Goal: Task Accomplishment & Management: Use online tool/utility

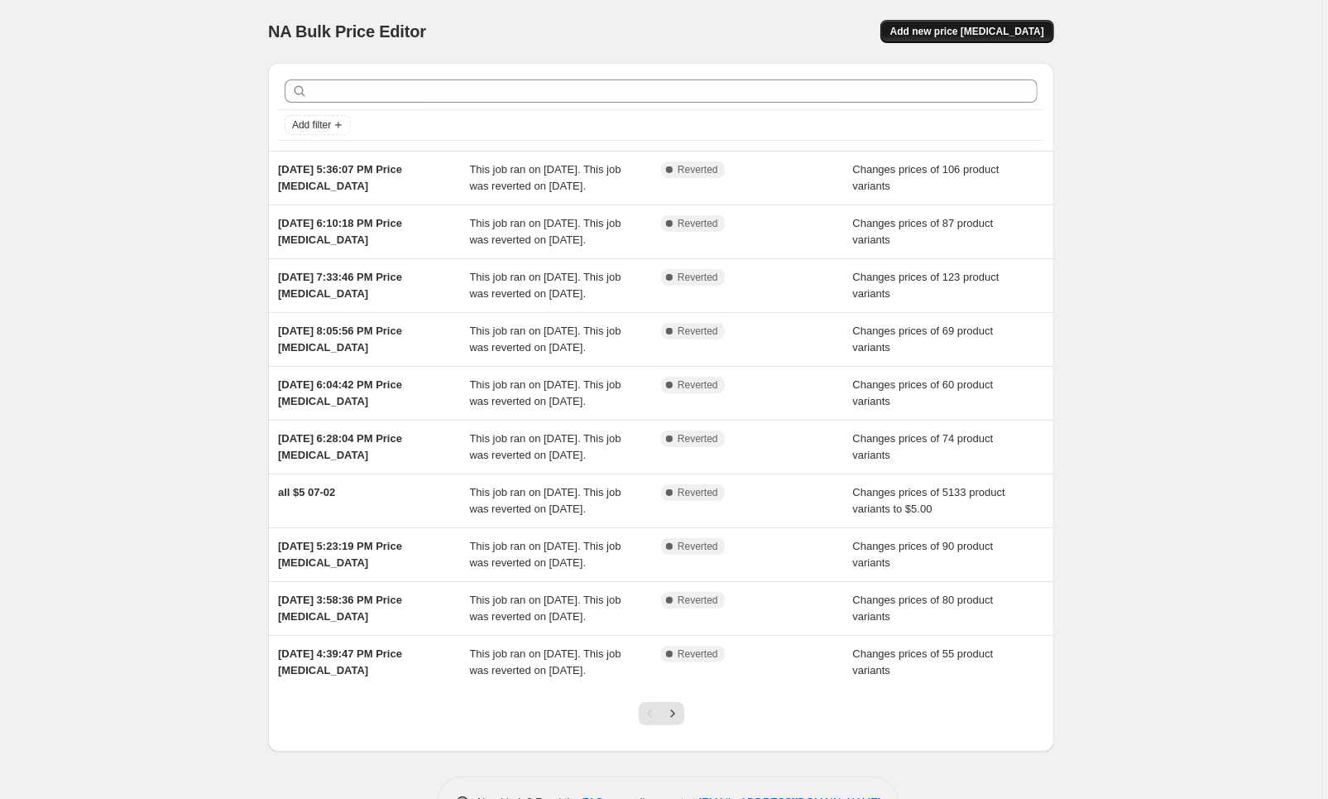
click at [958, 38] on button "Add new price [MEDICAL_DATA]" at bounding box center [967, 31] width 174 height 23
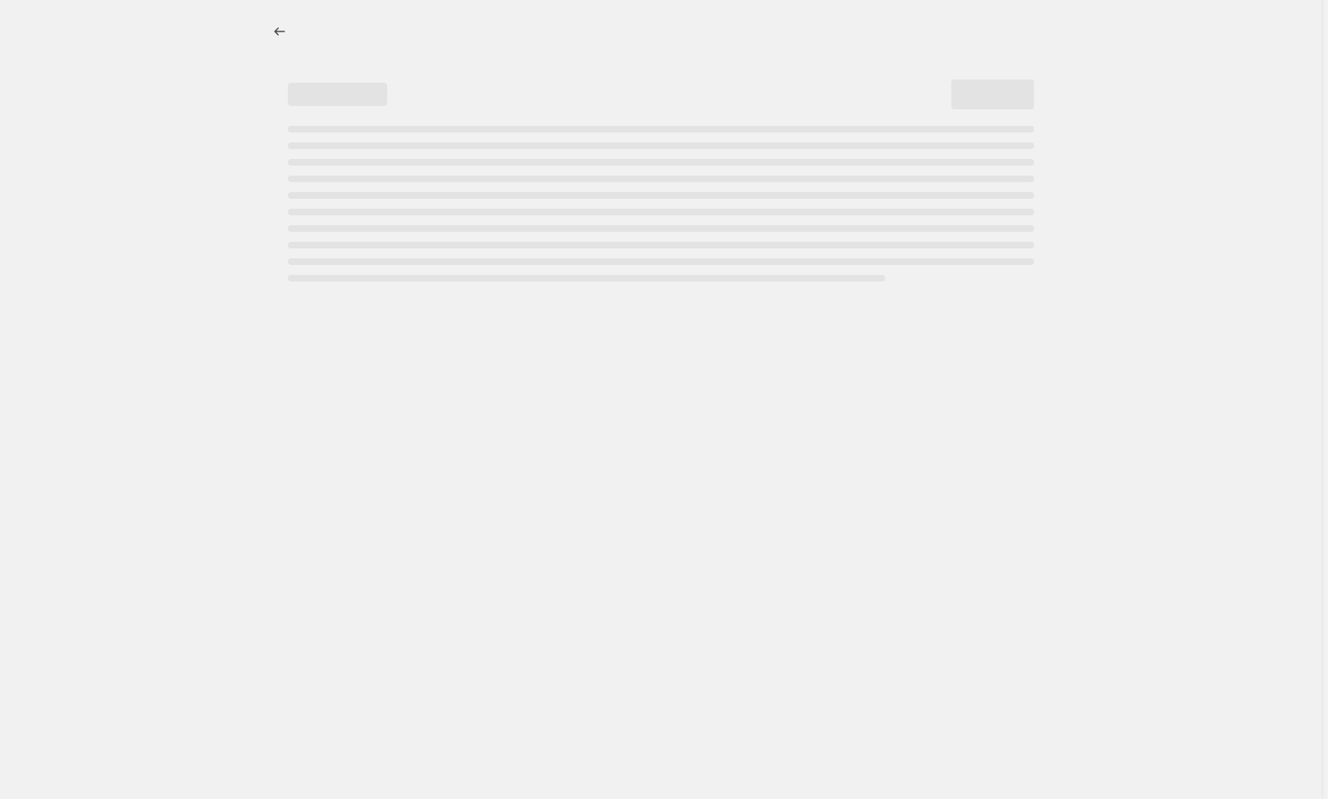
select select "percentage"
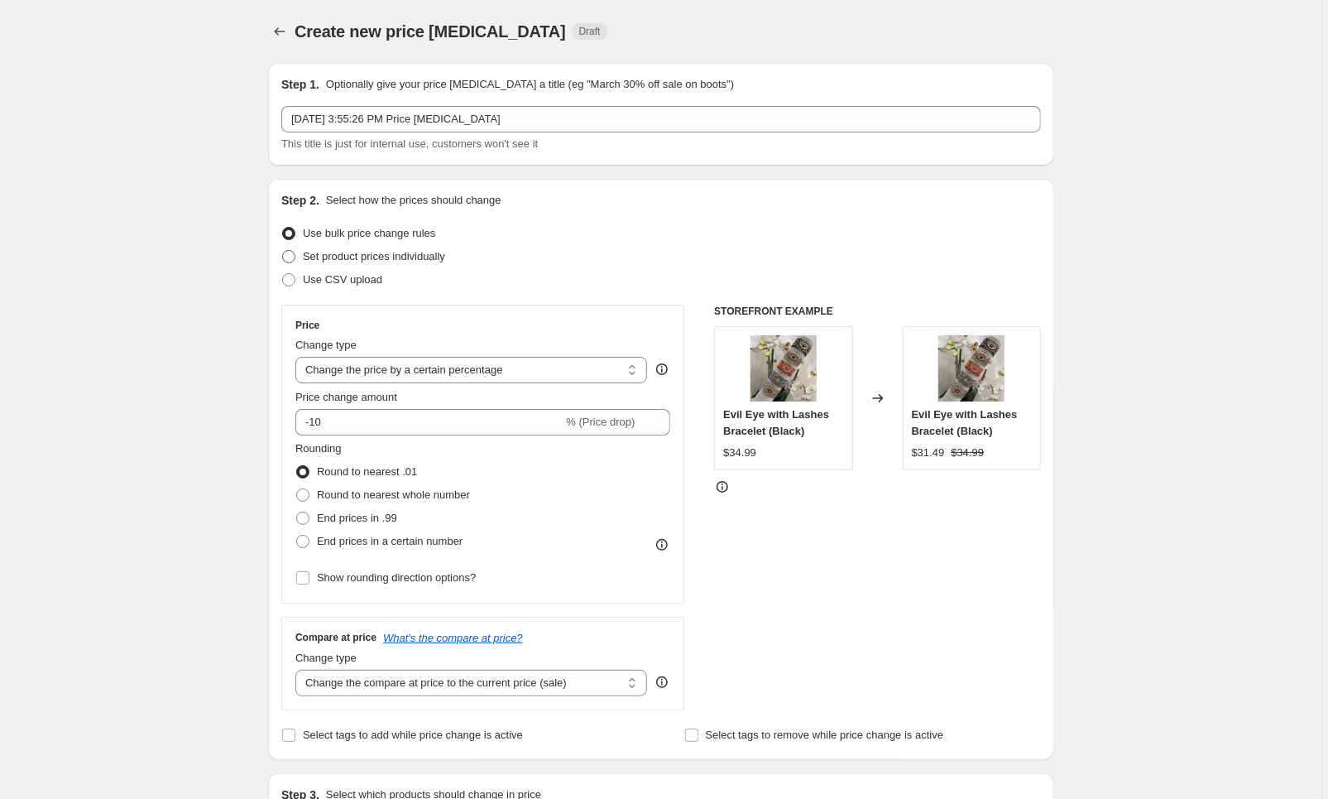
click at [415, 260] on span "Set product prices individually" at bounding box center [374, 256] width 142 height 12
click at [283, 251] on input "Set product prices individually" at bounding box center [282, 250] width 1 height 1
radio input "true"
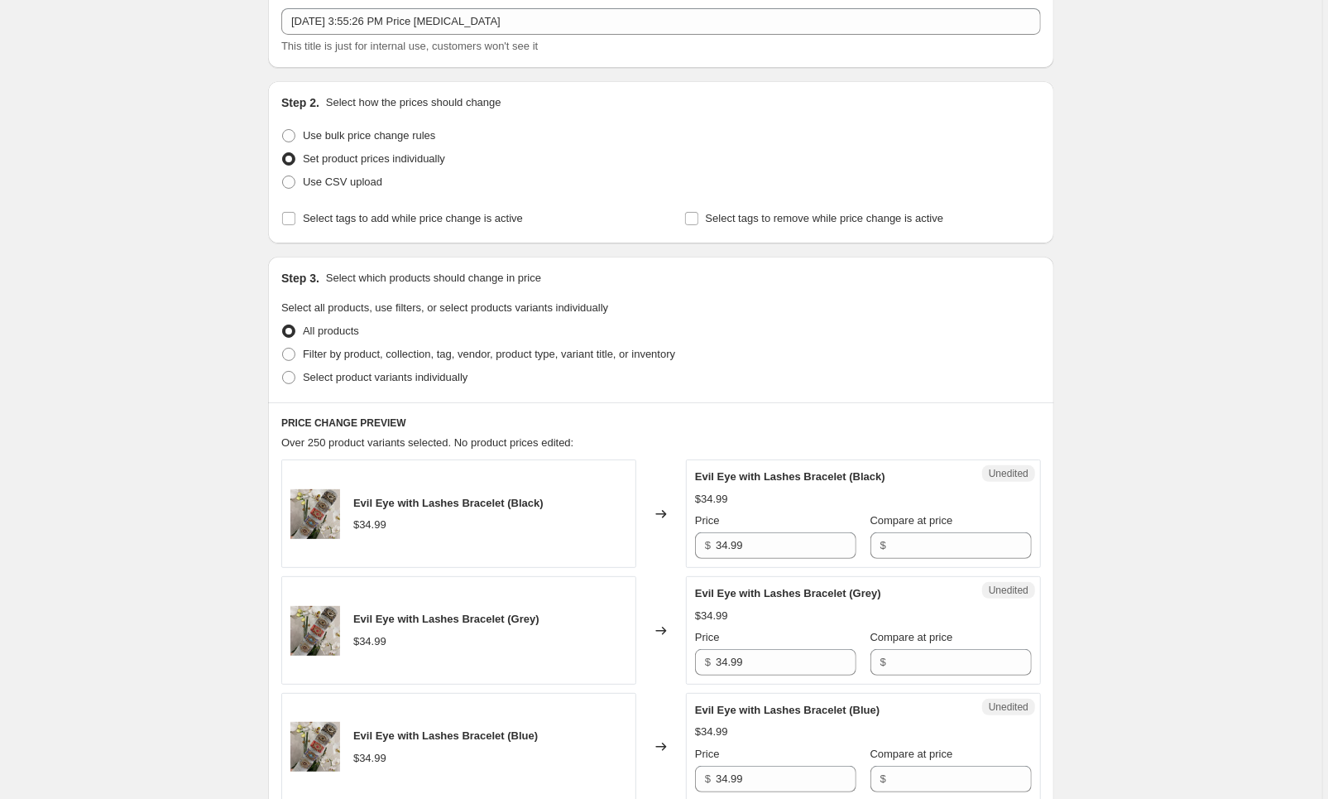
scroll to position [103, 0]
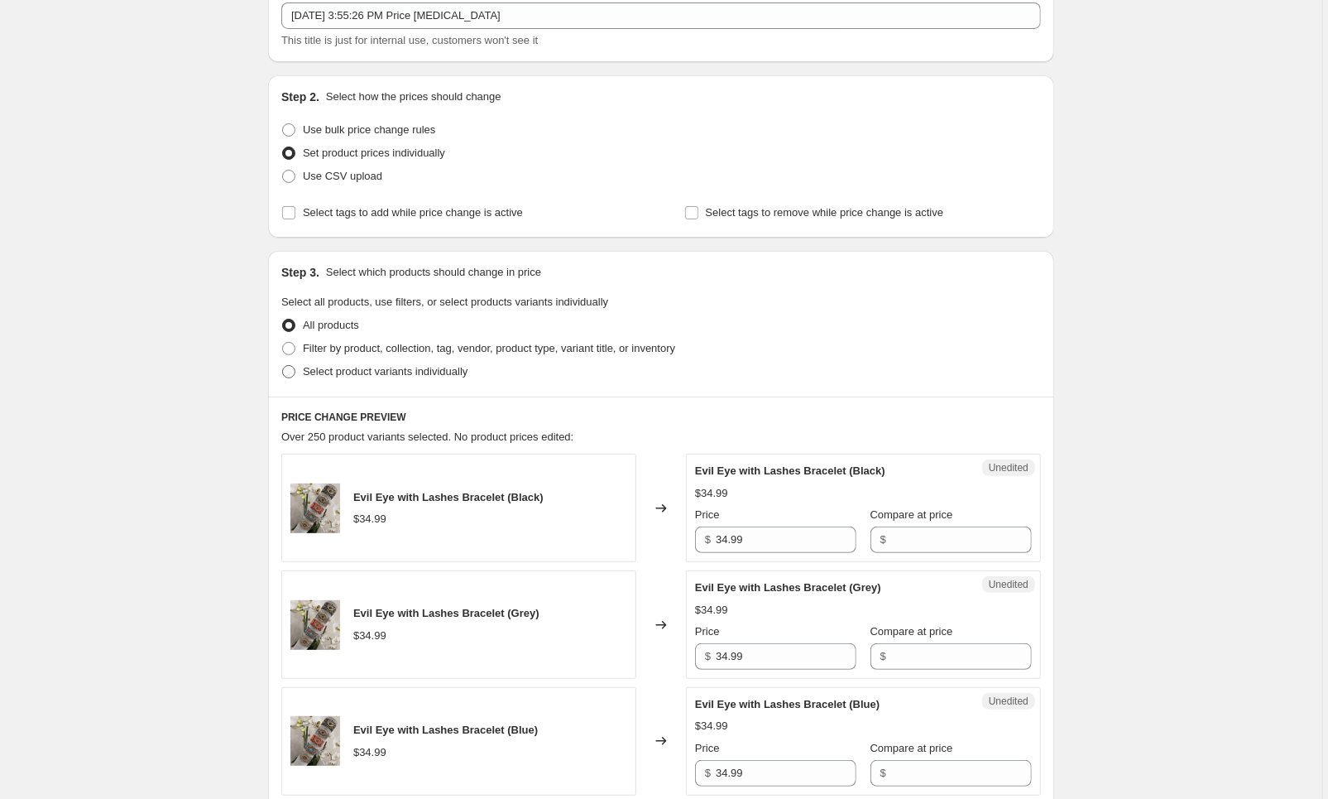
click at [440, 376] on span "Select product variants individually" at bounding box center [385, 371] width 165 height 17
click at [283, 366] on input "Select product variants individually" at bounding box center [282, 365] width 1 height 1
radio input "true"
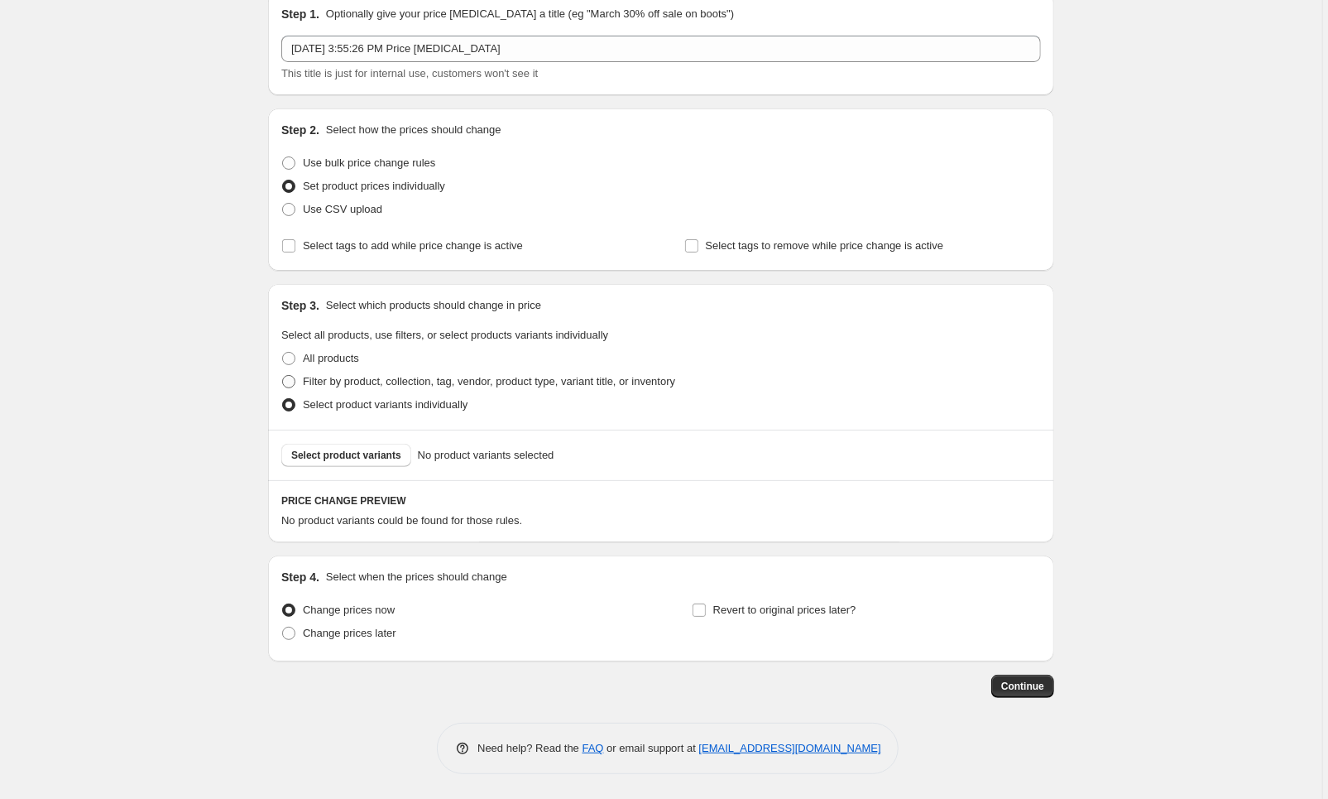
scroll to position [71, 0]
click at [444, 375] on span "Filter by product, collection, tag, vendor, product type, variant title, or inv…" at bounding box center [489, 381] width 372 height 12
click at [283, 375] on input "Filter by product, collection, tag, vendor, product type, variant title, or inv…" at bounding box center [282, 375] width 1 height 1
radio input "true"
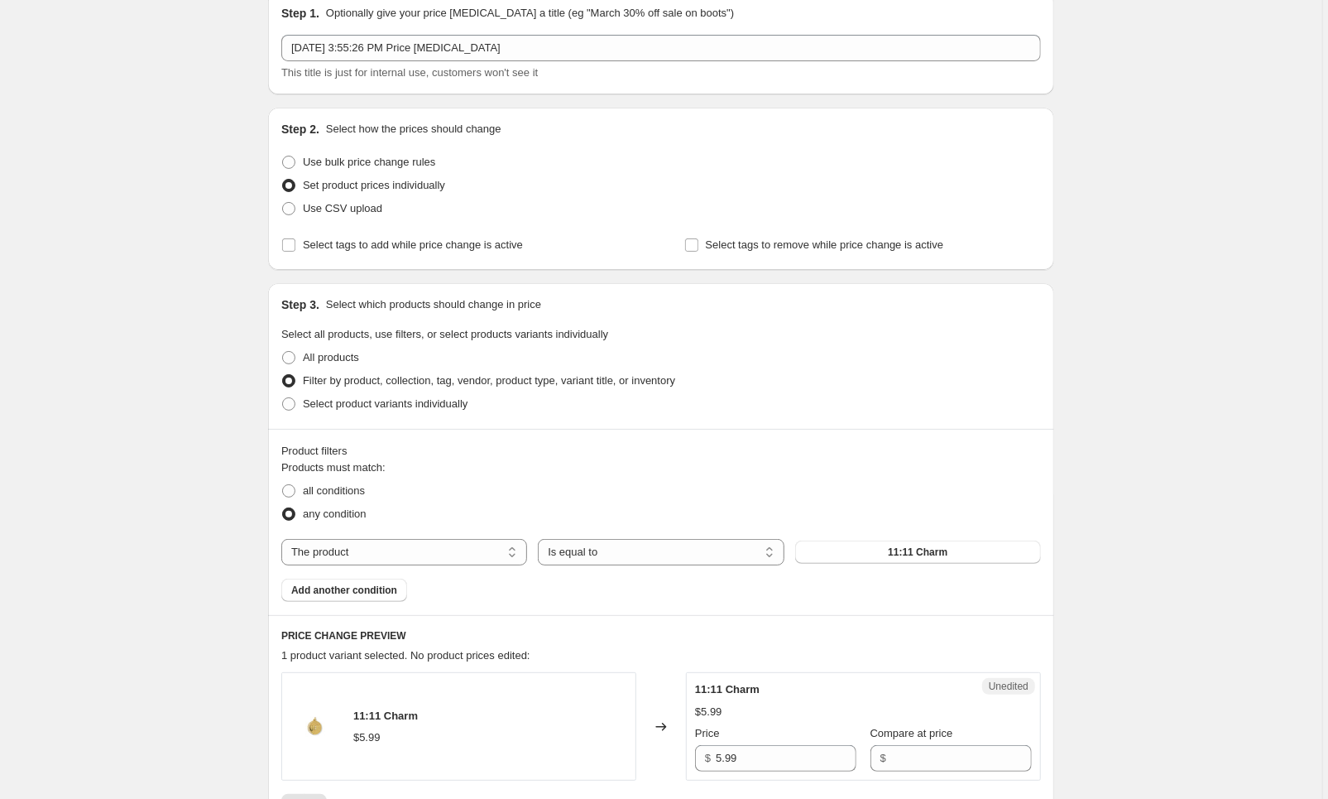
click at [491, 537] on div "Products must match: all conditions any condition The product The product's col…" at bounding box center [661, 530] width 760 height 142
select select "collection"
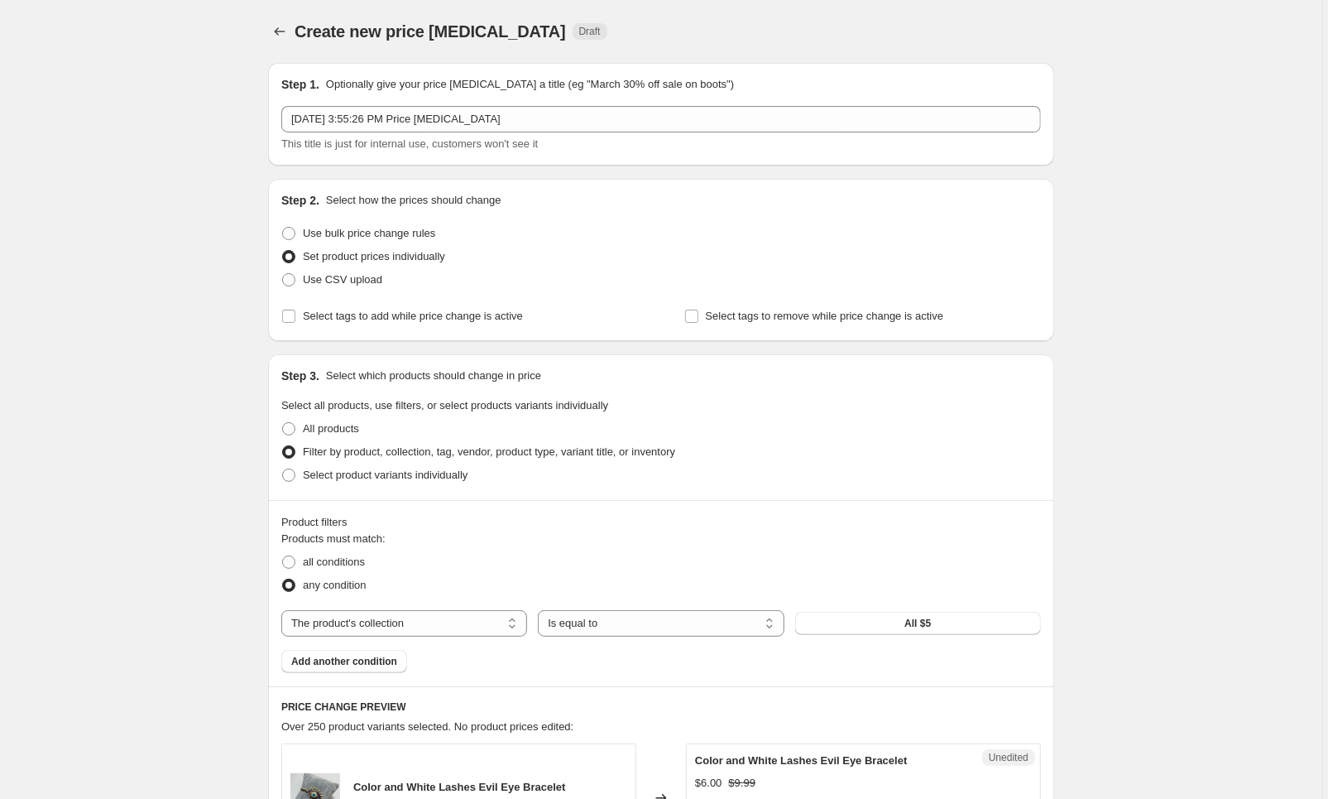
scroll to position [0, 0]
click at [415, 233] on span "Use bulk price change rules" at bounding box center [369, 233] width 132 height 12
click at [283, 228] on input "Use bulk price change rules" at bounding box center [282, 227] width 1 height 1
radio input "true"
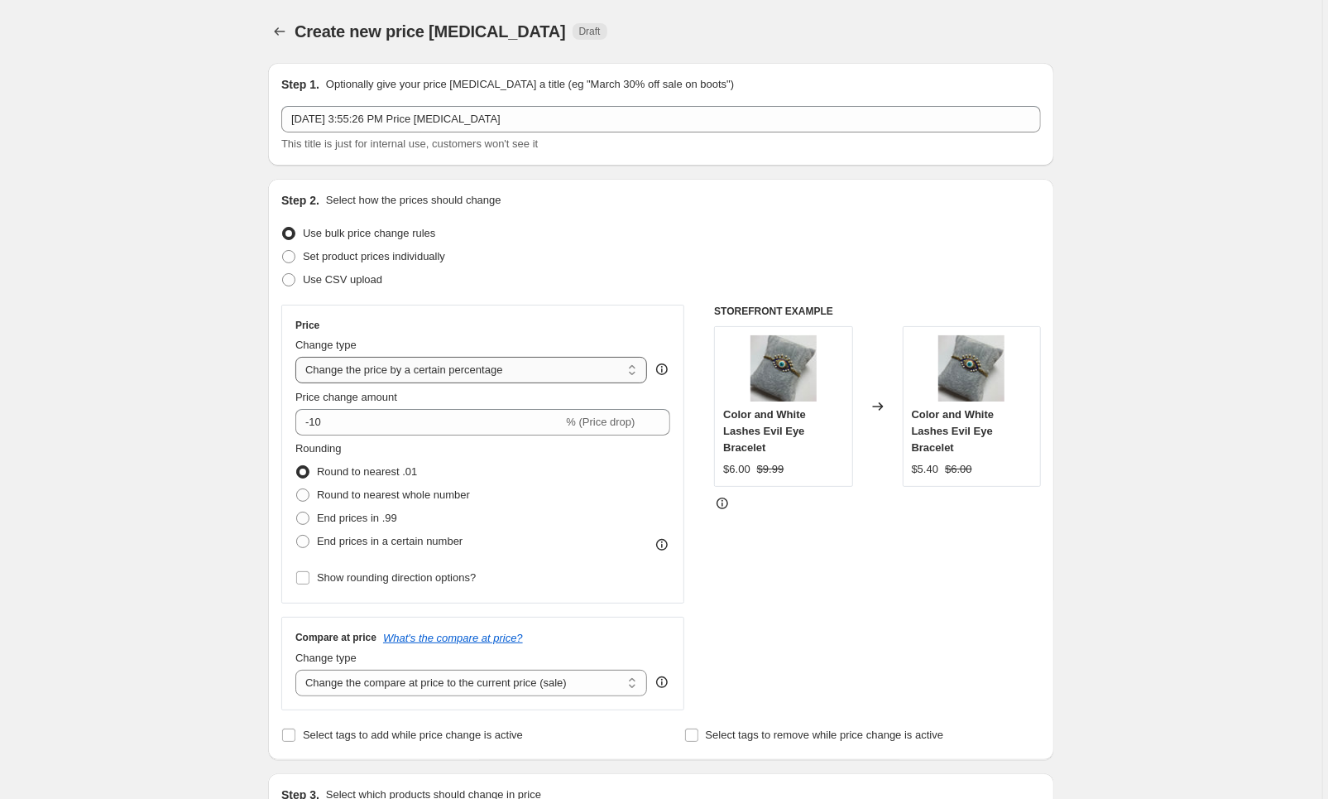
select select "to"
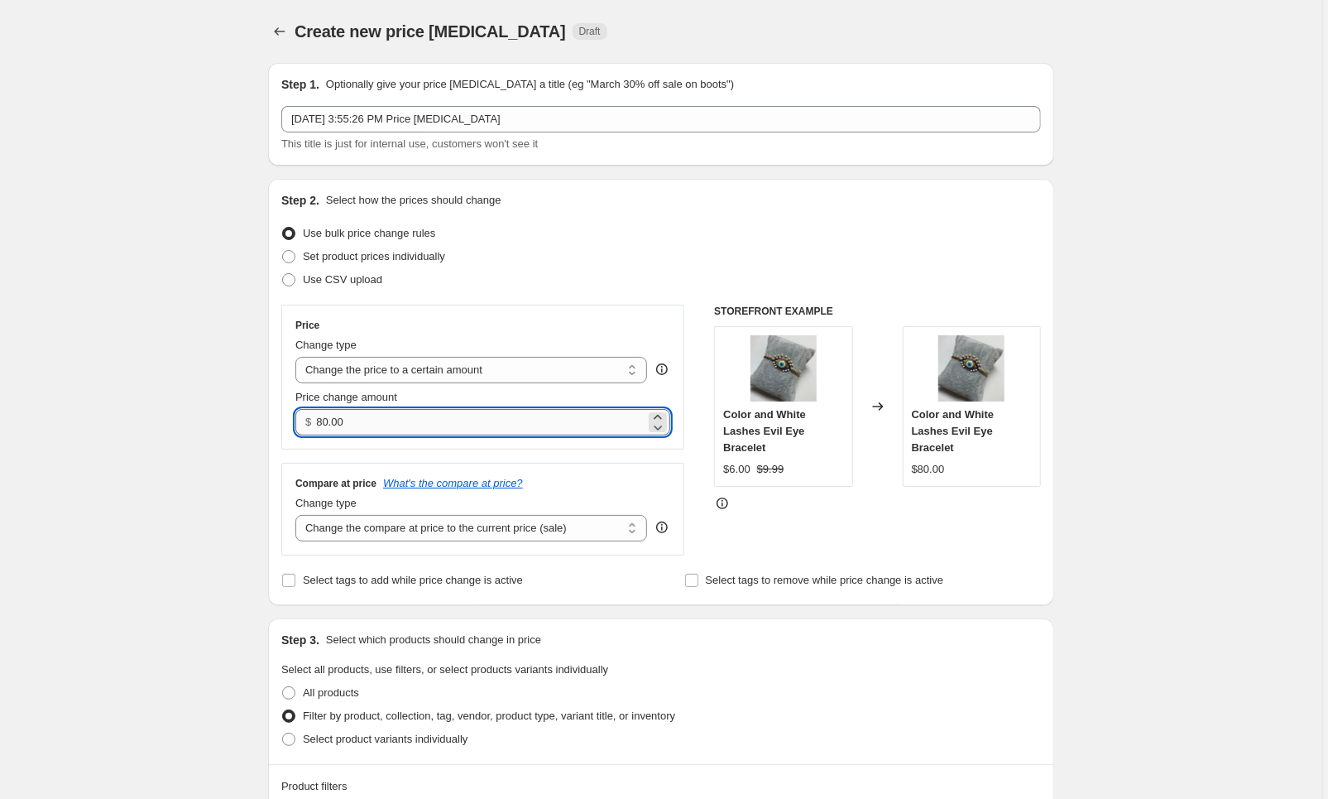
click at [420, 414] on input "80.00" at bounding box center [480, 422] width 329 height 26
type input "5.00"
click at [695, 517] on div "Price Change type Change the price to a certain amount Change the price by a ce…" at bounding box center [661, 430] width 760 height 251
click at [516, 487] on icon "What's the compare at price?" at bounding box center [453, 483] width 140 height 12
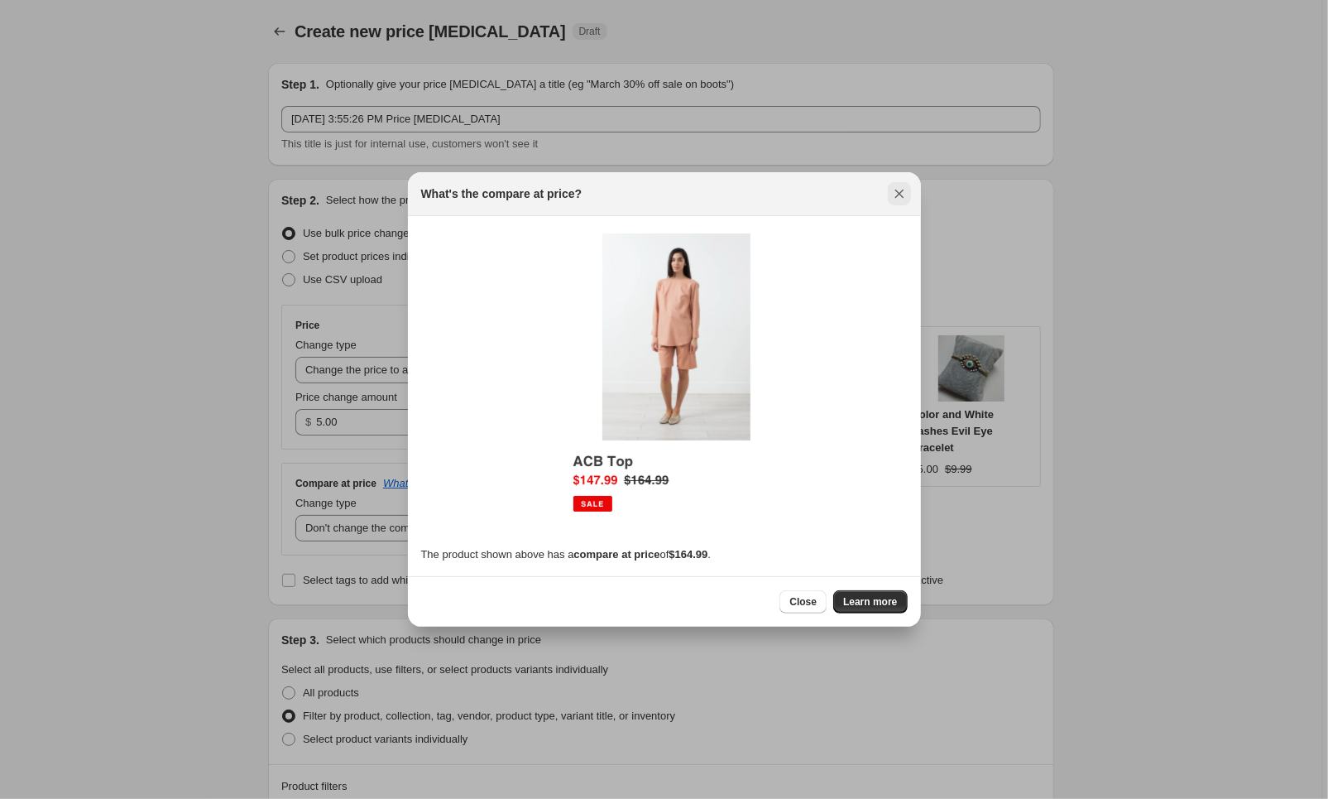
click at [892, 195] on icon "Close" at bounding box center [899, 193] width 17 height 17
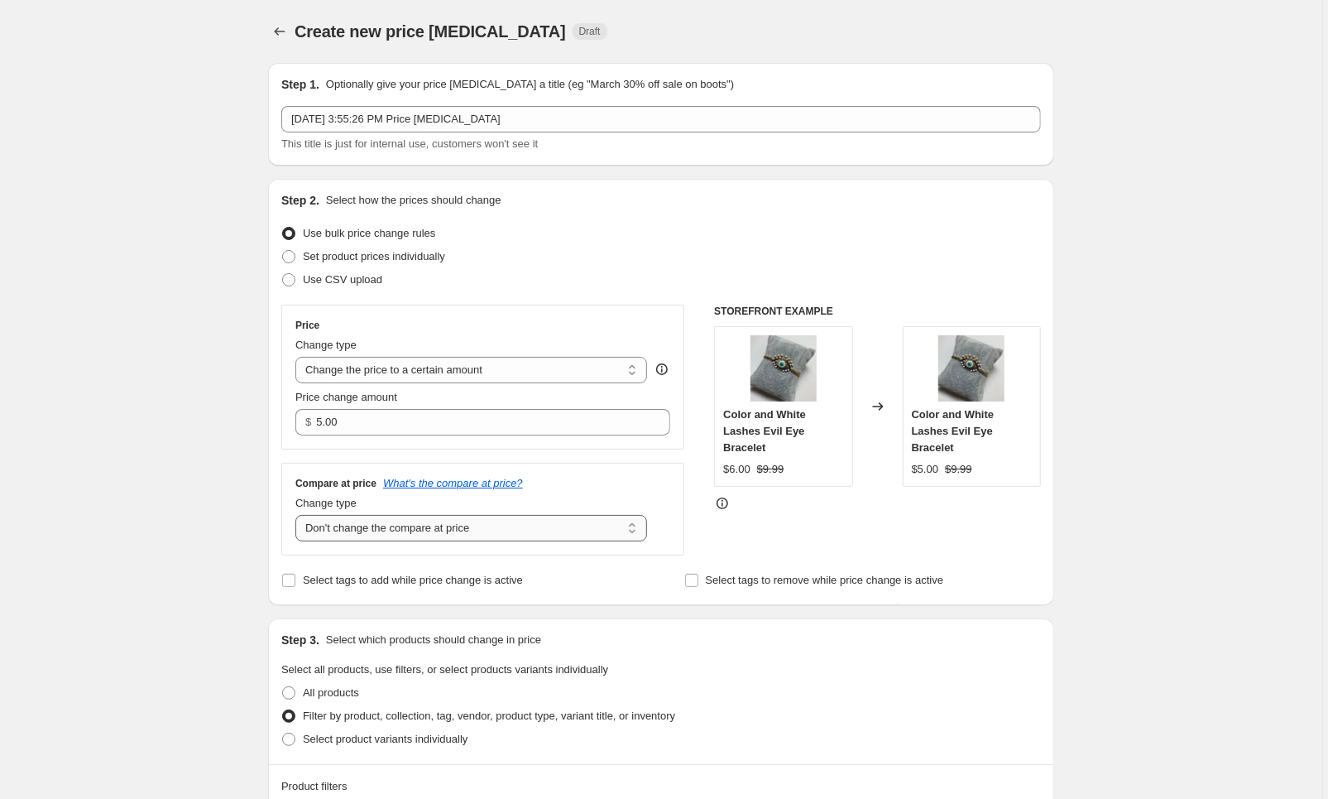
select select "remove"
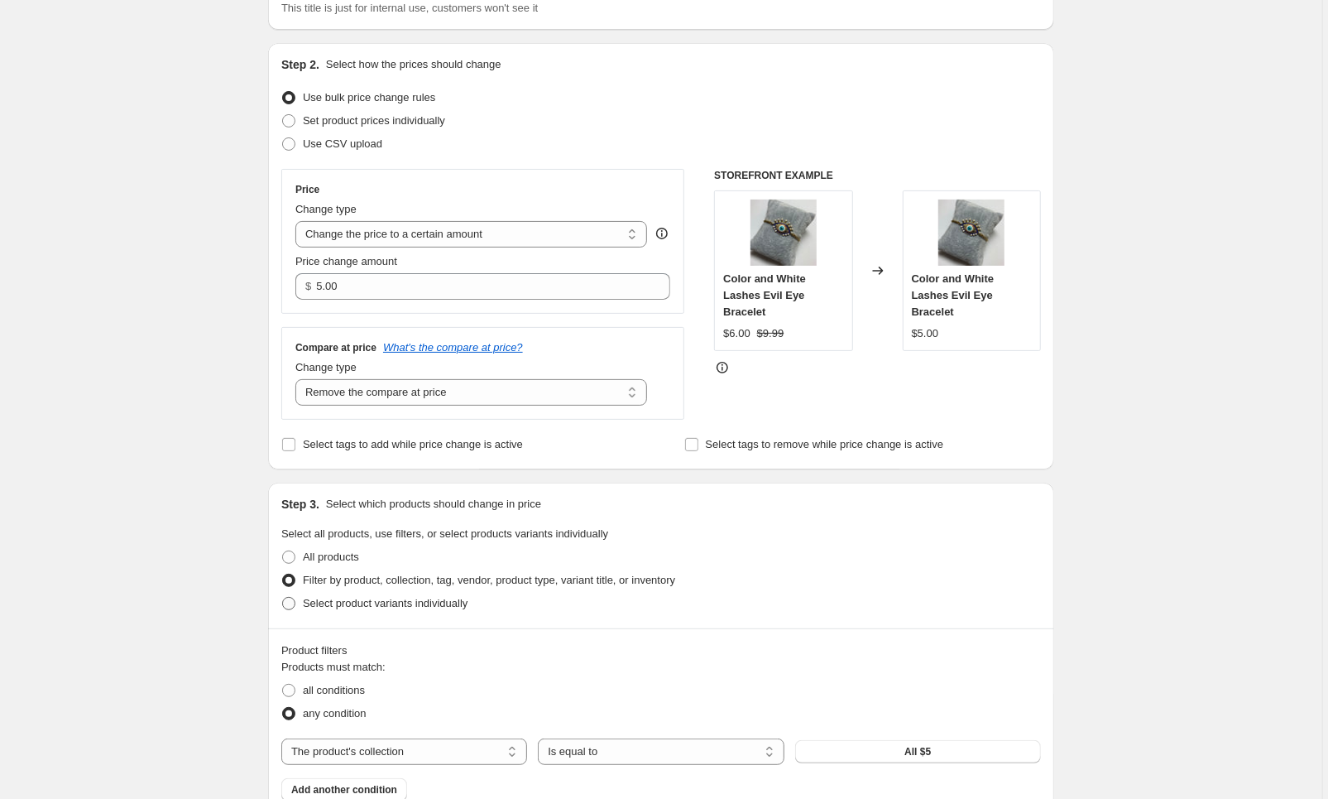
scroll to position [127, 0]
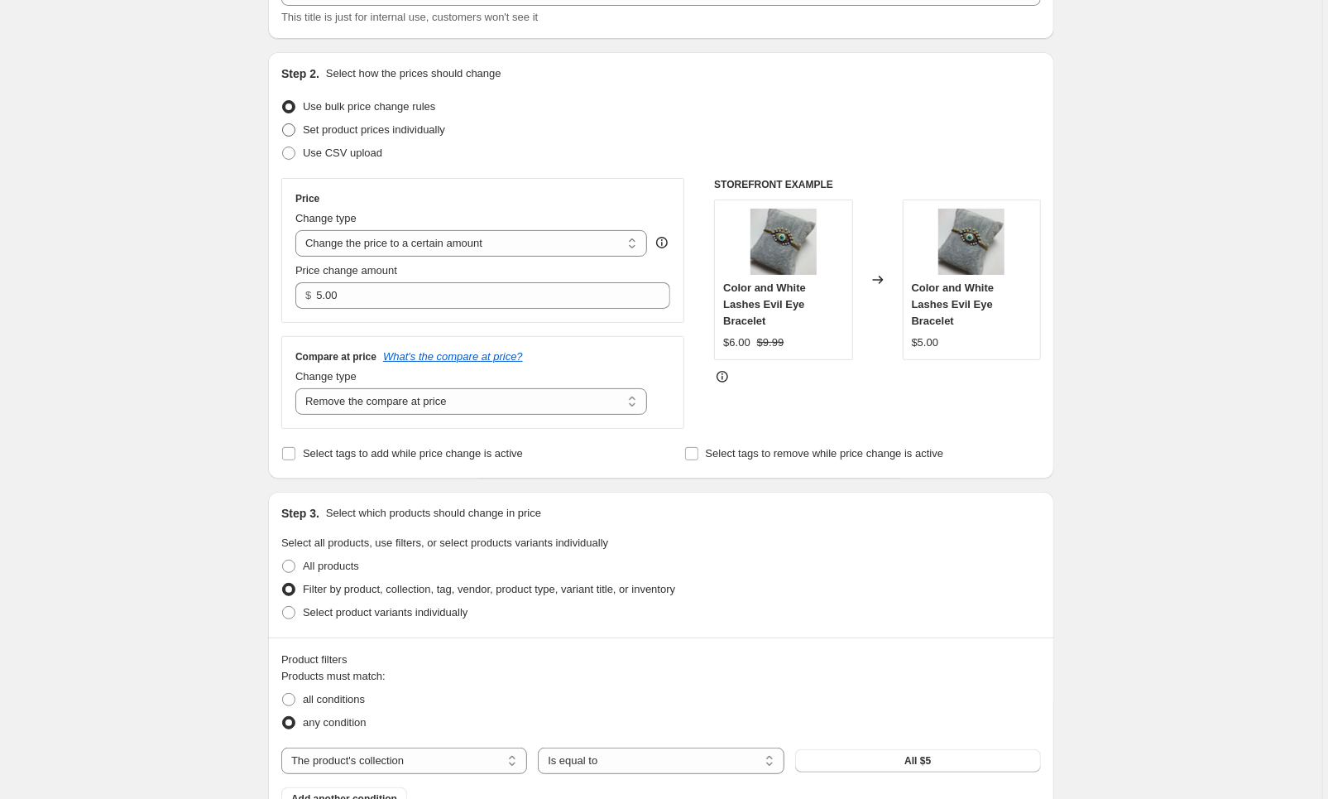
click at [377, 131] on span "Set product prices individually" at bounding box center [374, 129] width 142 height 12
click at [283, 124] on input "Set product prices individually" at bounding box center [282, 123] width 1 height 1
radio input "true"
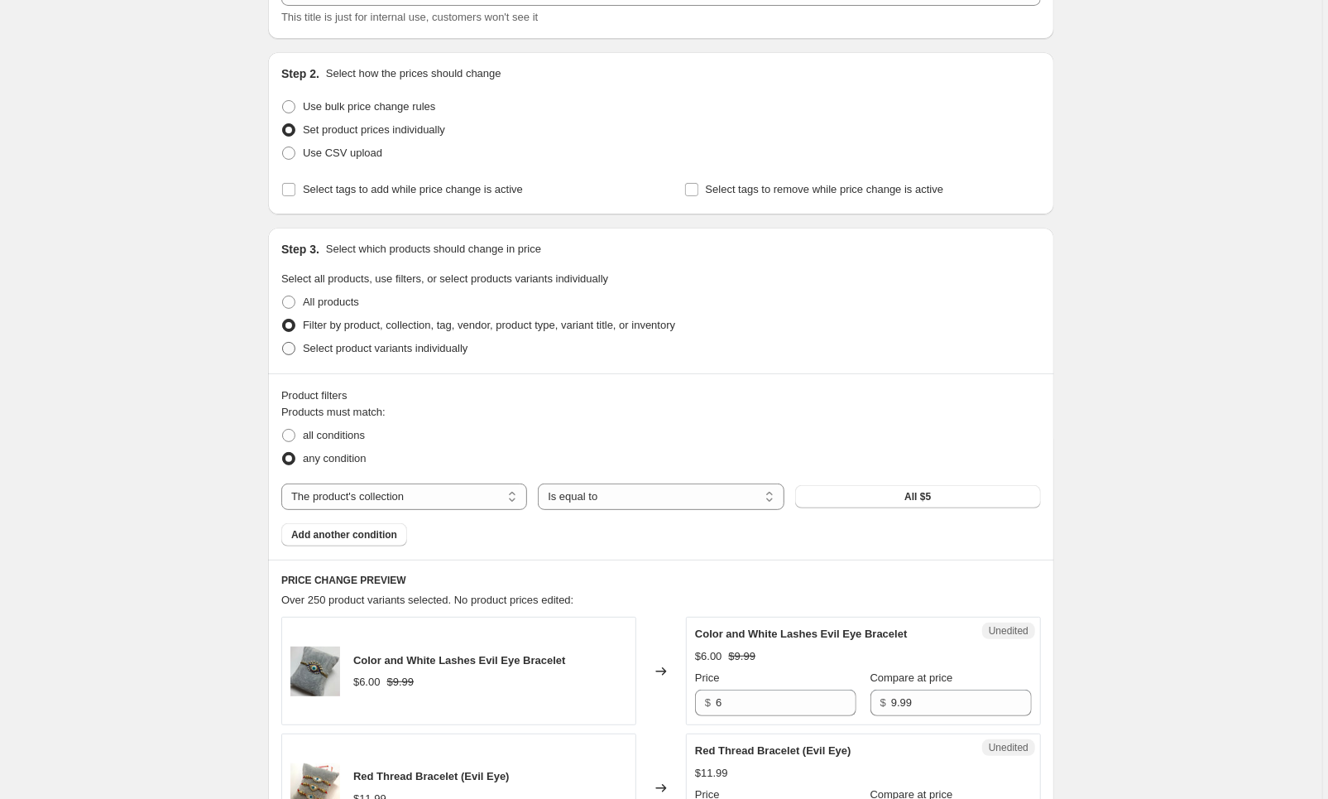
click at [348, 343] on span "Select product variants individually" at bounding box center [385, 348] width 165 height 12
click at [283, 343] on input "Select product variants individually" at bounding box center [282, 342] width 1 height 1
radio input "true"
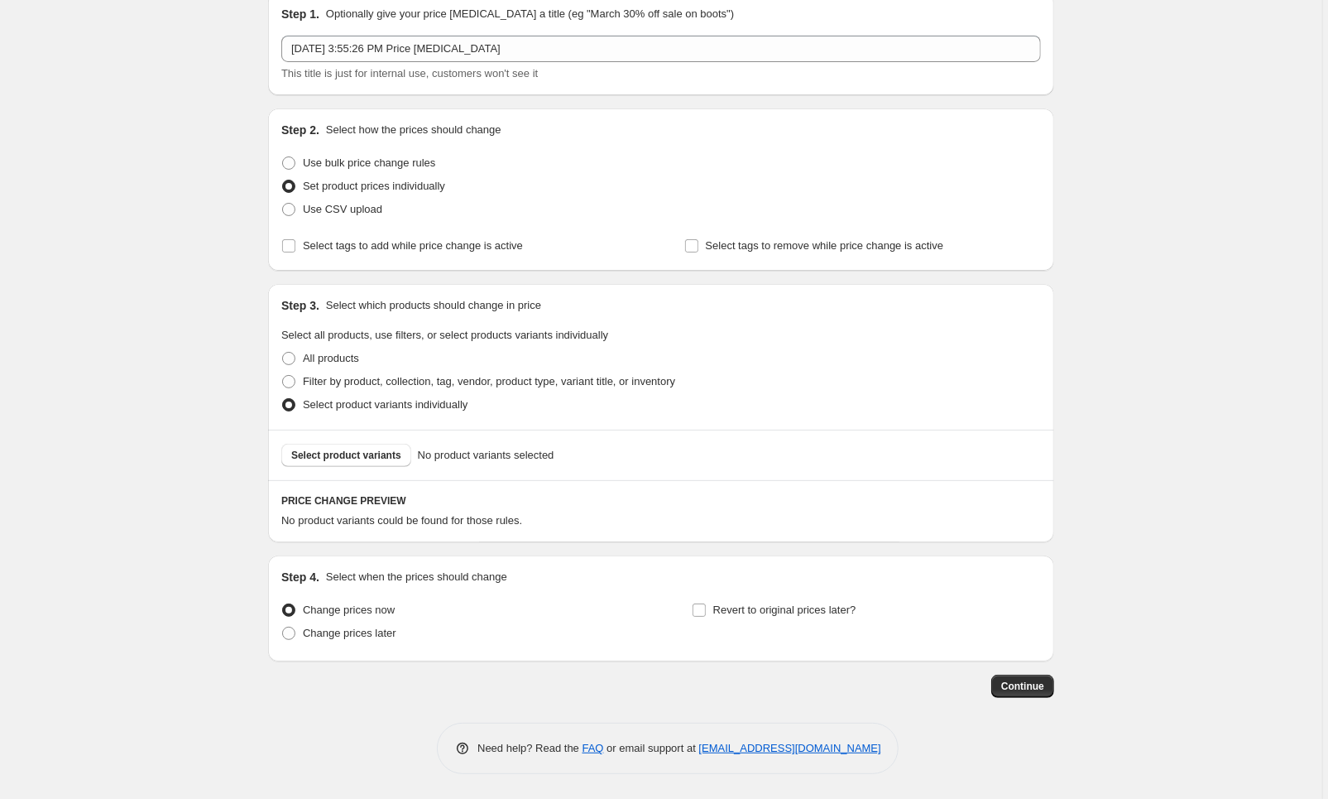
scroll to position [71, 0]
click at [354, 165] on span "Use bulk price change rules" at bounding box center [369, 162] width 132 height 12
click at [283, 157] on input "Use bulk price change rules" at bounding box center [282, 156] width 1 height 1
radio input "true"
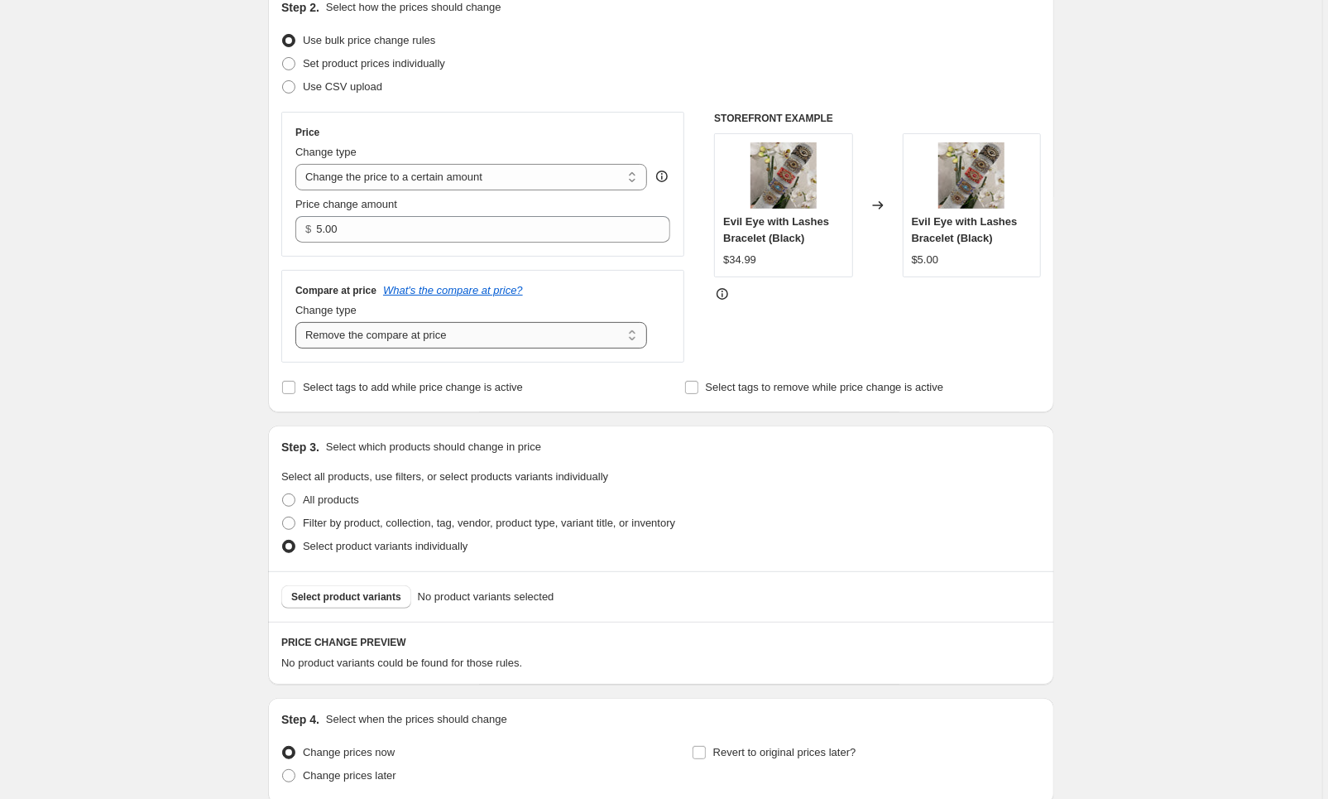
scroll to position [205, 0]
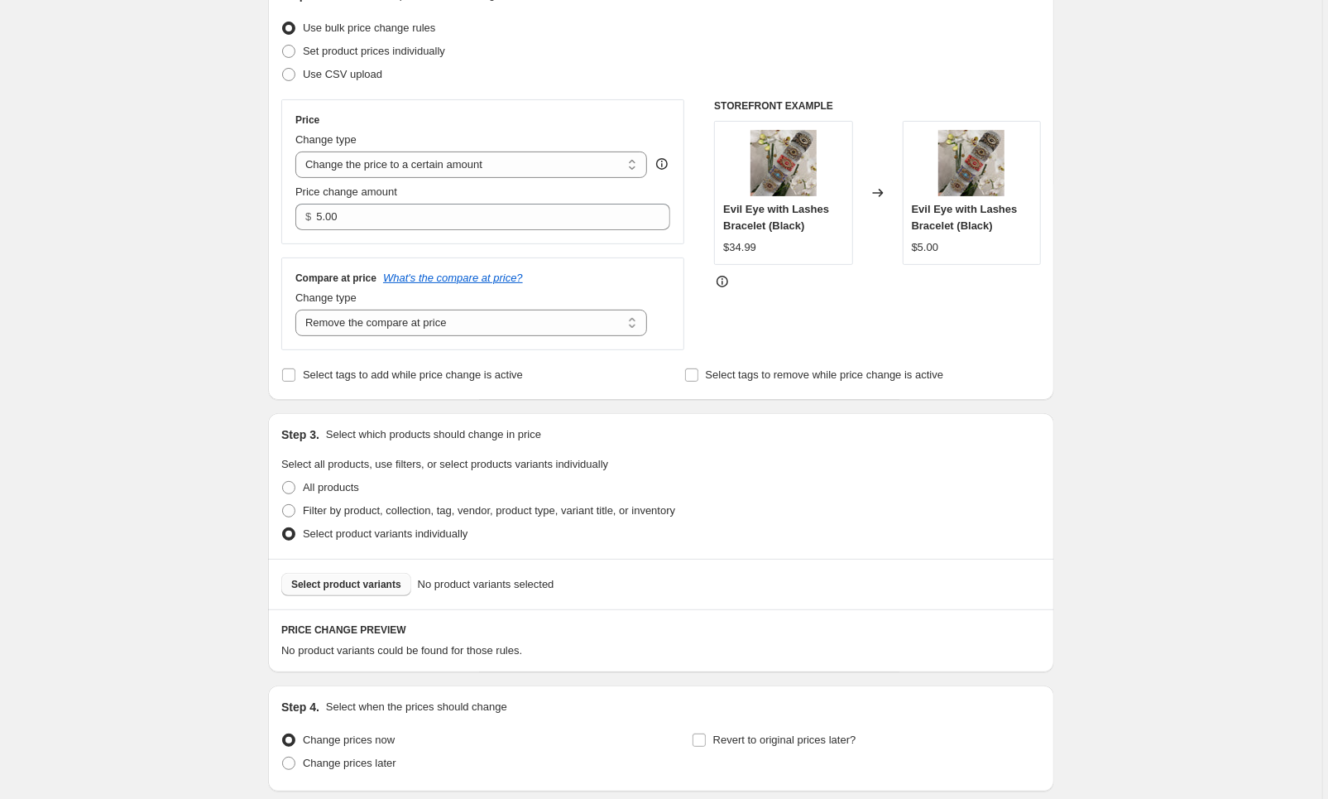
click at [353, 579] on button "Select product variants" at bounding box center [346, 584] width 130 height 23
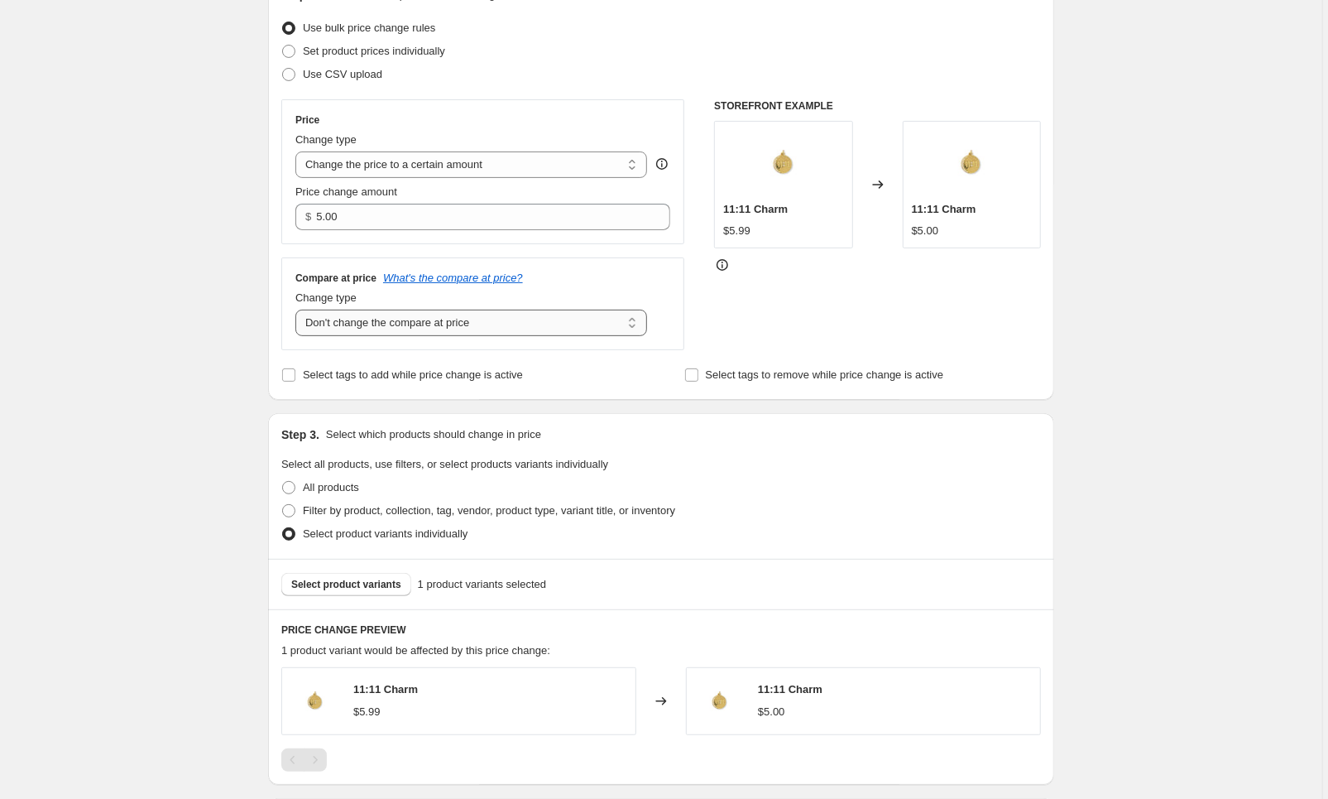
select select "ep"
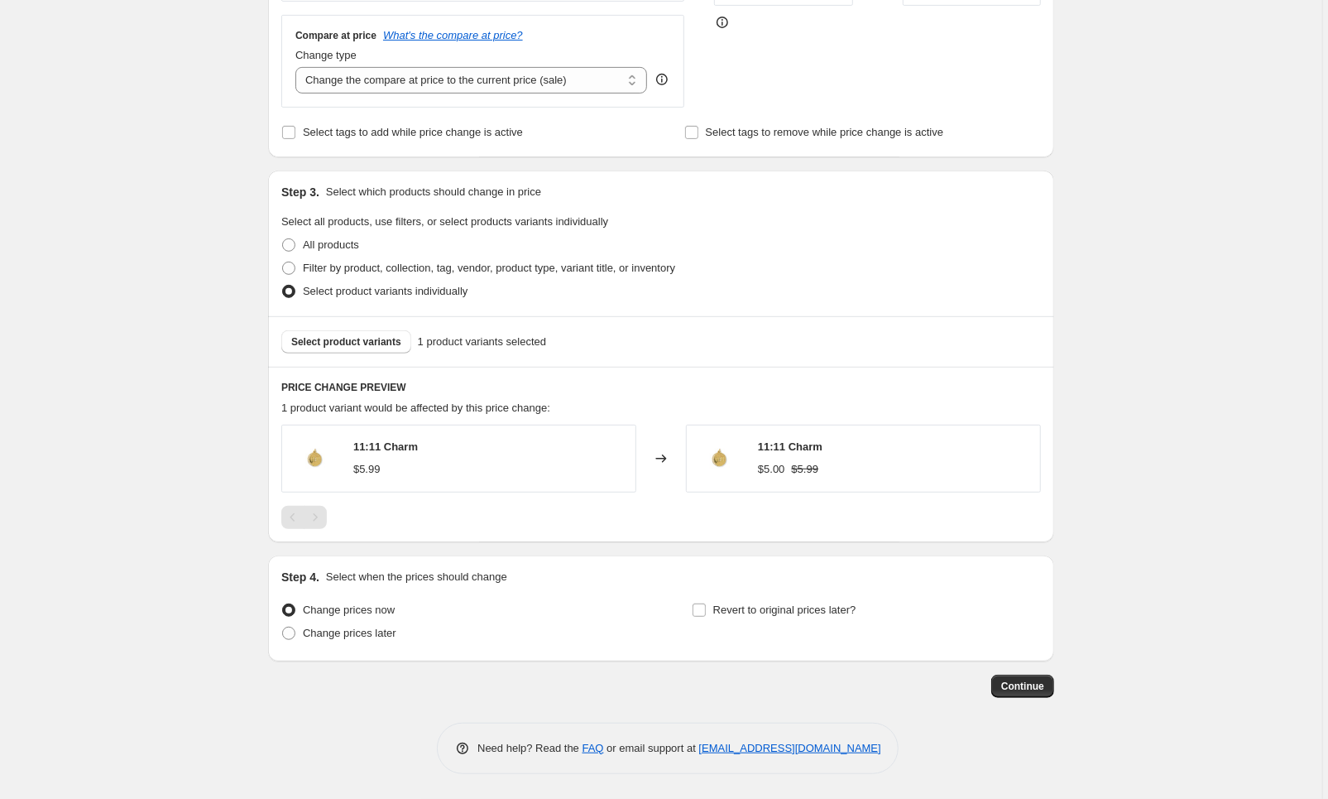
scroll to position [450, 0]
click at [700, 606] on input "Revert to original prices later?" at bounding box center [699, 609] width 13 height 13
checkbox input "true"
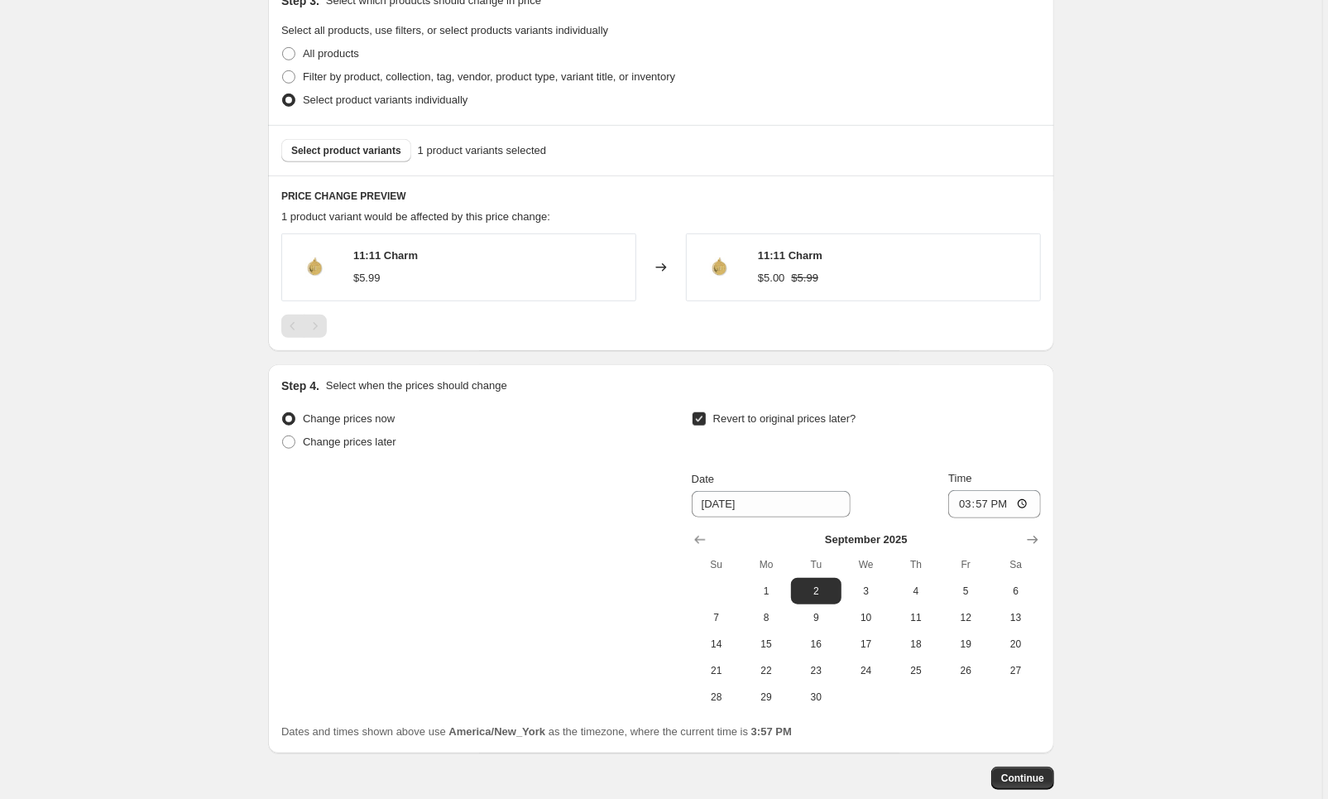
scroll to position [654, 0]
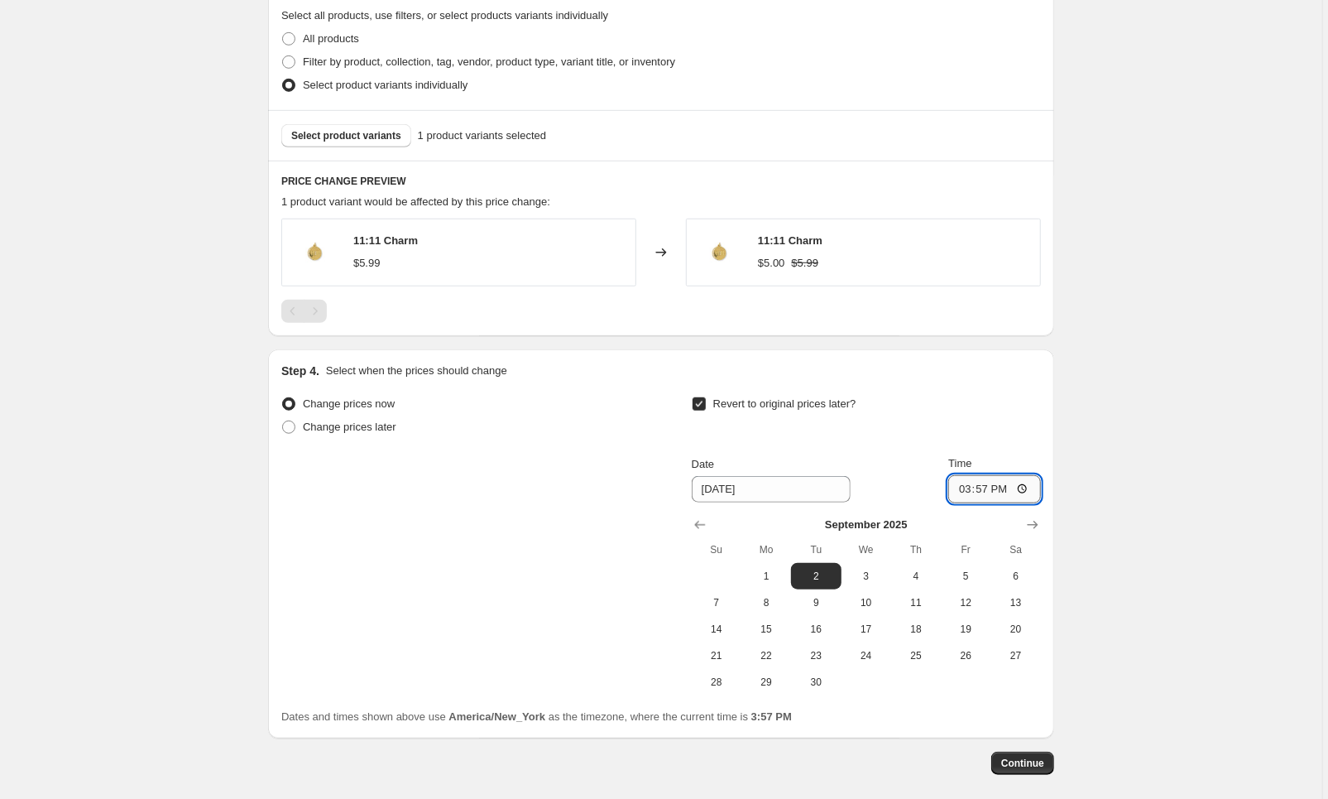
click at [995, 491] on input "15:57" at bounding box center [994, 489] width 93 height 28
click at [927, 492] on div "Date [DATE] Time 15:57" at bounding box center [866, 479] width 349 height 48
click at [1021, 492] on input "15:57" at bounding box center [994, 489] width 93 height 28
click at [1006, 494] on input "15:57" at bounding box center [994, 489] width 93 height 28
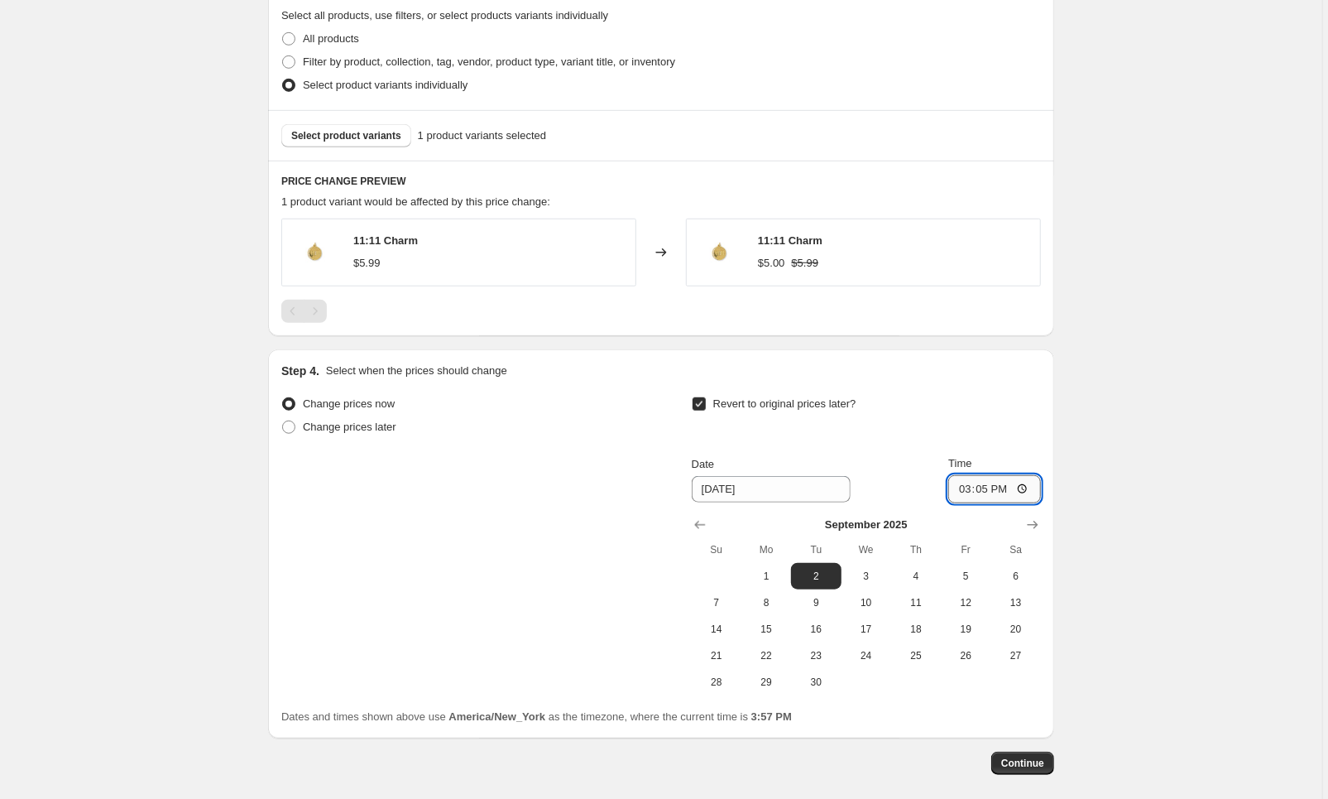
type input "15:59"
click at [1038, 760] on button "Continue" at bounding box center [1022, 762] width 63 height 23
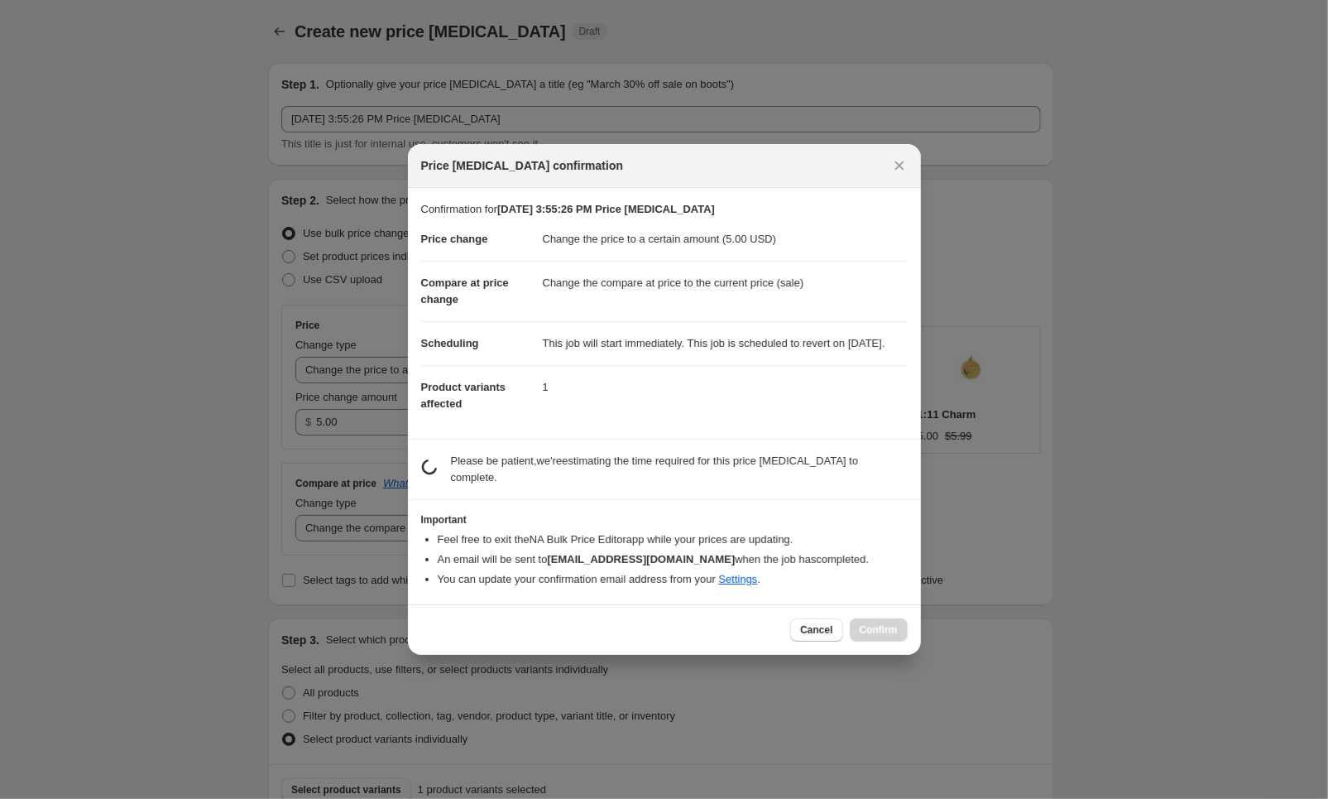
scroll to position [653, 0]
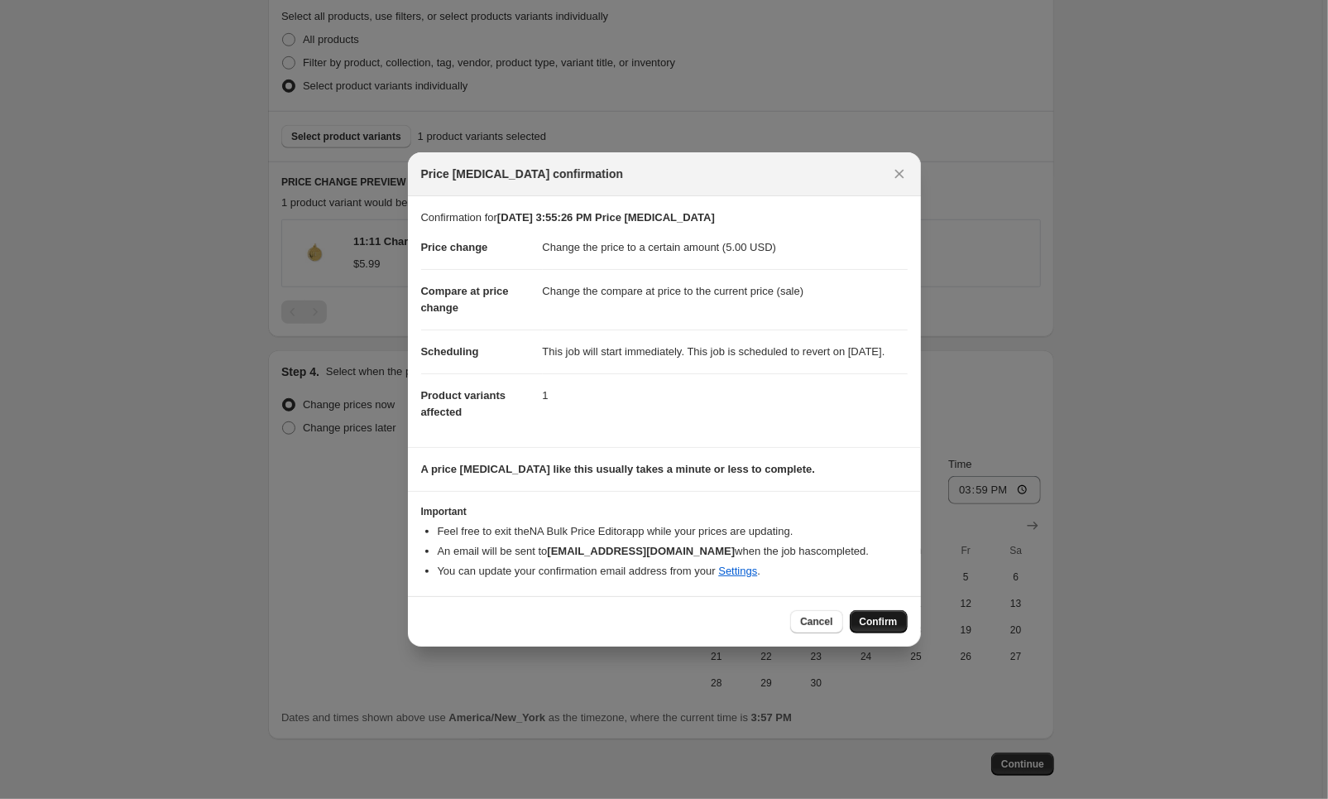
click at [877, 628] on span "Confirm" at bounding box center [879, 621] width 38 height 13
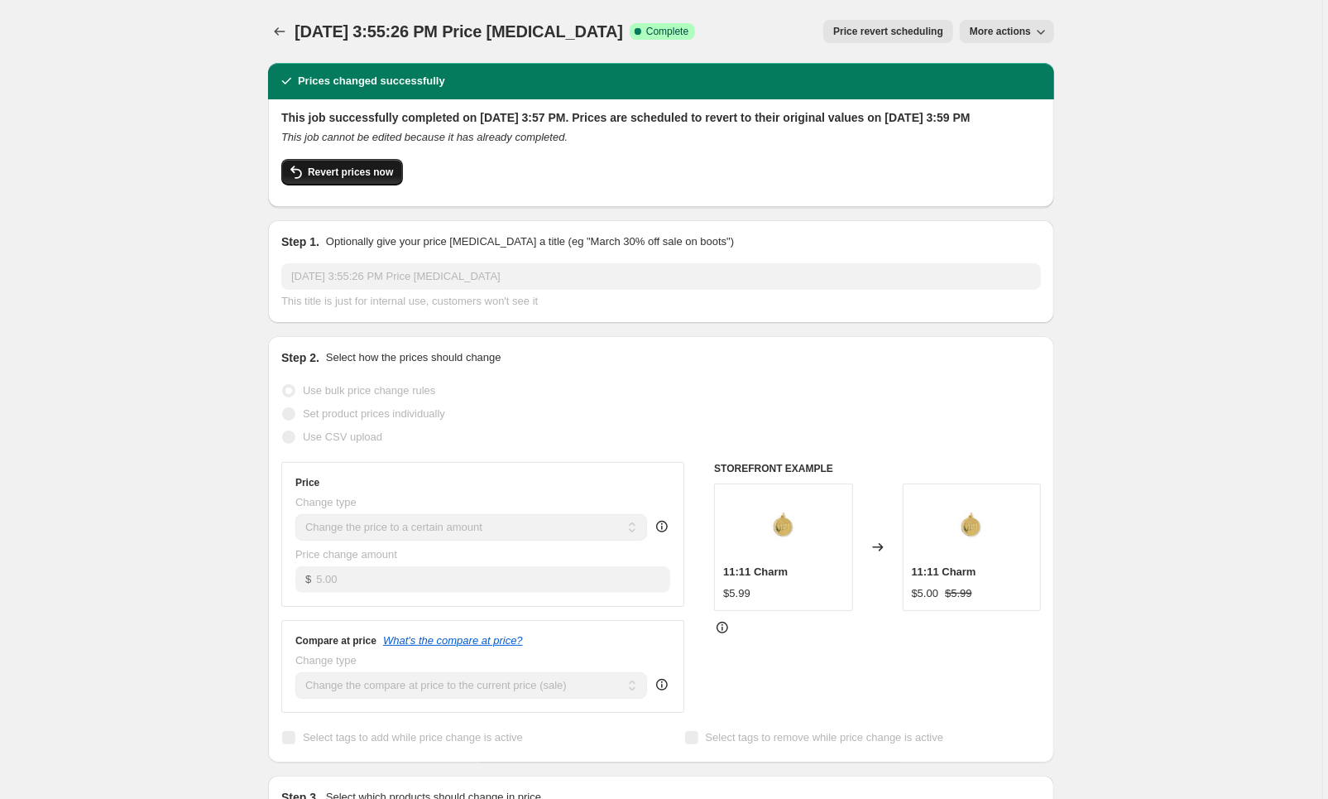
click at [387, 179] on span "Revert prices now" at bounding box center [350, 171] width 85 height 13
checkbox input "false"
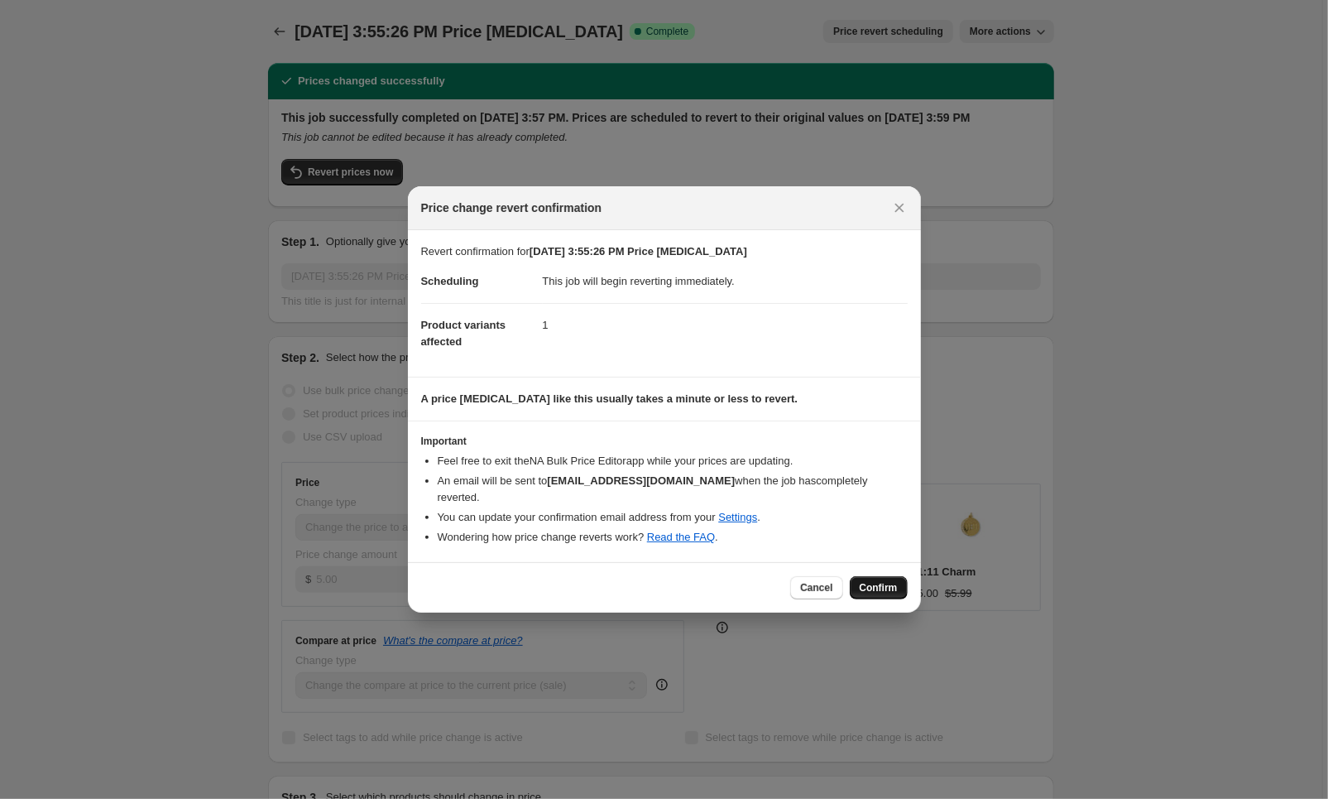
click at [877, 593] on span "Confirm" at bounding box center [879, 587] width 38 height 13
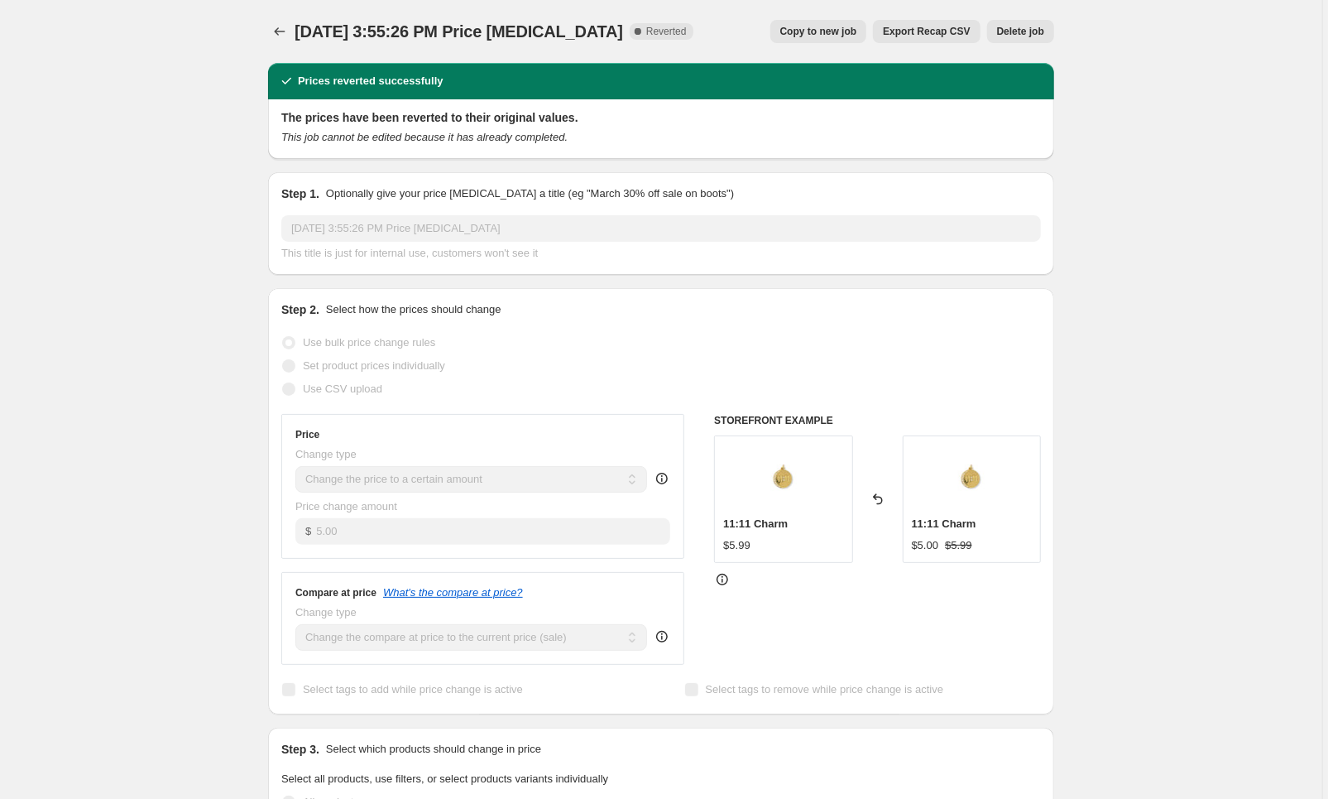
click at [842, 27] on span "Copy to new job" at bounding box center [818, 31] width 77 height 13
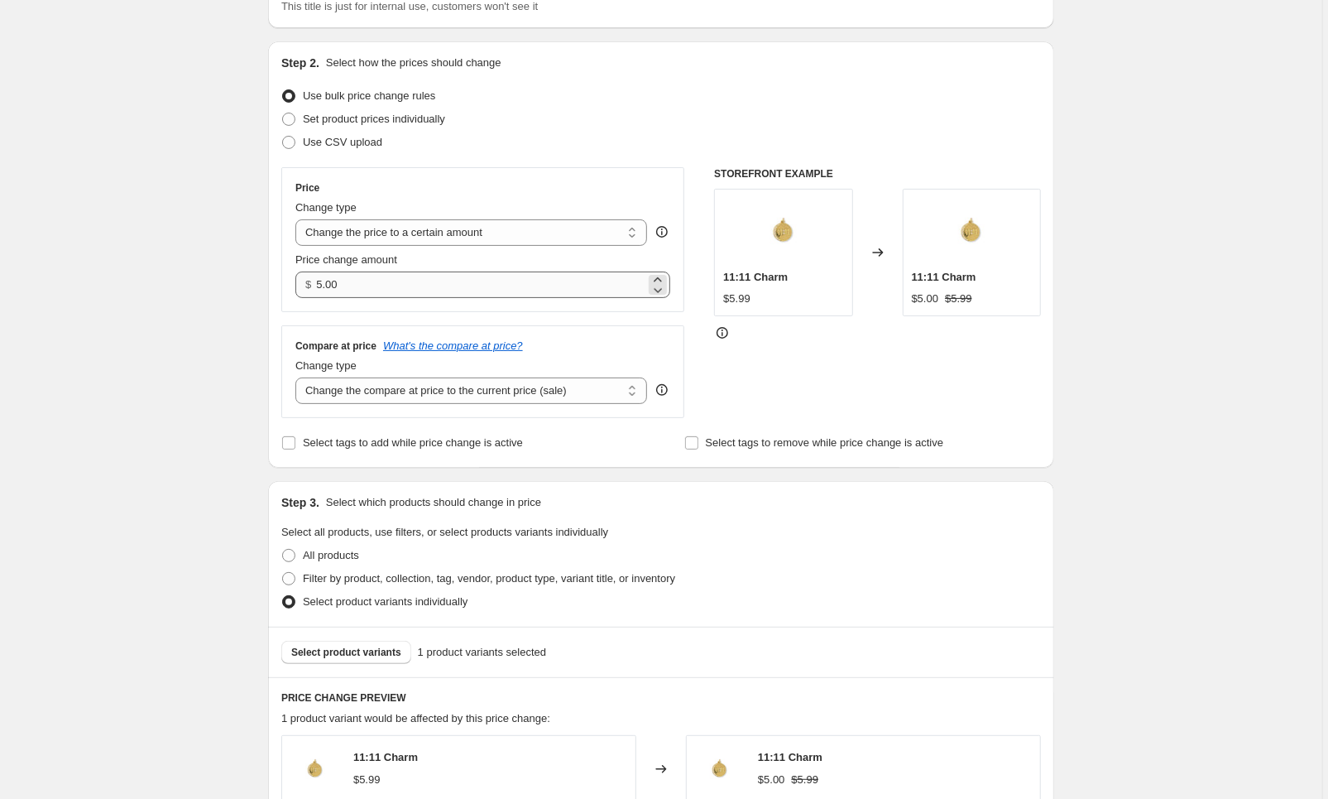
scroll to position [150, 0]
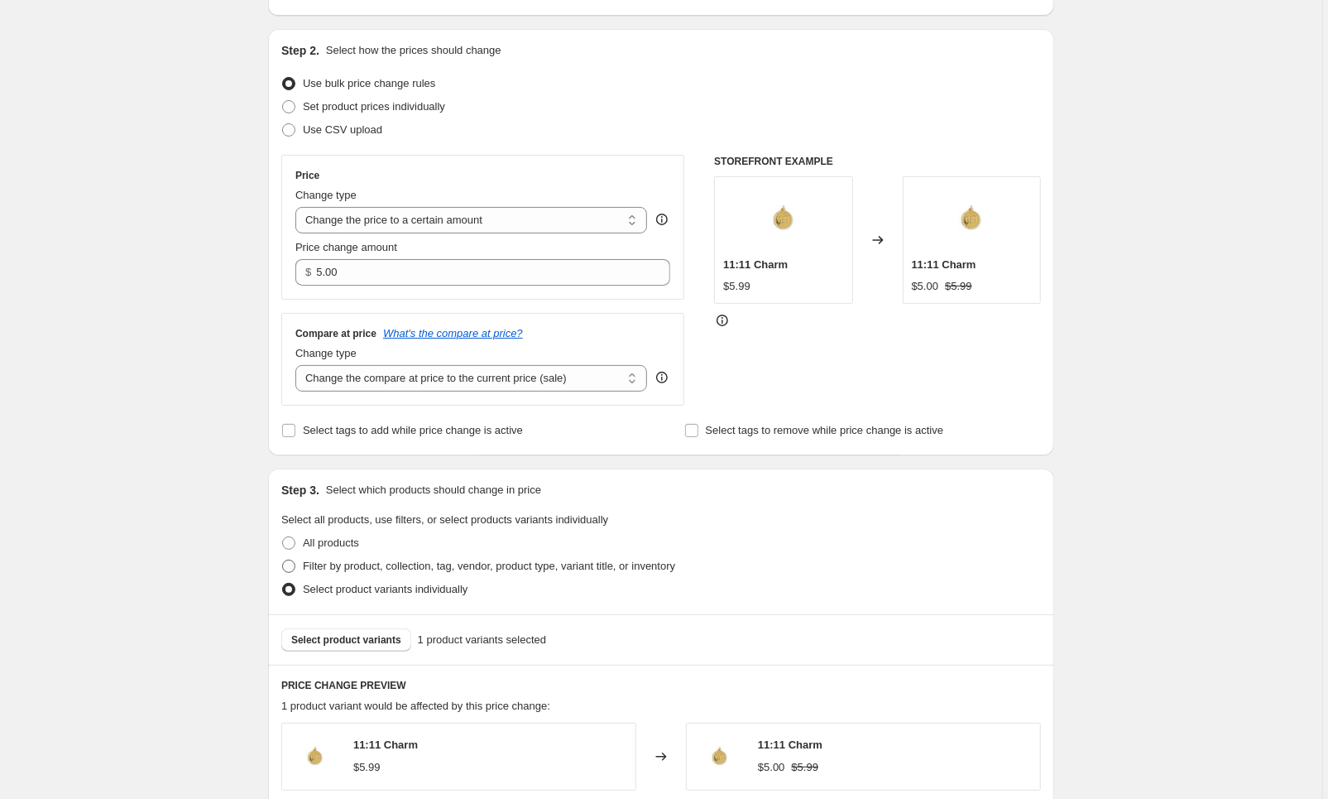
click at [353, 564] on span "Filter by product, collection, tag, vendor, product type, variant title, or inv…" at bounding box center [489, 565] width 372 height 12
click at [283, 560] on input "Filter by product, collection, tag, vendor, product type, variant title, or inv…" at bounding box center [282, 559] width 1 height 1
radio input "true"
select select "collection"
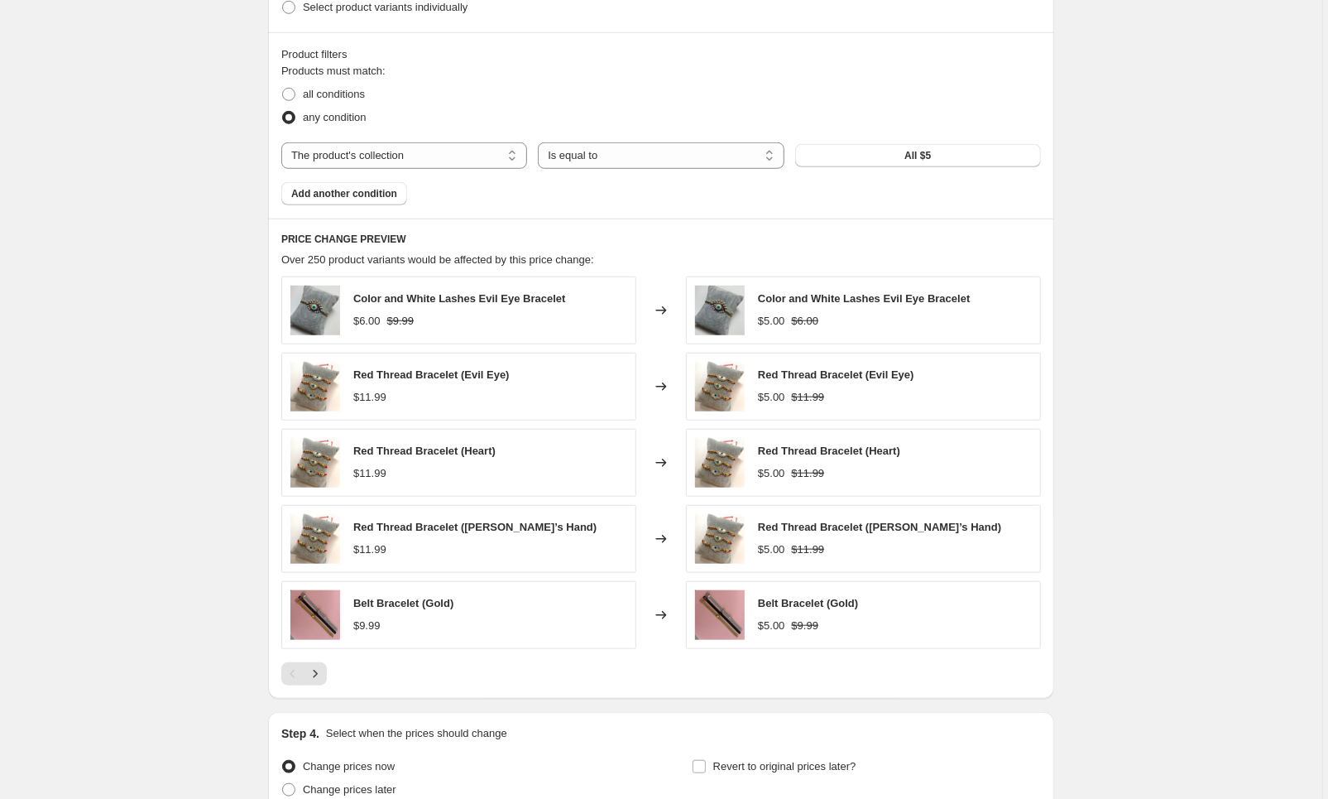
scroll to position [732, 0]
click at [321, 673] on icon "Next" at bounding box center [315, 672] width 17 height 17
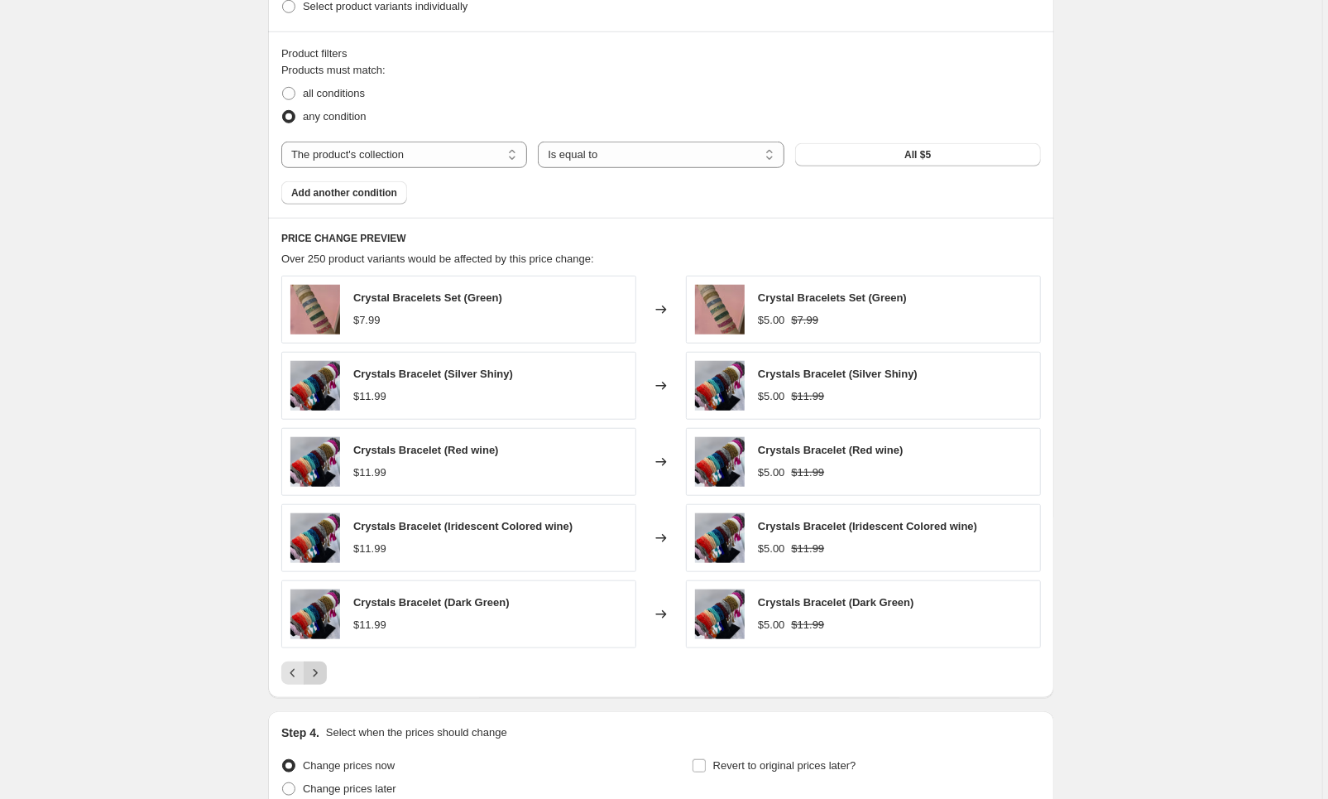
click at [322, 681] on icon "Next" at bounding box center [315, 672] width 17 height 17
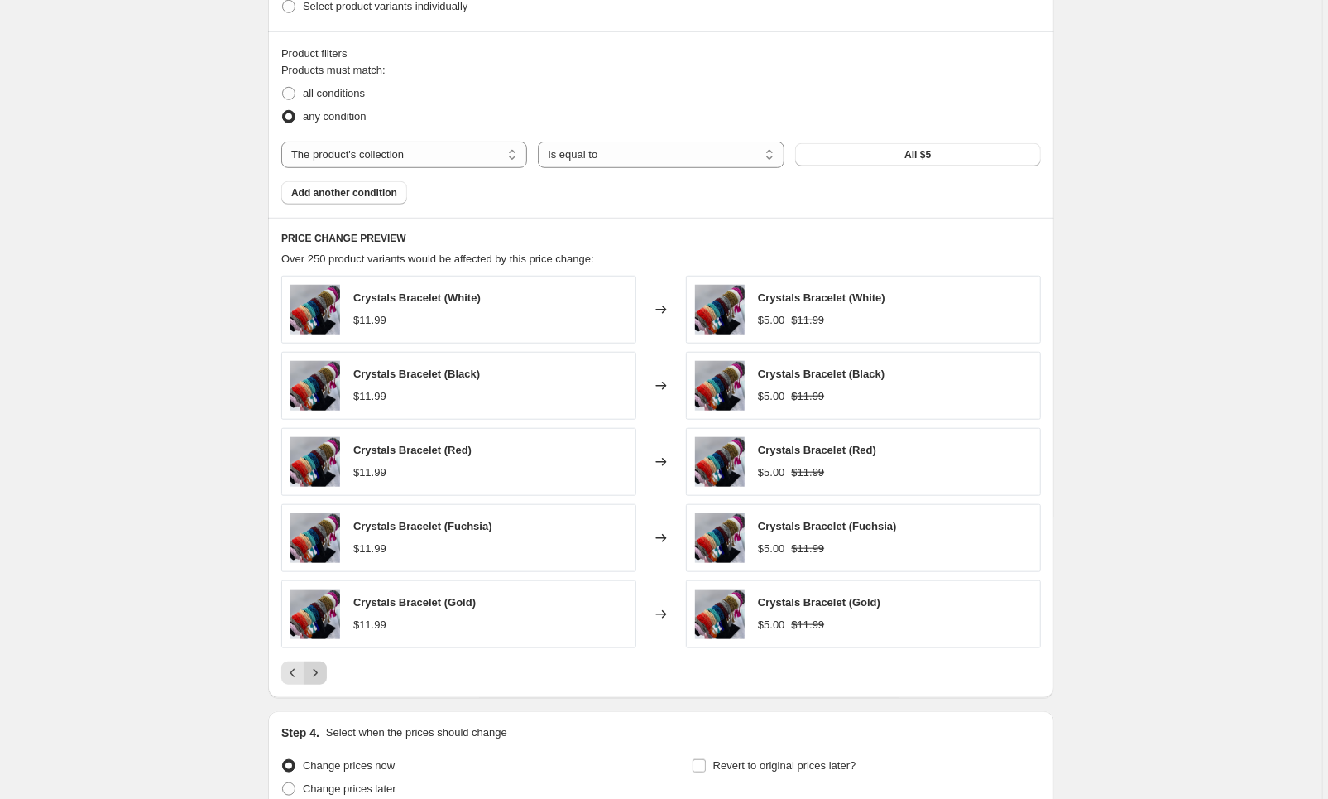
click at [326, 680] on button "Next" at bounding box center [315, 672] width 23 height 23
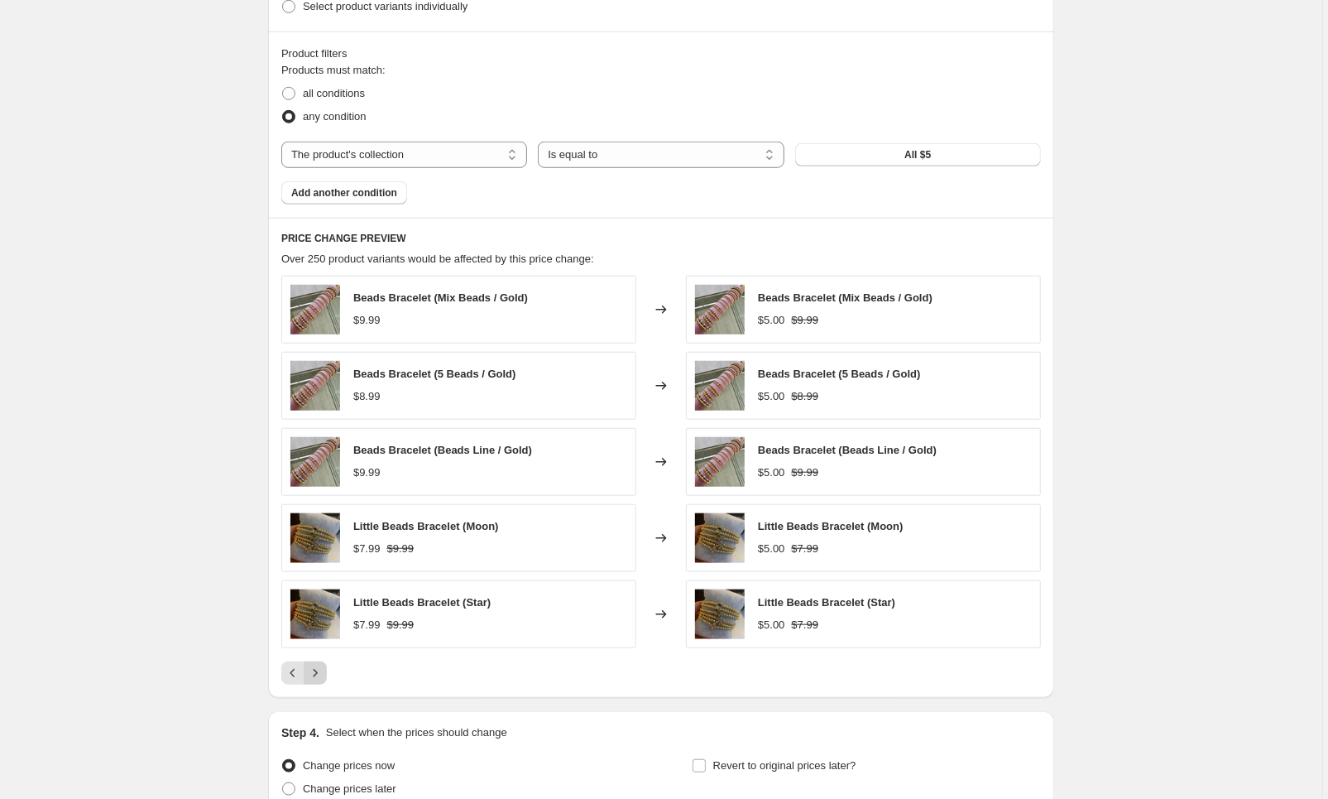
click at [327, 681] on button "Next" at bounding box center [315, 672] width 23 height 23
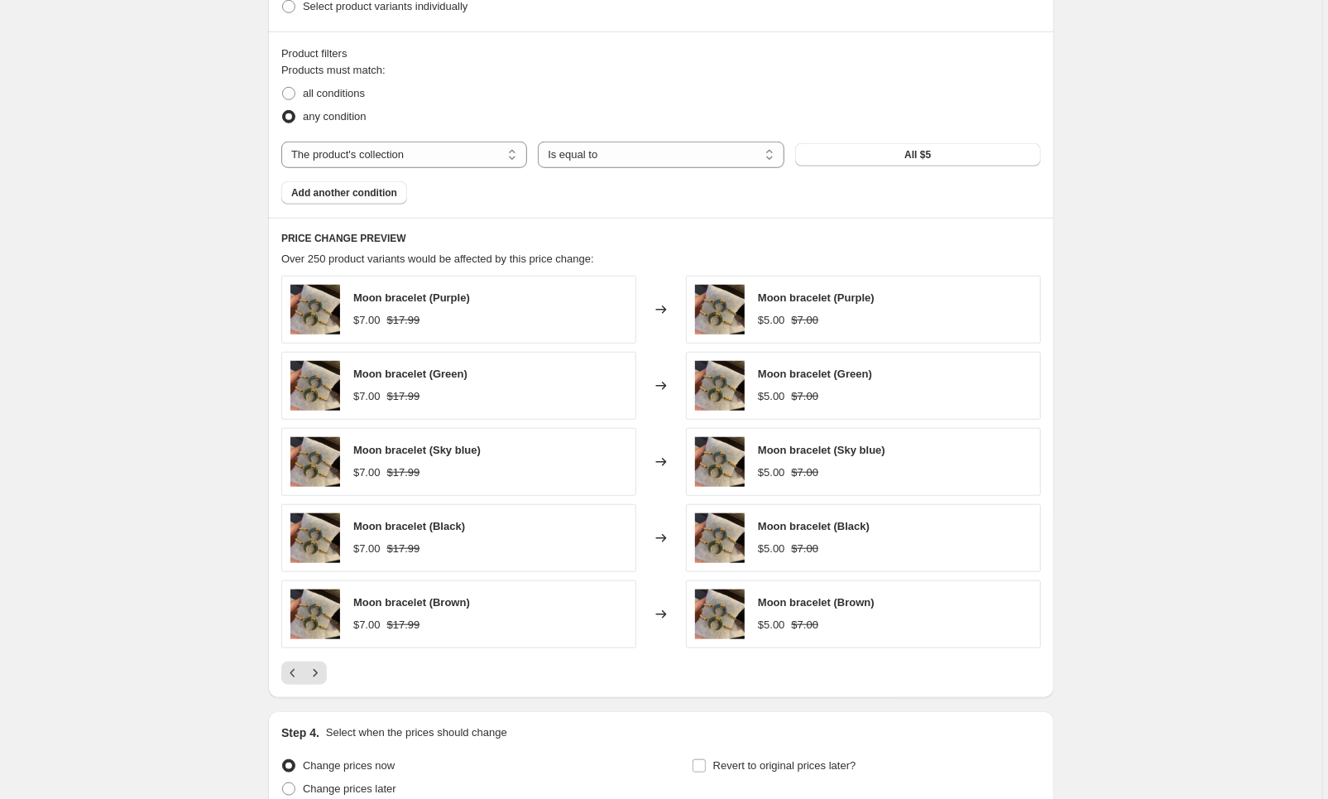
click at [331, 681] on div at bounding box center [661, 672] width 760 height 23
click at [322, 678] on icon "Next" at bounding box center [315, 672] width 17 height 17
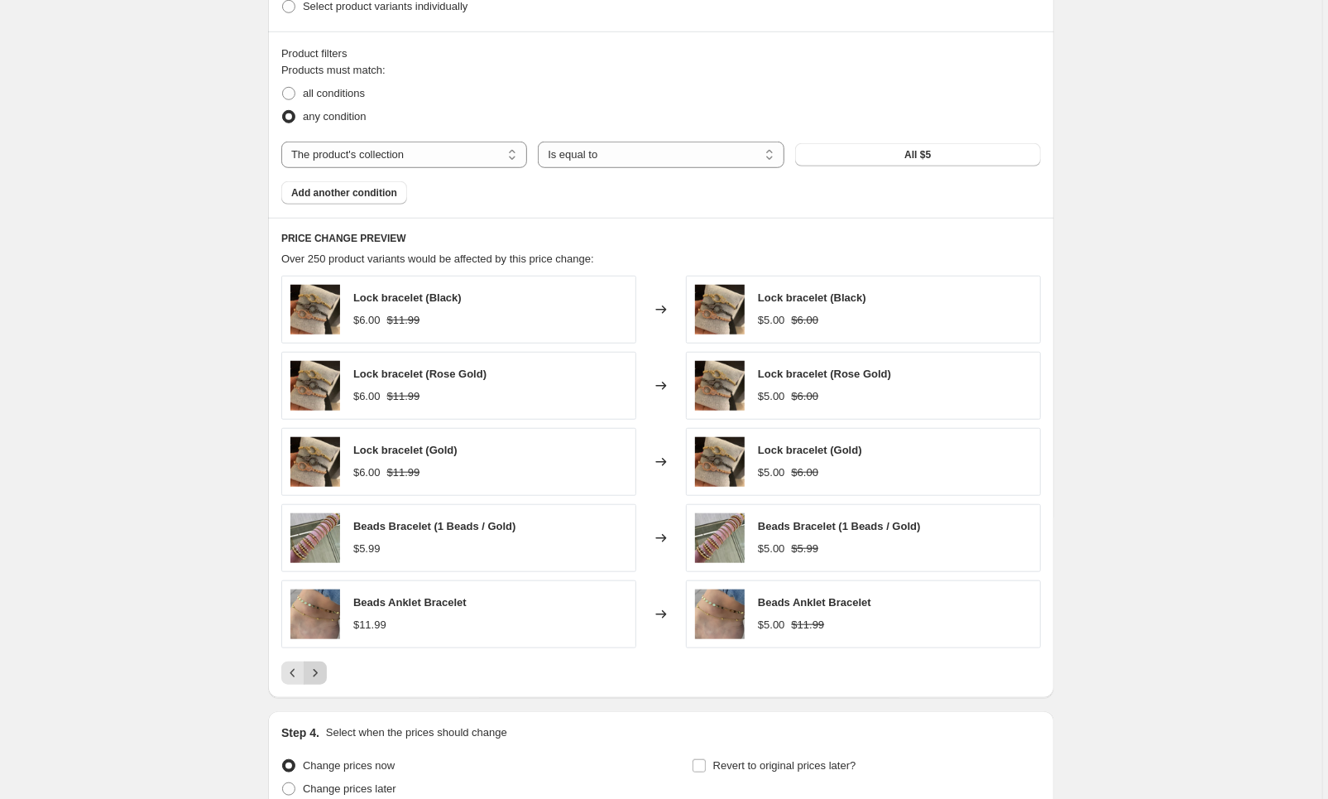
click at [327, 679] on button "Next" at bounding box center [315, 672] width 23 height 23
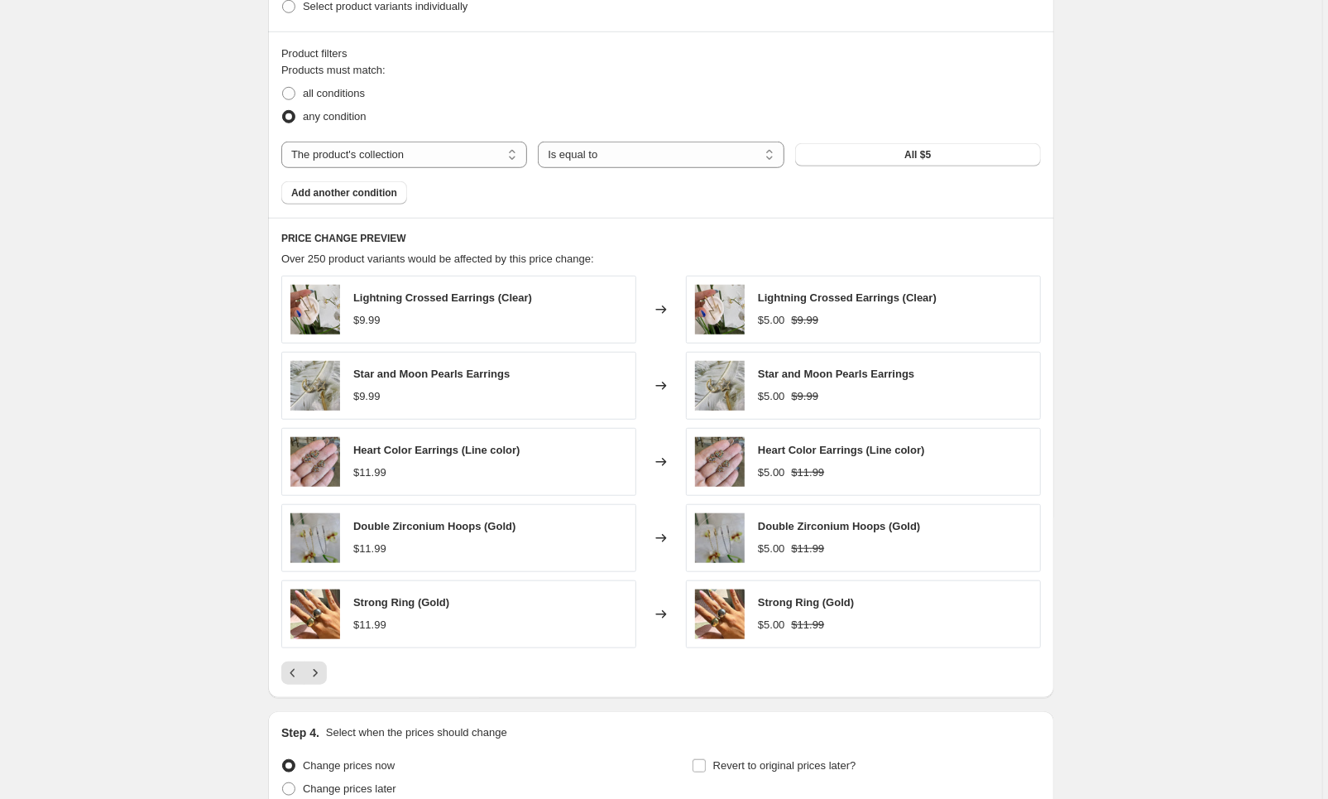
click at [329, 679] on div at bounding box center [661, 672] width 760 height 23
click at [321, 679] on icon "Next" at bounding box center [315, 672] width 17 height 17
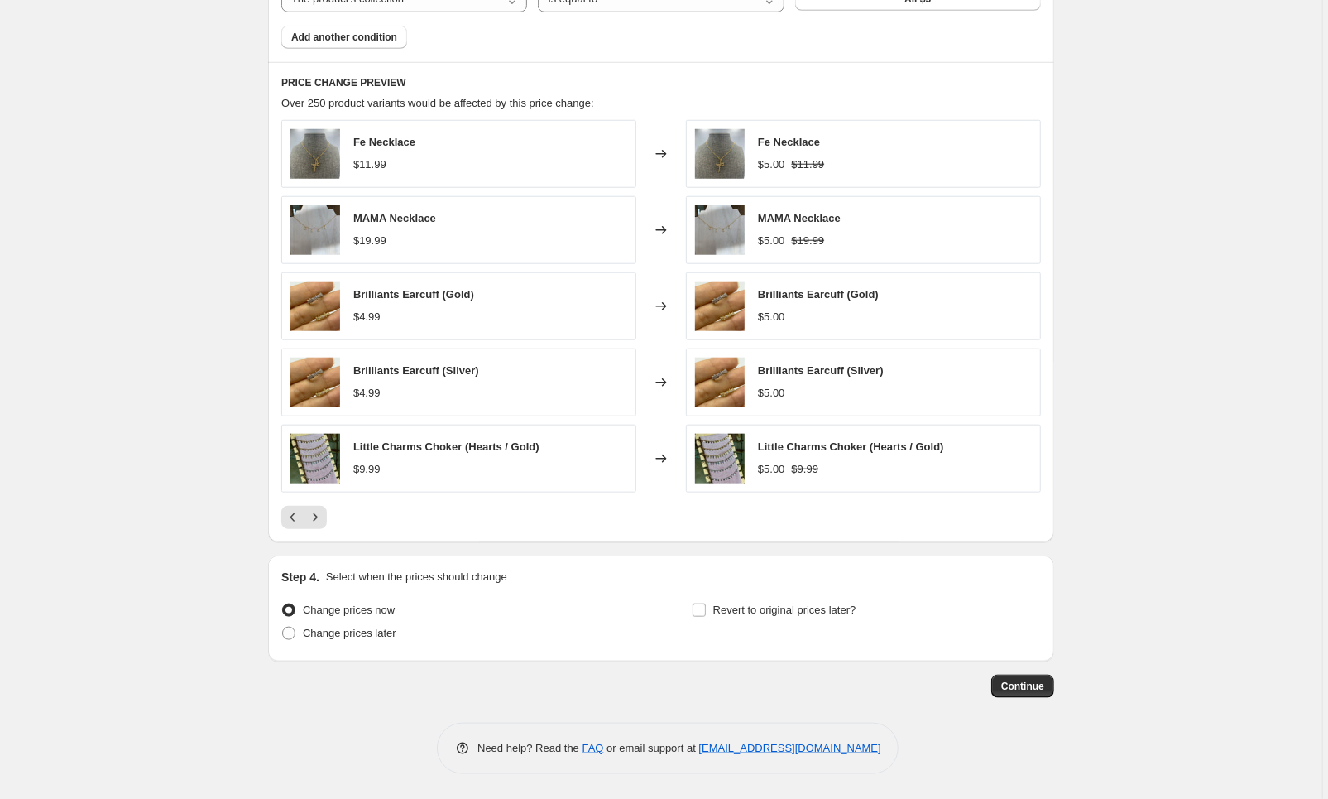
scroll to position [892, 0]
click at [316, 520] on icon "Next" at bounding box center [315, 517] width 17 height 17
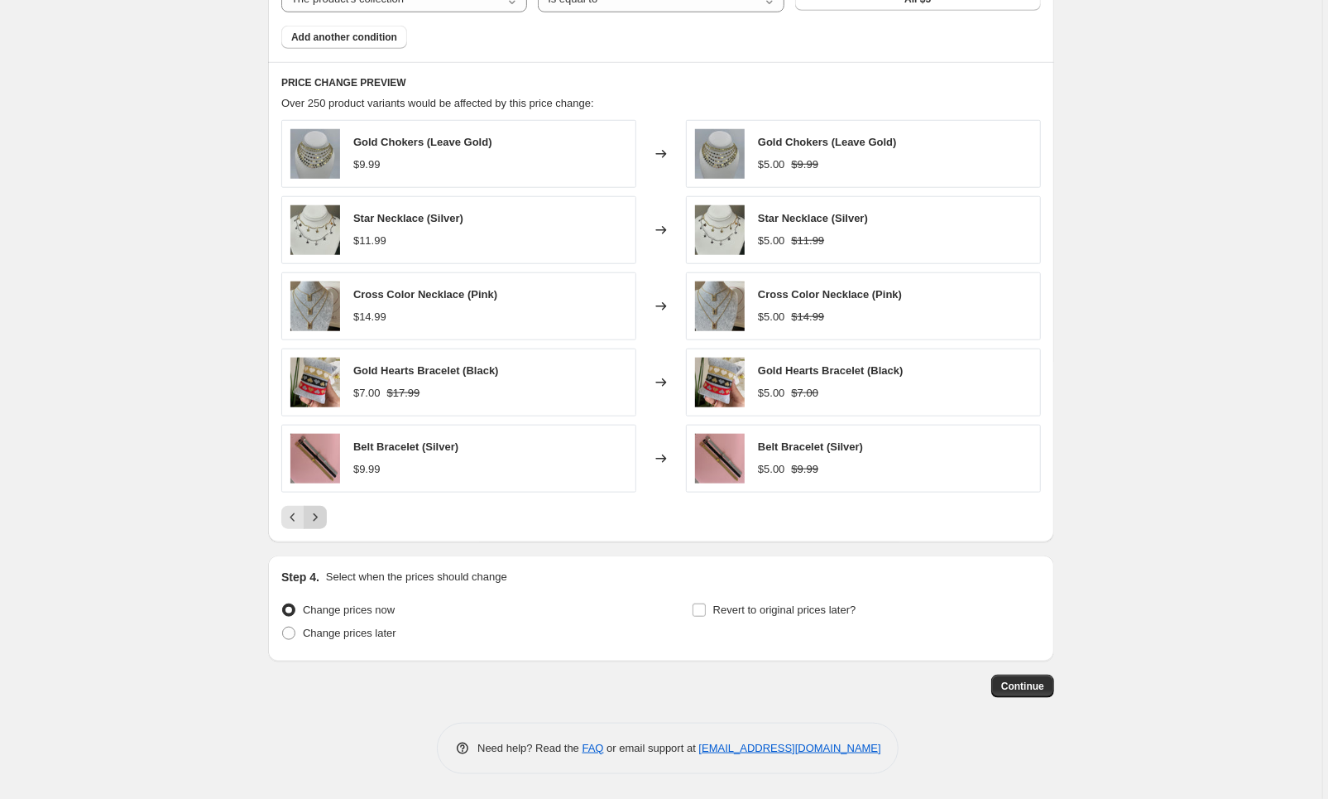
click at [323, 520] on icon "Next" at bounding box center [315, 517] width 17 height 17
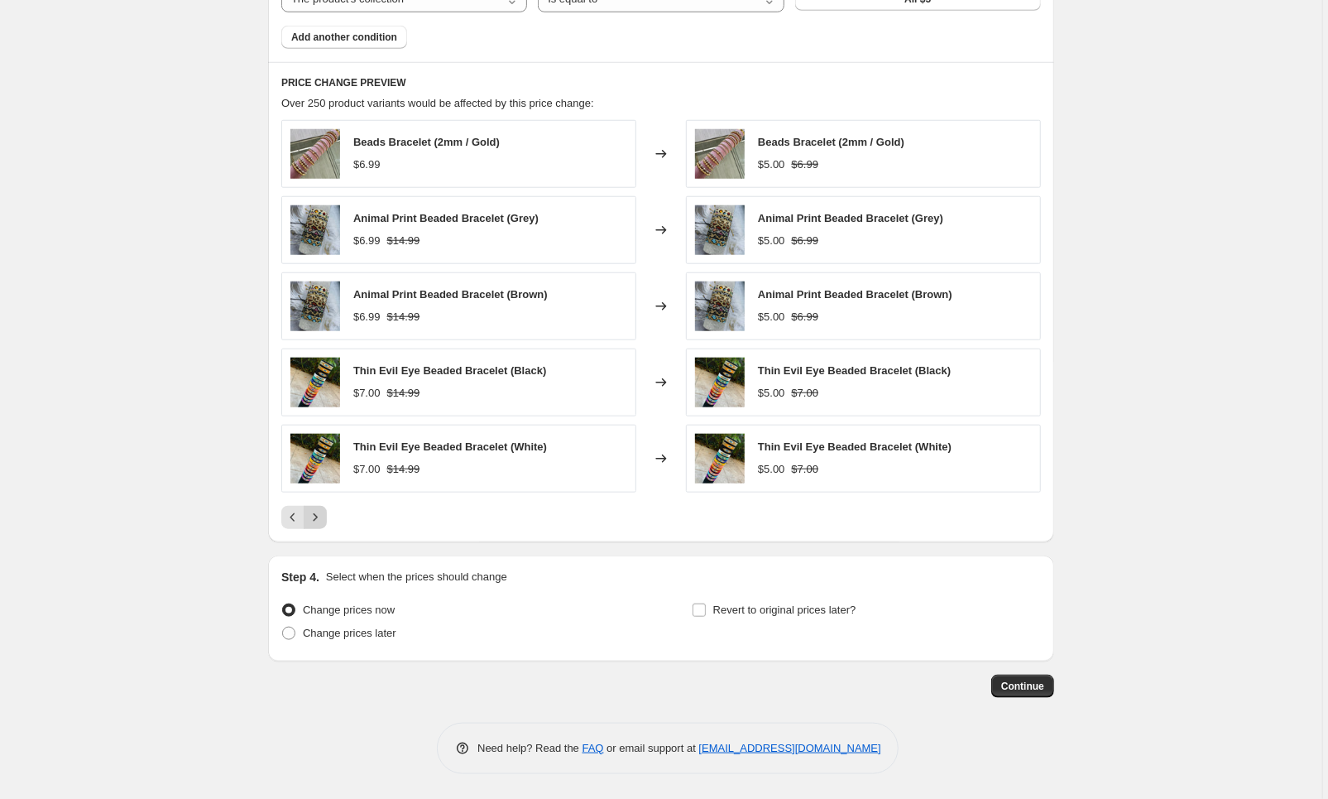
click at [324, 521] on icon "Next" at bounding box center [315, 517] width 17 height 17
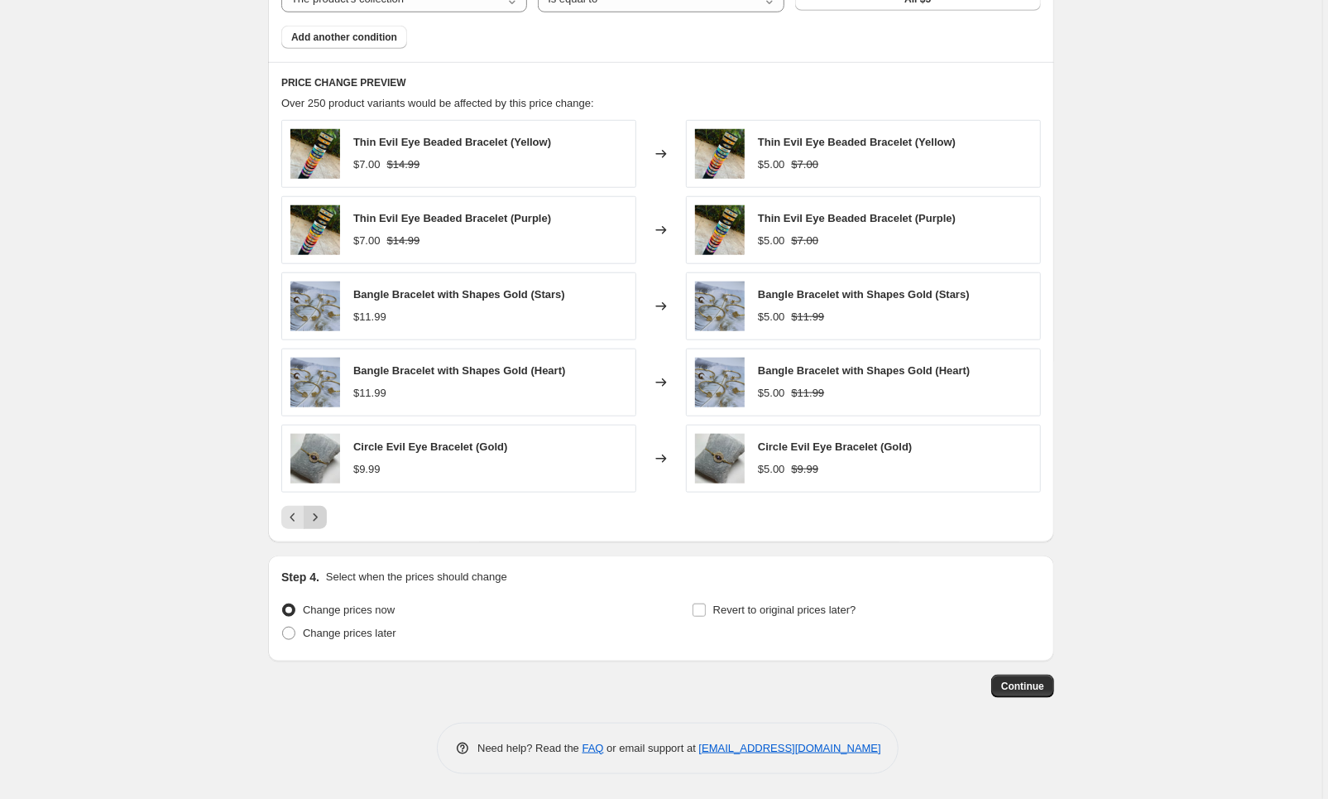
click at [324, 521] on icon "Next" at bounding box center [315, 517] width 17 height 17
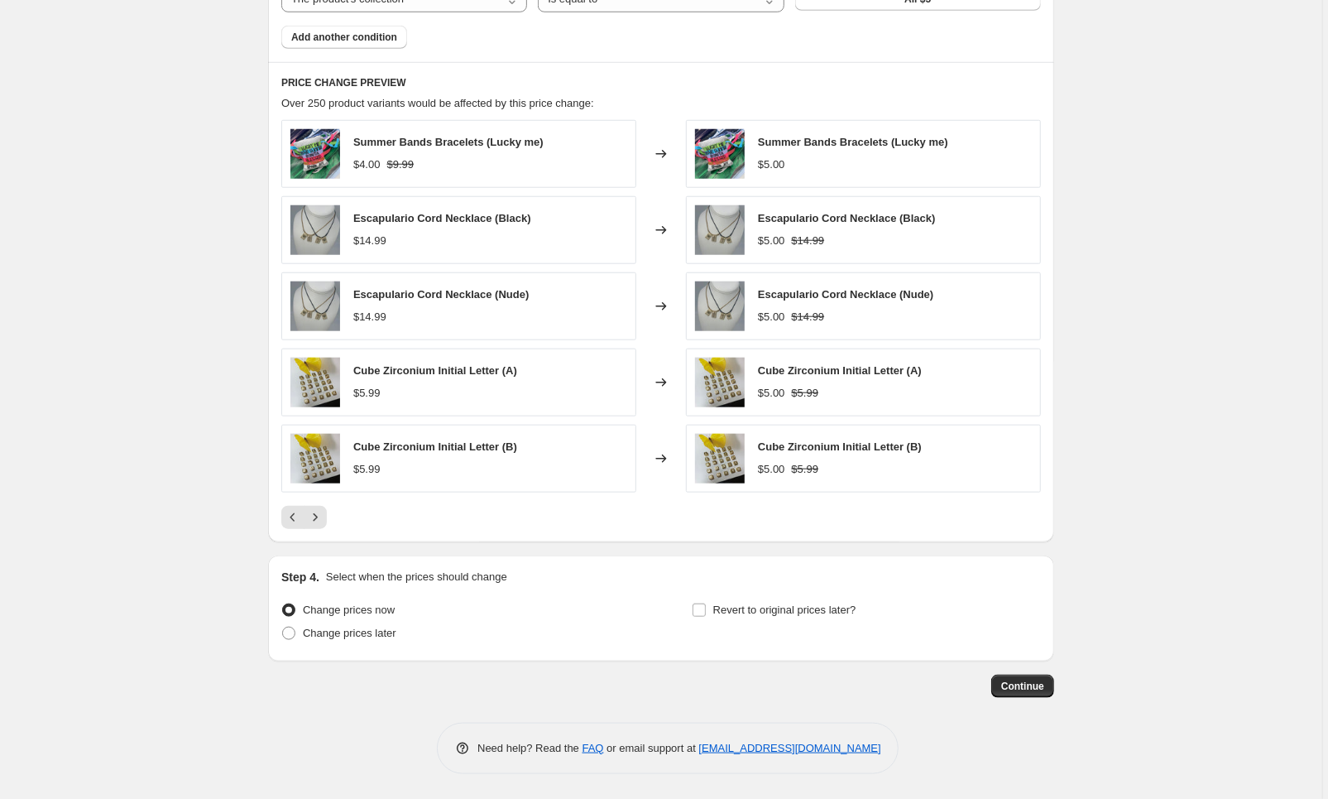
click at [329, 524] on div at bounding box center [661, 517] width 760 height 23
click at [319, 516] on icon "Next" at bounding box center [315, 517] width 17 height 17
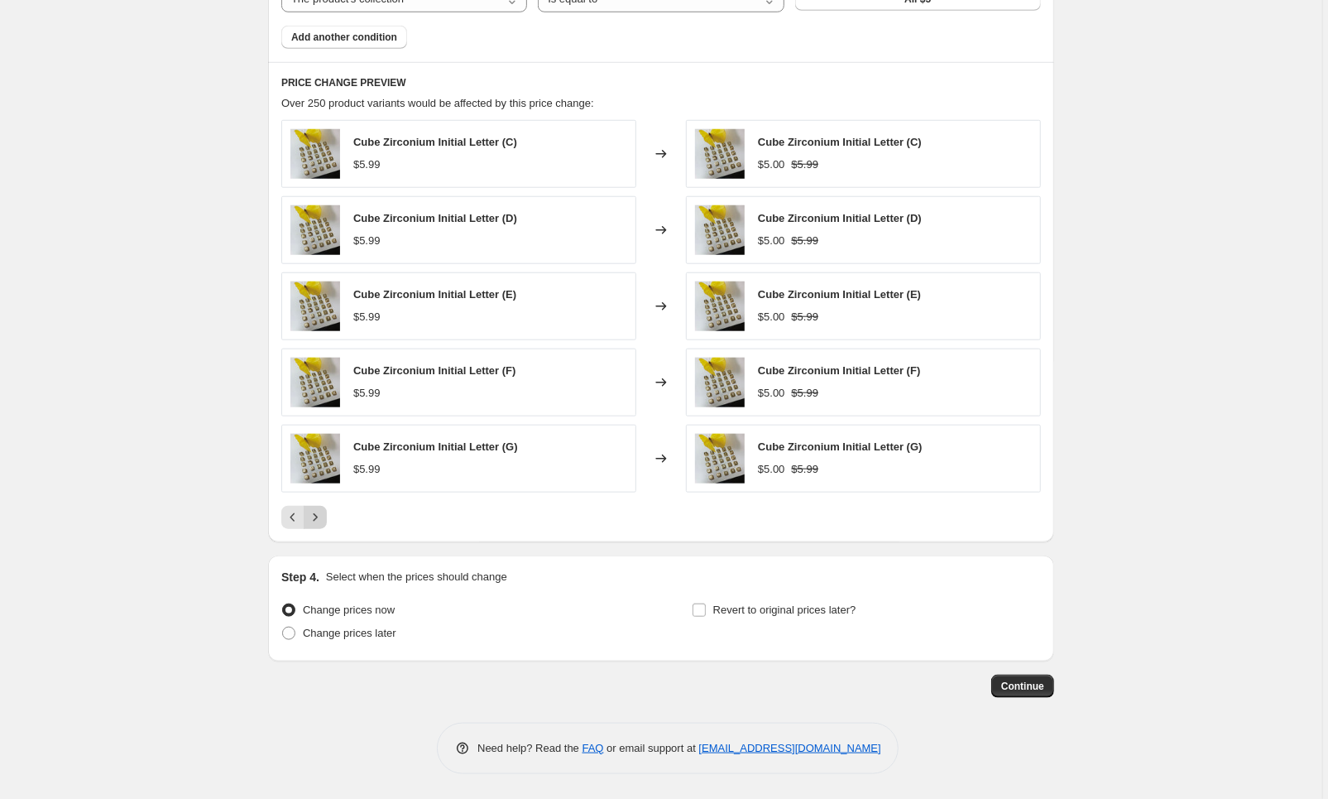
click at [322, 517] on icon "Next" at bounding box center [315, 517] width 17 height 17
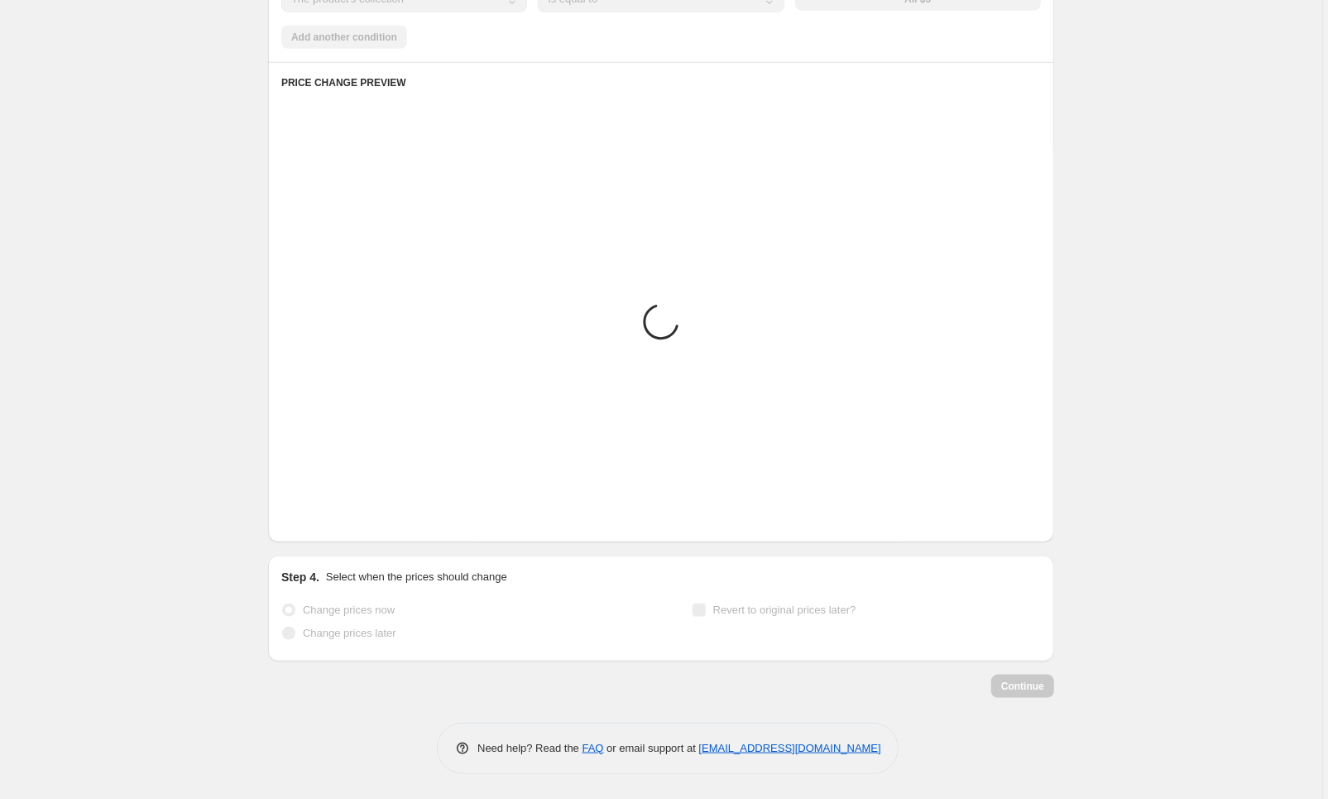
click at [322, 517] on icon "Next" at bounding box center [315, 517] width 17 height 17
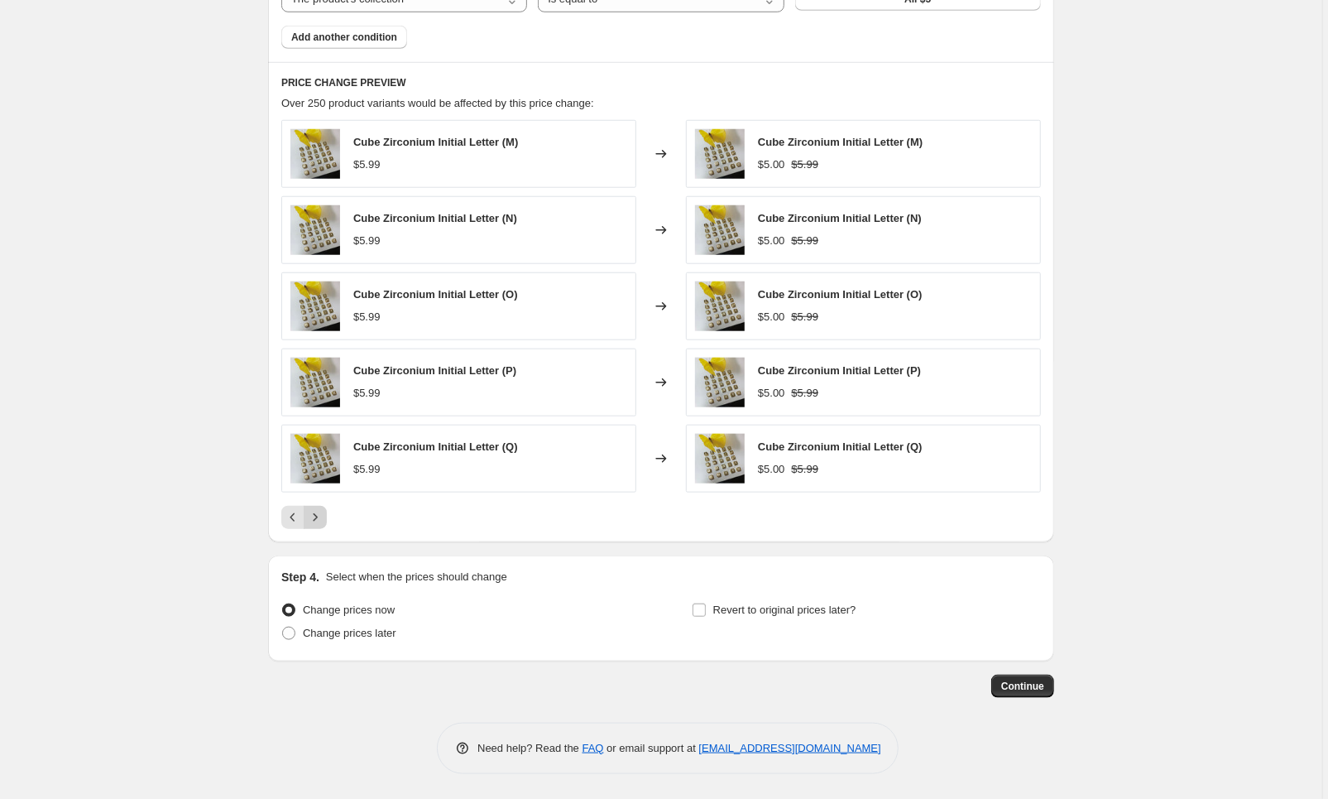
click at [323, 517] on icon "Next" at bounding box center [315, 517] width 17 height 17
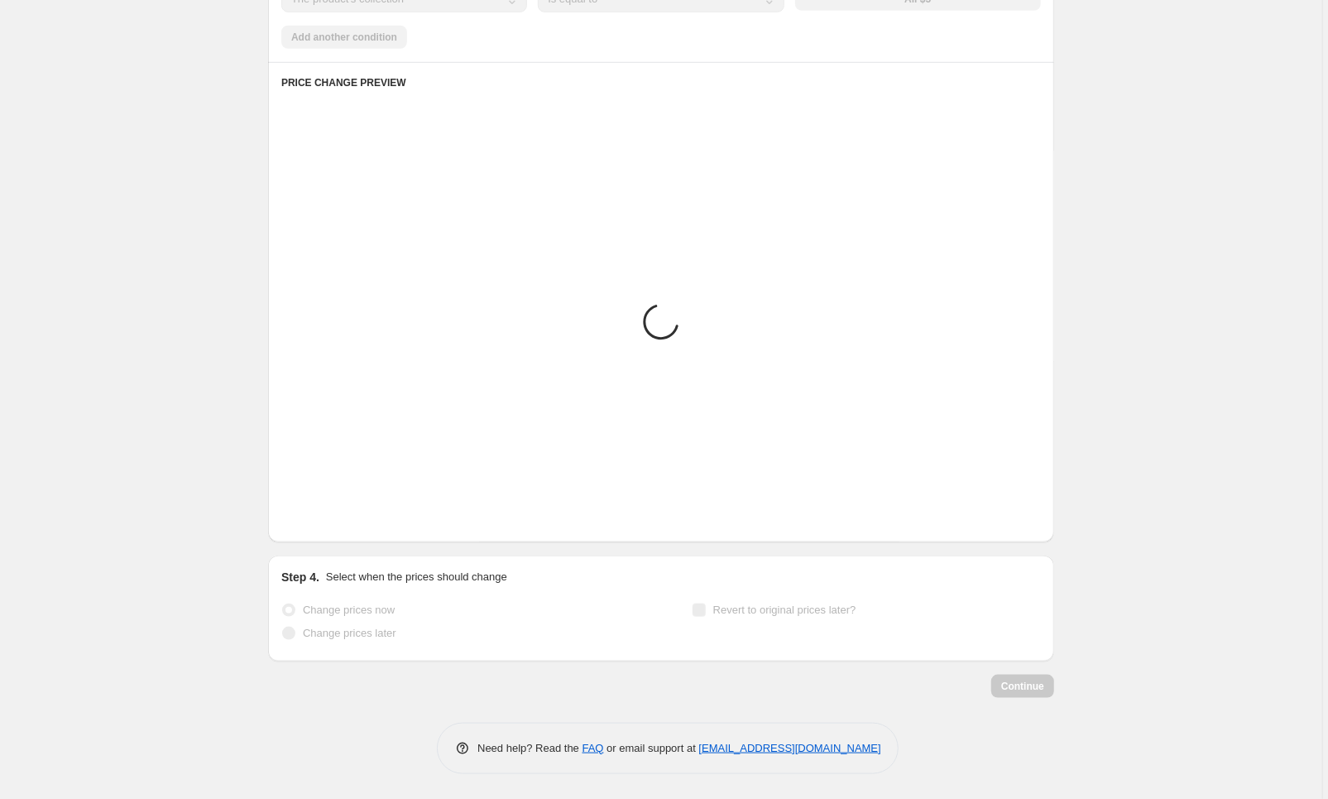
click at [323, 517] on icon "Next" at bounding box center [315, 517] width 17 height 17
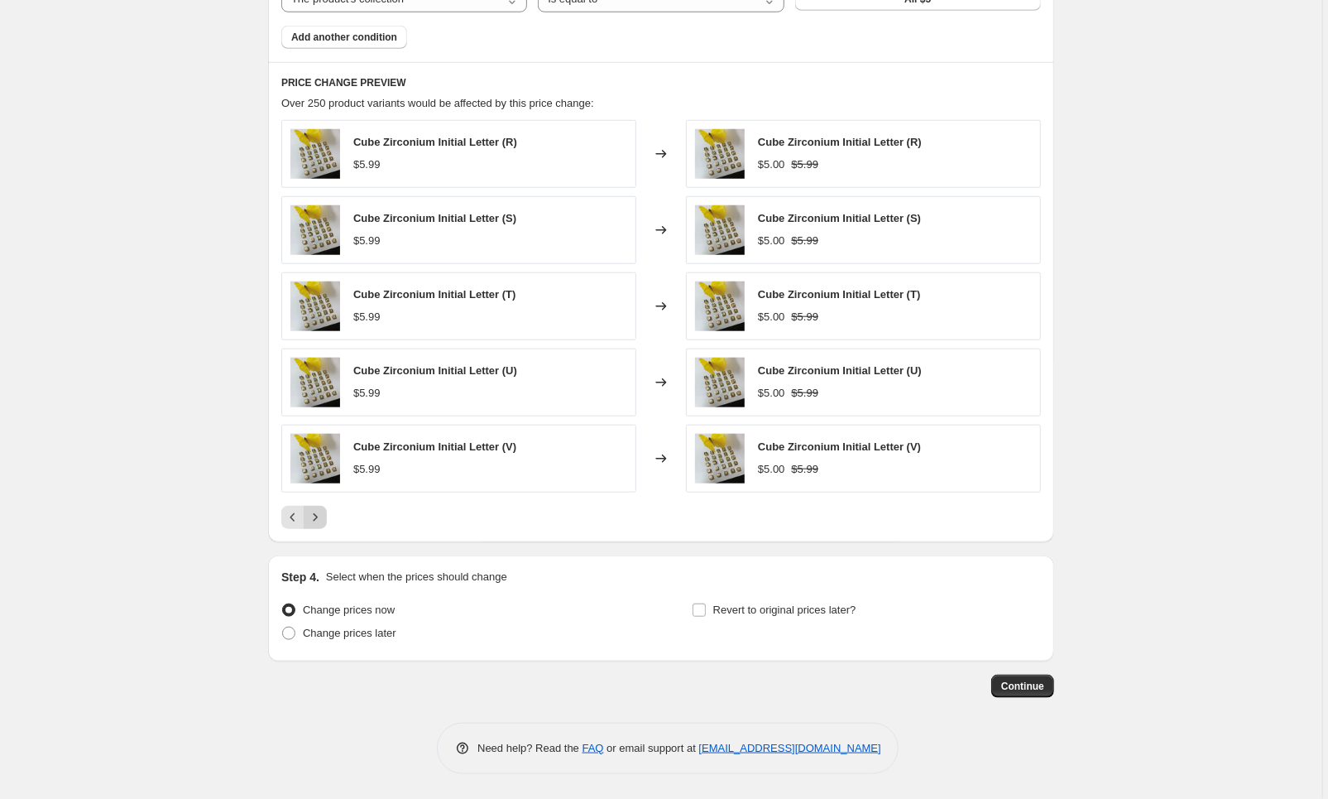
click at [323, 517] on icon "Next" at bounding box center [315, 517] width 17 height 17
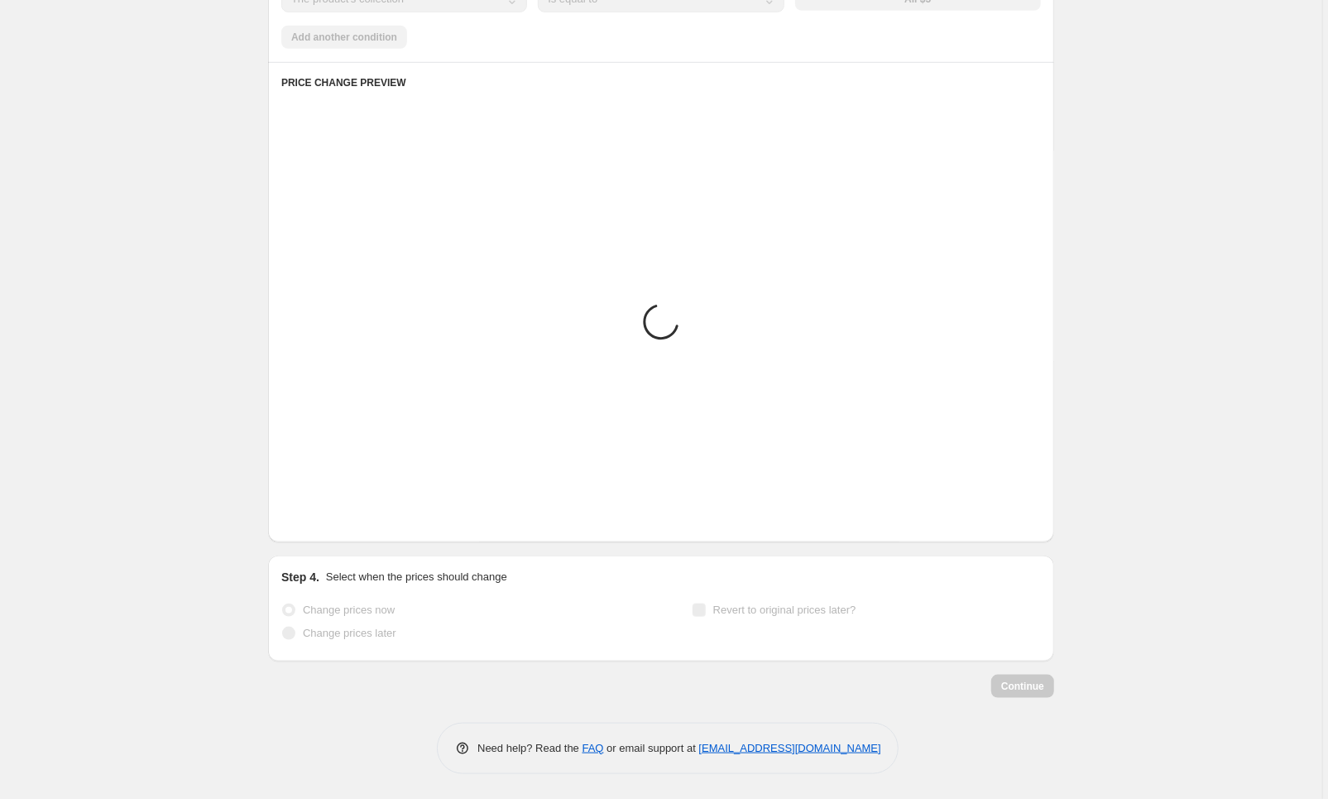
click at [323, 517] on icon "Next" at bounding box center [315, 517] width 17 height 17
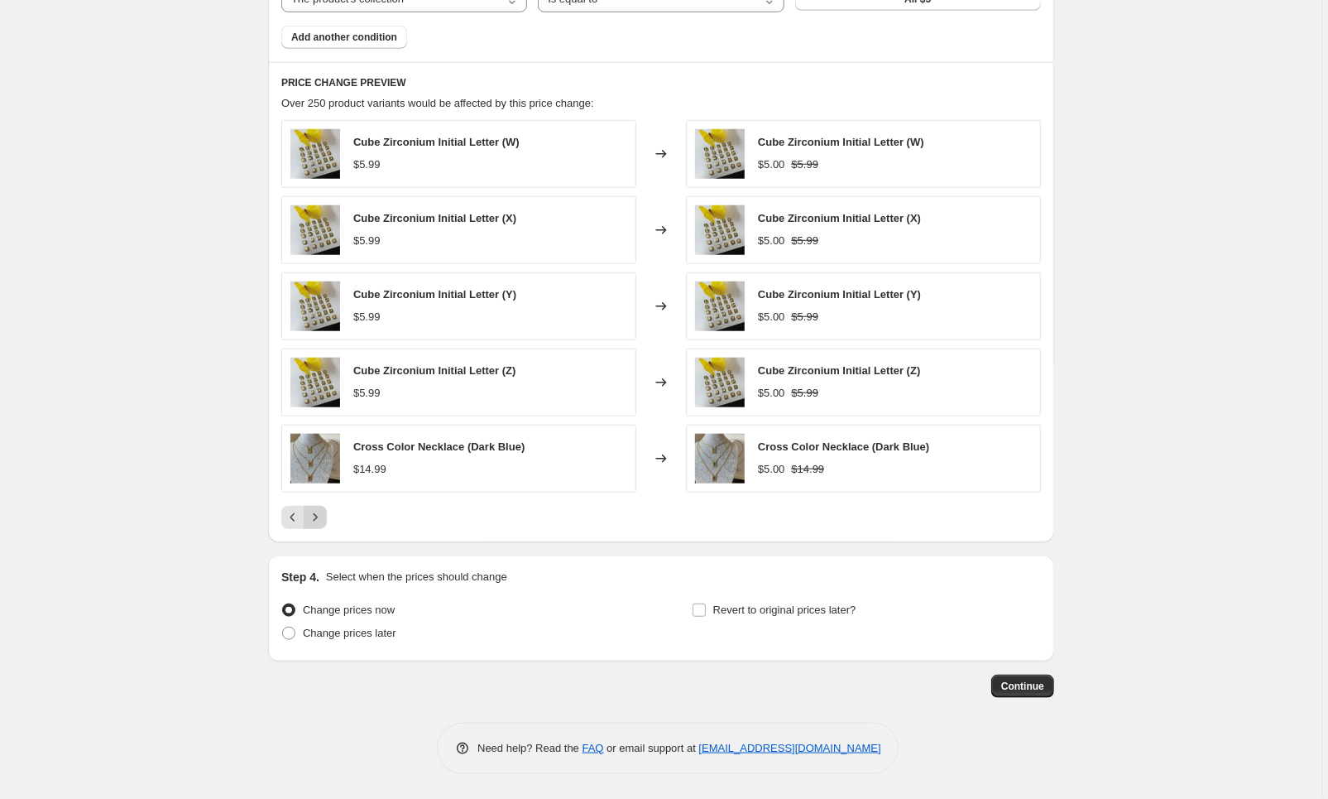
click at [324, 517] on icon "Next" at bounding box center [315, 517] width 17 height 17
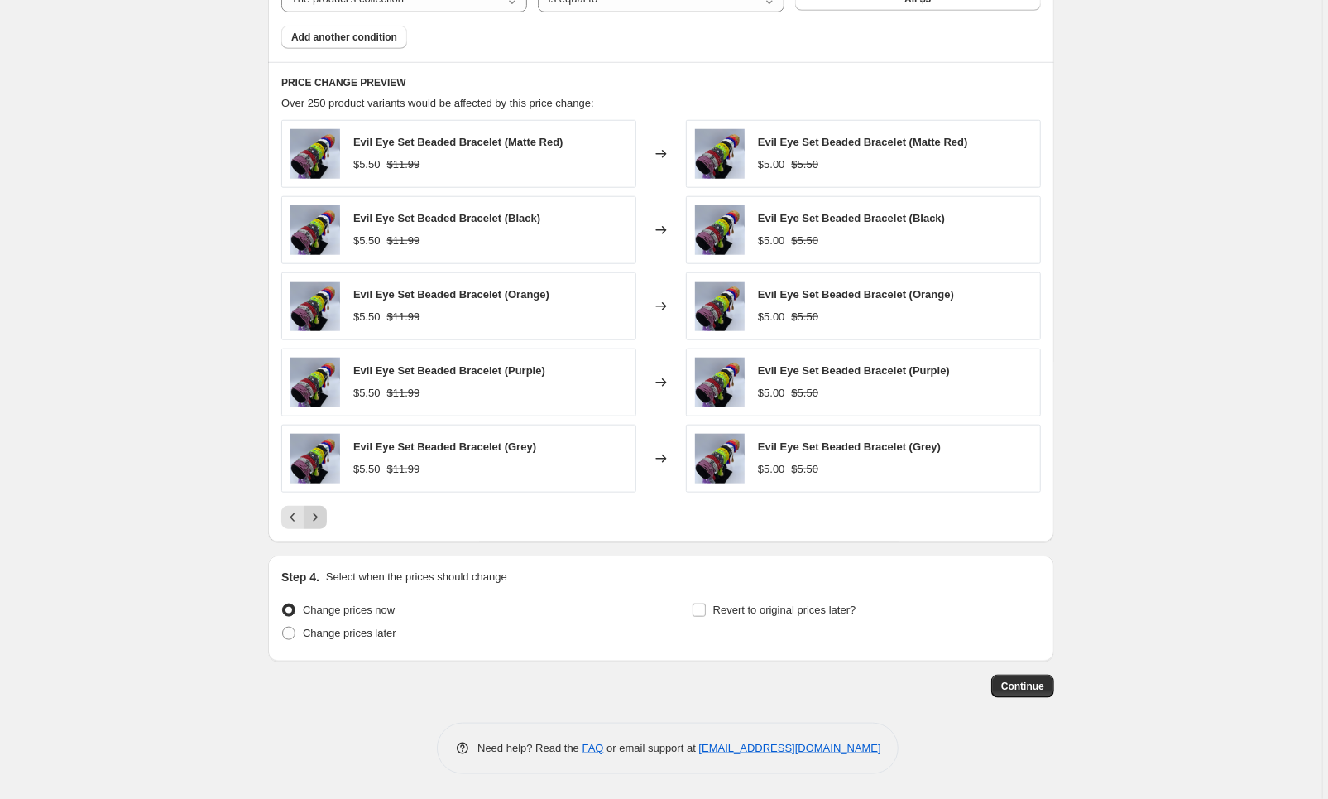
click at [324, 517] on icon "Next" at bounding box center [315, 517] width 17 height 17
click at [318, 516] on icon "Next" at bounding box center [316, 516] width 4 height 7
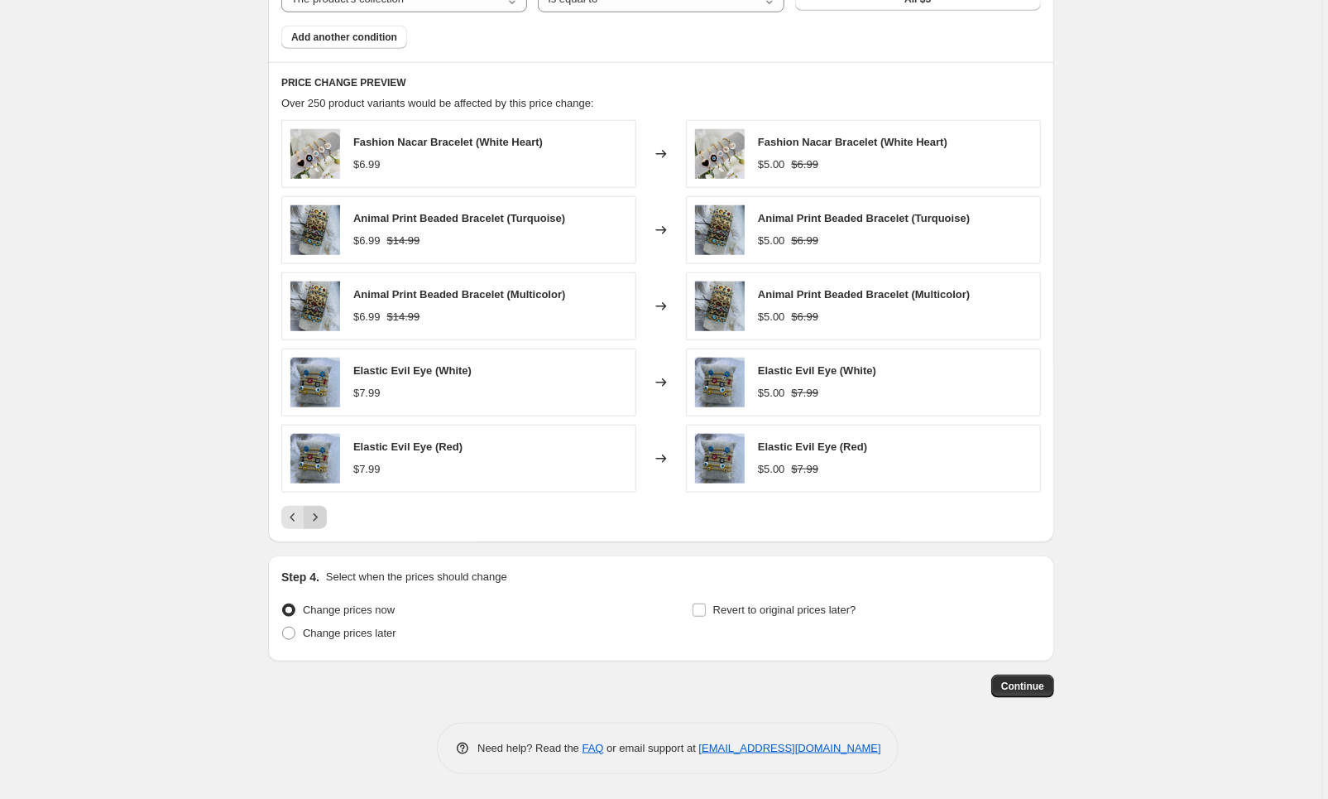
click at [321, 517] on icon "Next" at bounding box center [315, 517] width 17 height 17
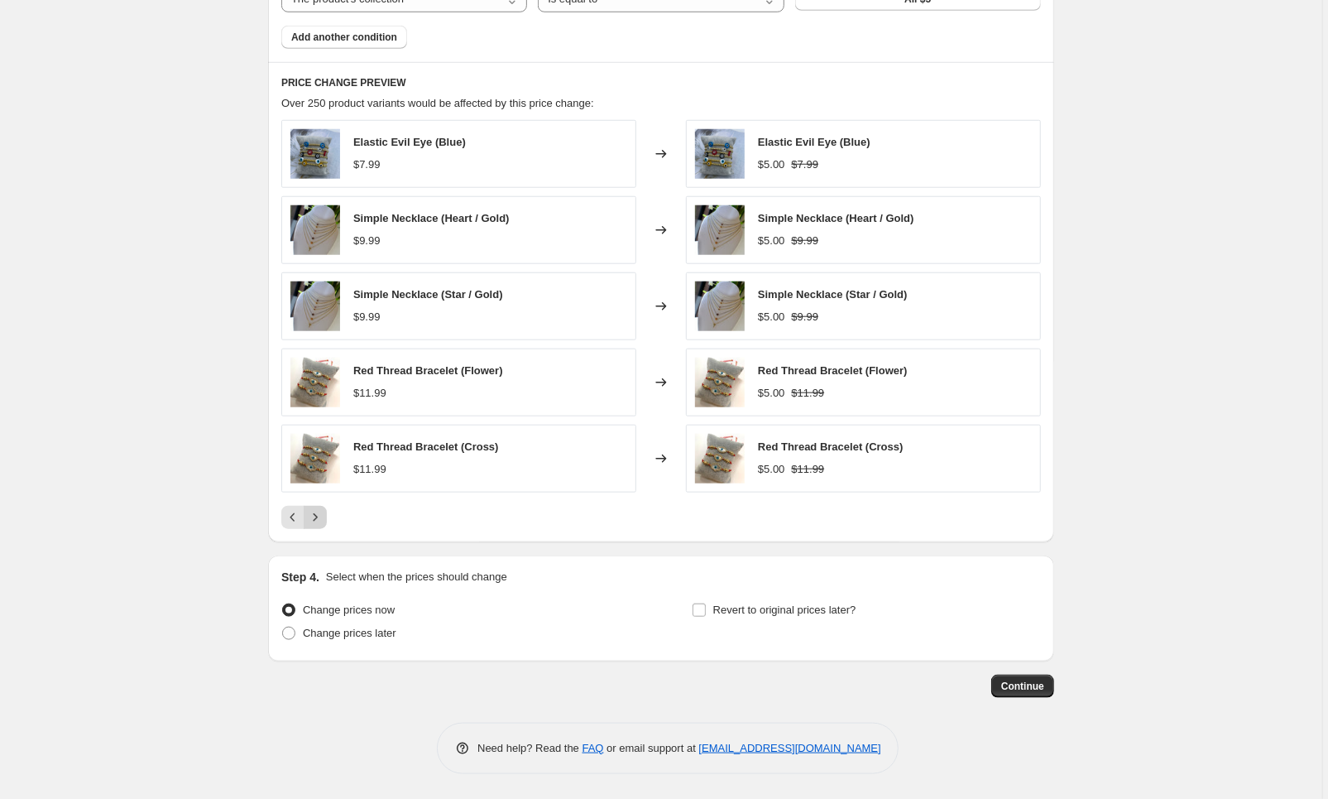
click at [323, 517] on icon "Next" at bounding box center [315, 517] width 17 height 17
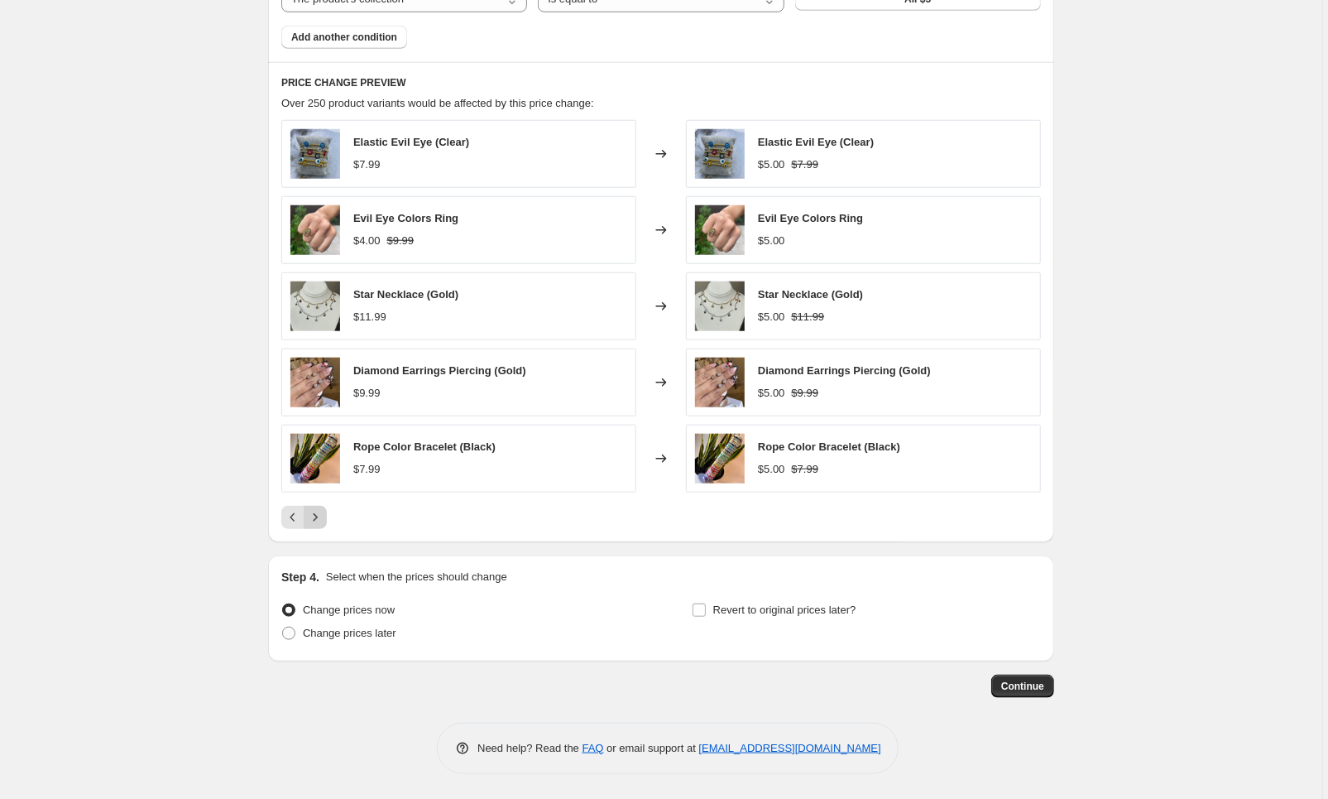
click at [324, 518] on icon "Next" at bounding box center [315, 517] width 17 height 17
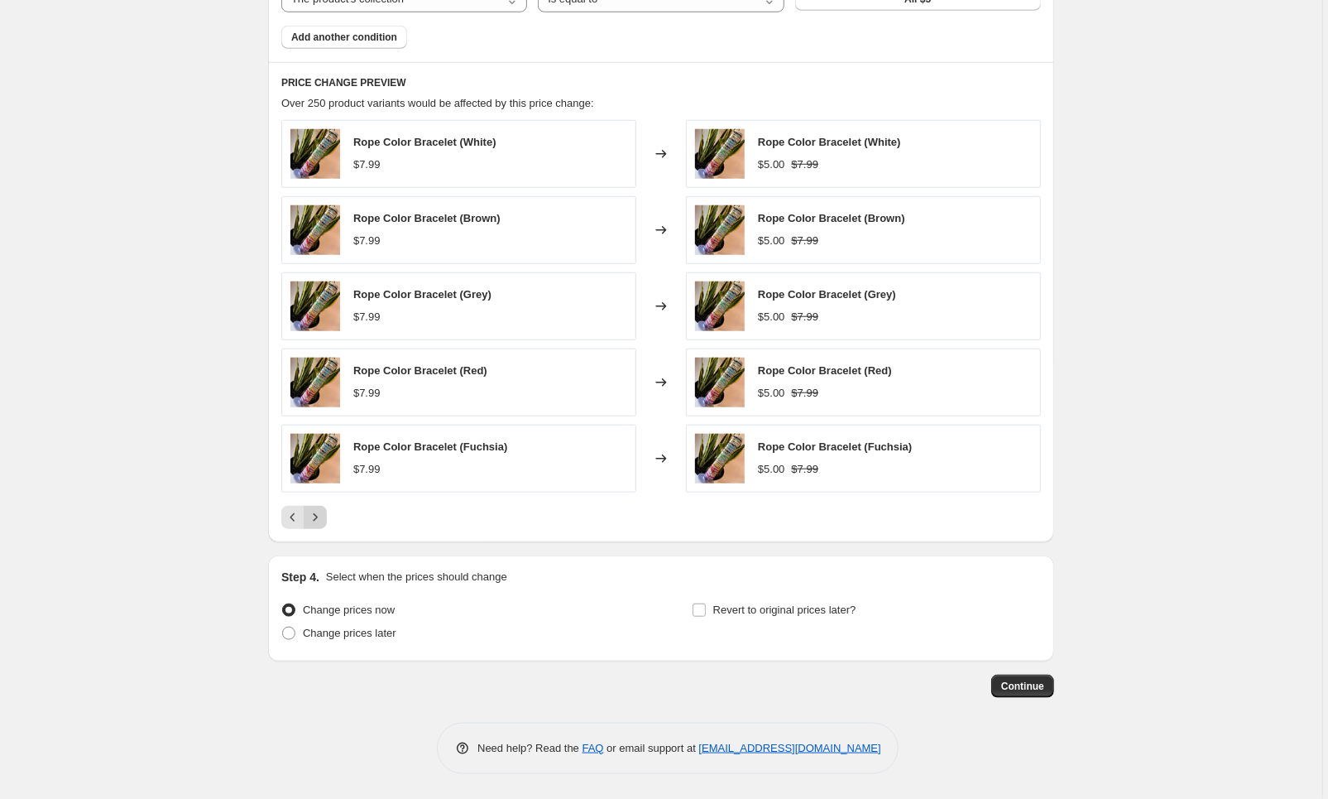
click at [324, 518] on icon "Next" at bounding box center [315, 517] width 17 height 17
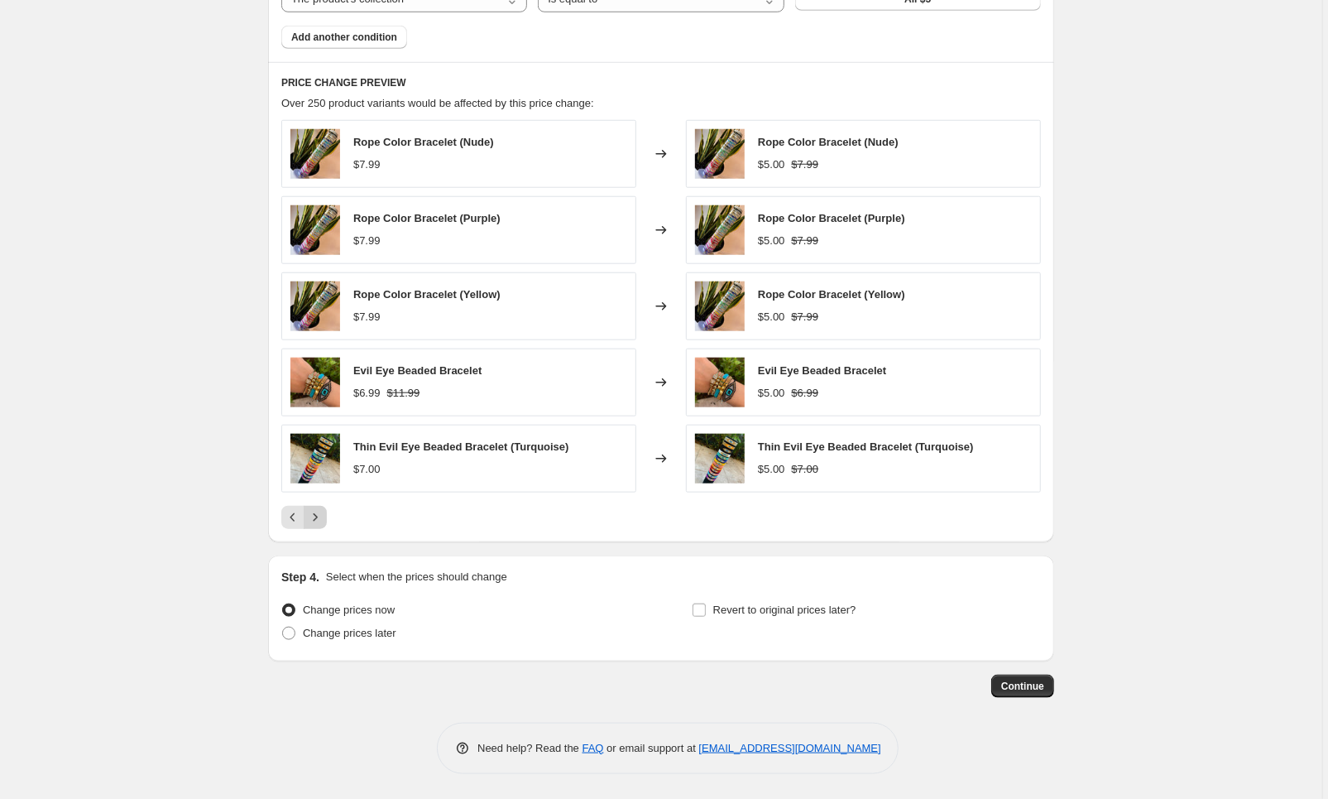
click at [324, 518] on icon "Next" at bounding box center [315, 517] width 17 height 17
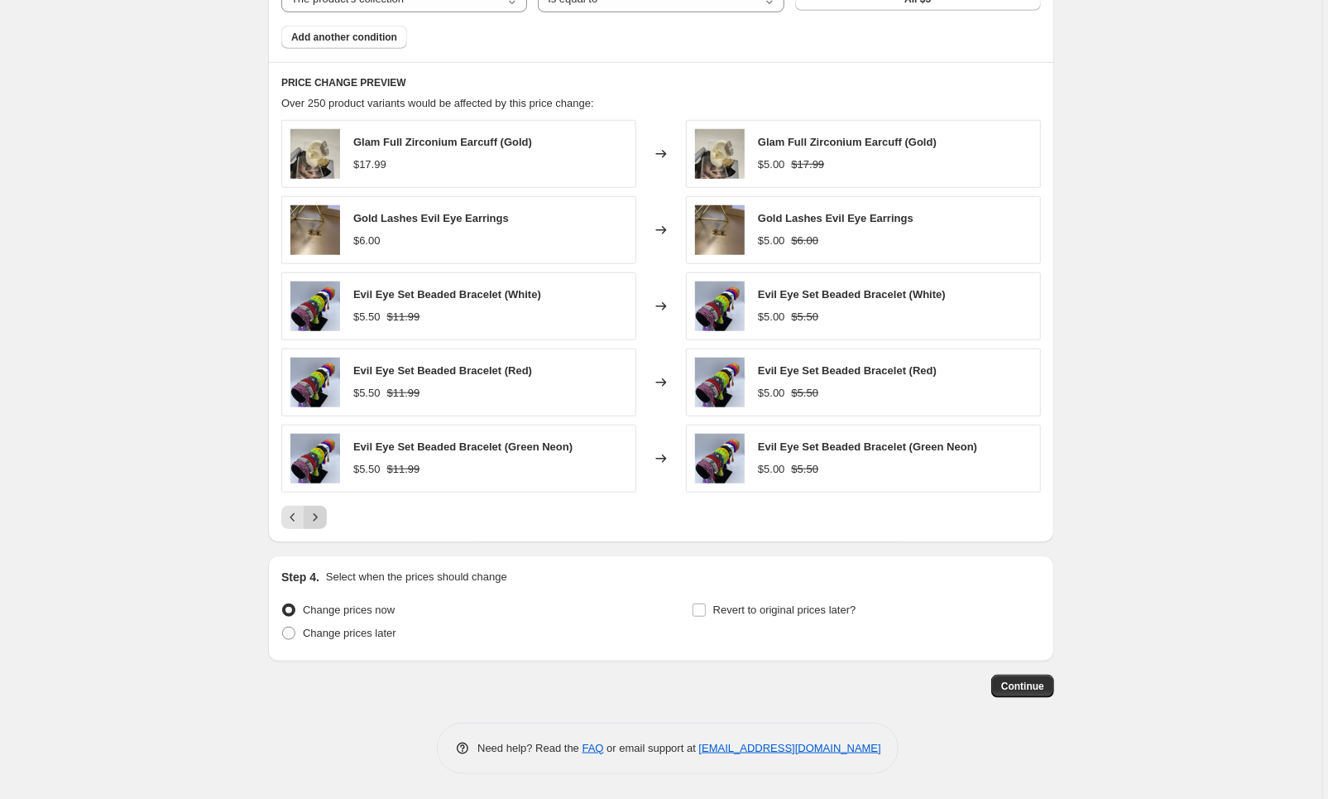
click at [326, 519] on button "Next" at bounding box center [315, 517] width 23 height 23
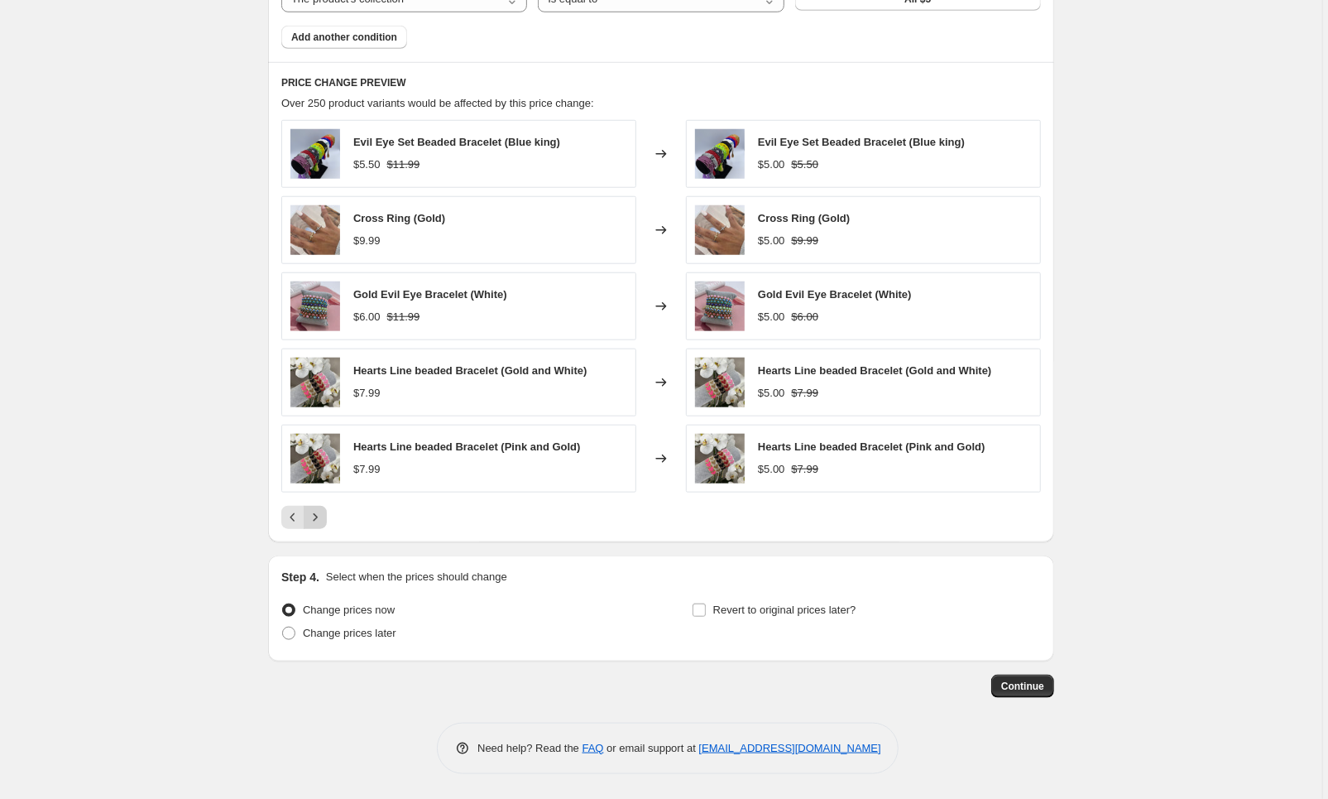
click at [326, 519] on button "Next" at bounding box center [315, 517] width 23 height 23
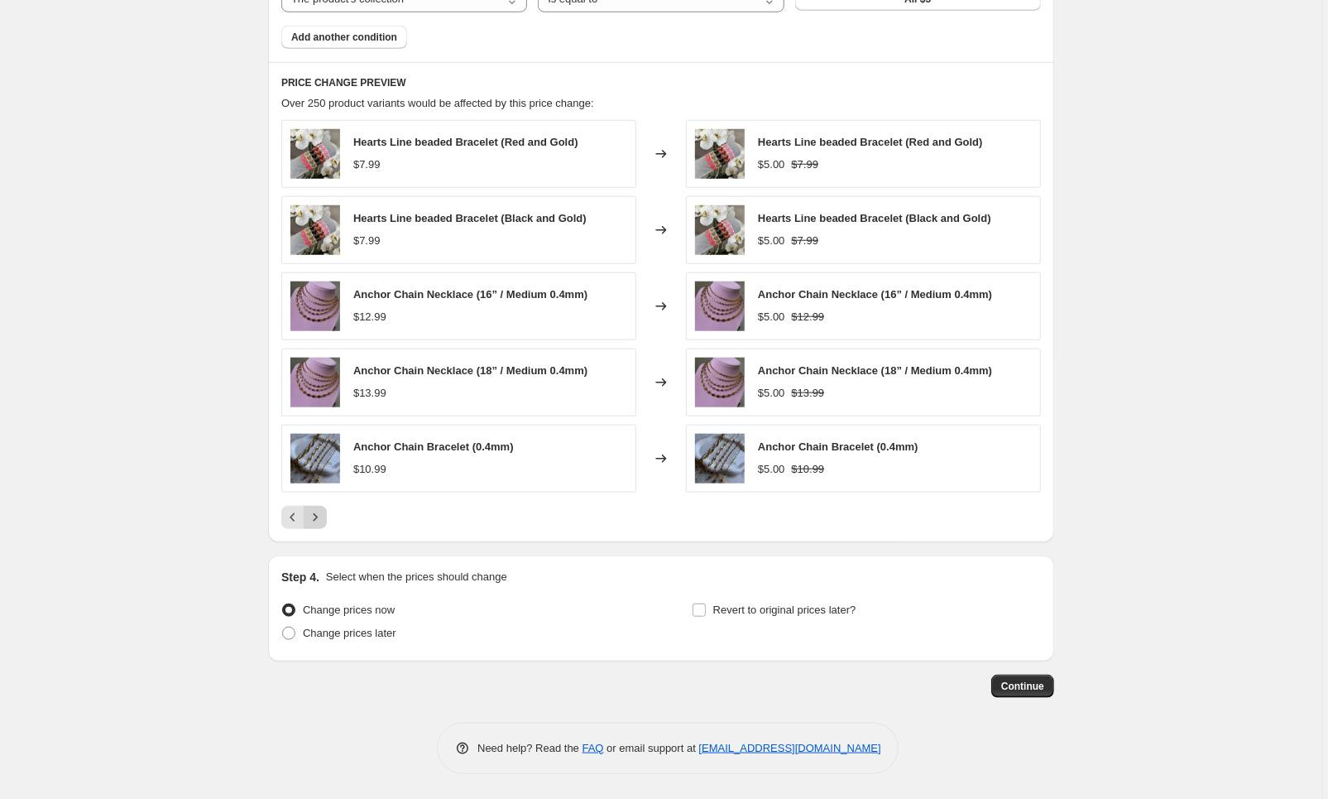
click at [326, 520] on button "Next" at bounding box center [315, 517] width 23 height 23
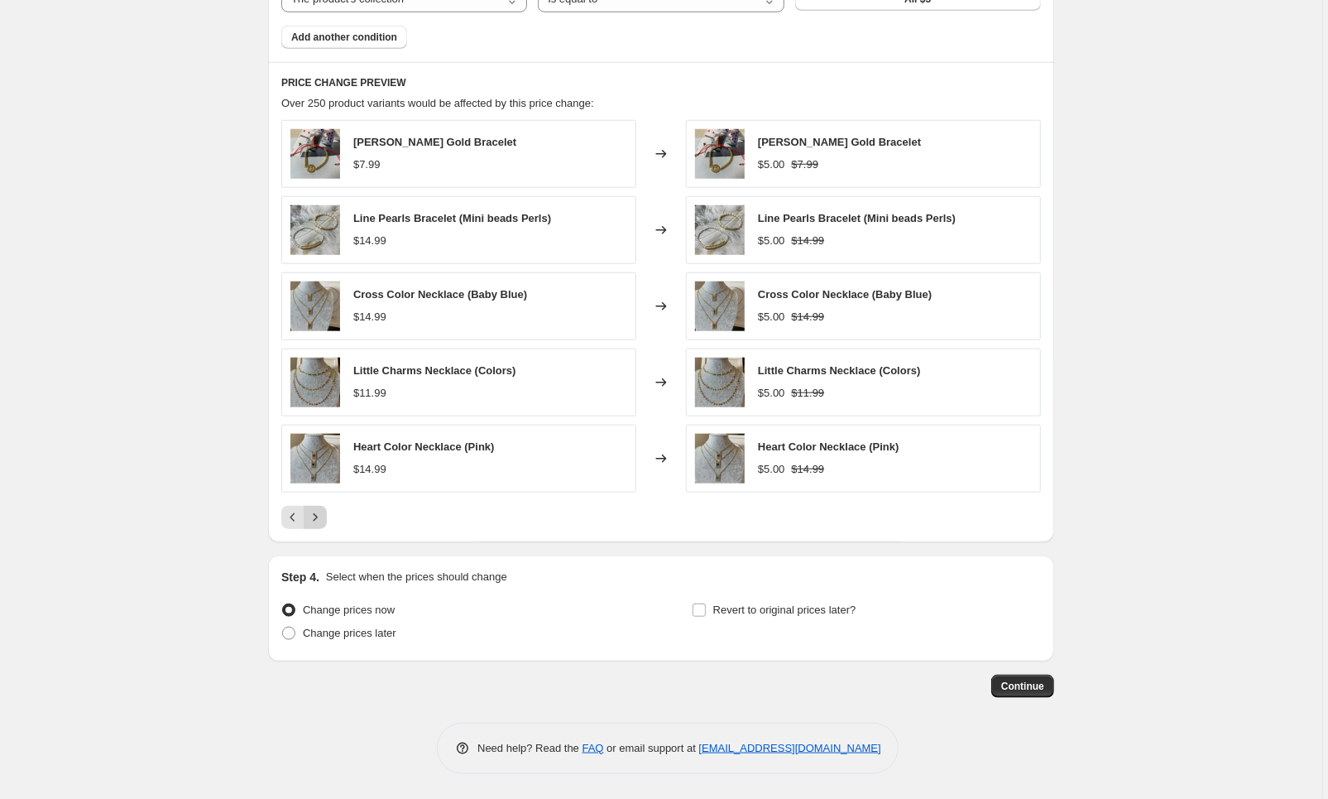
click at [326, 520] on button "Next" at bounding box center [315, 517] width 23 height 23
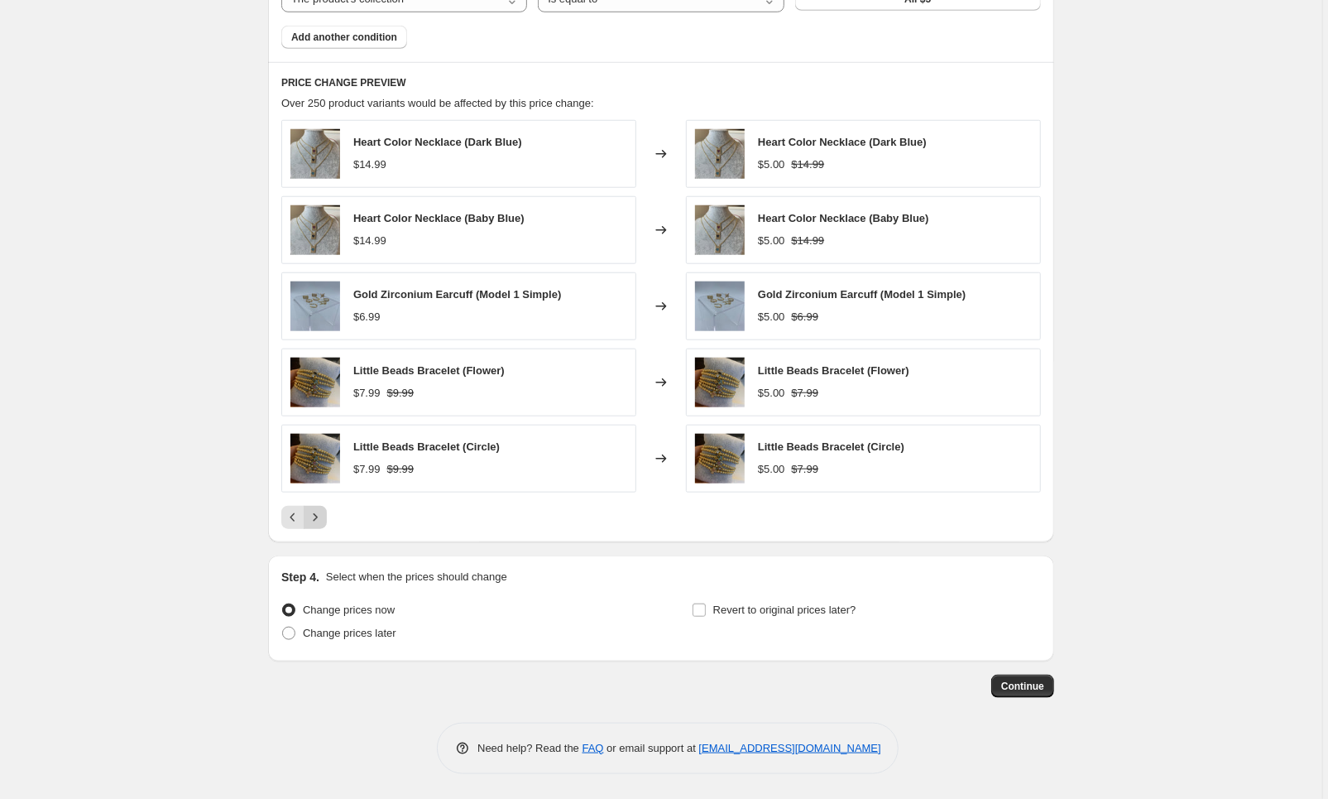
click at [327, 521] on button "Next" at bounding box center [315, 517] width 23 height 23
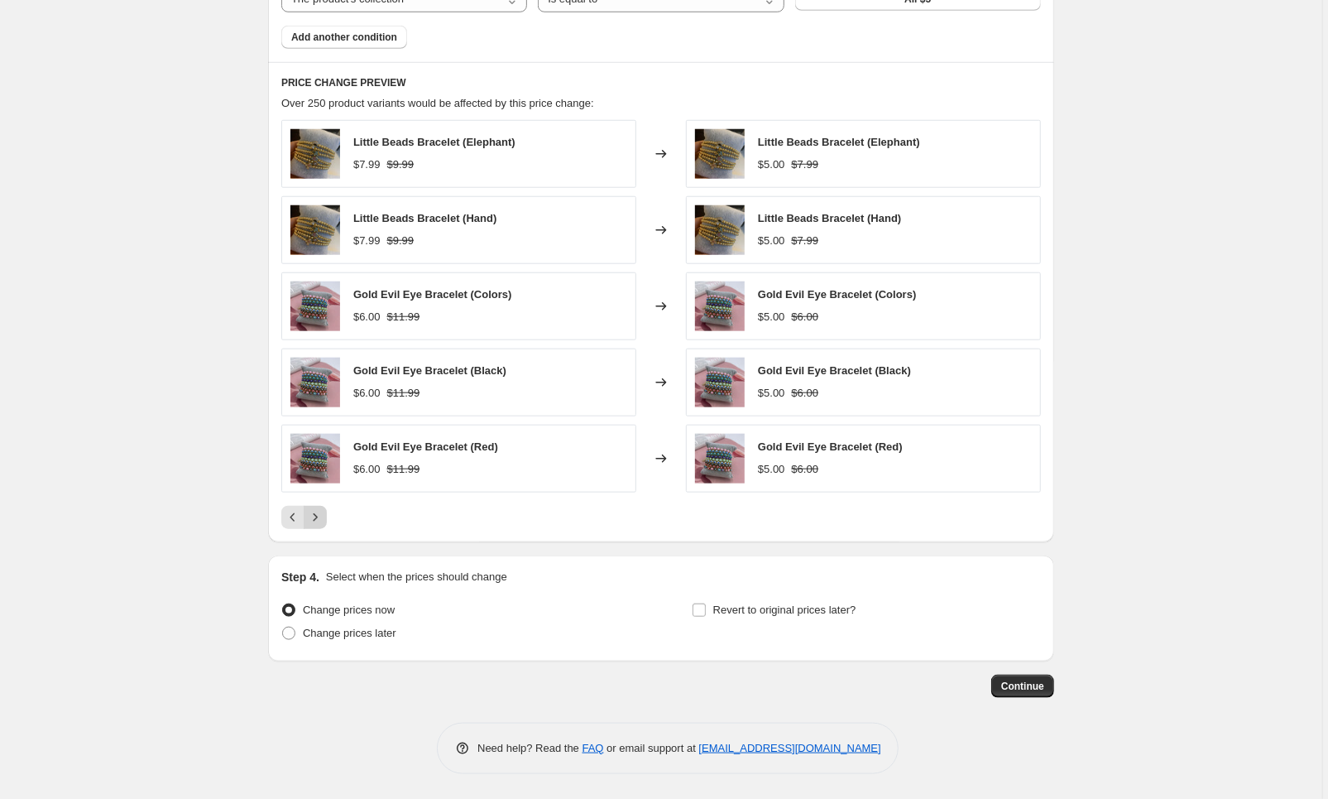
click at [327, 521] on button "Next" at bounding box center [315, 517] width 23 height 23
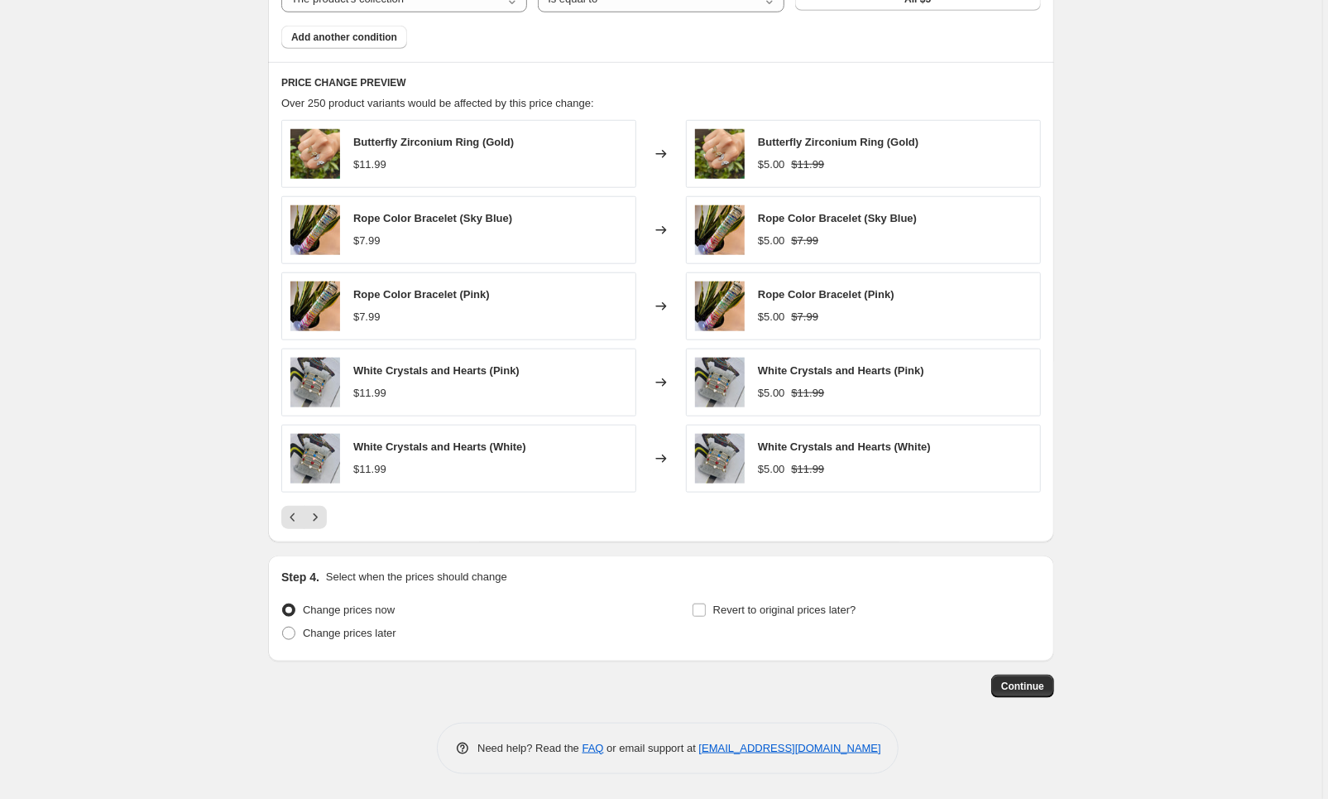
click at [331, 521] on div at bounding box center [661, 517] width 760 height 23
click at [323, 518] on icon "Next" at bounding box center [315, 517] width 17 height 17
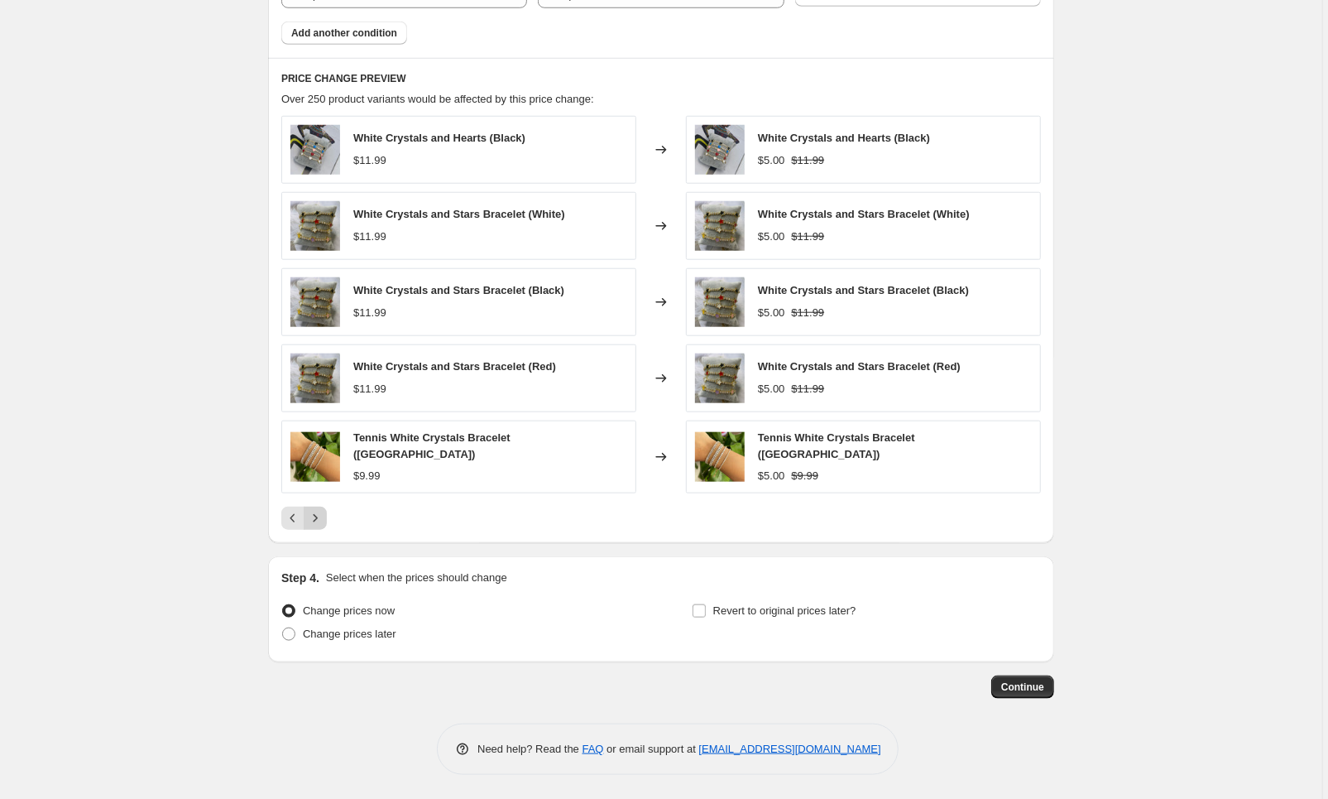
click at [323, 518] on icon "Next" at bounding box center [315, 518] width 17 height 17
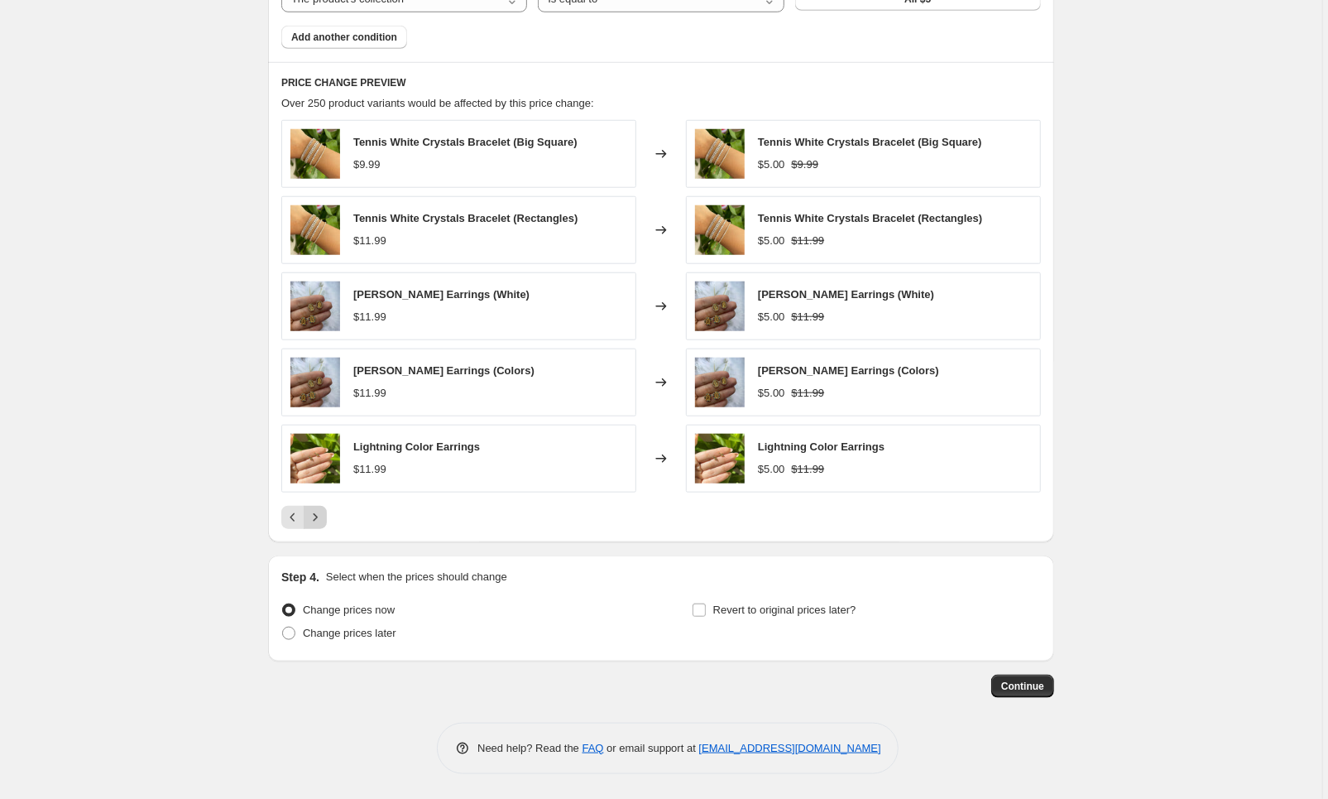
click at [327, 520] on button "Next" at bounding box center [315, 517] width 23 height 23
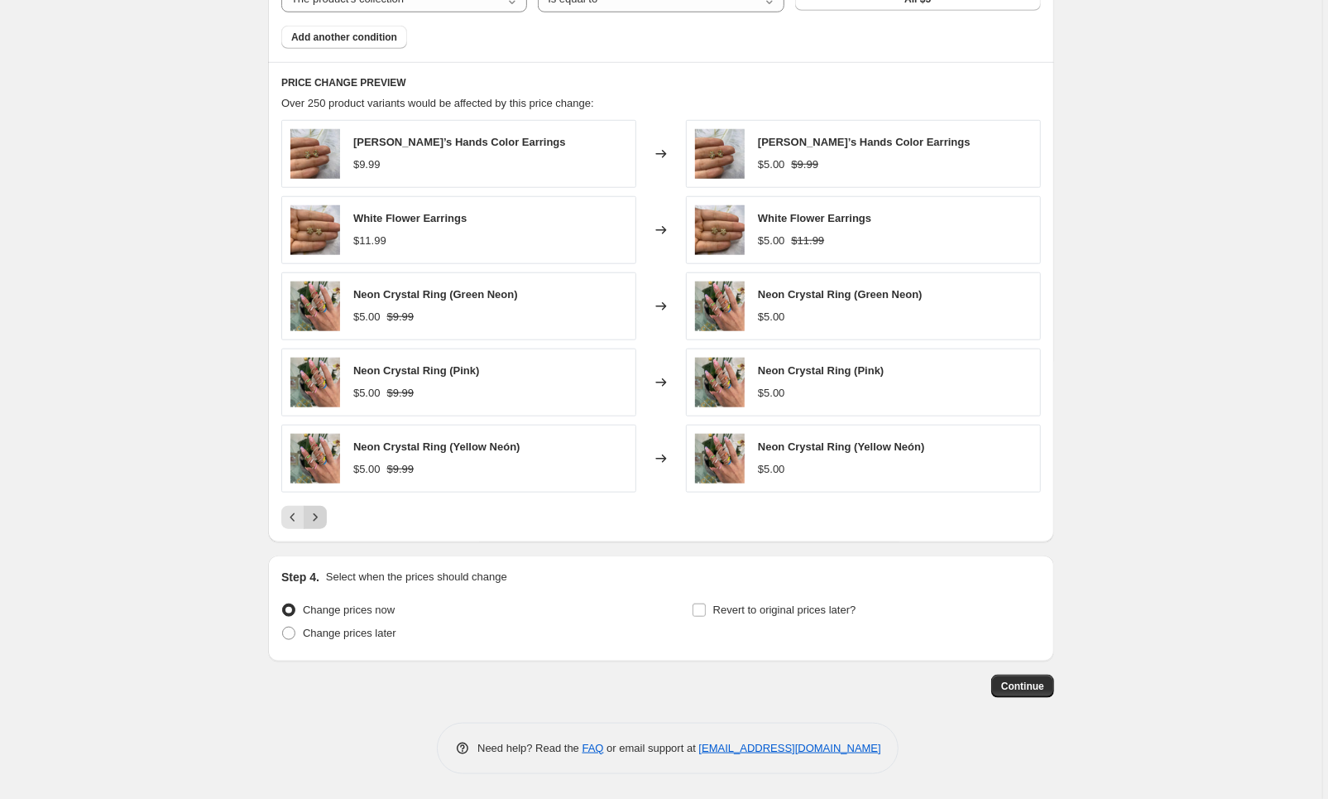
click at [316, 525] on button "Next" at bounding box center [315, 517] width 23 height 23
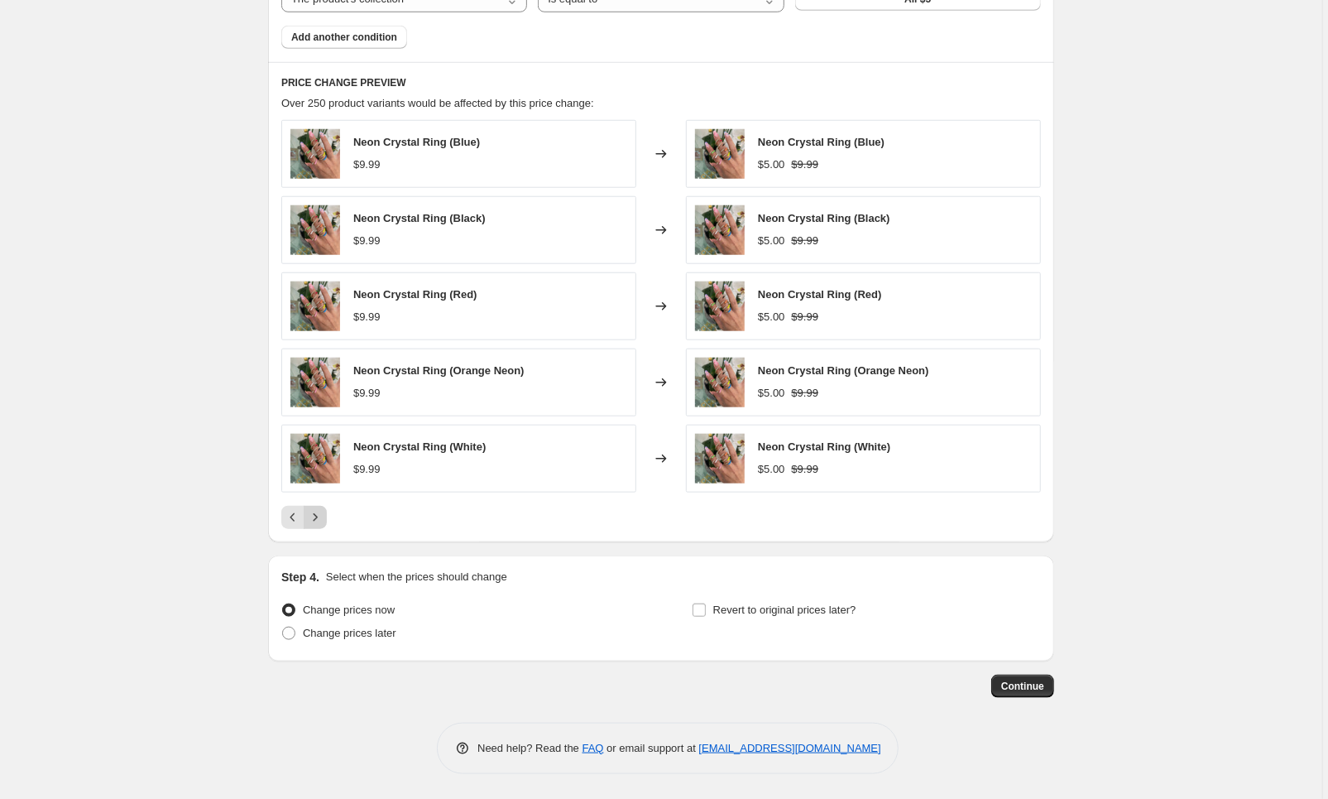
click at [321, 525] on button "Next" at bounding box center [315, 517] width 23 height 23
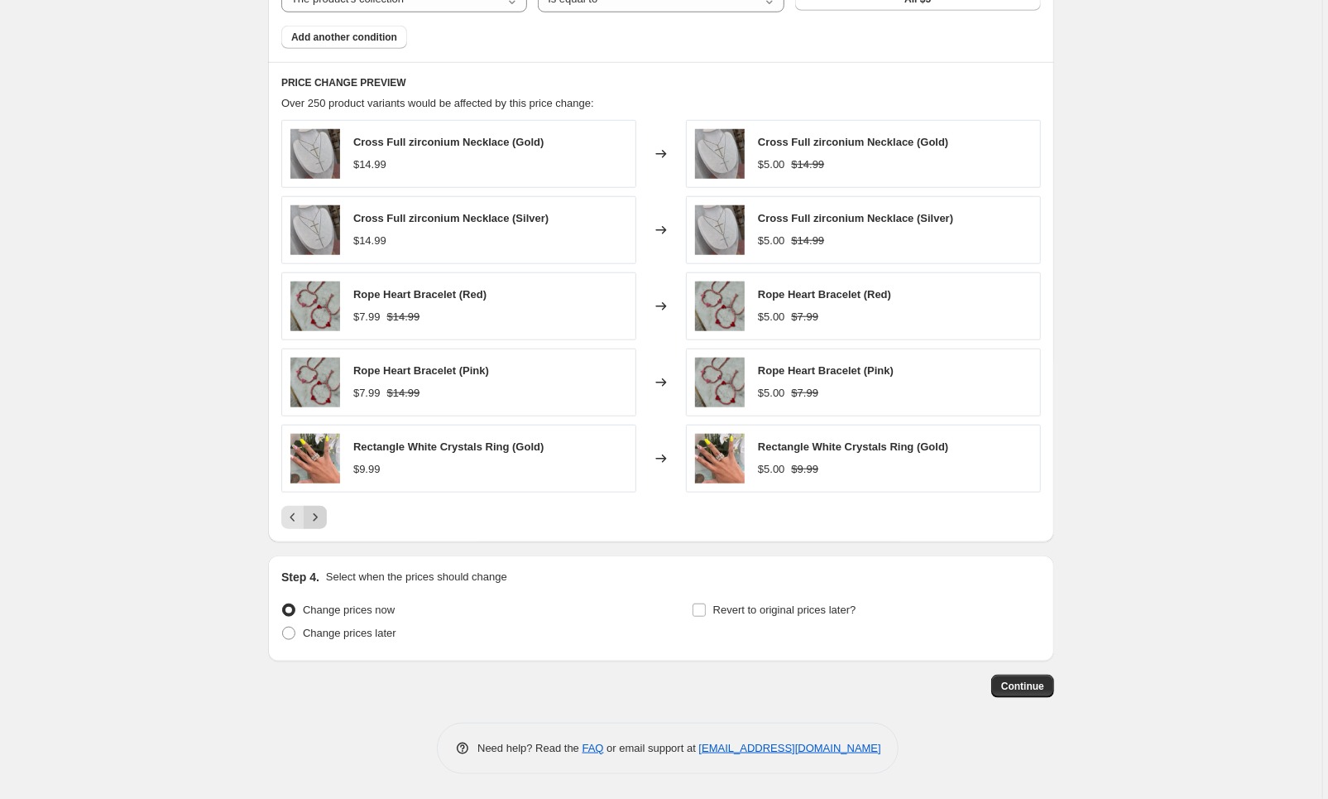
click at [325, 527] on button "Next" at bounding box center [315, 517] width 23 height 23
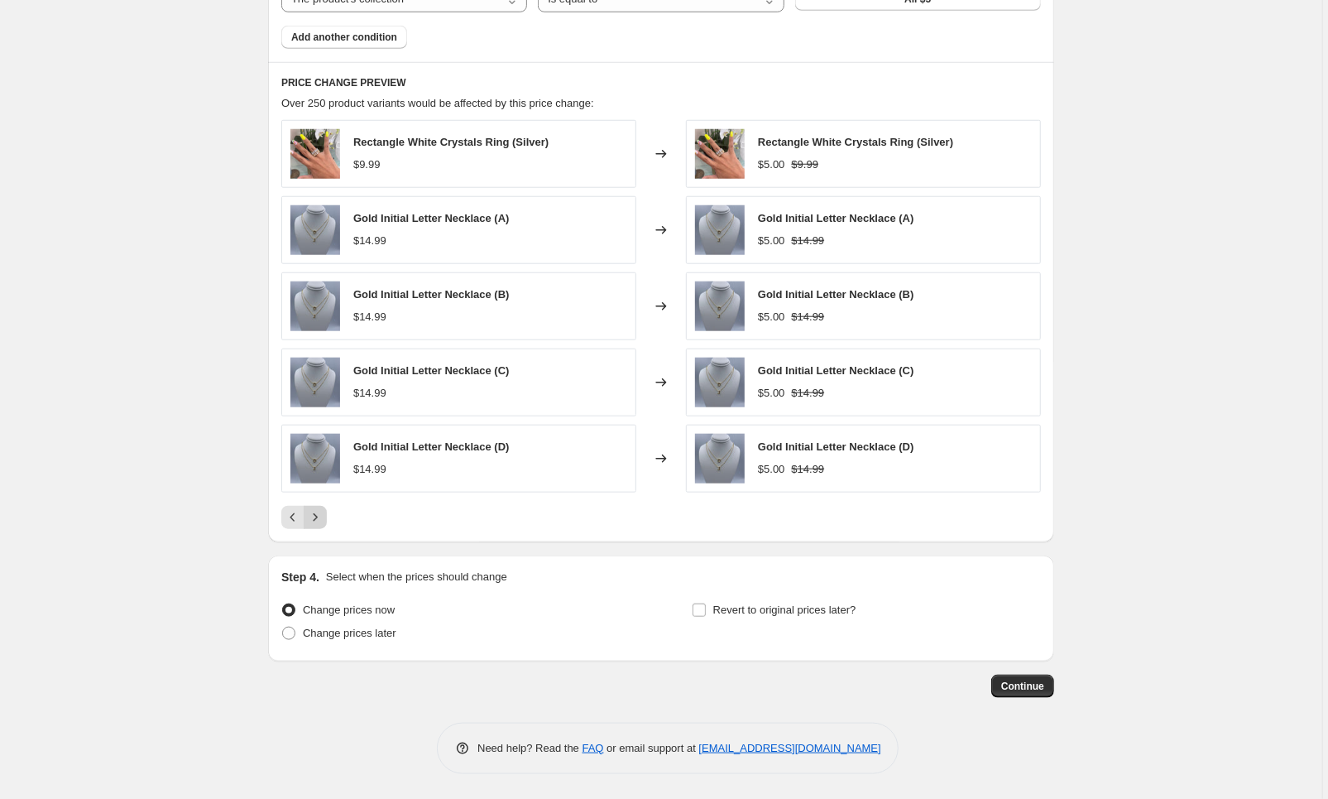
click at [326, 521] on button "Next" at bounding box center [315, 517] width 23 height 23
click at [327, 522] on button "Next" at bounding box center [315, 517] width 23 height 23
click at [329, 524] on div at bounding box center [661, 517] width 760 height 23
click at [319, 520] on icon "Next" at bounding box center [315, 517] width 17 height 17
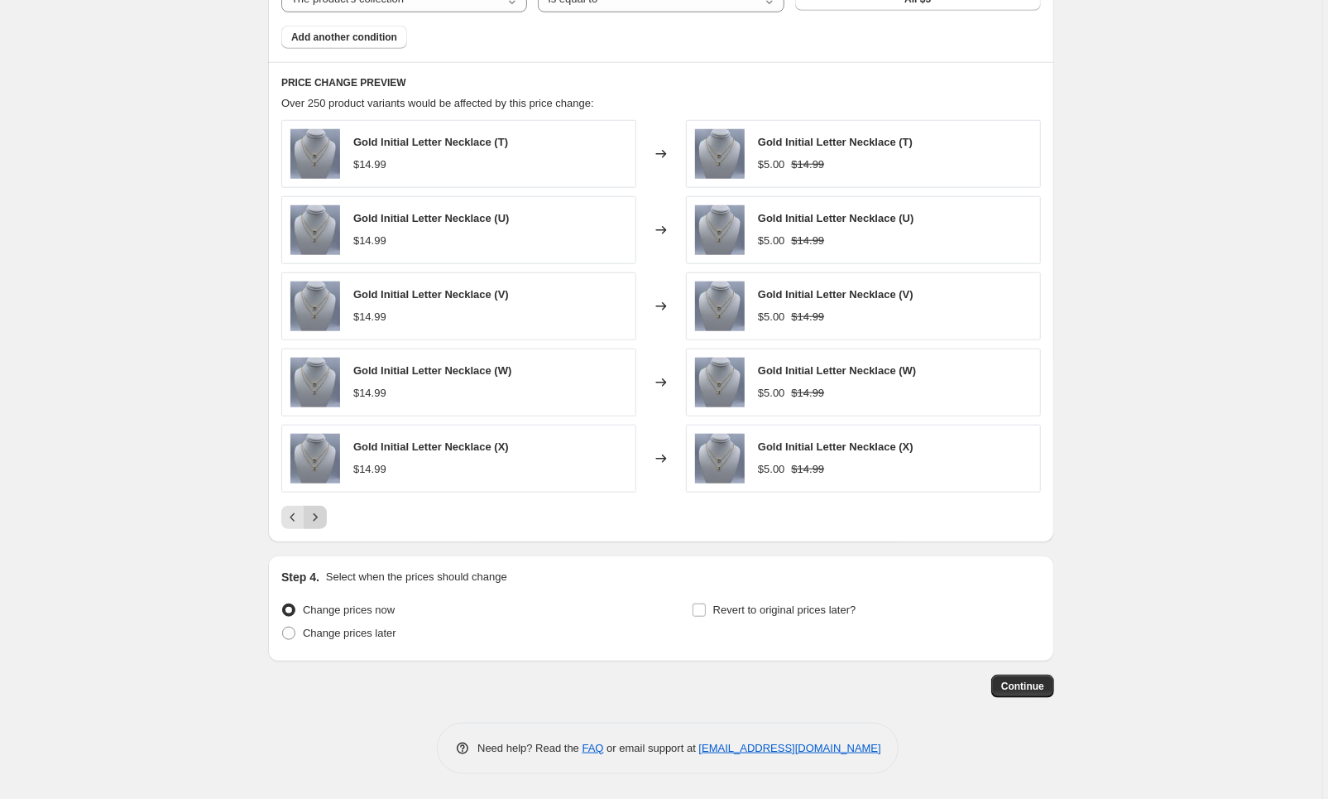
click at [324, 521] on icon "Next" at bounding box center [315, 517] width 17 height 17
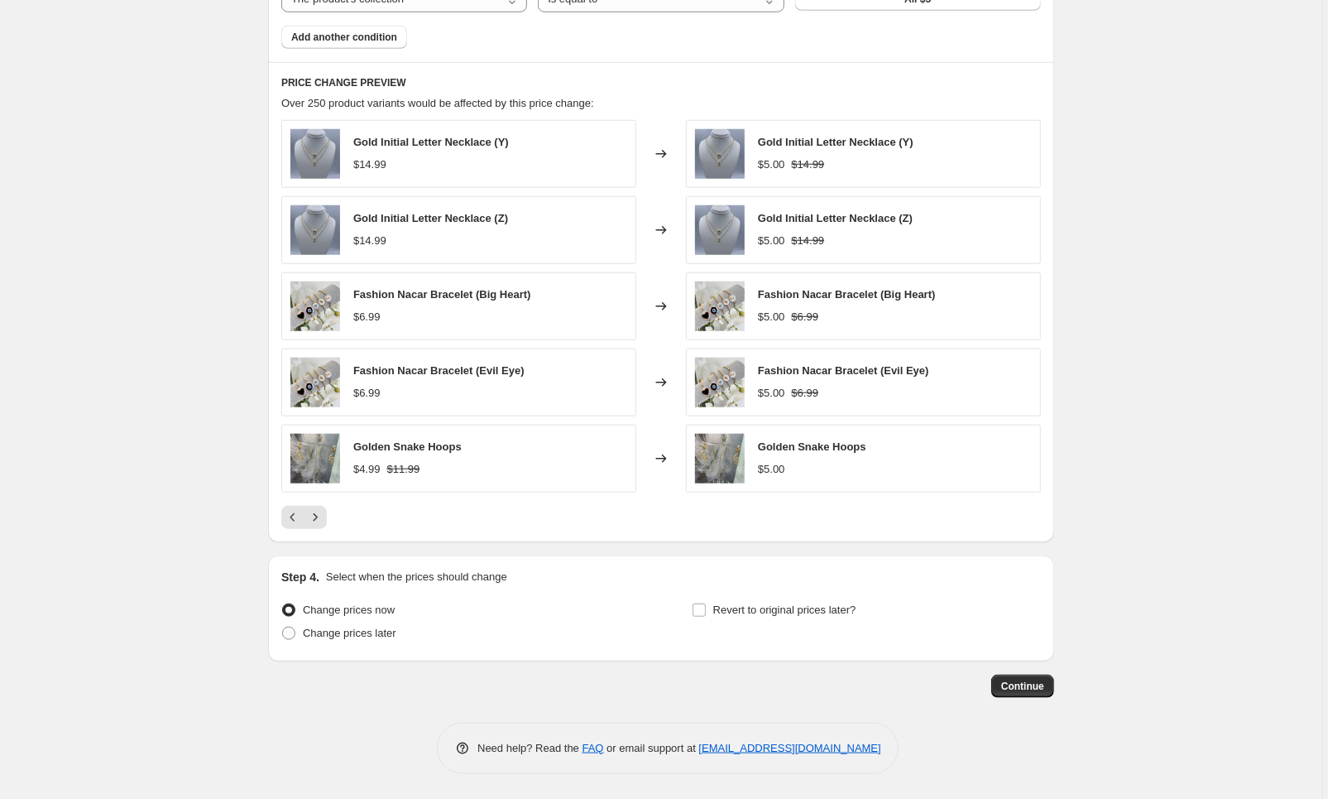
click at [329, 522] on div at bounding box center [661, 517] width 760 height 23
click at [324, 517] on icon "Next" at bounding box center [315, 517] width 17 height 17
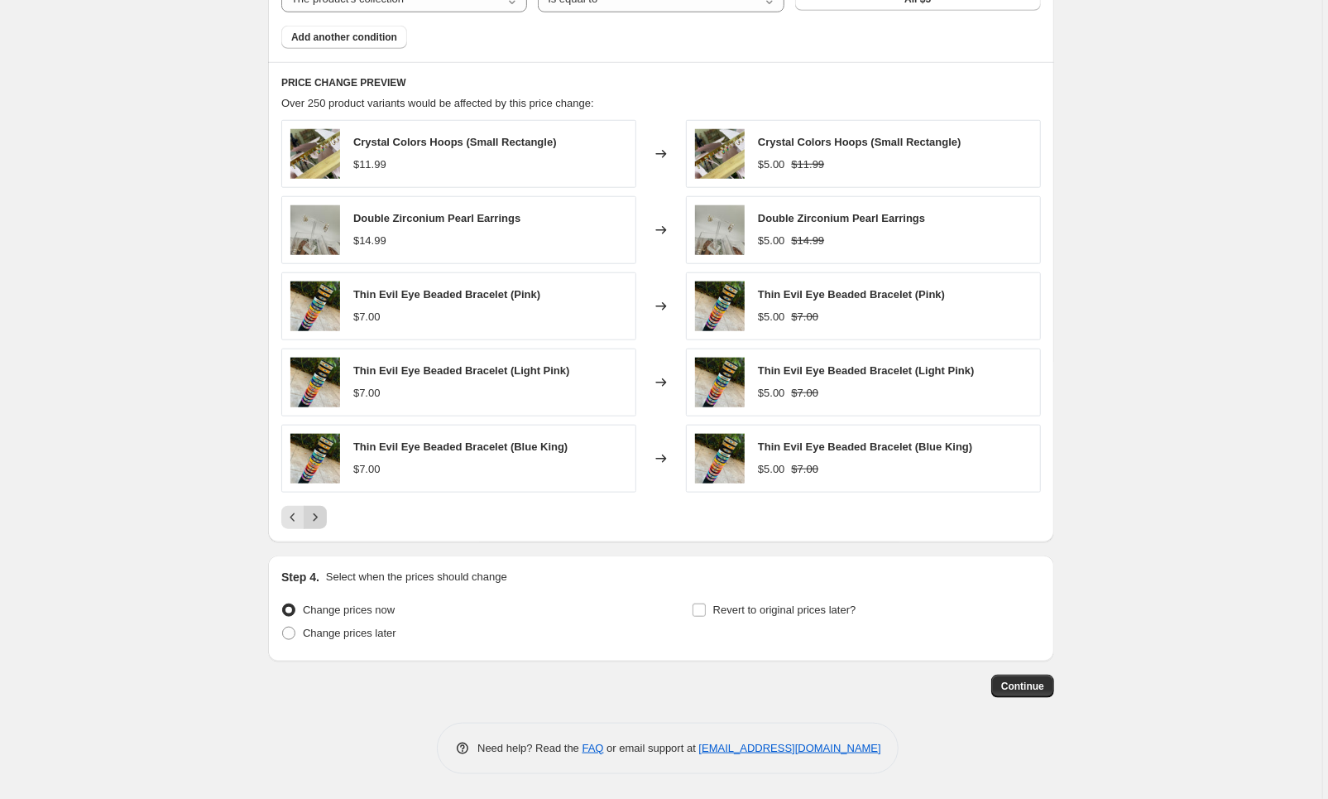
click at [324, 517] on icon "Next" at bounding box center [315, 517] width 17 height 17
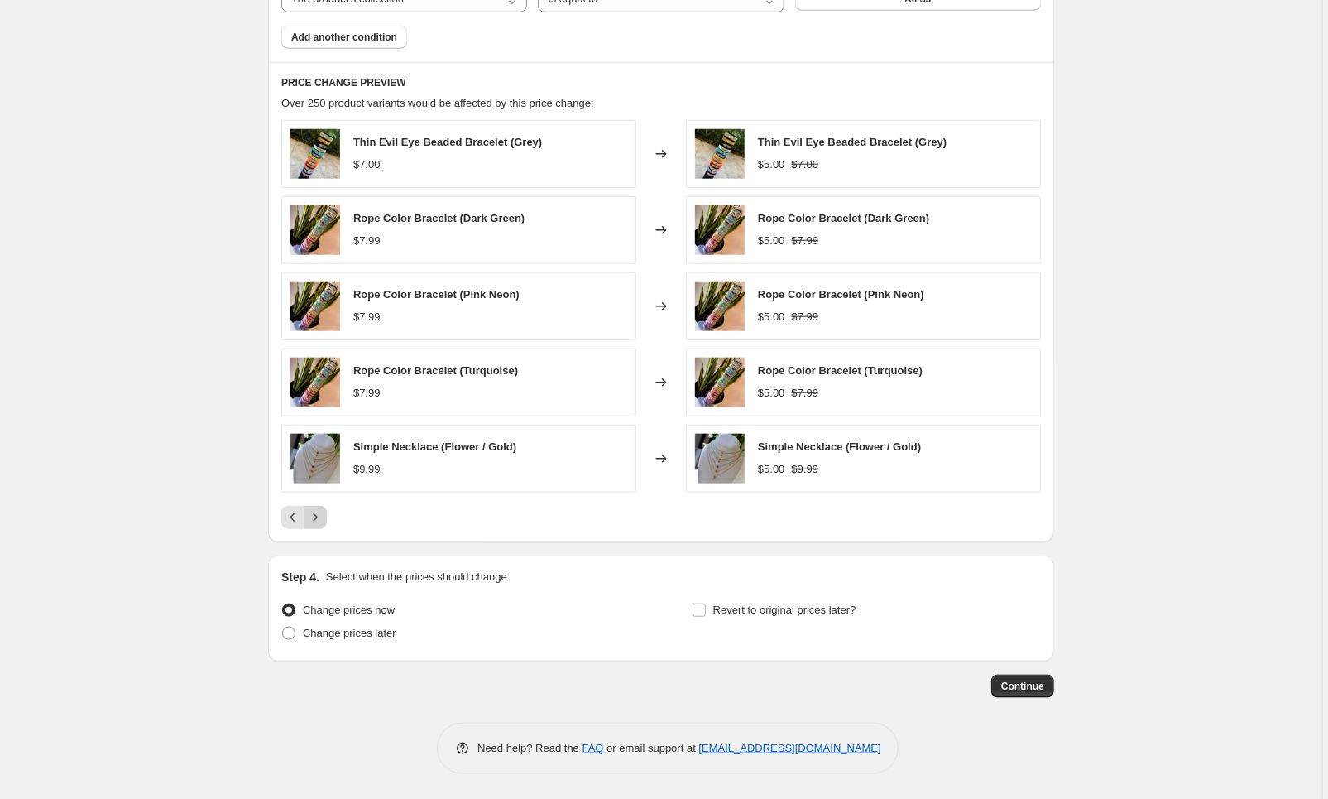
click at [324, 518] on icon "Next" at bounding box center [315, 517] width 17 height 17
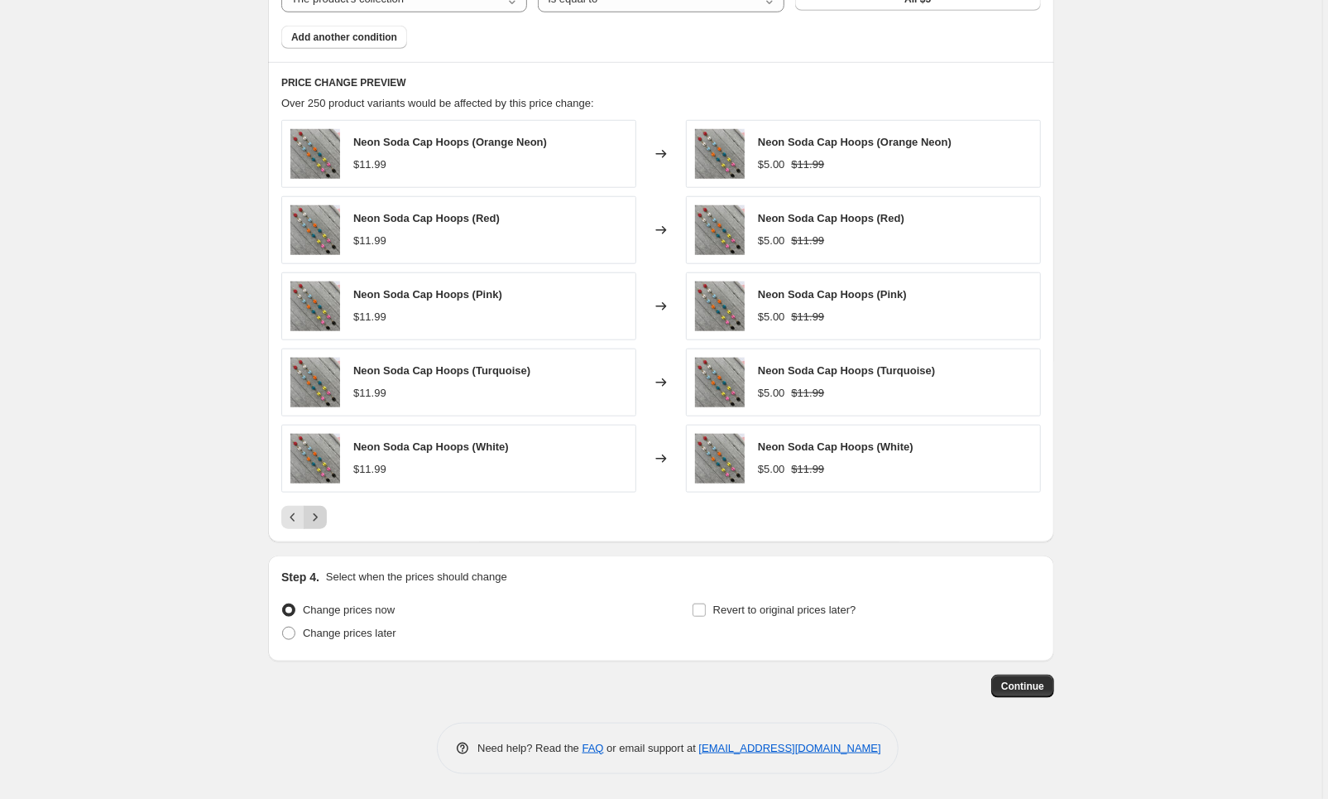
click at [326, 518] on button "Next" at bounding box center [315, 517] width 23 height 23
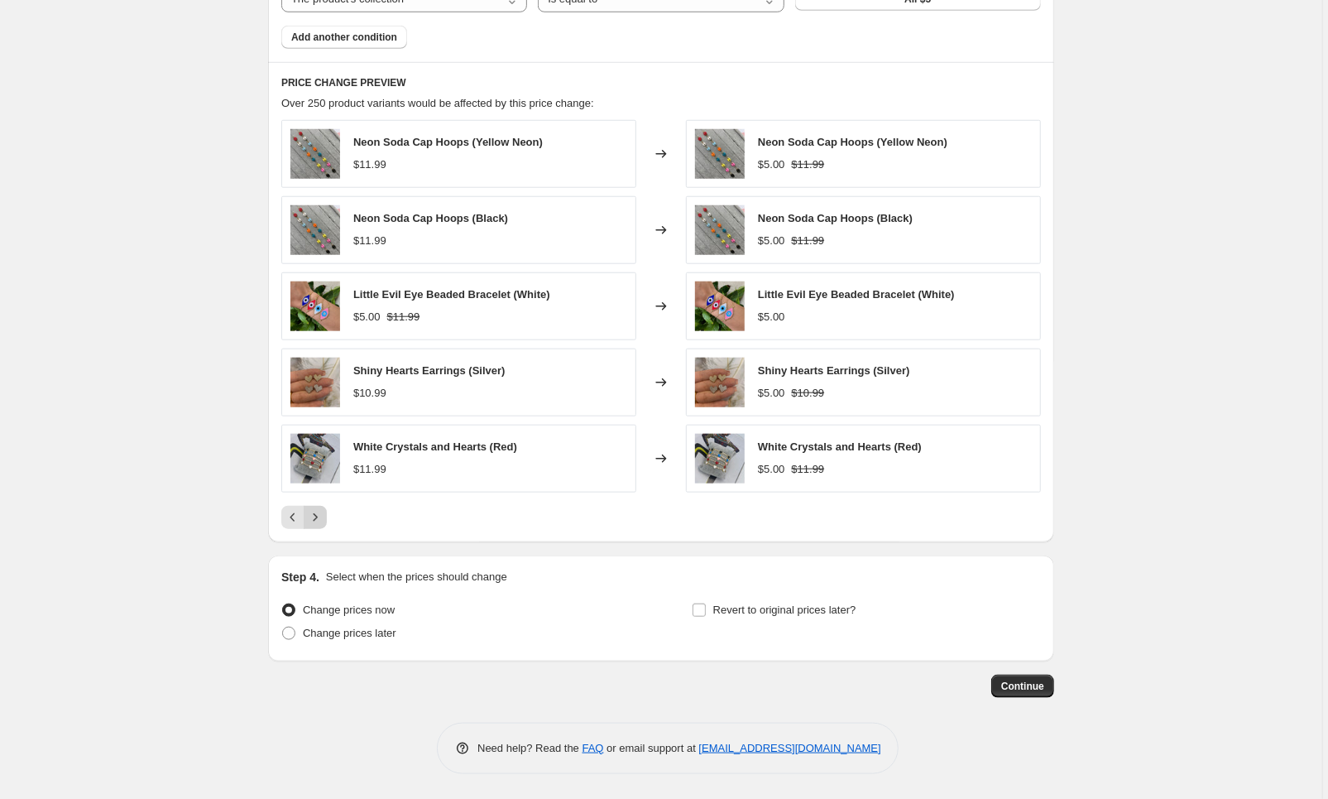
click at [326, 518] on button "Next" at bounding box center [315, 517] width 23 height 23
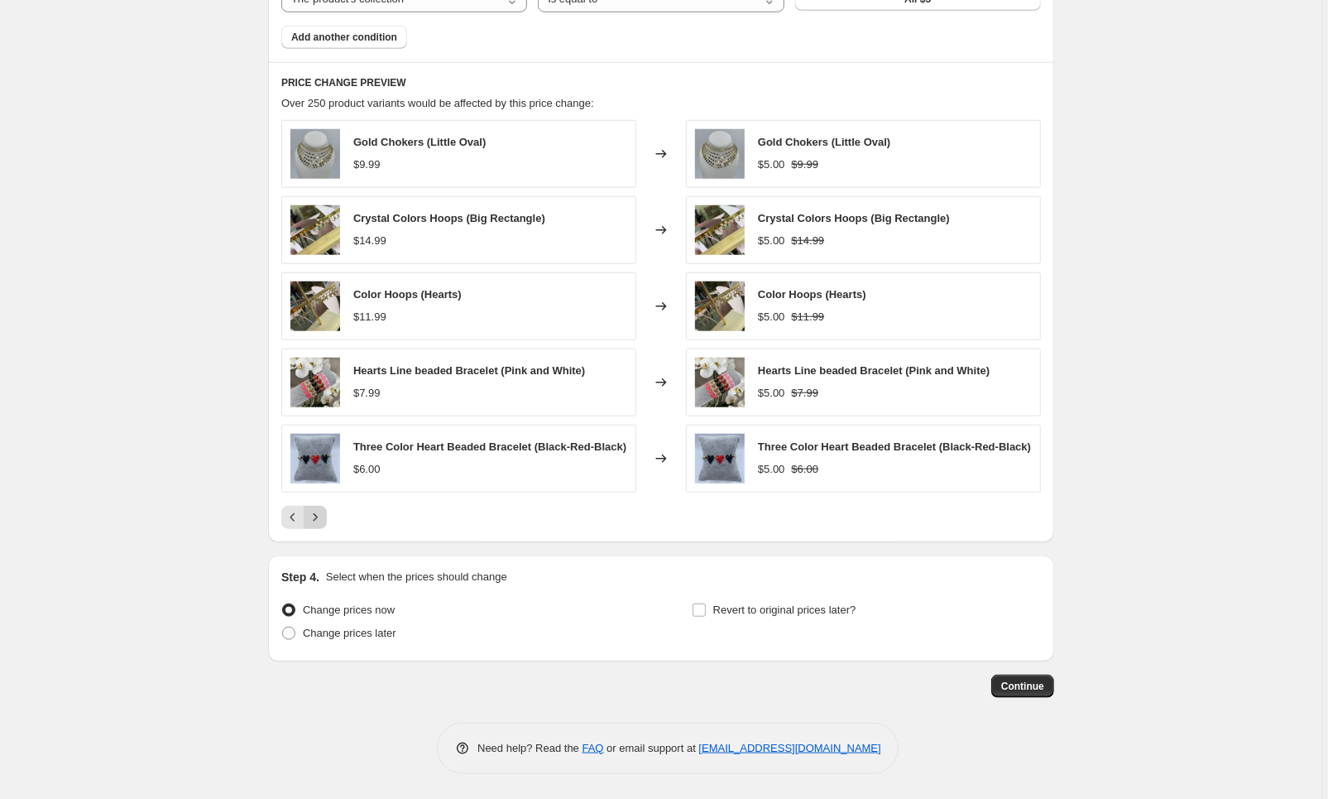
click at [326, 518] on button "Next" at bounding box center [315, 517] width 23 height 23
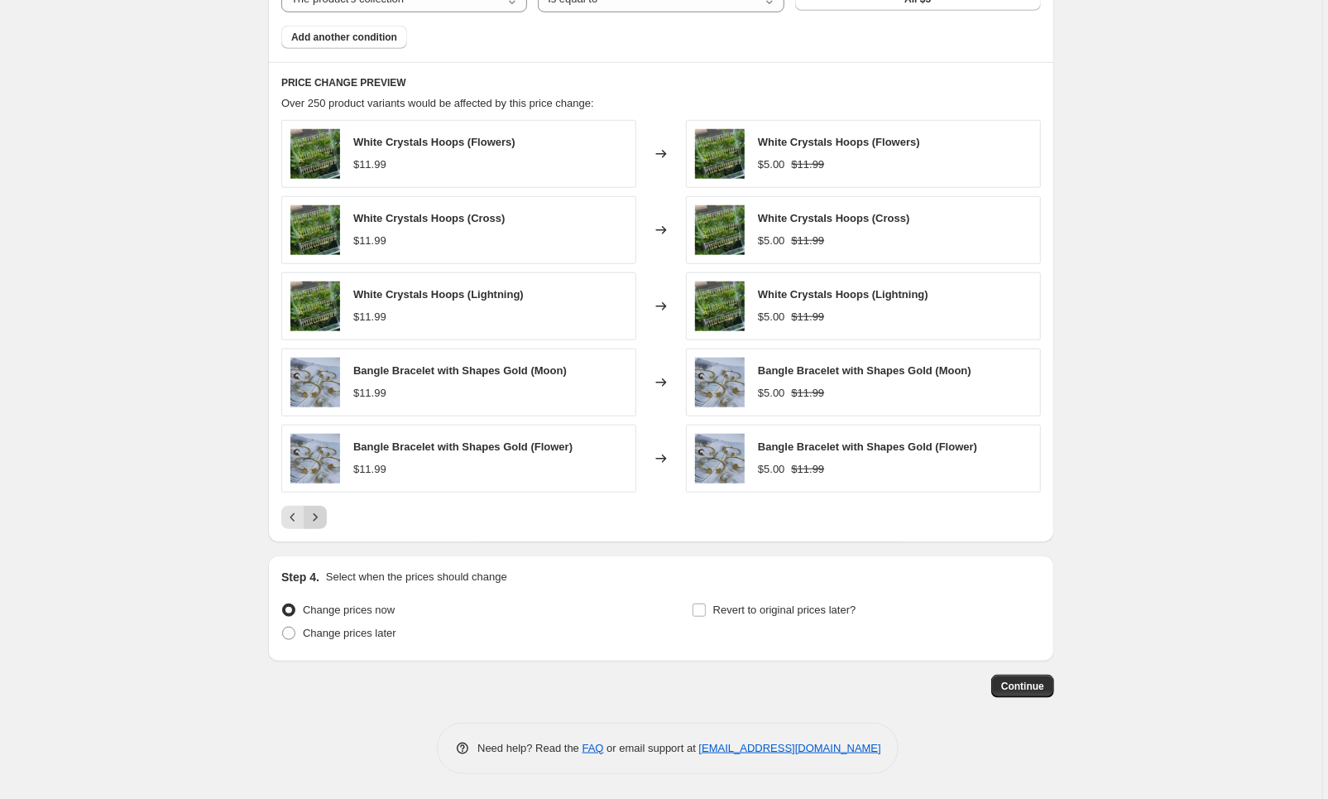
click at [327, 519] on button "Next" at bounding box center [315, 517] width 23 height 23
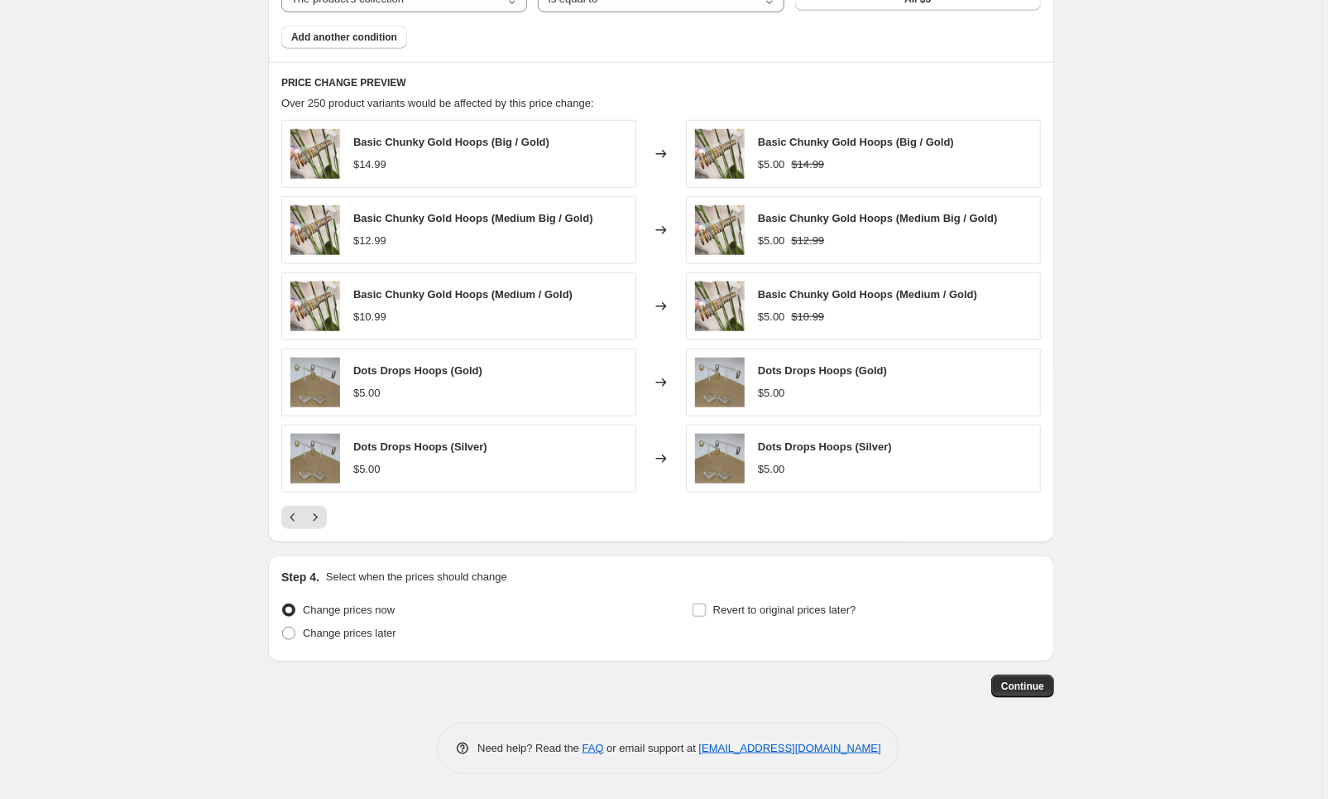
click at [329, 519] on div at bounding box center [661, 517] width 760 height 23
click at [329, 520] on div at bounding box center [661, 517] width 760 height 23
click at [323, 519] on icon "Next" at bounding box center [315, 517] width 17 height 17
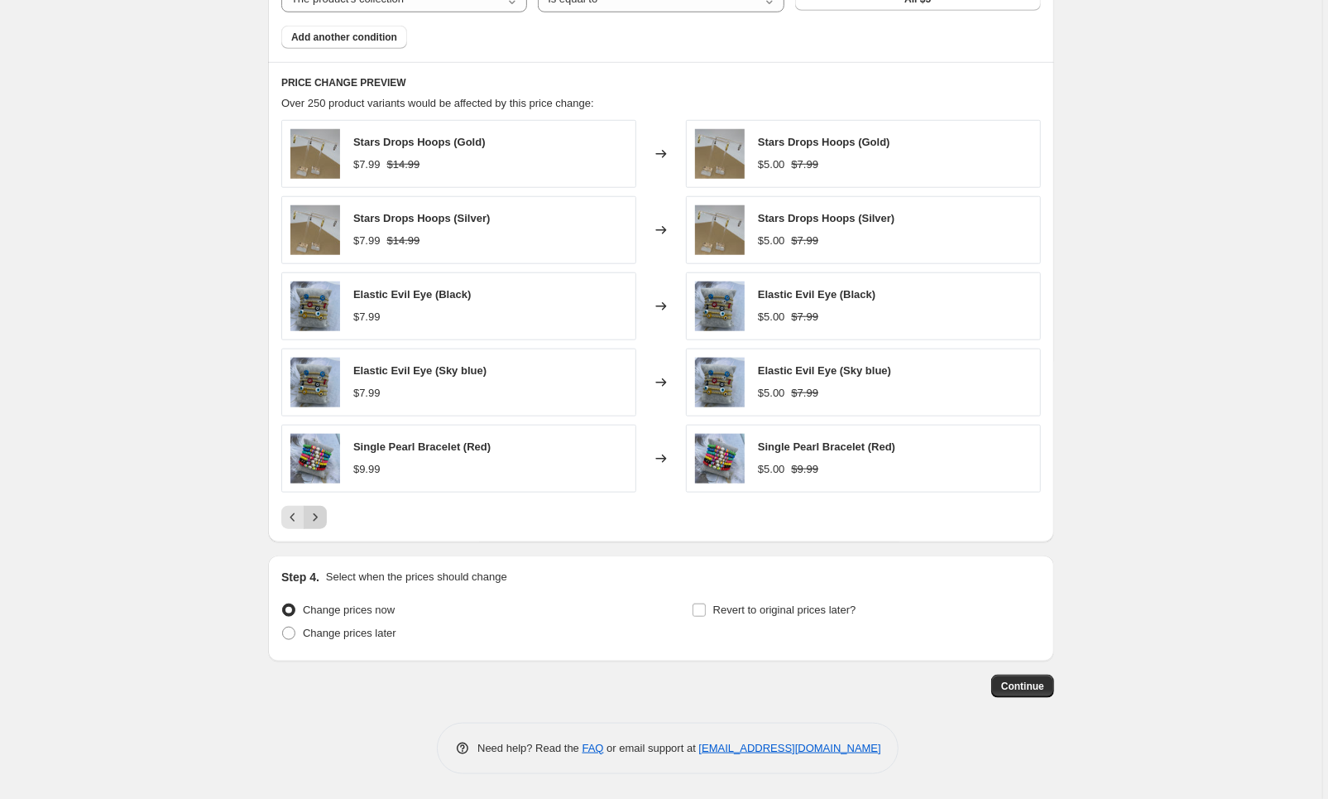
click at [324, 519] on icon "Next" at bounding box center [315, 517] width 17 height 17
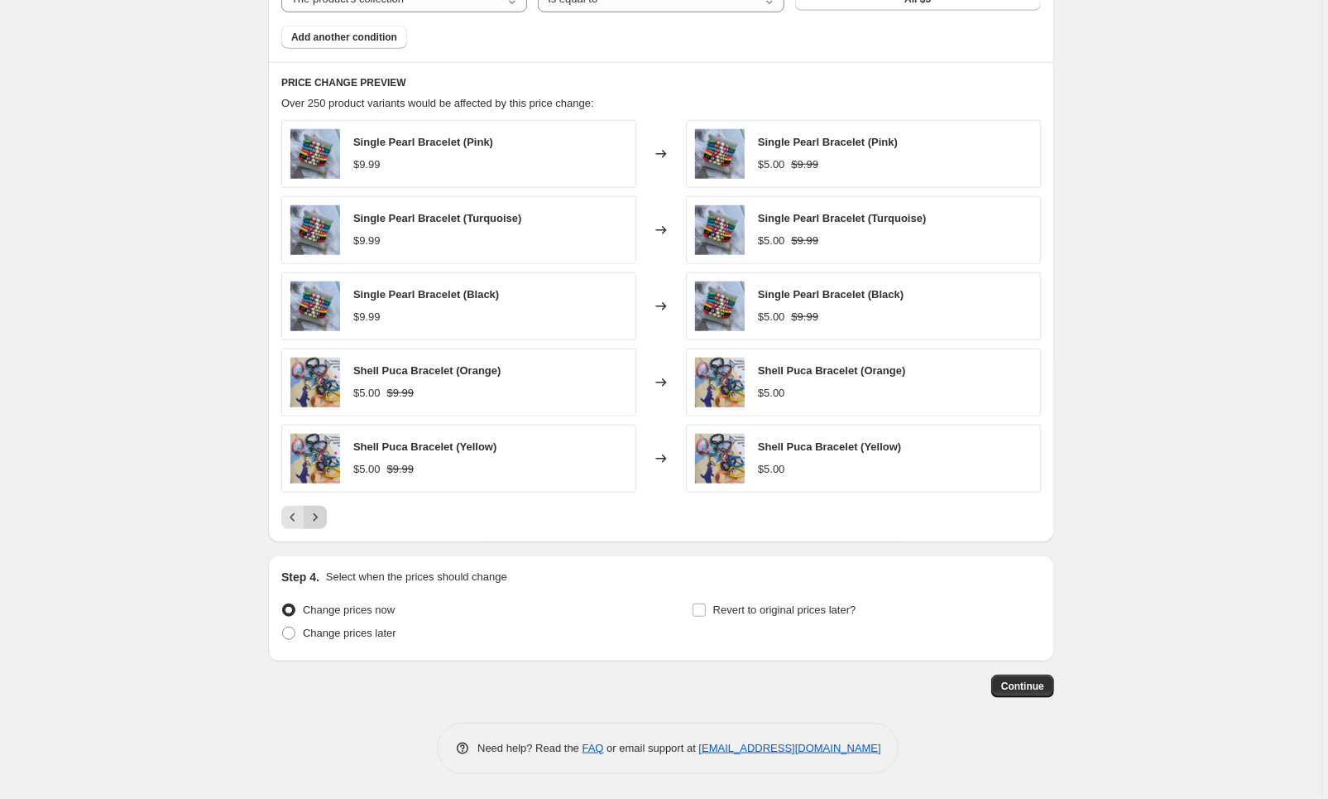
click at [324, 519] on icon "Next" at bounding box center [315, 517] width 17 height 17
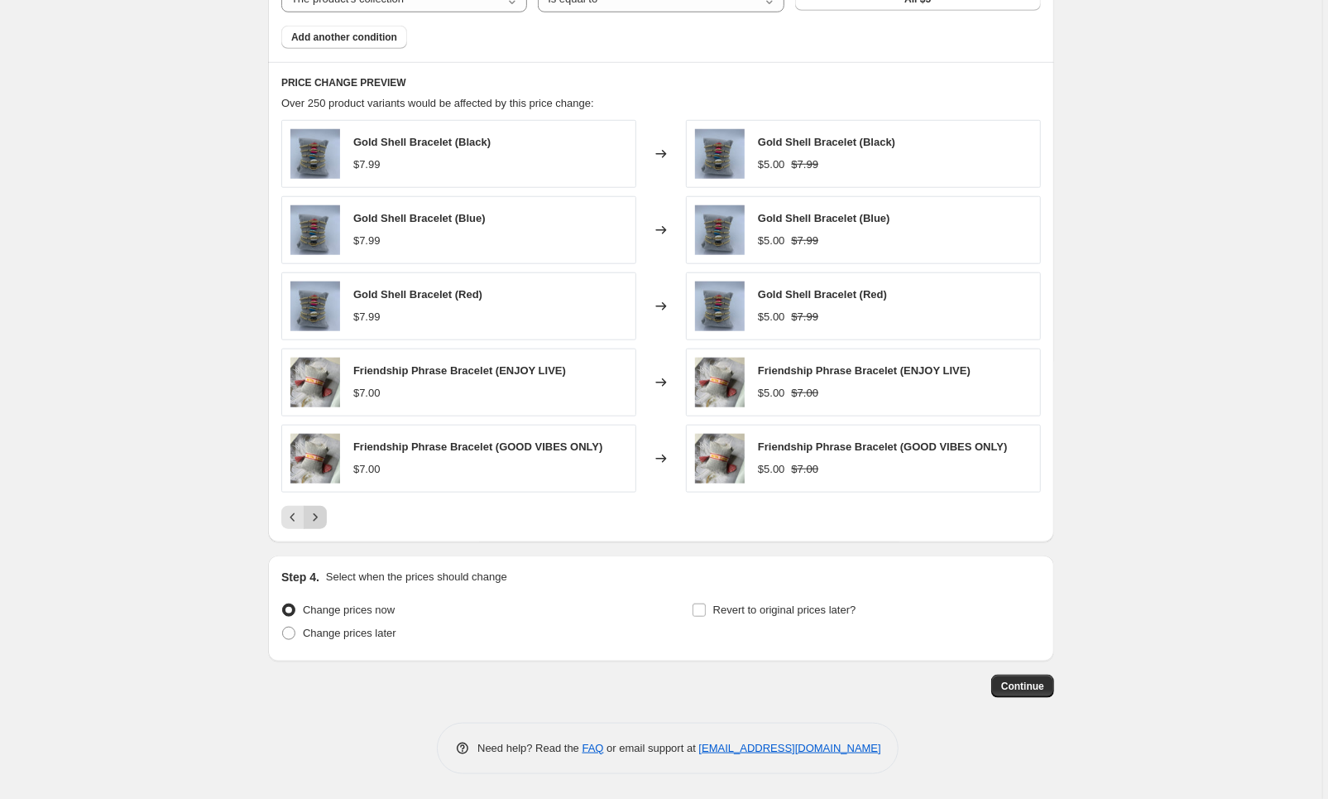
click at [324, 521] on icon "Next" at bounding box center [315, 517] width 17 height 17
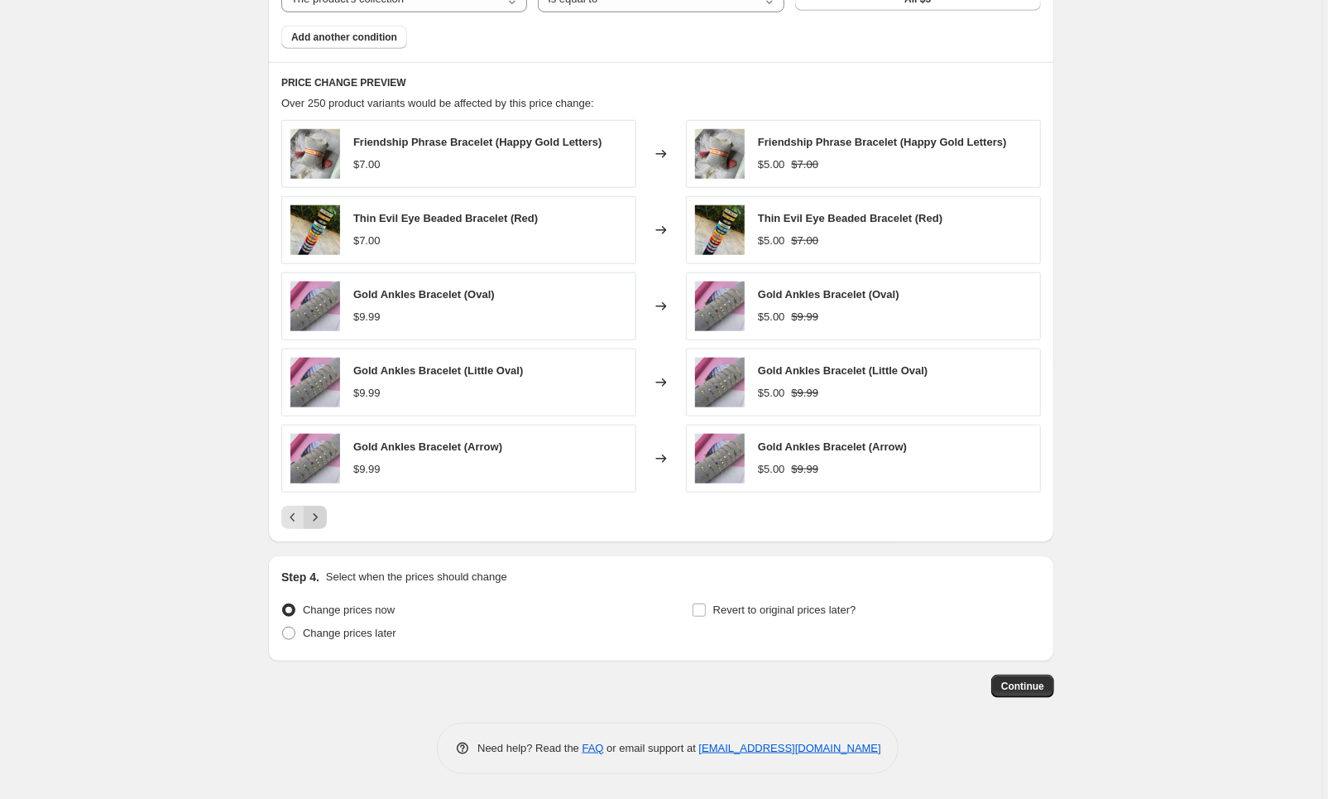
click at [327, 520] on button "Next" at bounding box center [315, 517] width 23 height 23
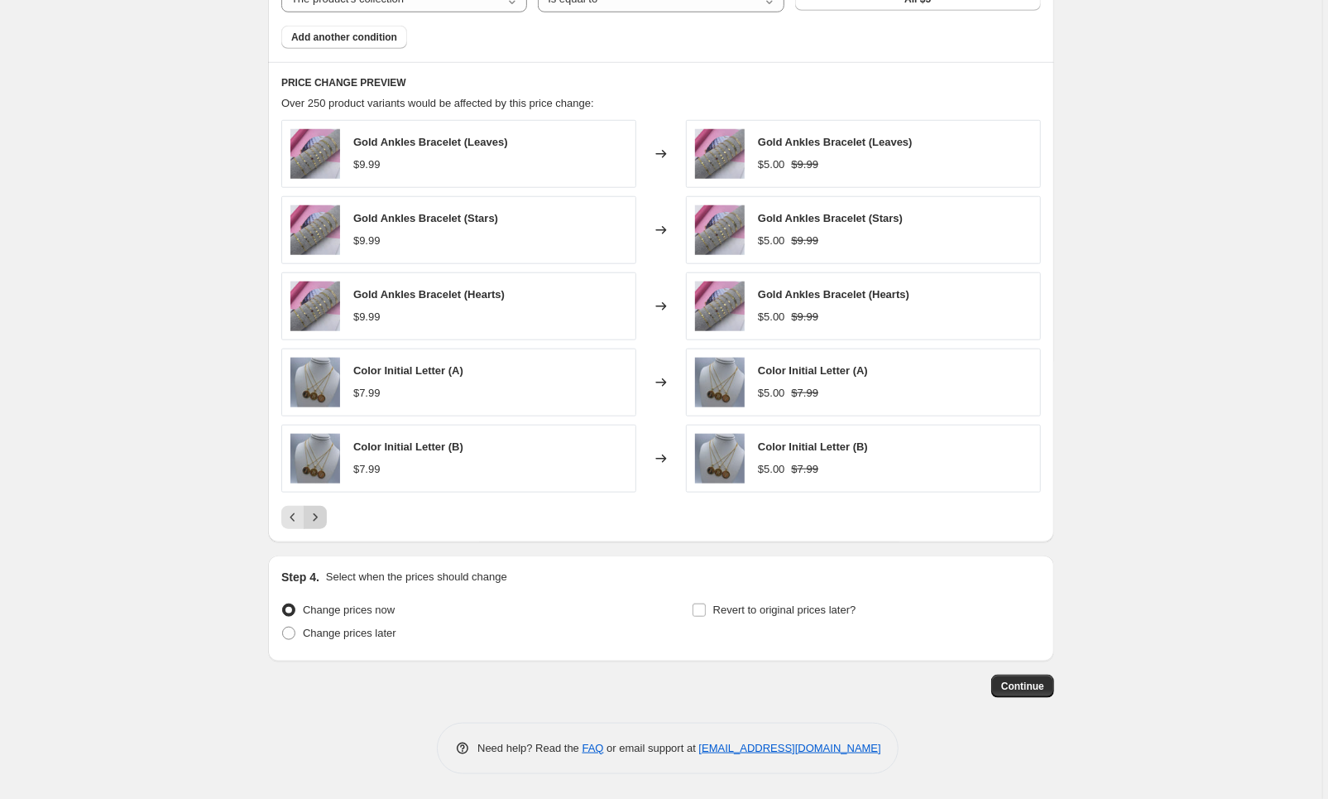
click at [327, 520] on button "Next" at bounding box center [315, 517] width 23 height 23
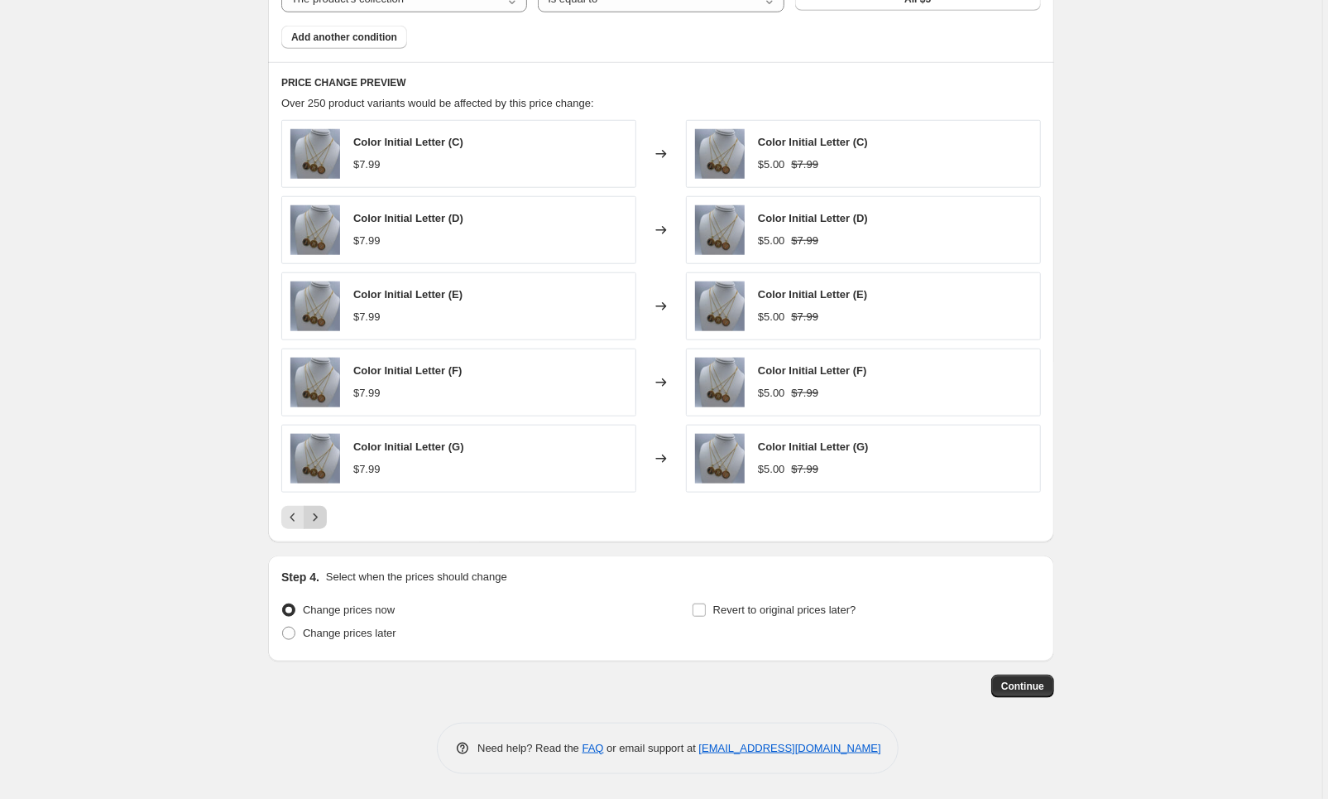
click at [327, 521] on button "Next" at bounding box center [315, 517] width 23 height 23
click at [329, 521] on div at bounding box center [661, 517] width 760 height 23
click at [321, 520] on icon "Next" at bounding box center [315, 517] width 17 height 17
click at [322, 520] on icon "Next" at bounding box center [315, 517] width 17 height 17
click at [323, 521] on icon "Next" at bounding box center [315, 517] width 17 height 17
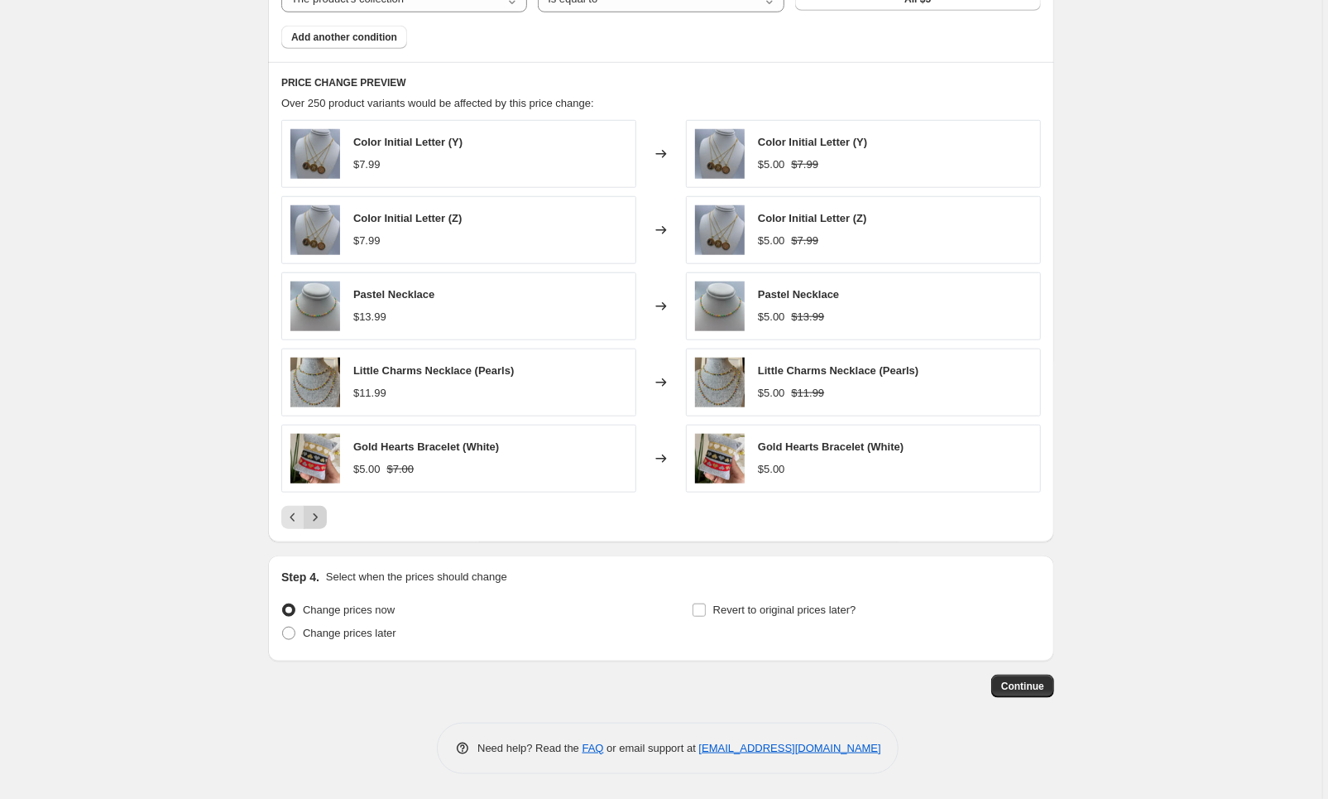
click at [323, 514] on icon "Next" at bounding box center [315, 517] width 17 height 17
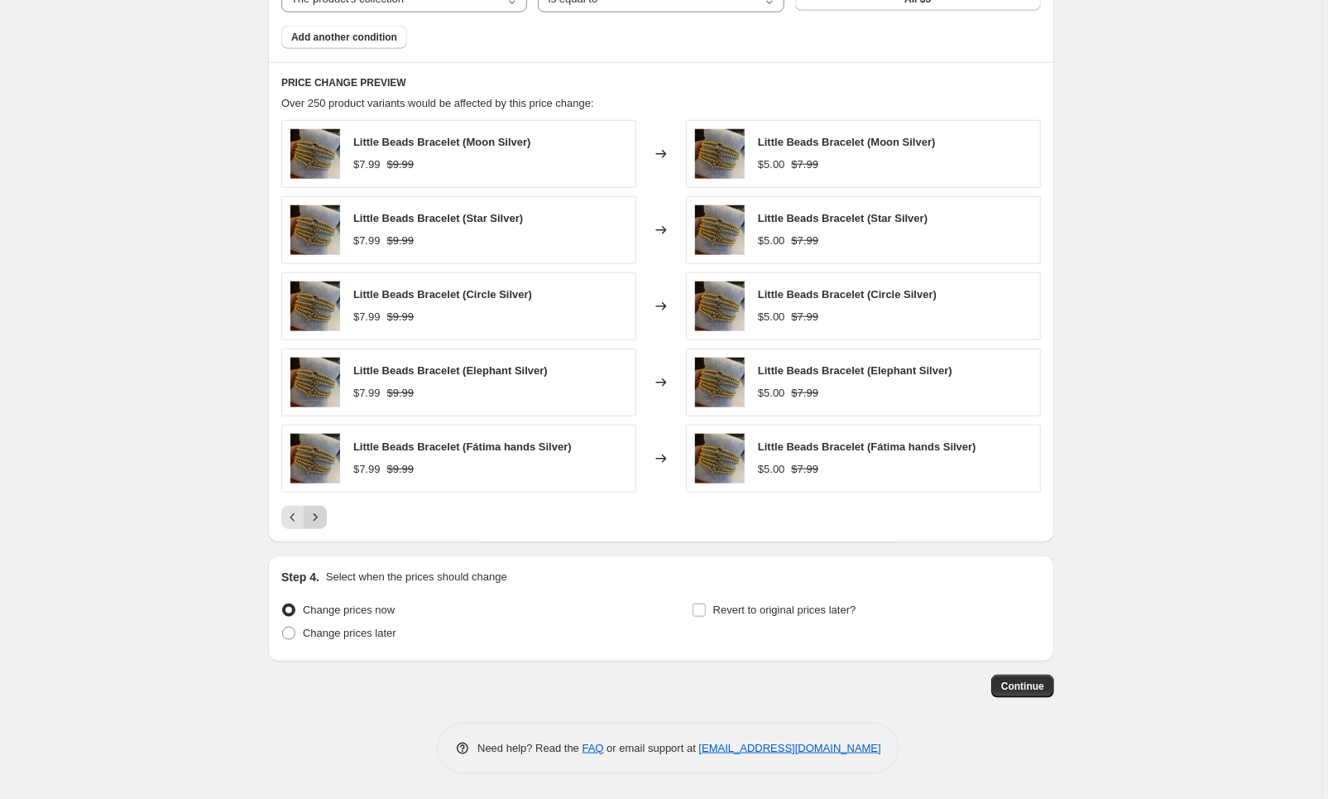
click at [323, 514] on icon "Next" at bounding box center [315, 517] width 17 height 17
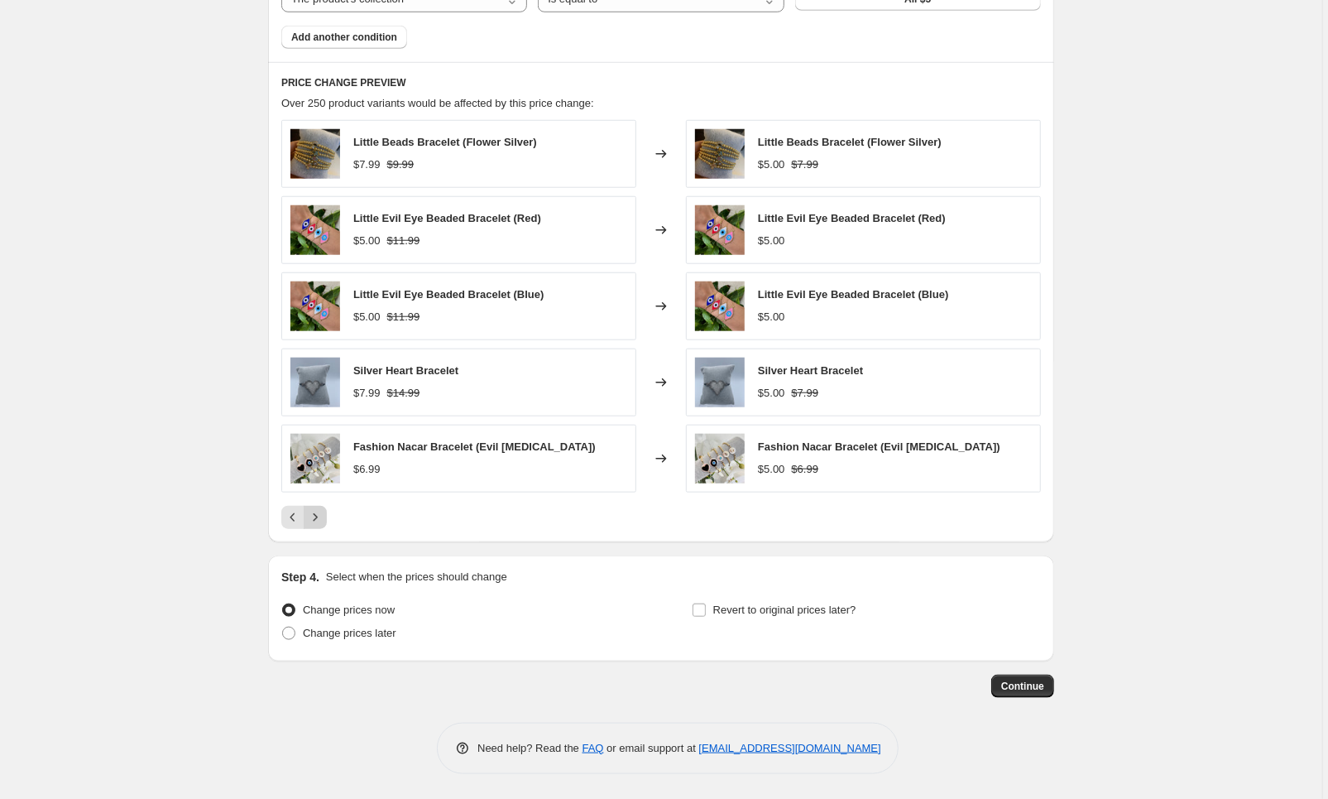
click at [318, 509] on icon "Next" at bounding box center [315, 517] width 17 height 17
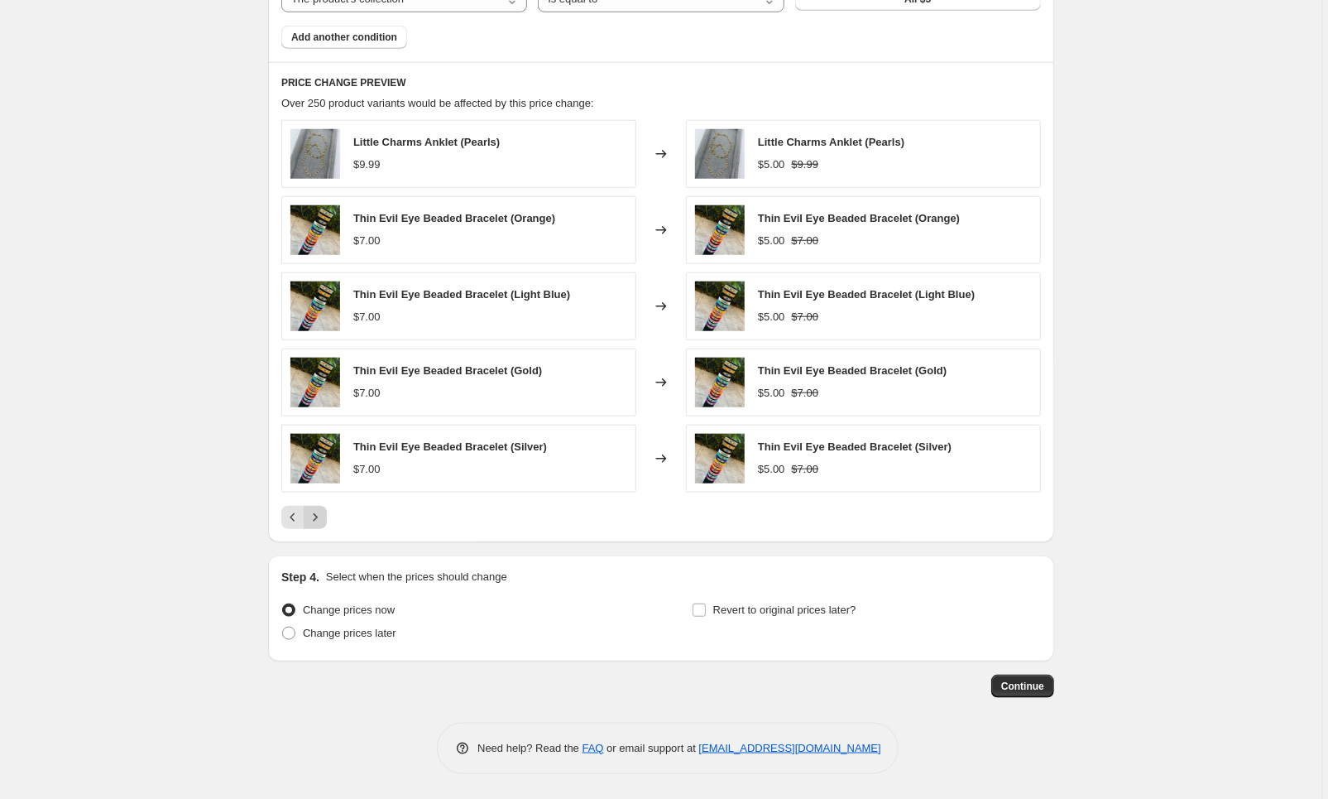
click at [319, 511] on icon "Next" at bounding box center [315, 517] width 17 height 17
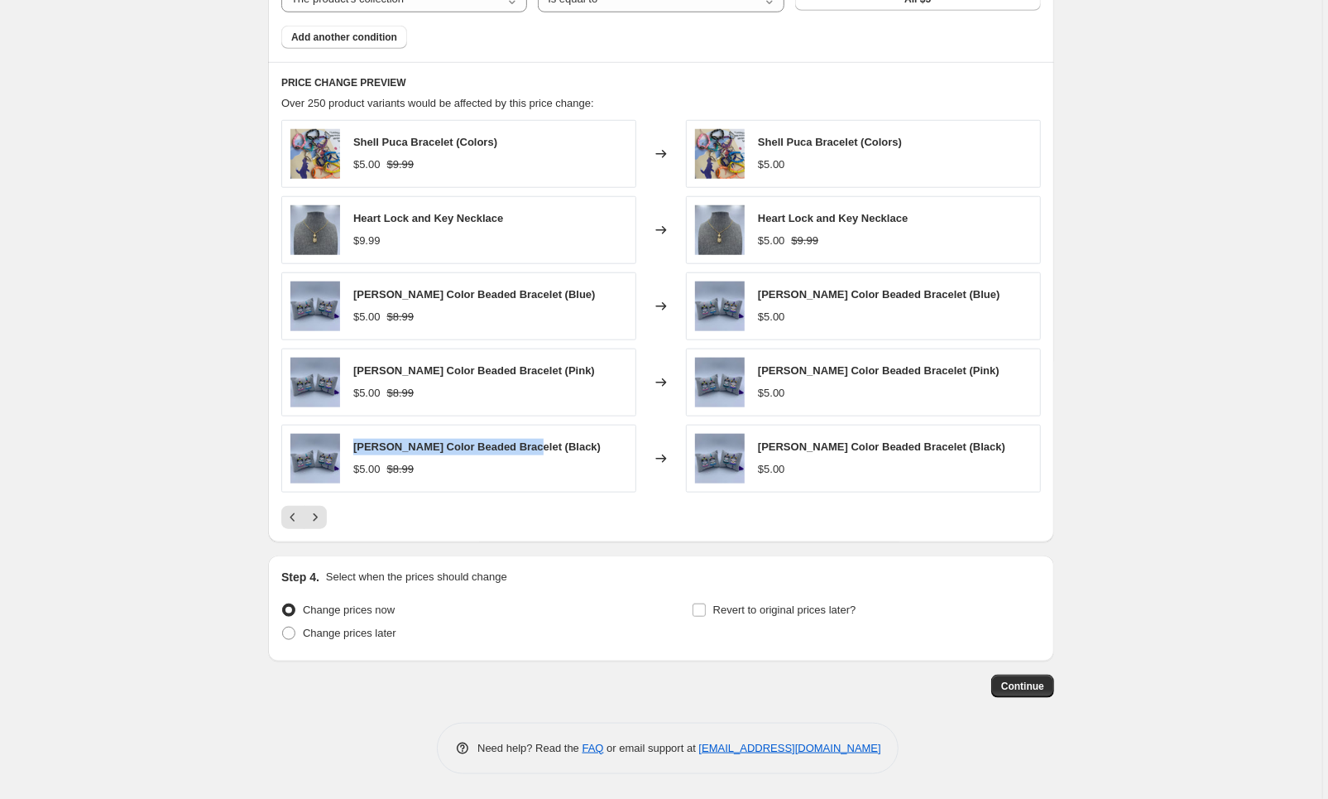
drag, startPoint x: 358, startPoint y: 445, endPoint x: 530, endPoint y: 445, distance: 172.1
click at [530, 445] on span "[PERSON_NAME] Color Beaded Bracelet (Black)" at bounding box center [476, 446] width 247 height 12
copy span "[PERSON_NAME] Color Beaded Bracelet (Bl"
click at [319, 507] on button "Next" at bounding box center [315, 517] width 23 height 23
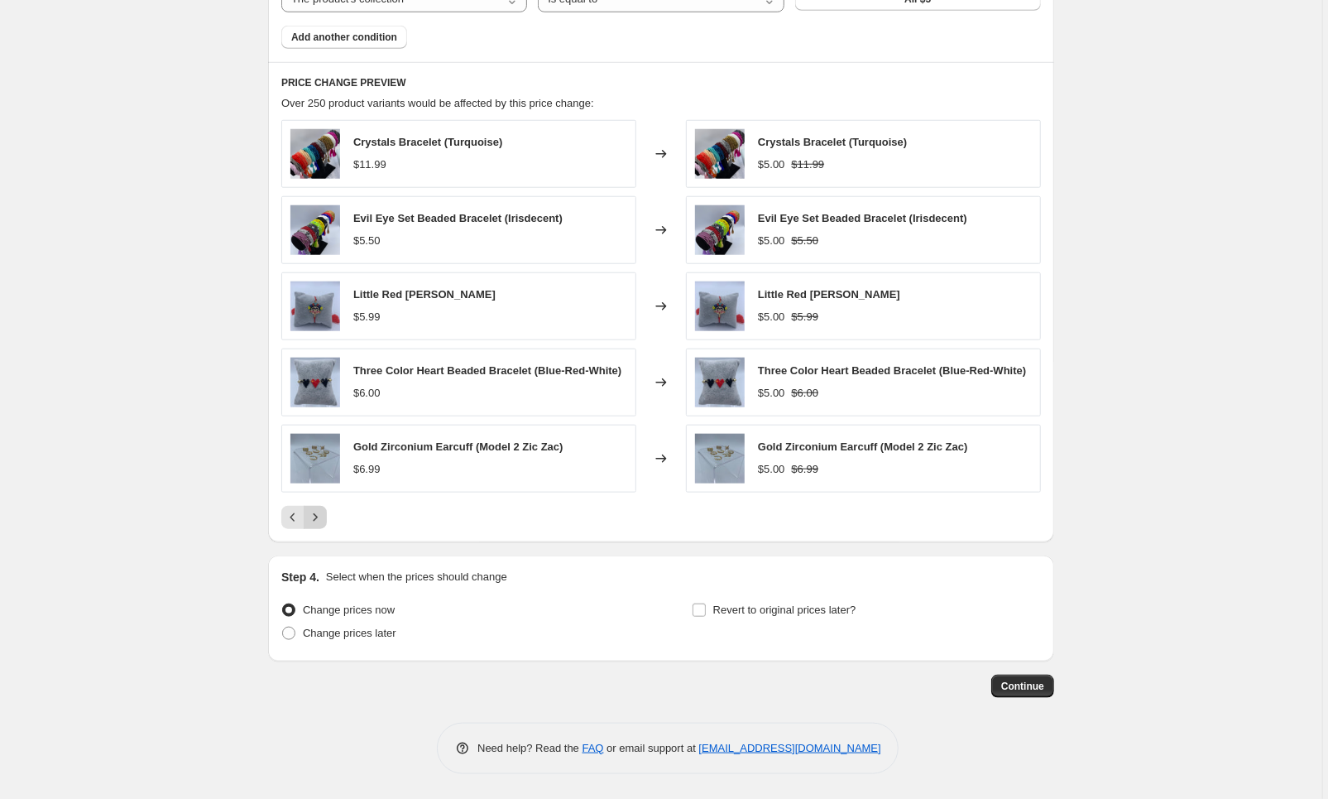
click at [323, 519] on icon "Next" at bounding box center [315, 517] width 17 height 17
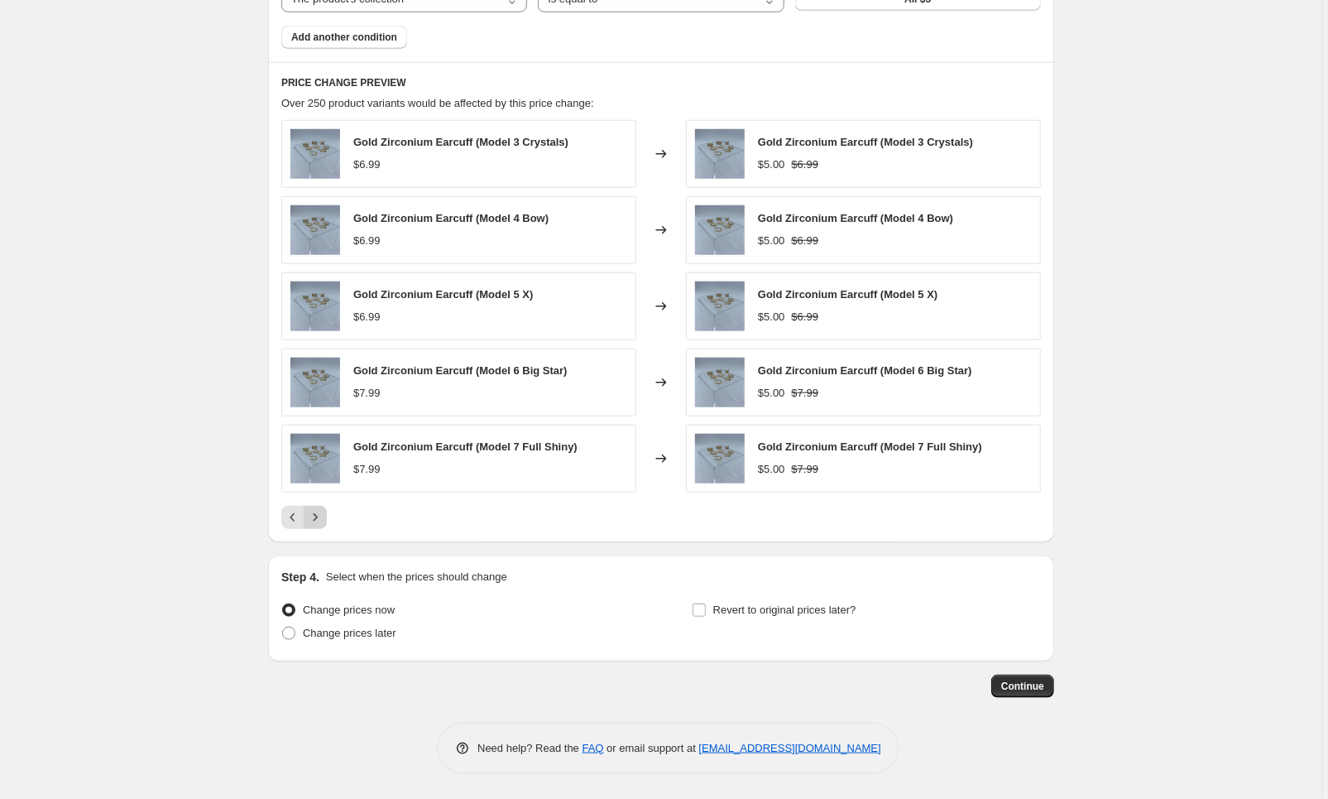
click at [324, 518] on icon "Next" at bounding box center [315, 517] width 17 height 17
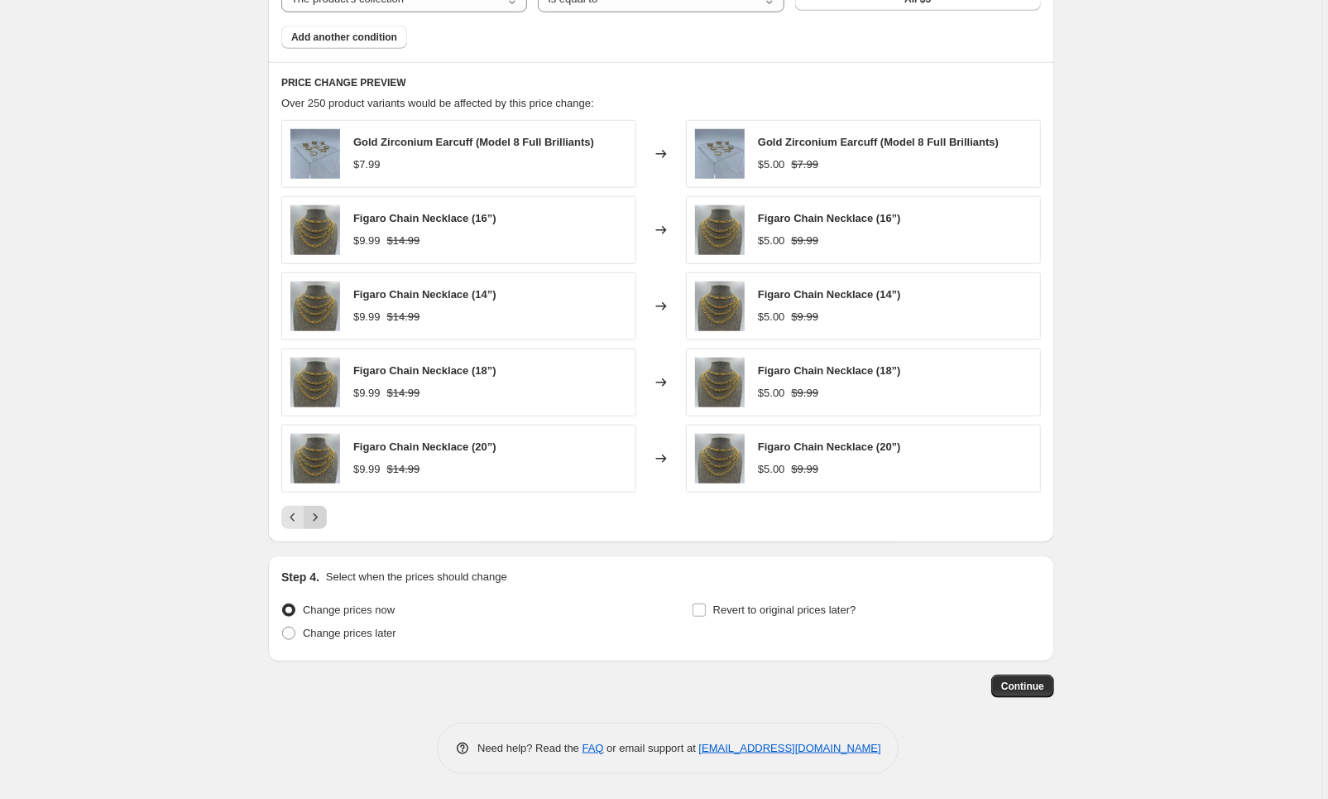
click at [324, 518] on icon "Next" at bounding box center [315, 517] width 17 height 17
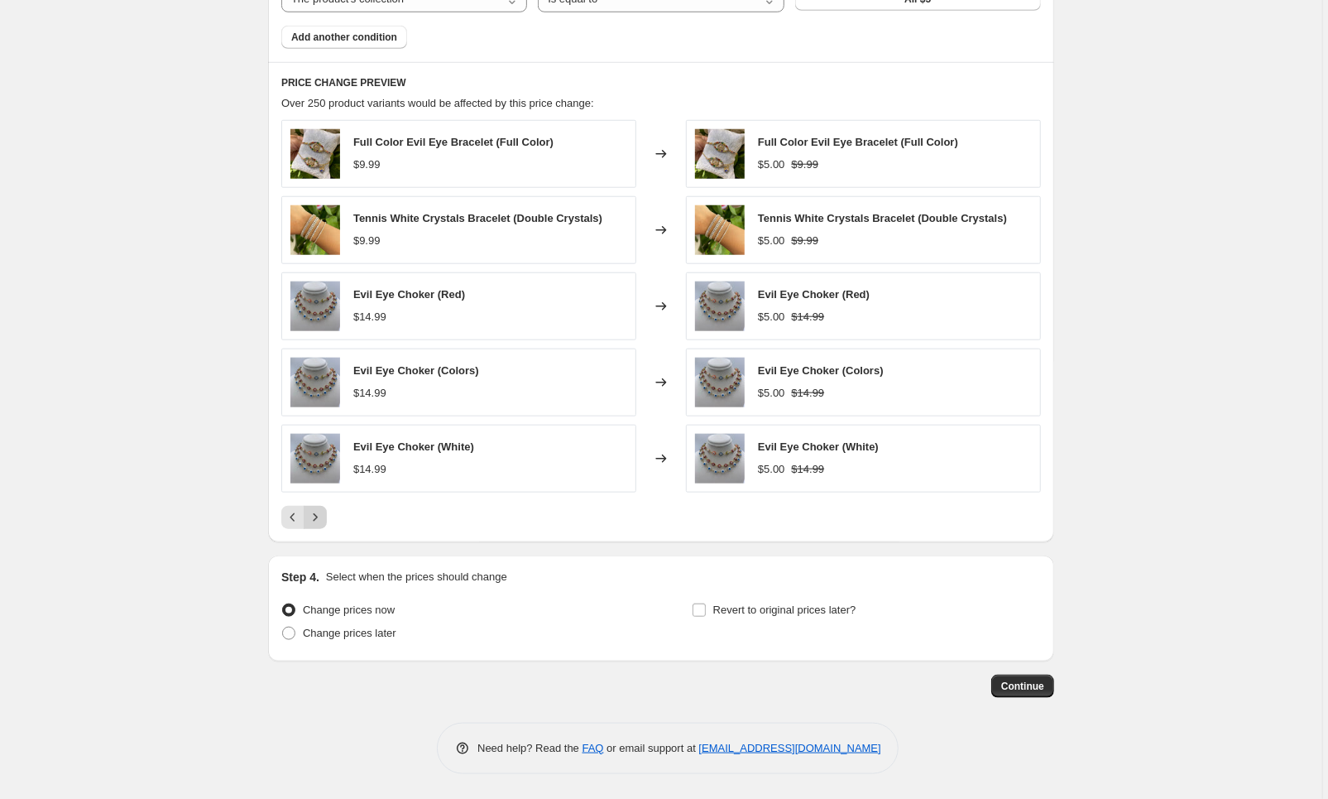
click at [326, 519] on button "Next" at bounding box center [315, 517] width 23 height 23
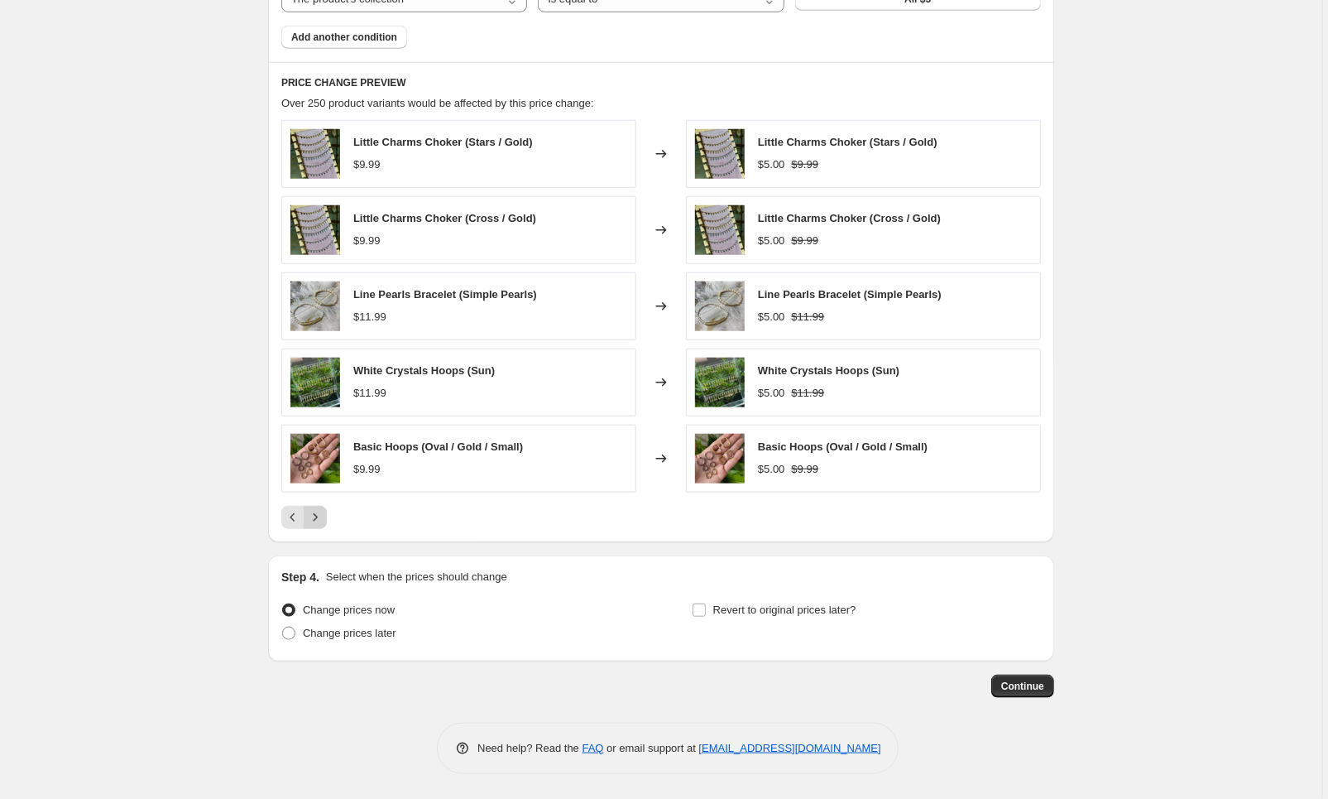
click at [326, 519] on button "Next" at bounding box center [315, 517] width 23 height 23
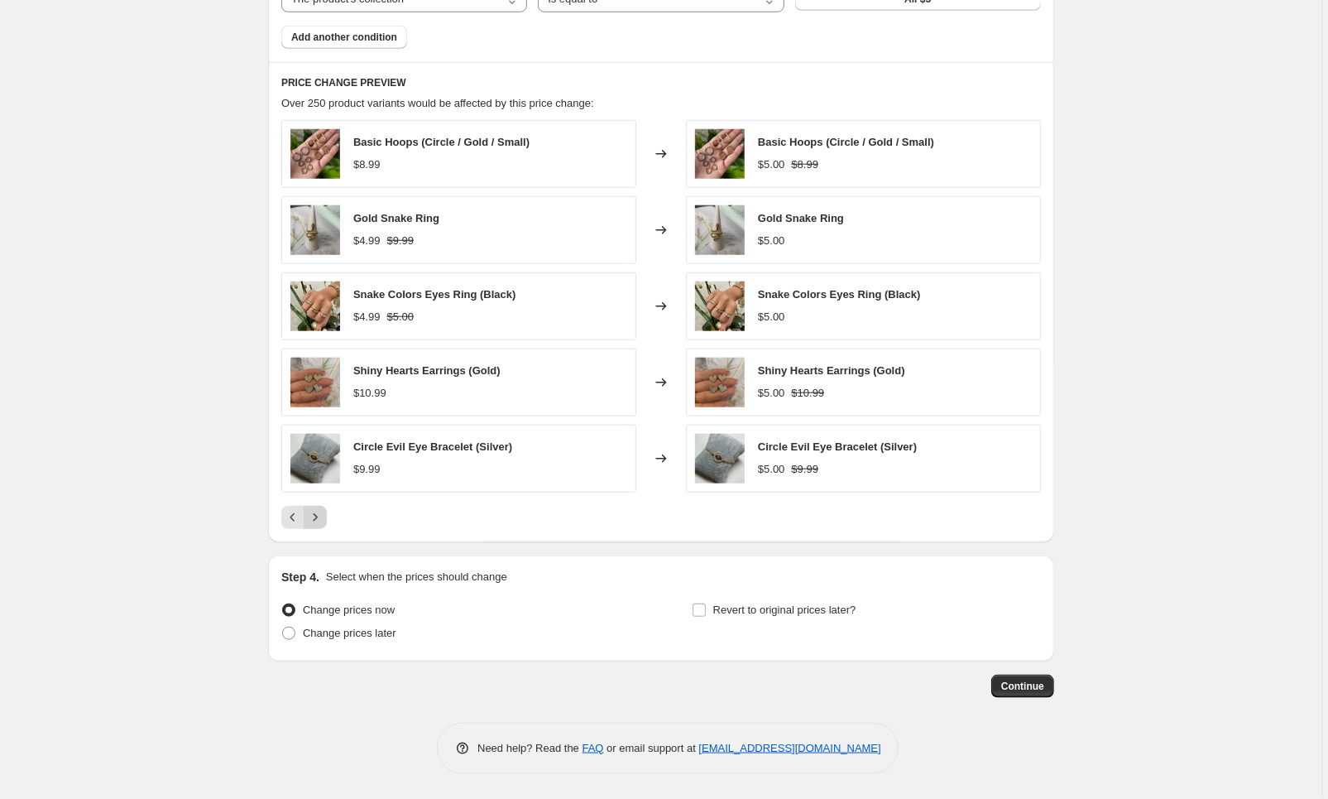
click at [326, 519] on button "Next" at bounding box center [315, 517] width 23 height 23
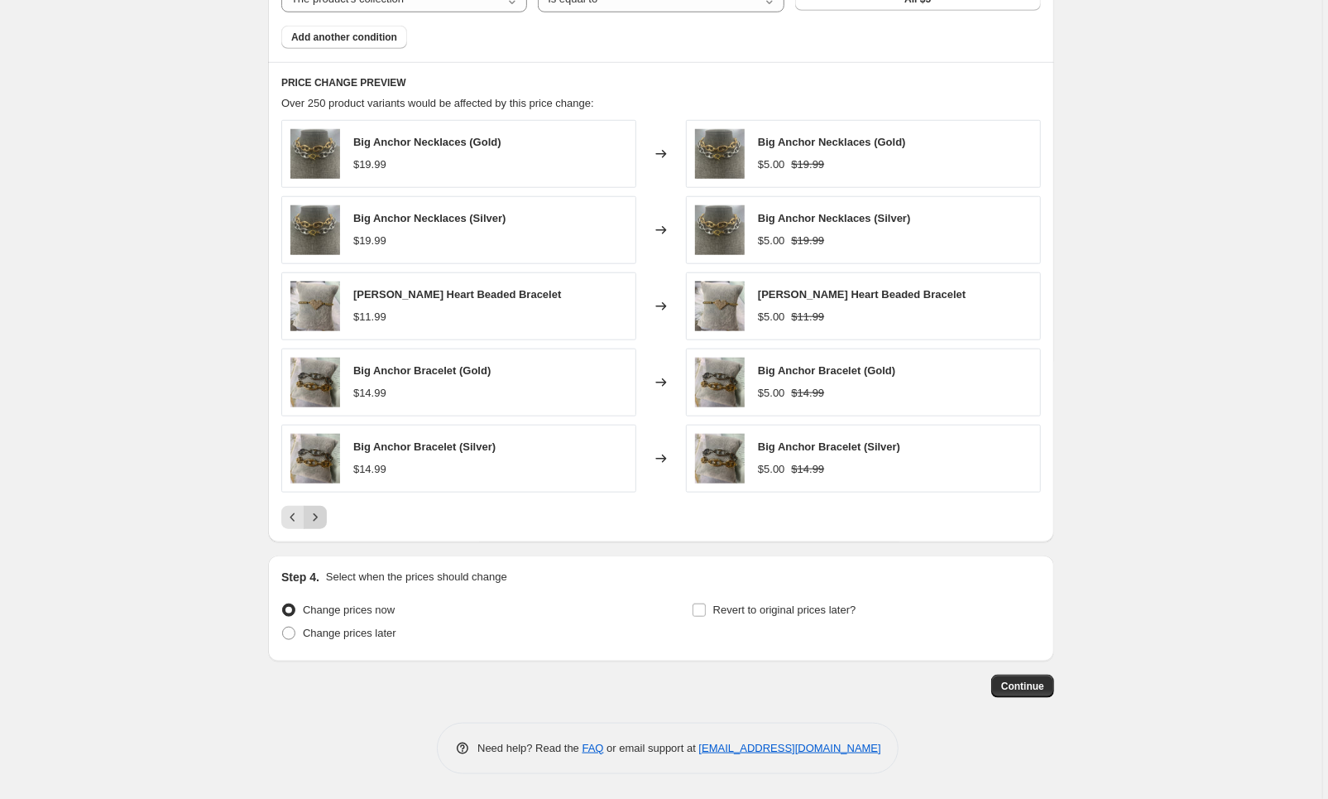
click at [327, 522] on button "Next" at bounding box center [315, 517] width 23 height 23
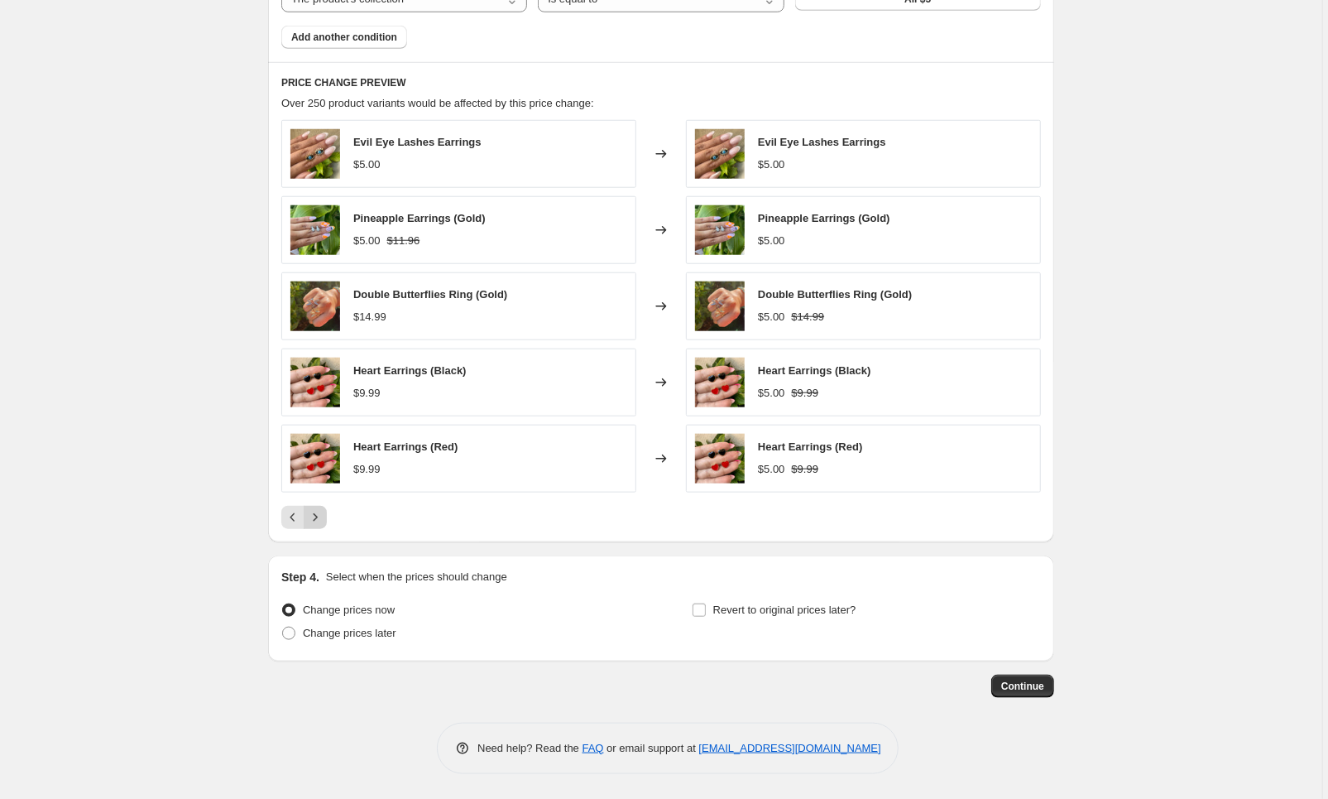
click at [327, 518] on button "Next" at bounding box center [315, 517] width 23 height 23
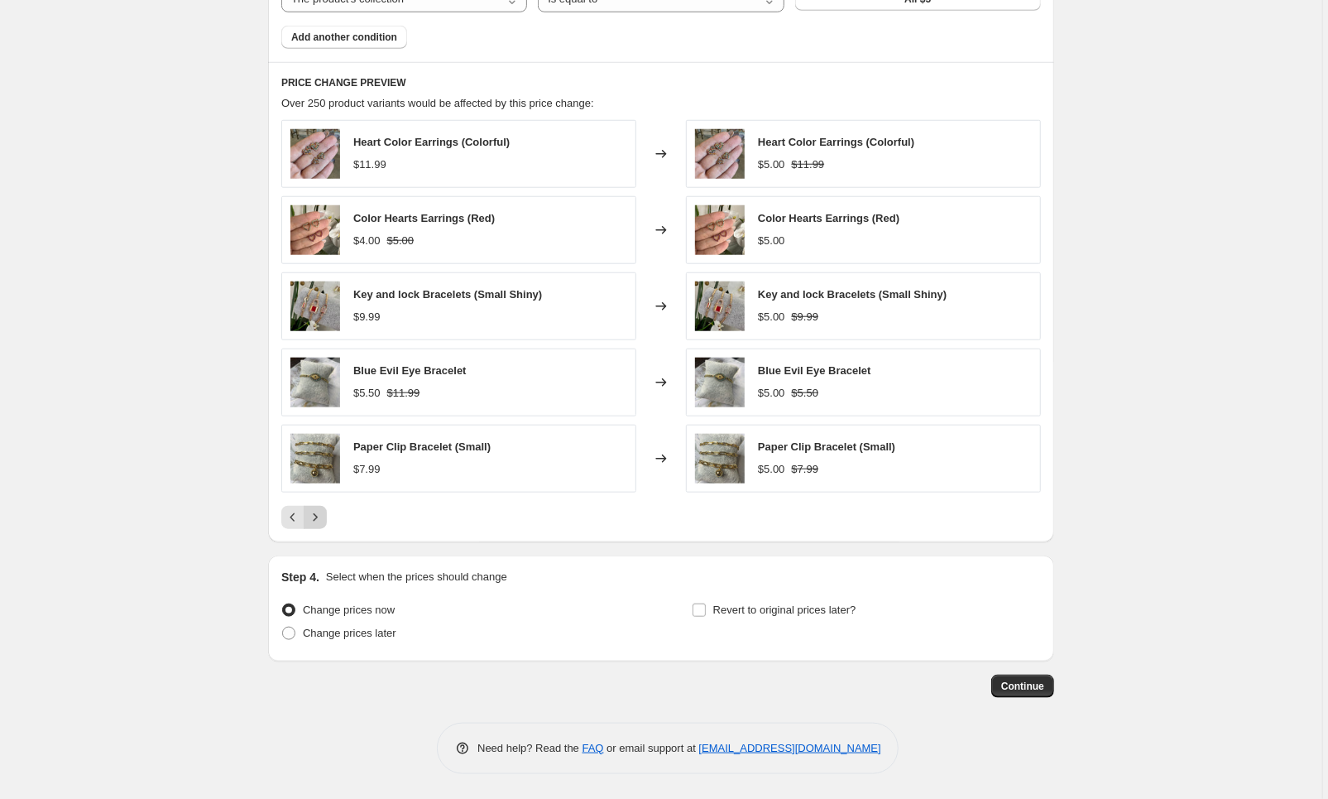
click at [327, 518] on button "Next" at bounding box center [315, 517] width 23 height 23
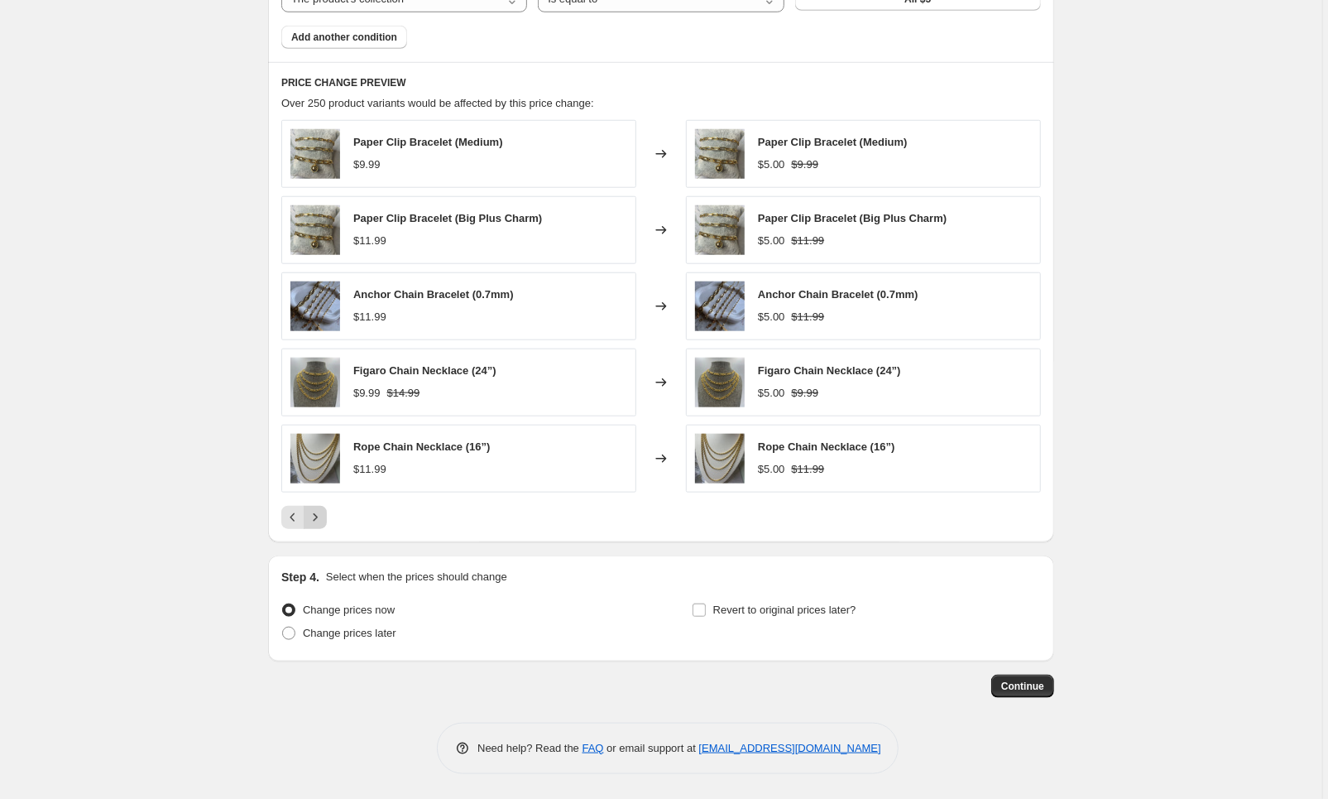
click at [327, 518] on button "Next" at bounding box center [315, 517] width 23 height 23
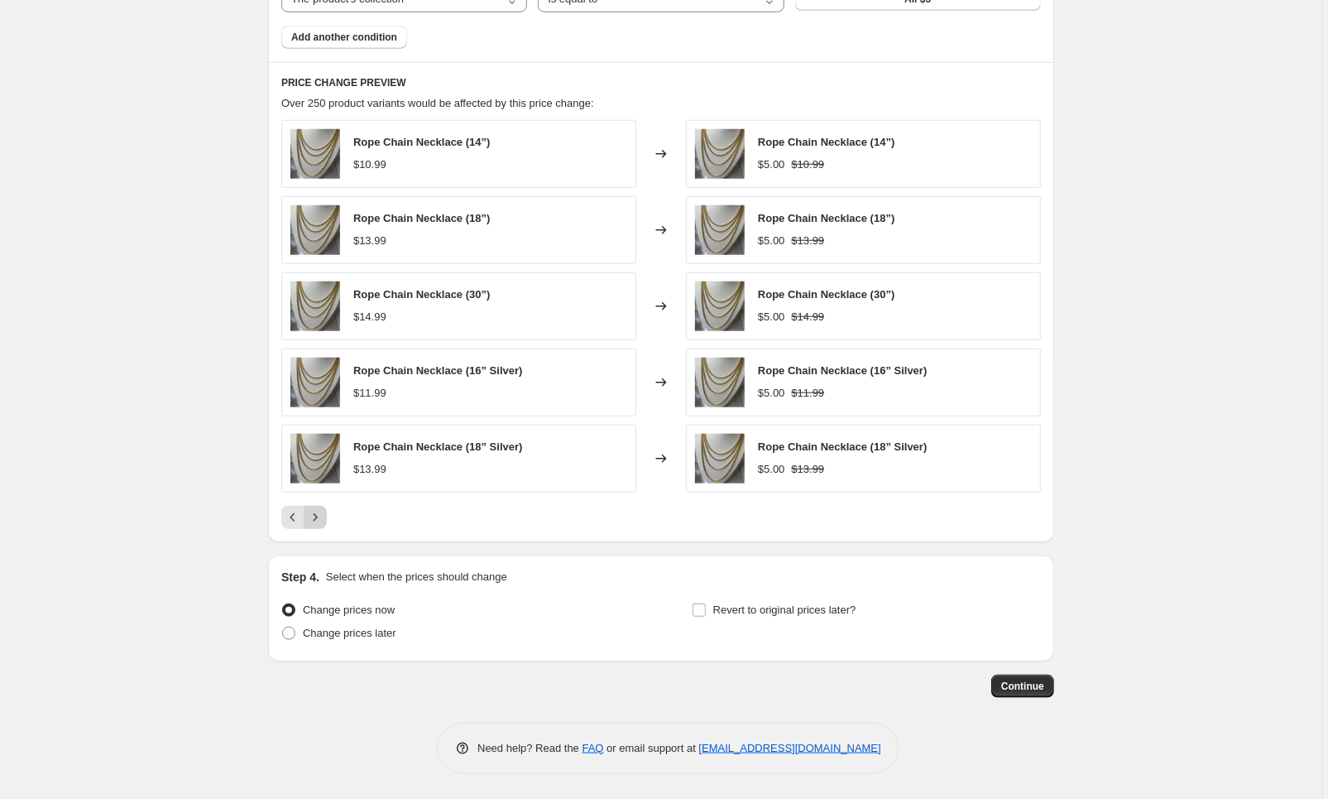
click at [327, 518] on button "Next" at bounding box center [315, 517] width 23 height 23
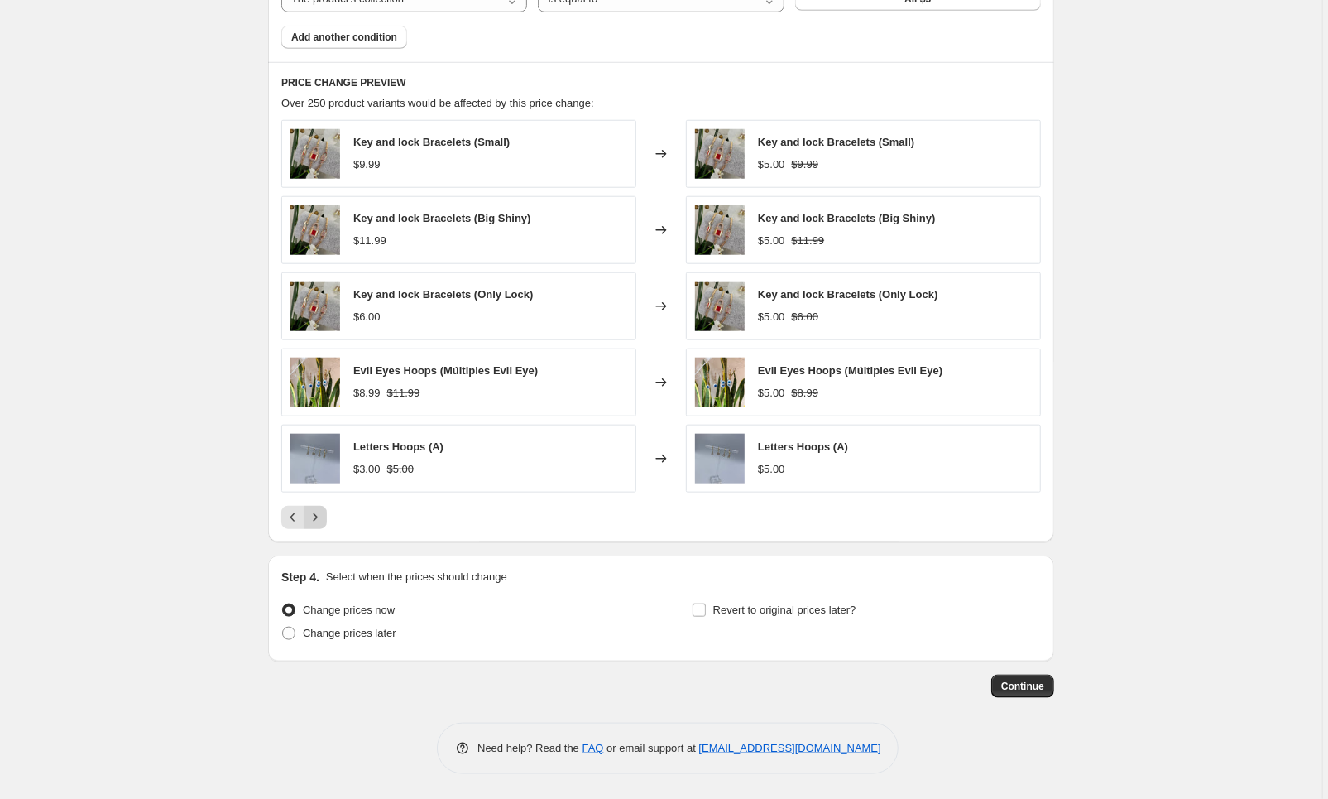
click at [323, 516] on icon "Next" at bounding box center [315, 517] width 17 height 17
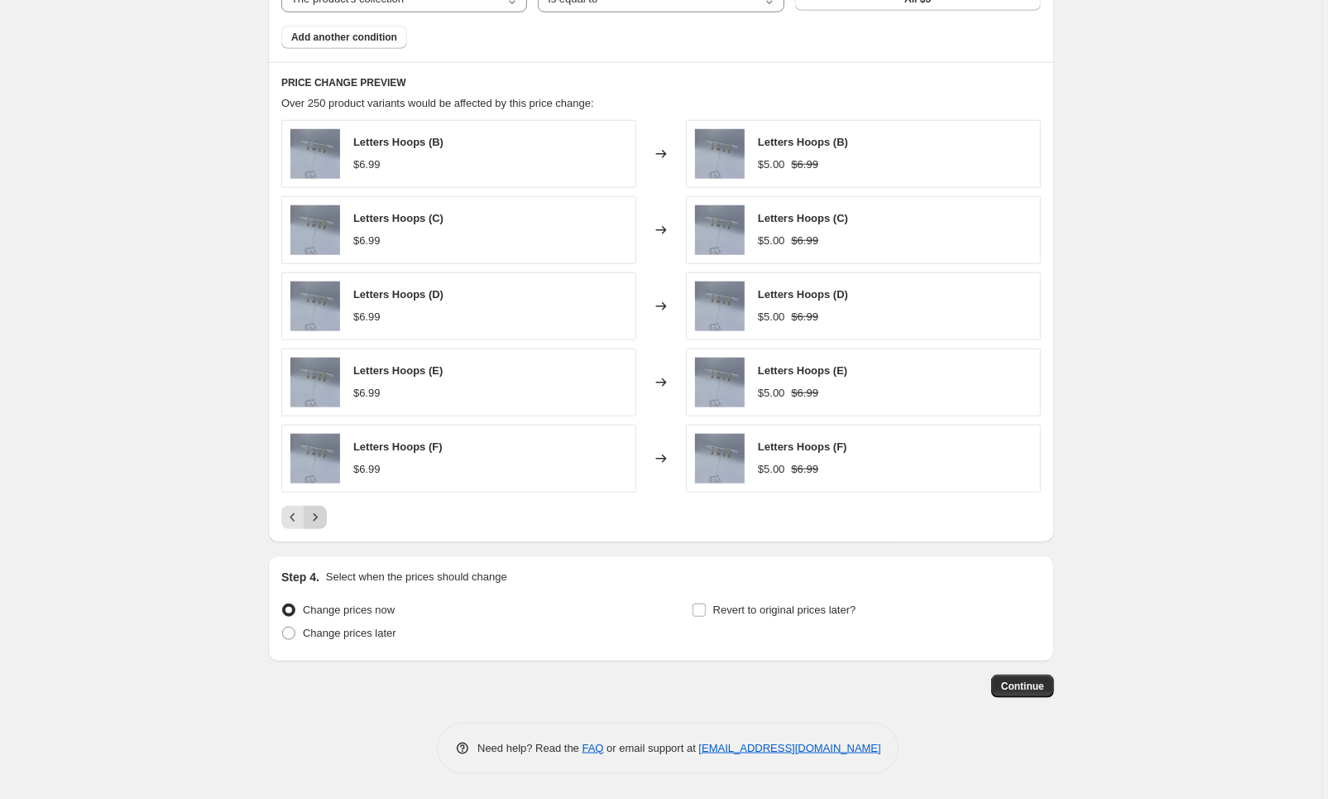
click at [323, 517] on icon "Next" at bounding box center [315, 517] width 17 height 17
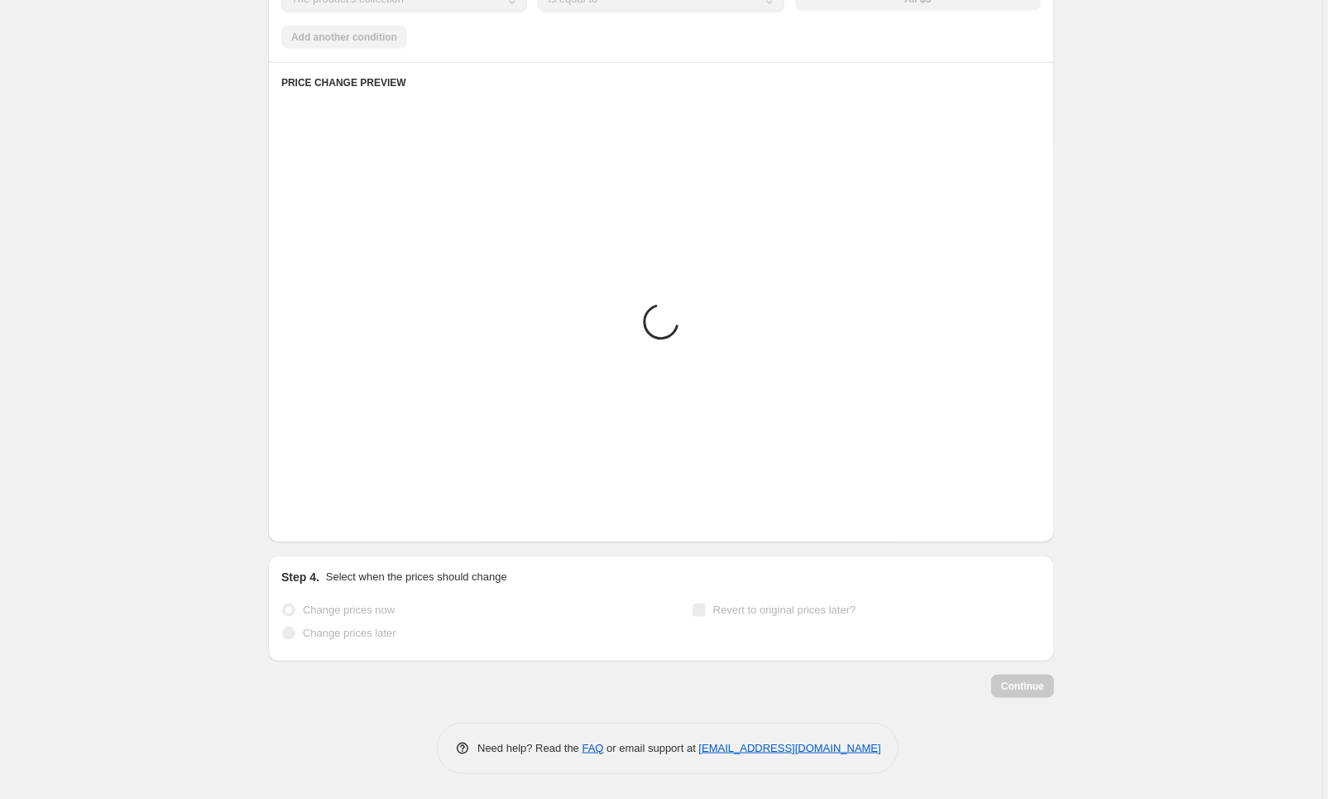
click at [323, 517] on icon "Next" at bounding box center [315, 517] width 17 height 17
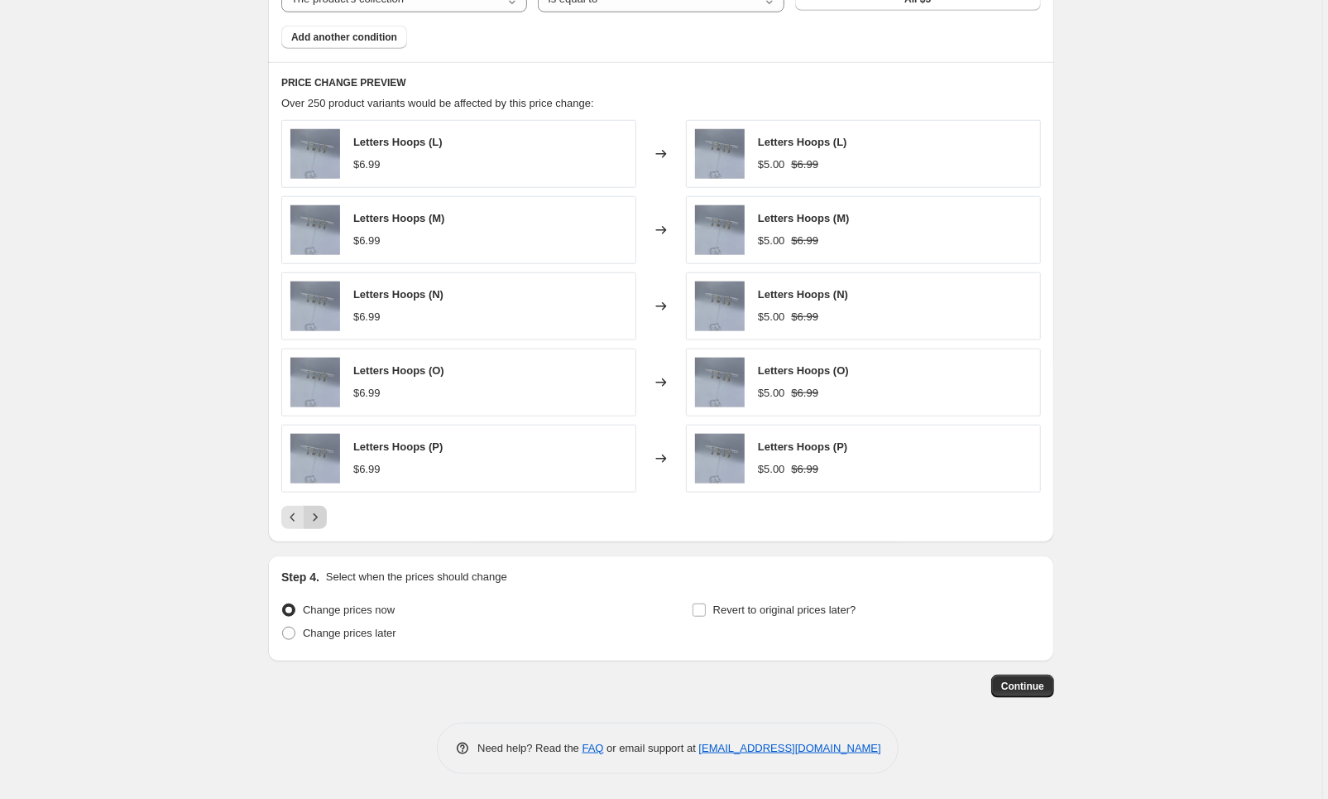
click at [323, 517] on icon "Next" at bounding box center [315, 517] width 17 height 17
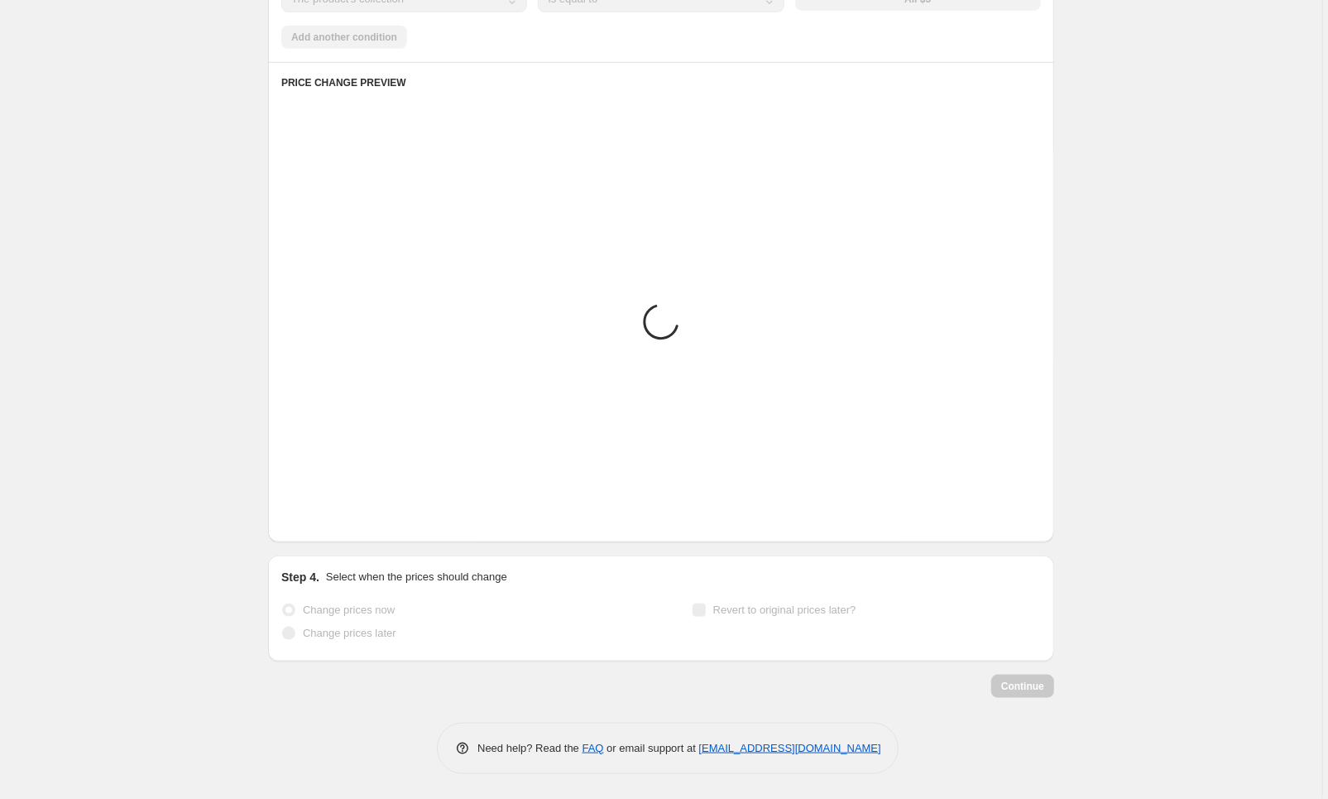
click at [323, 517] on icon "Next" at bounding box center [315, 517] width 17 height 17
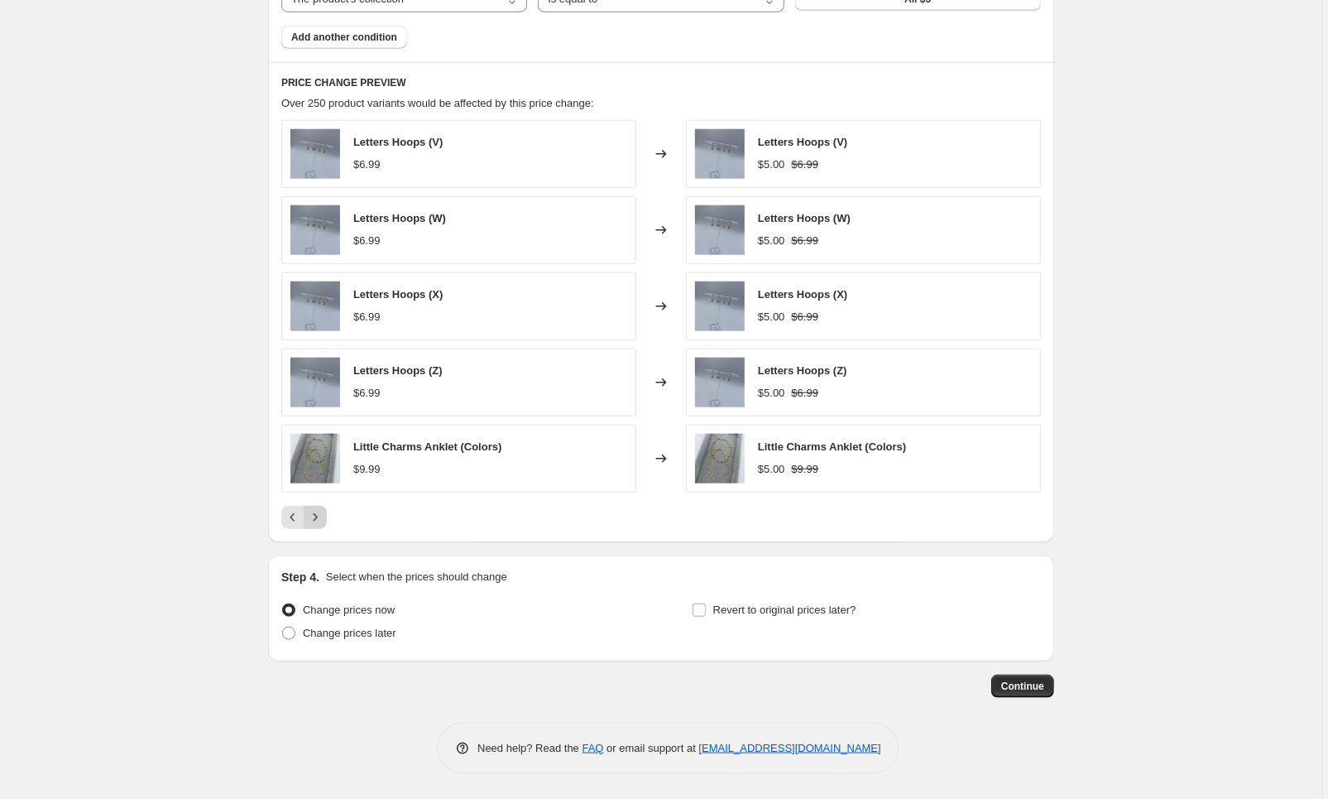
click at [323, 517] on icon "Next" at bounding box center [315, 517] width 17 height 17
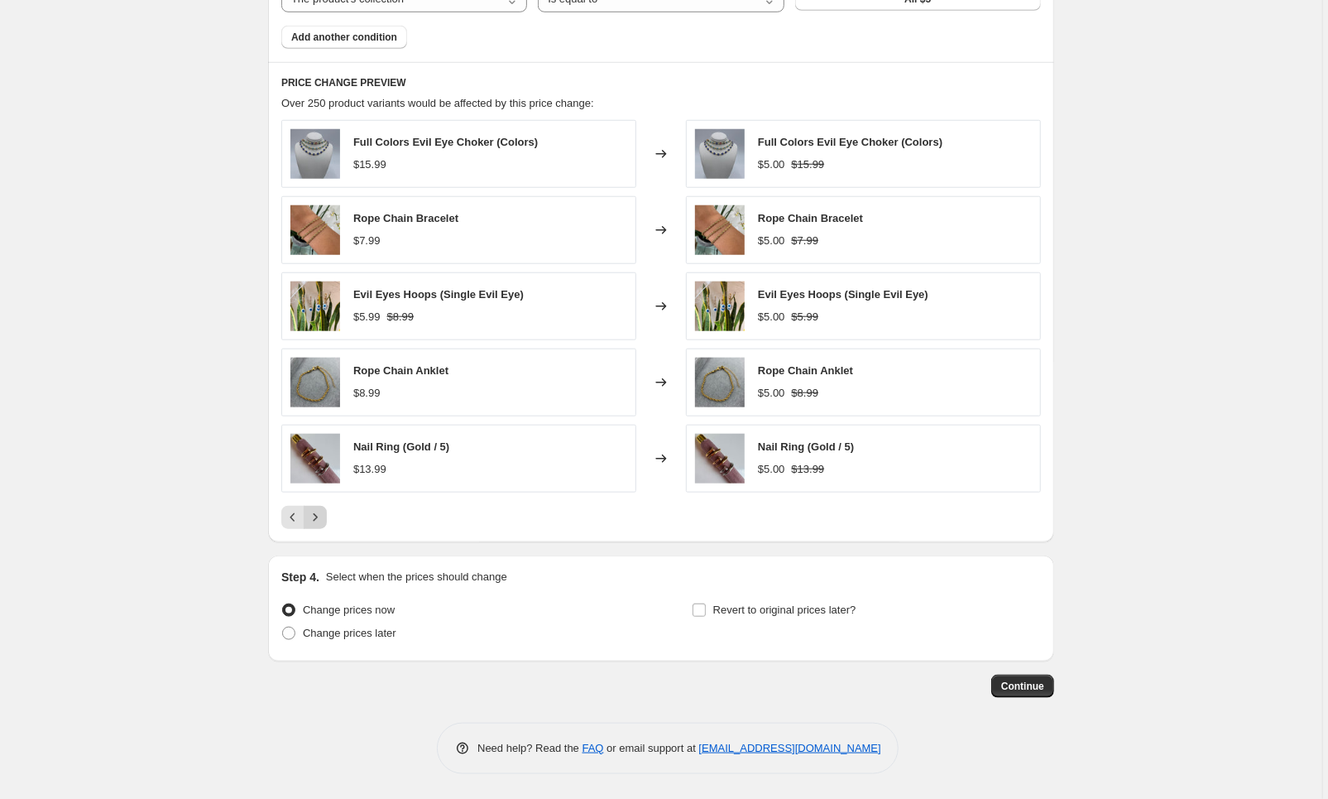
click at [323, 517] on icon "Next" at bounding box center [315, 517] width 17 height 17
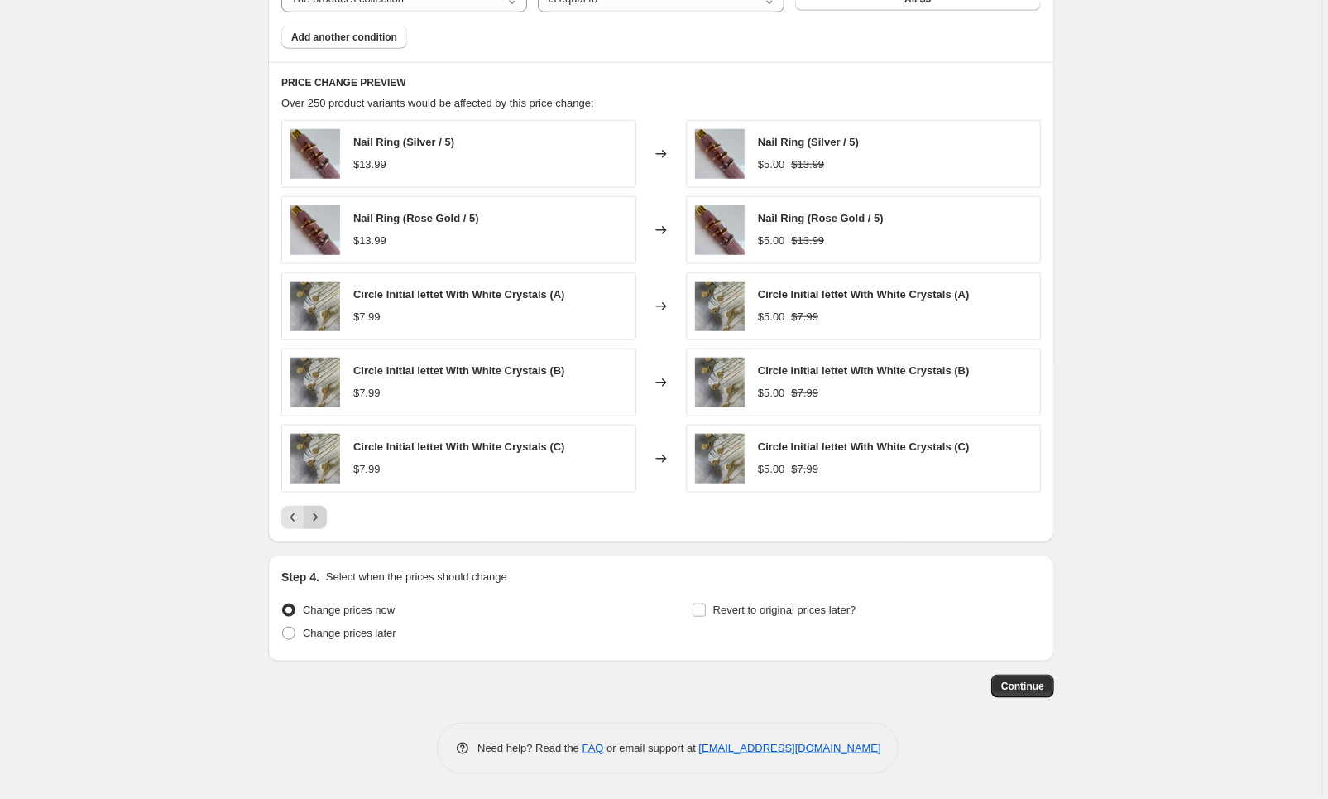
click at [323, 517] on icon "Next" at bounding box center [315, 517] width 17 height 17
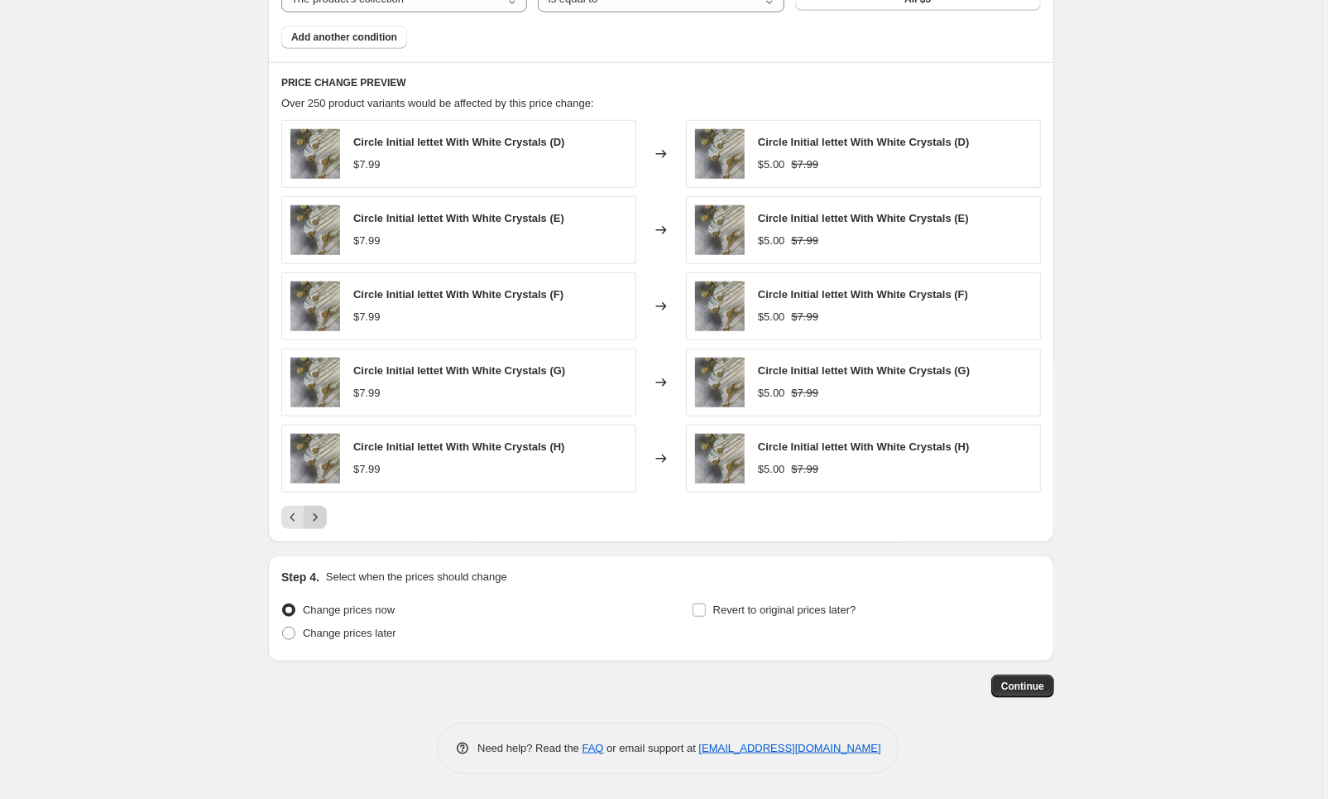
click at [323, 517] on icon "Next" at bounding box center [315, 517] width 17 height 17
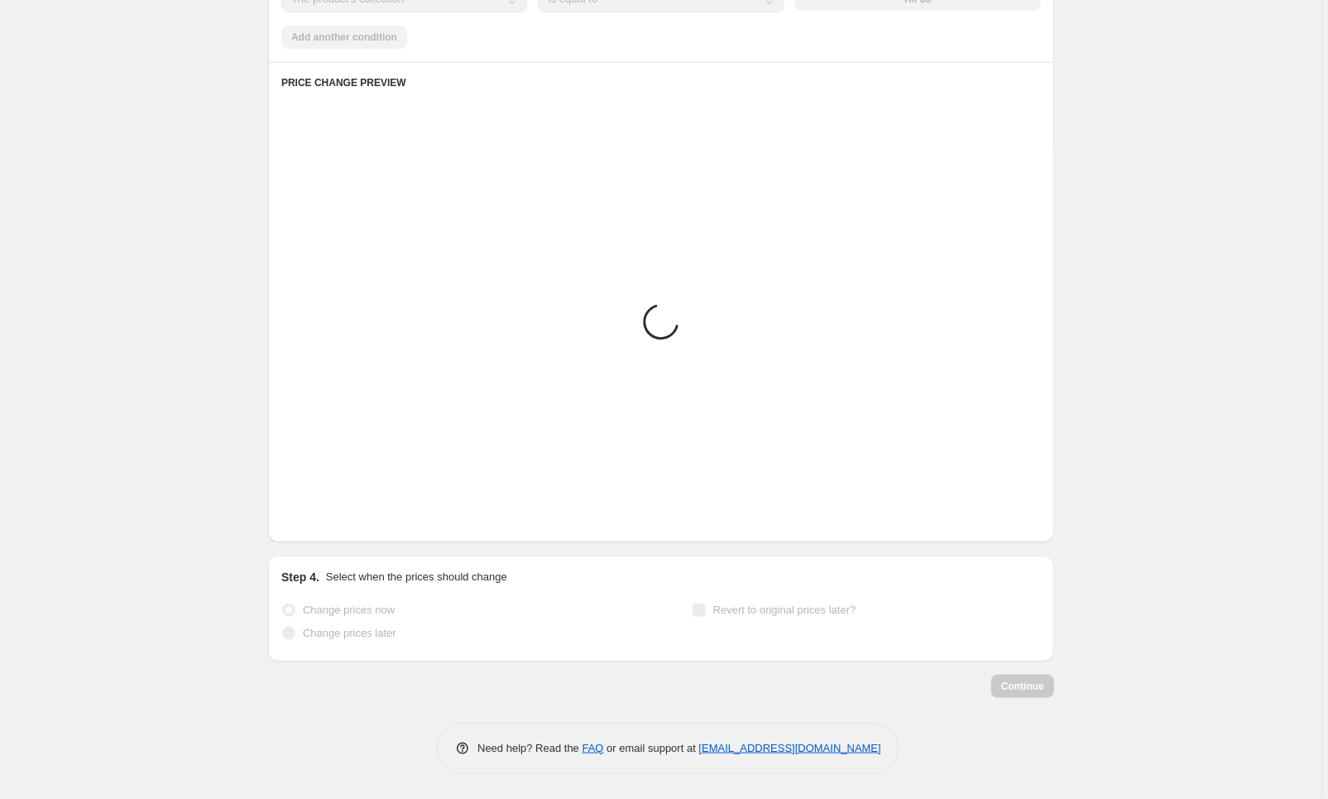
click at [323, 517] on icon "Next" at bounding box center [315, 517] width 17 height 17
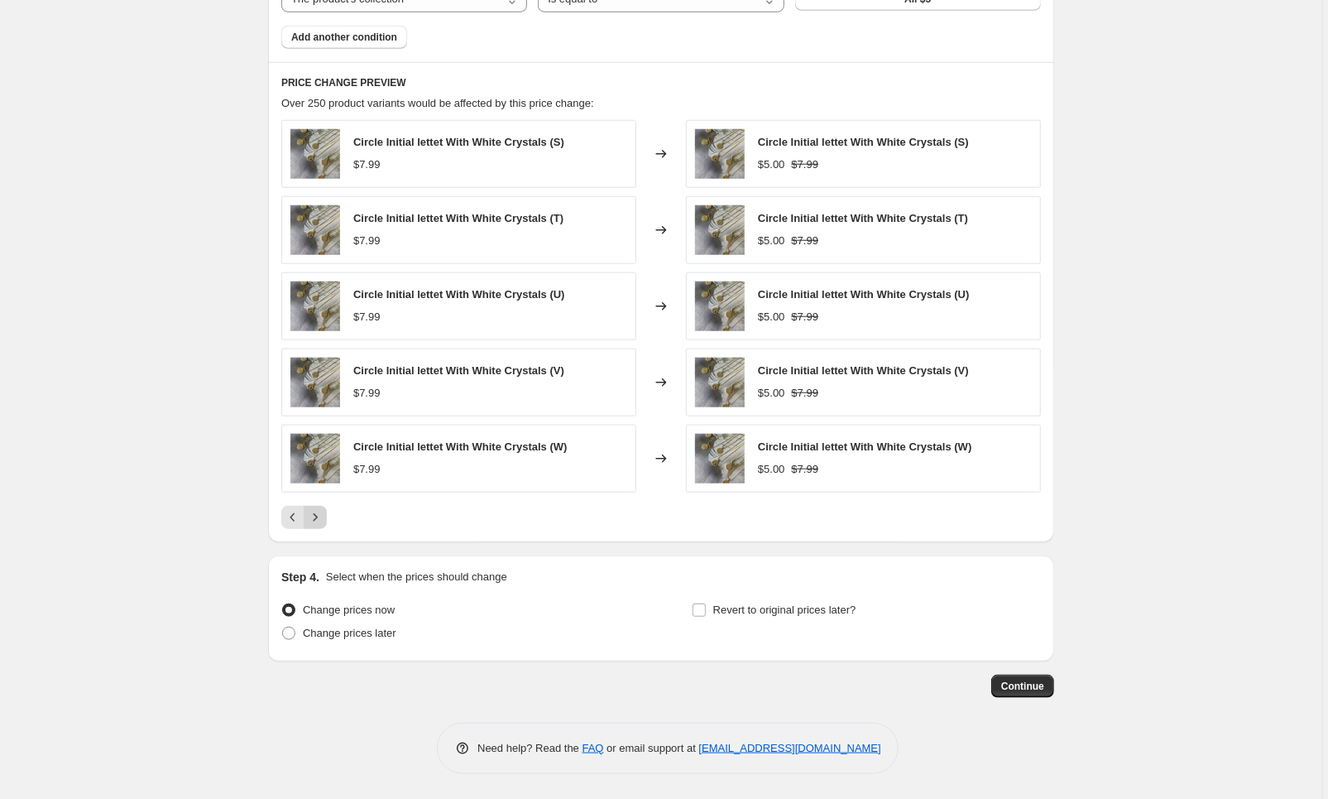
click at [324, 518] on icon "Next" at bounding box center [315, 517] width 17 height 17
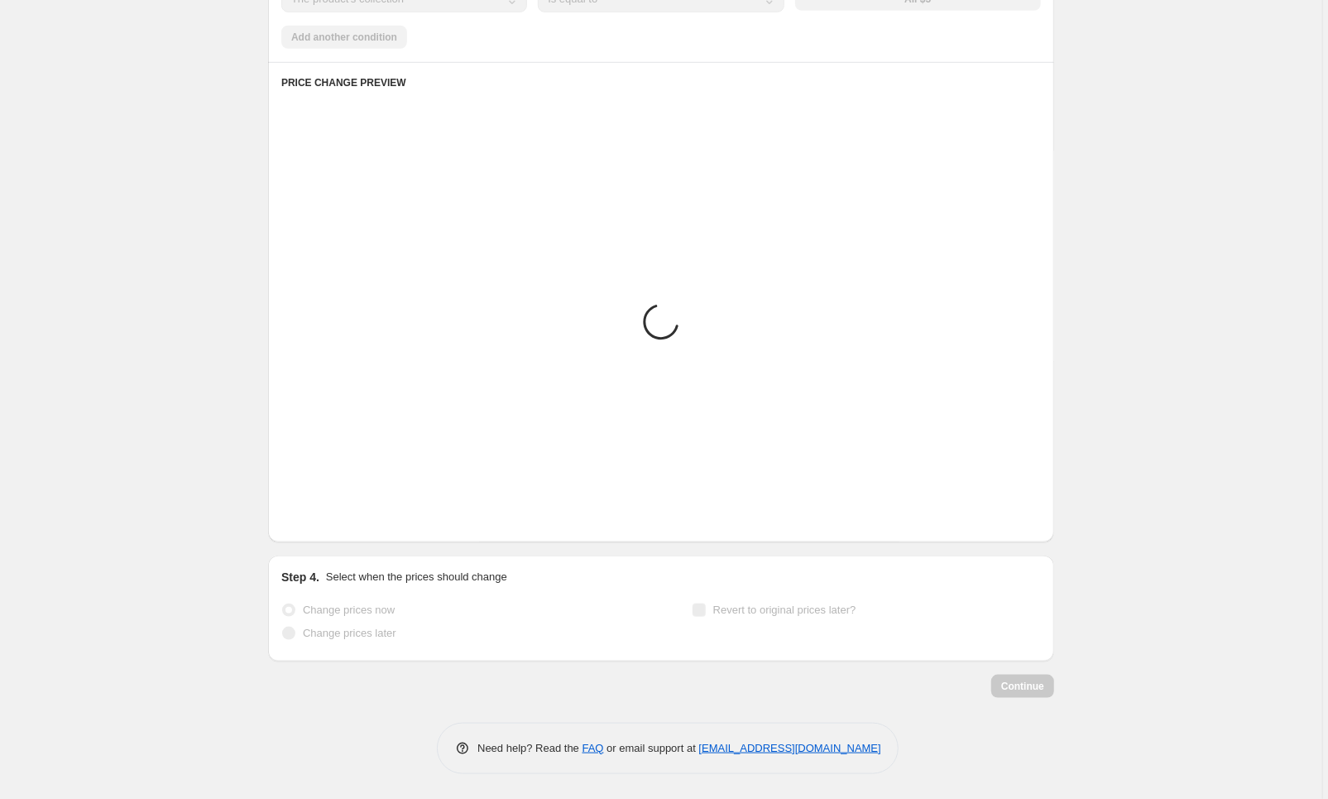
click at [324, 518] on icon "Next" at bounding box center [315, 517] width 17 height 17
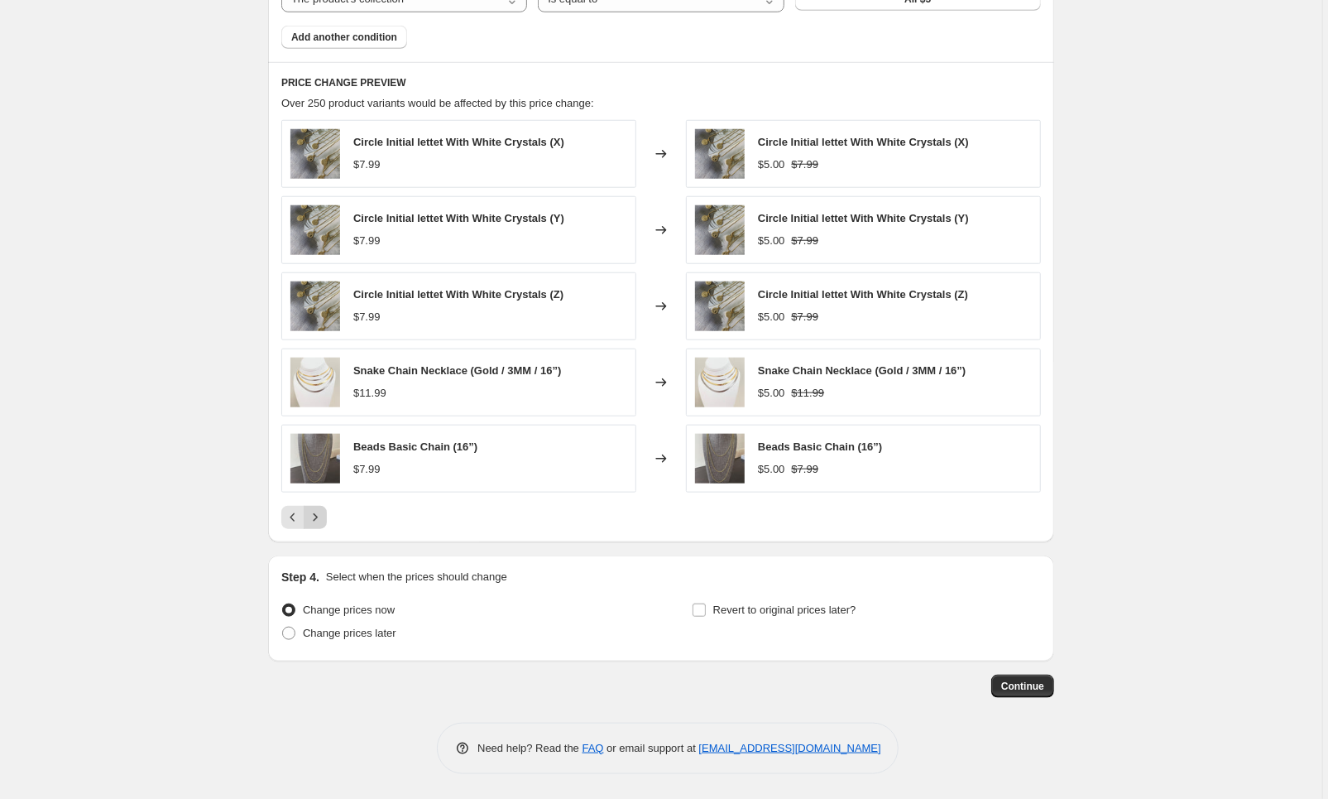
click at [324, 521] on icon "Next" at bounding box center [315, 517] width 17 height 17
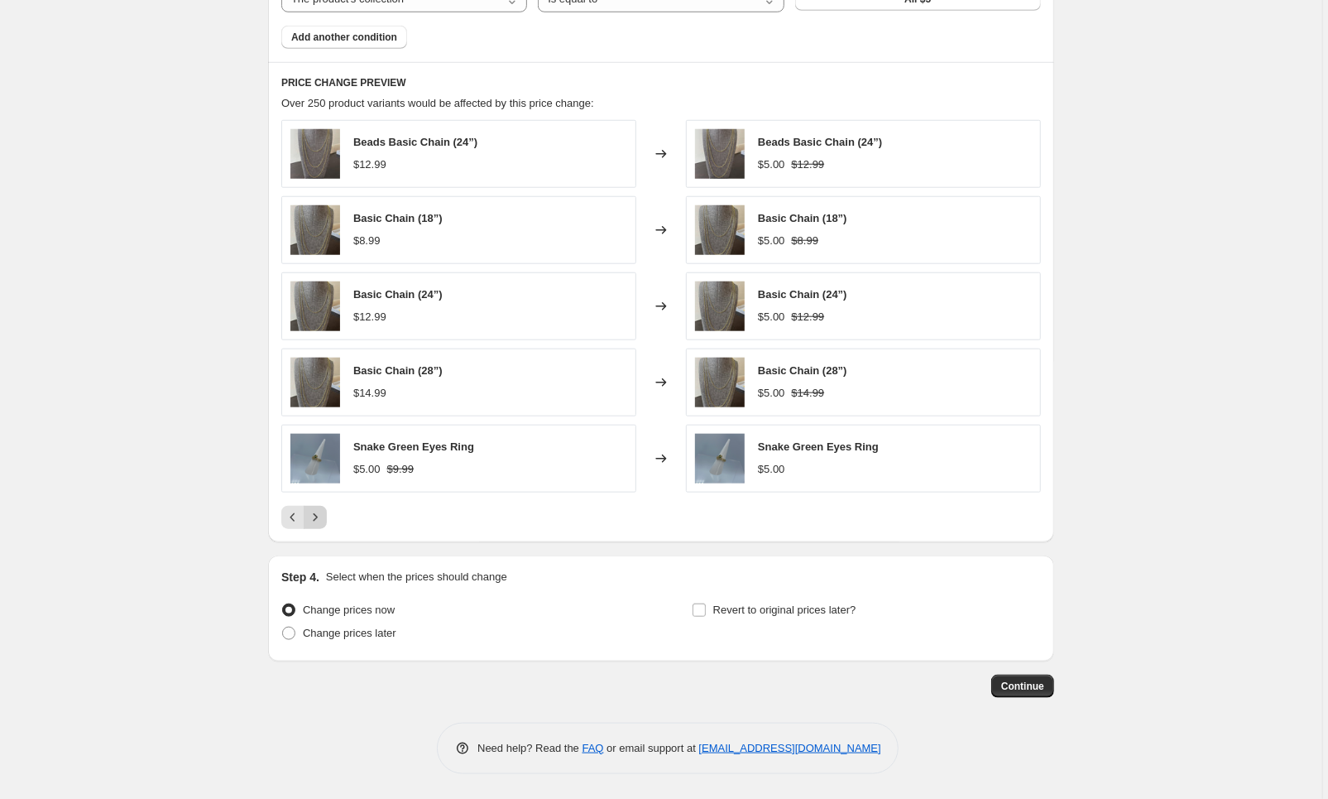
click at [318, 525] on button "Next" at bounding box center [315, 517] width 23 height 23
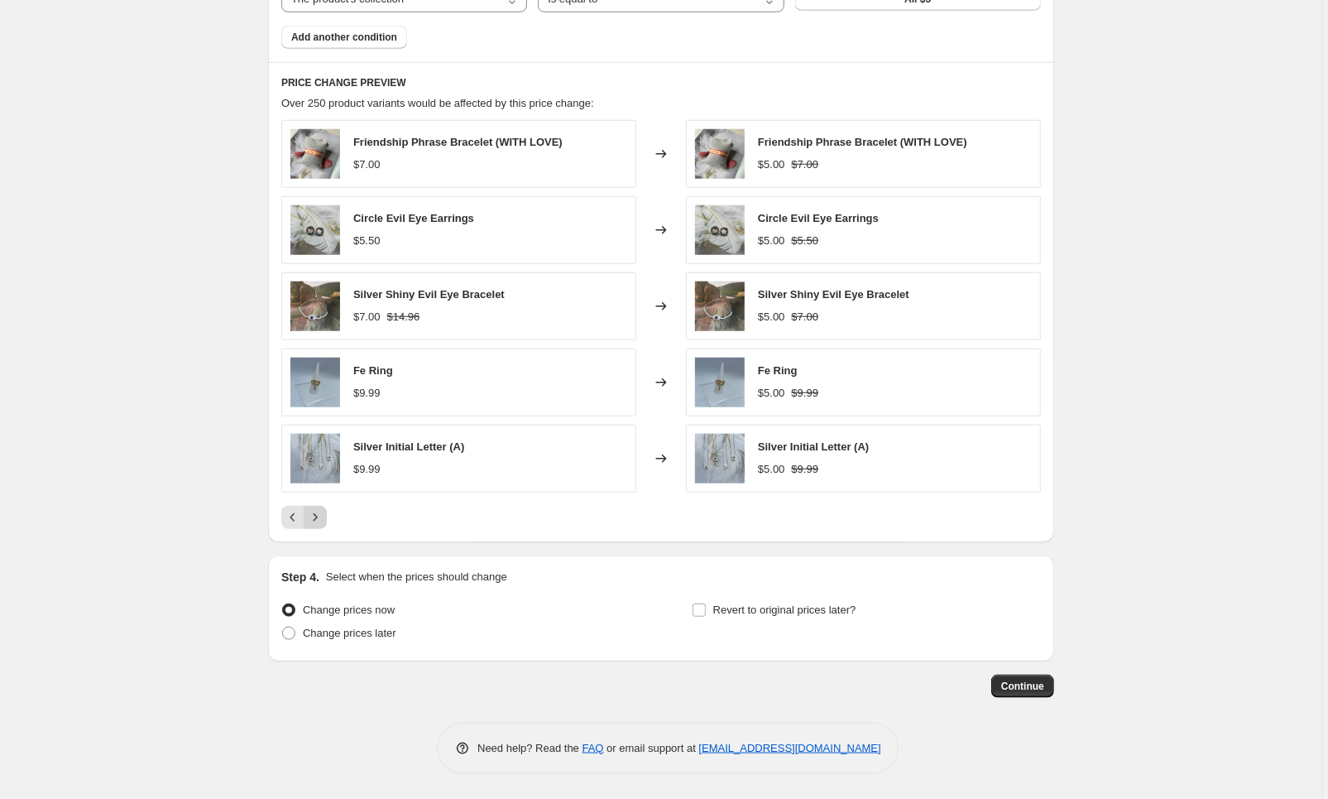
click at [318, 522] on icon "Next" at bounding box center [315, 517] width 17 height 17
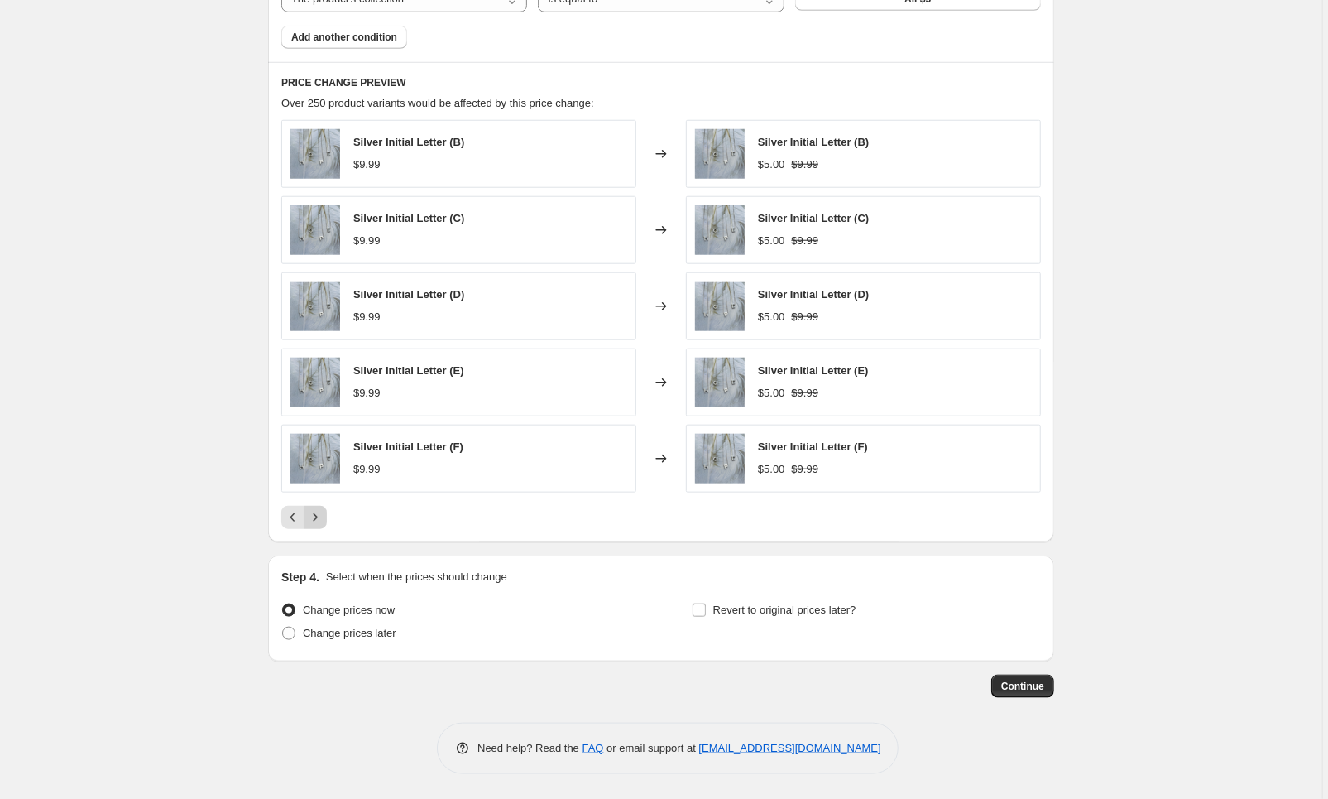
click at [318, 522] on icon "Next" at bounding box center [315, 517] width 17 height 17
click at [321, 524] on icon "Next" at bounding box center [315, 517] width 17 height 17
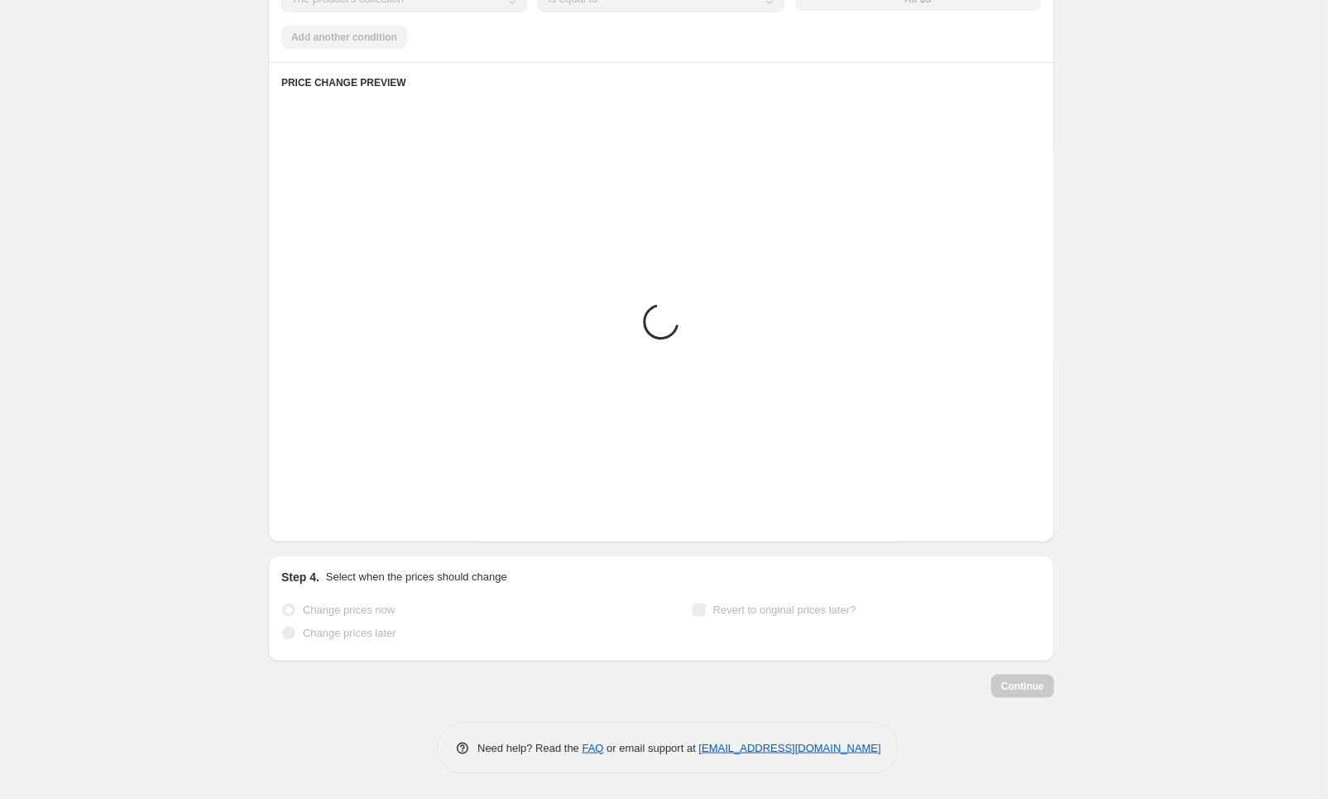
click at [321, 524] on icon "Next" at bounding box center [315, 517] width 17 height 17
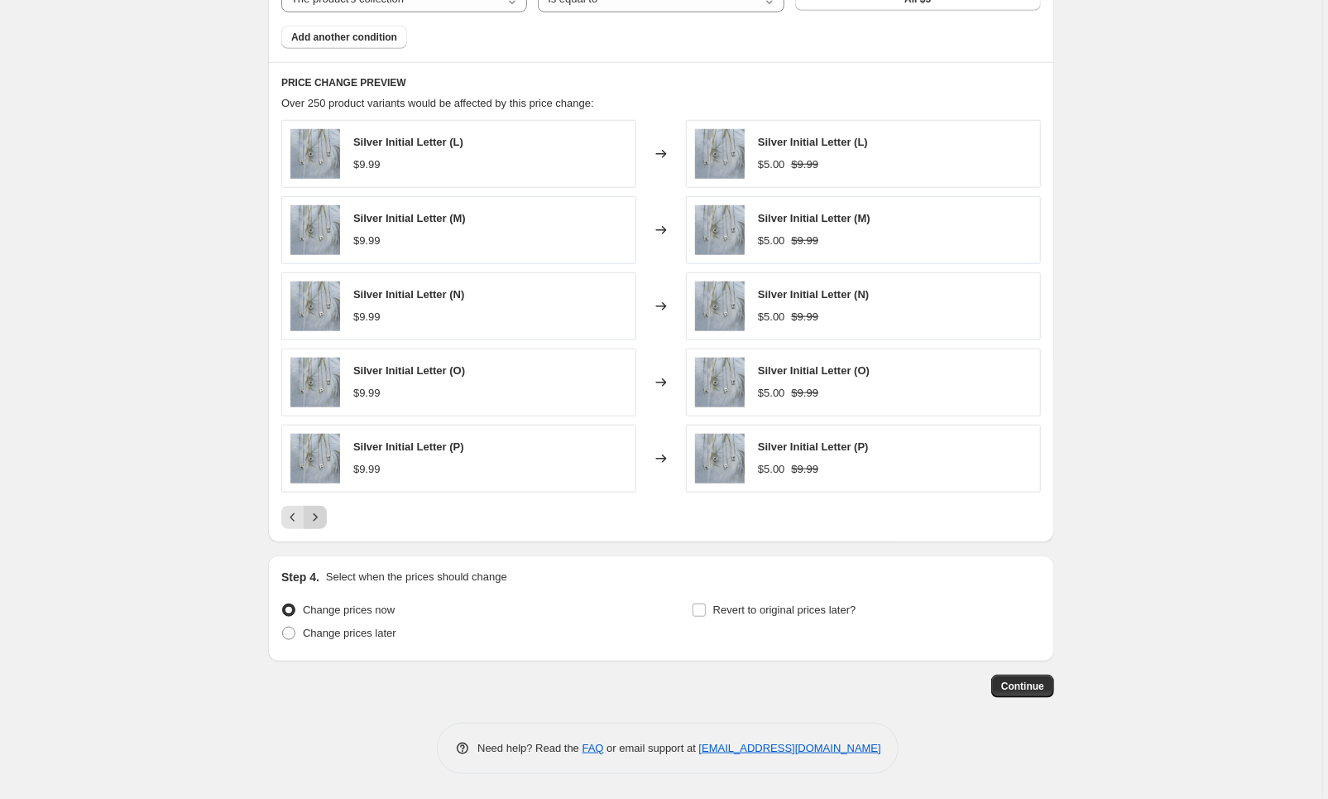
click at [321, 524] on icon "Next" at bounding box center [315, 517] width 17 height 17
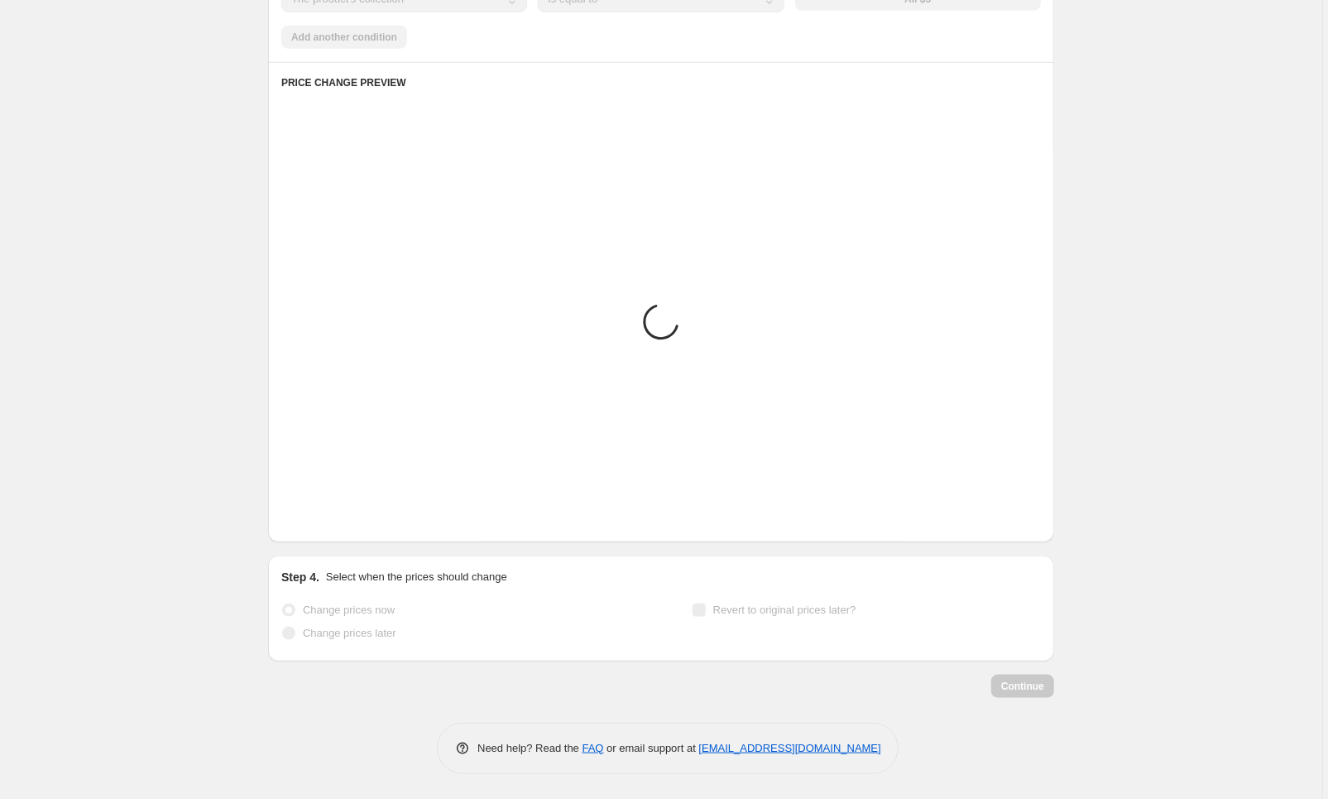
click at [321, 524] on icon "Next" at bounding box center [315, 517] width 17 height 17
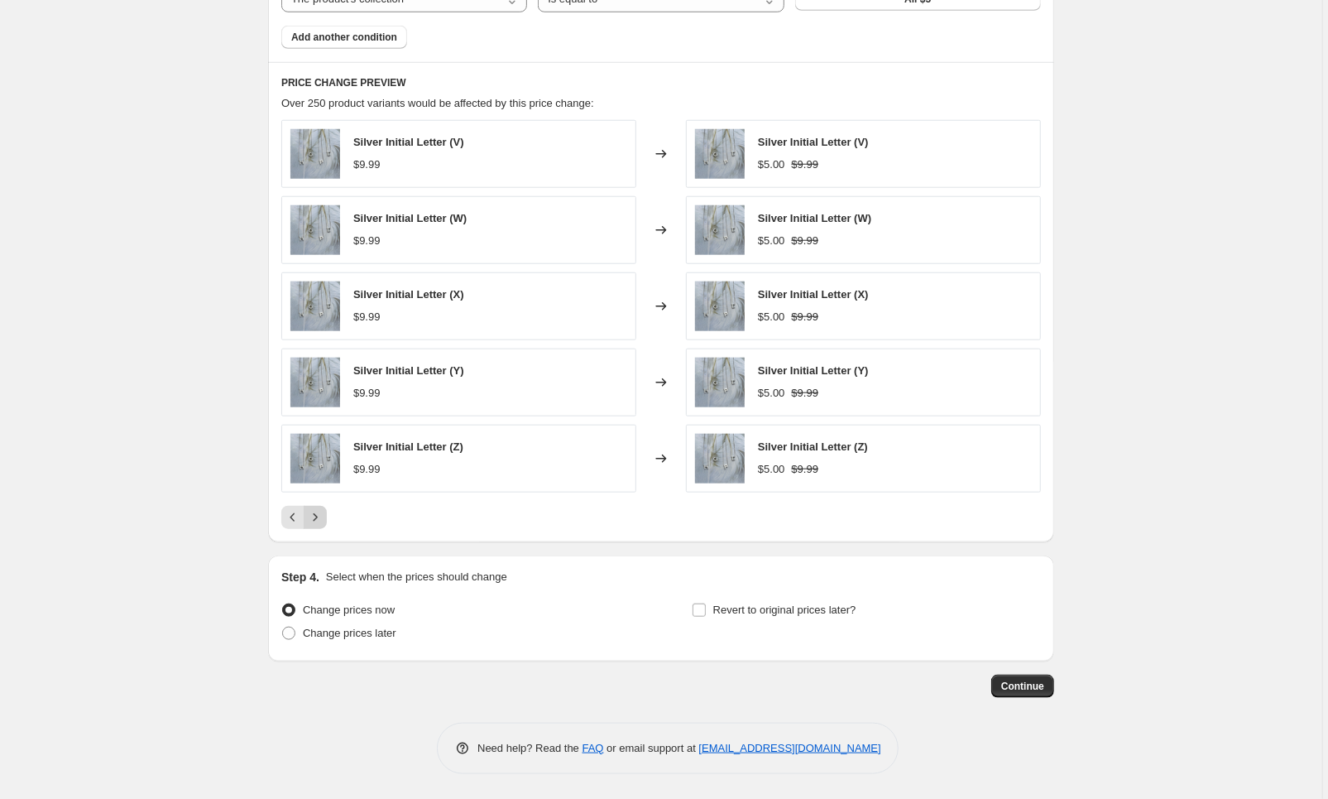
click at [323, 525] on button "Next" at bounding box center [315, 517] width 23 height 23
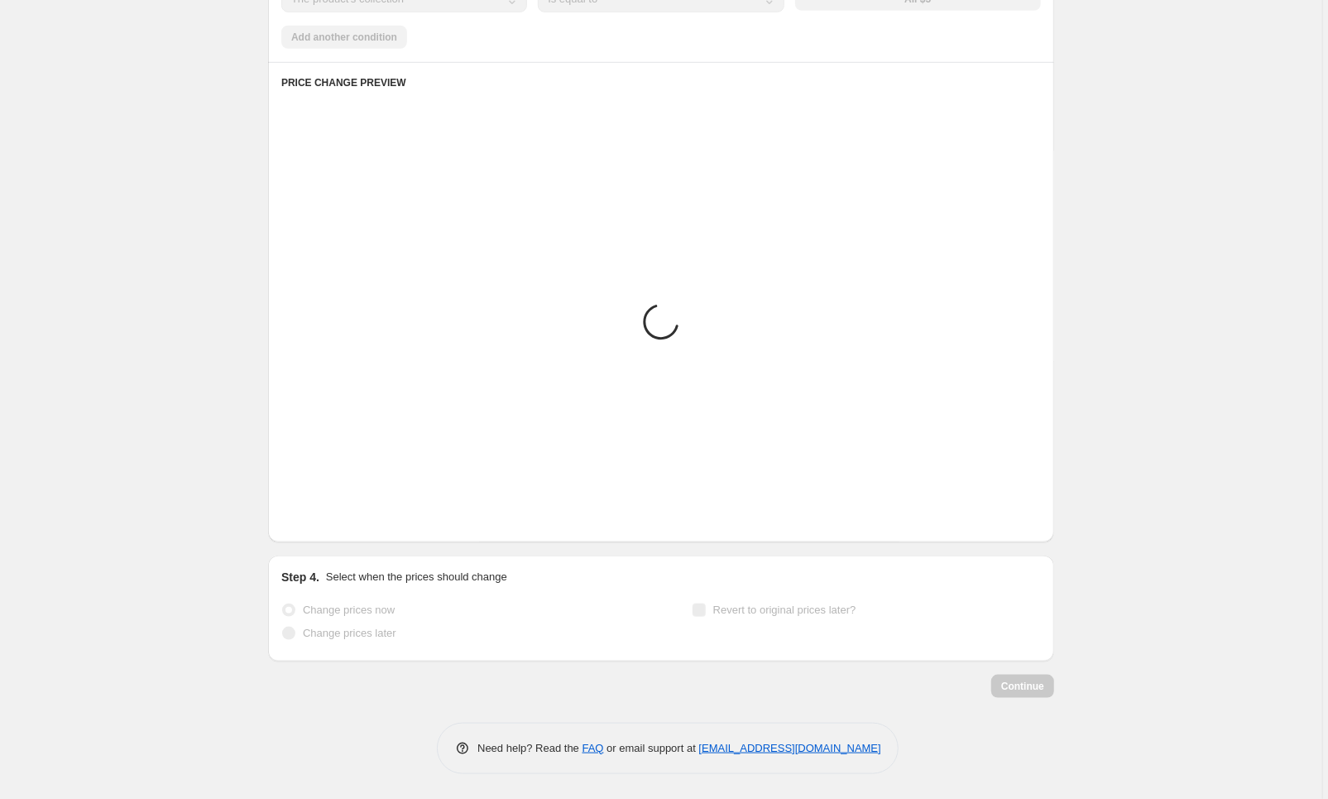
click at [323, 525] on button "Next" at bounding box center [315, 517] width 23 height 23
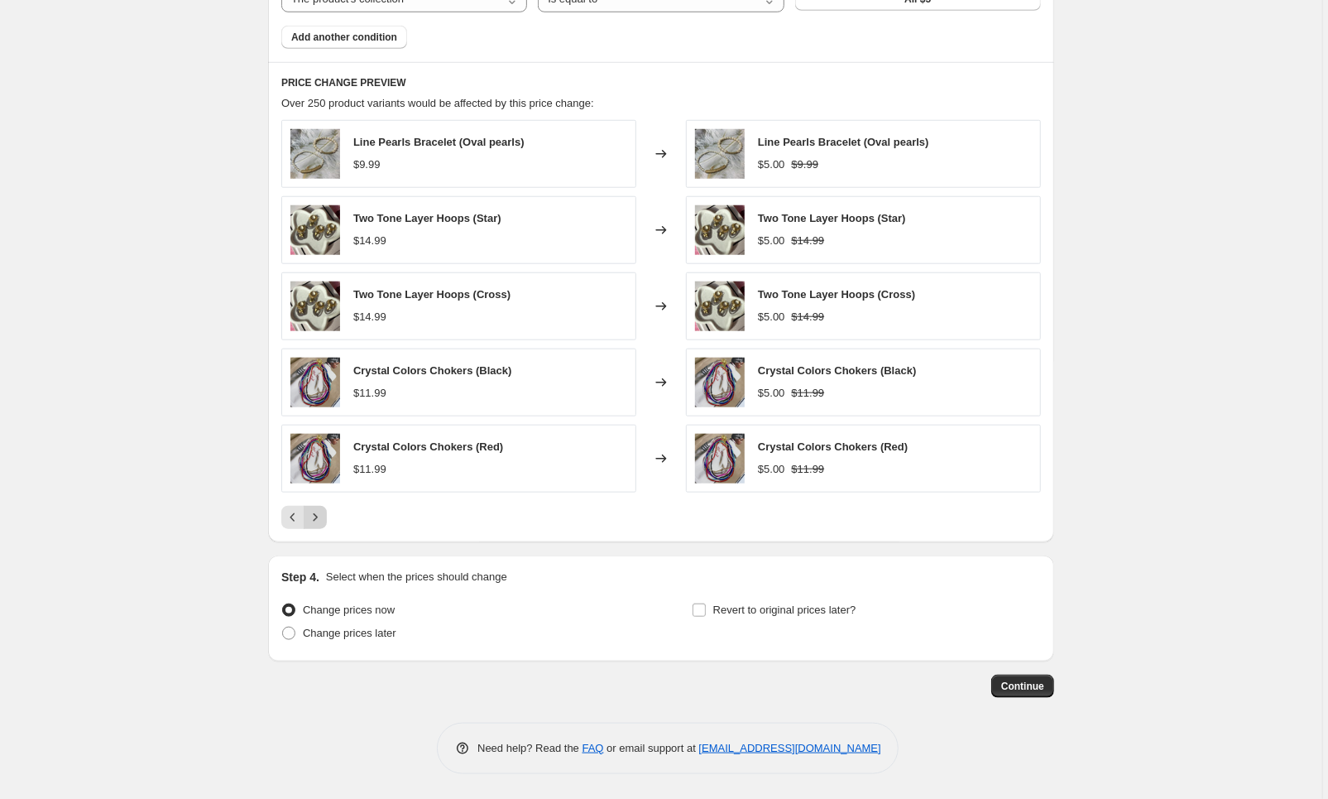
click at [323, 525] on button "Next" at bounding box center [315, 517] width 23 height 23
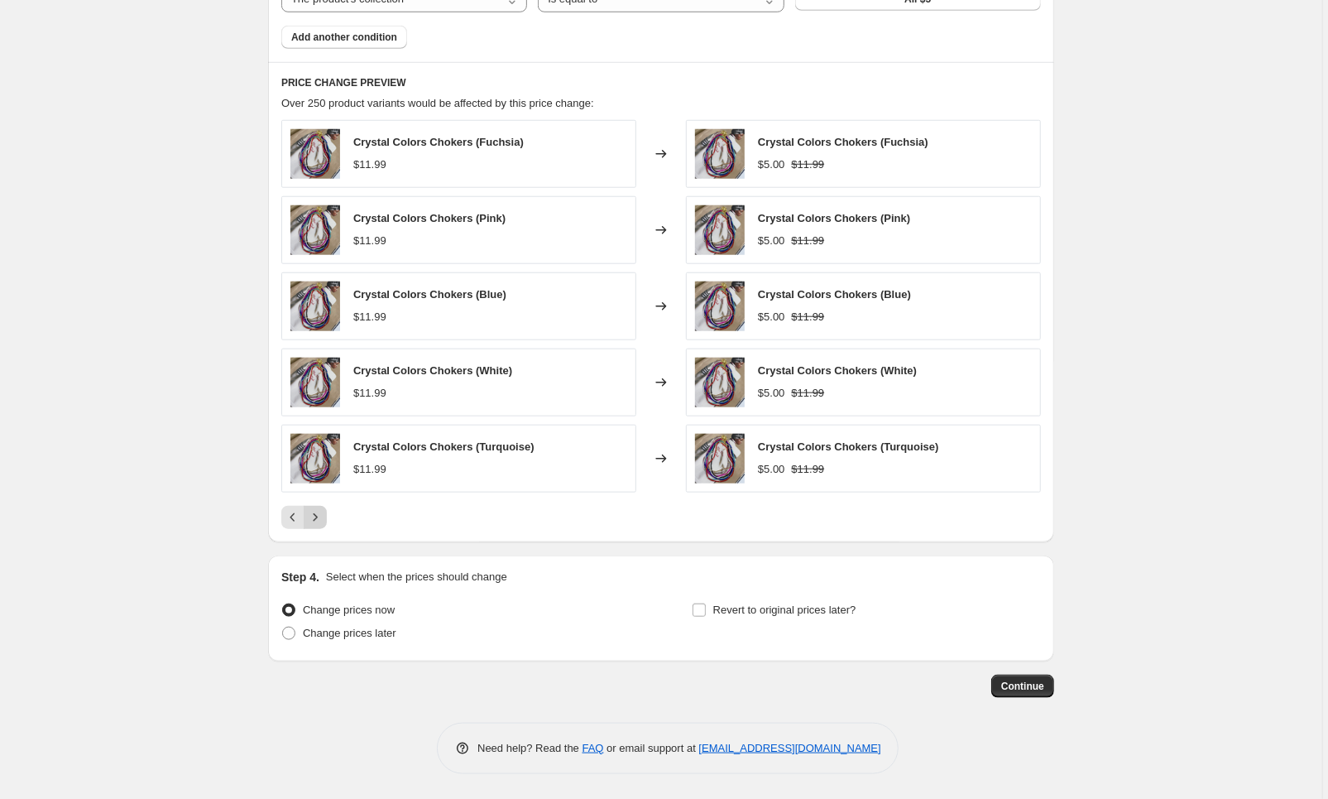
click at [325, 527] on button "Next" at bounding box center [315, 517] width 23 height 23
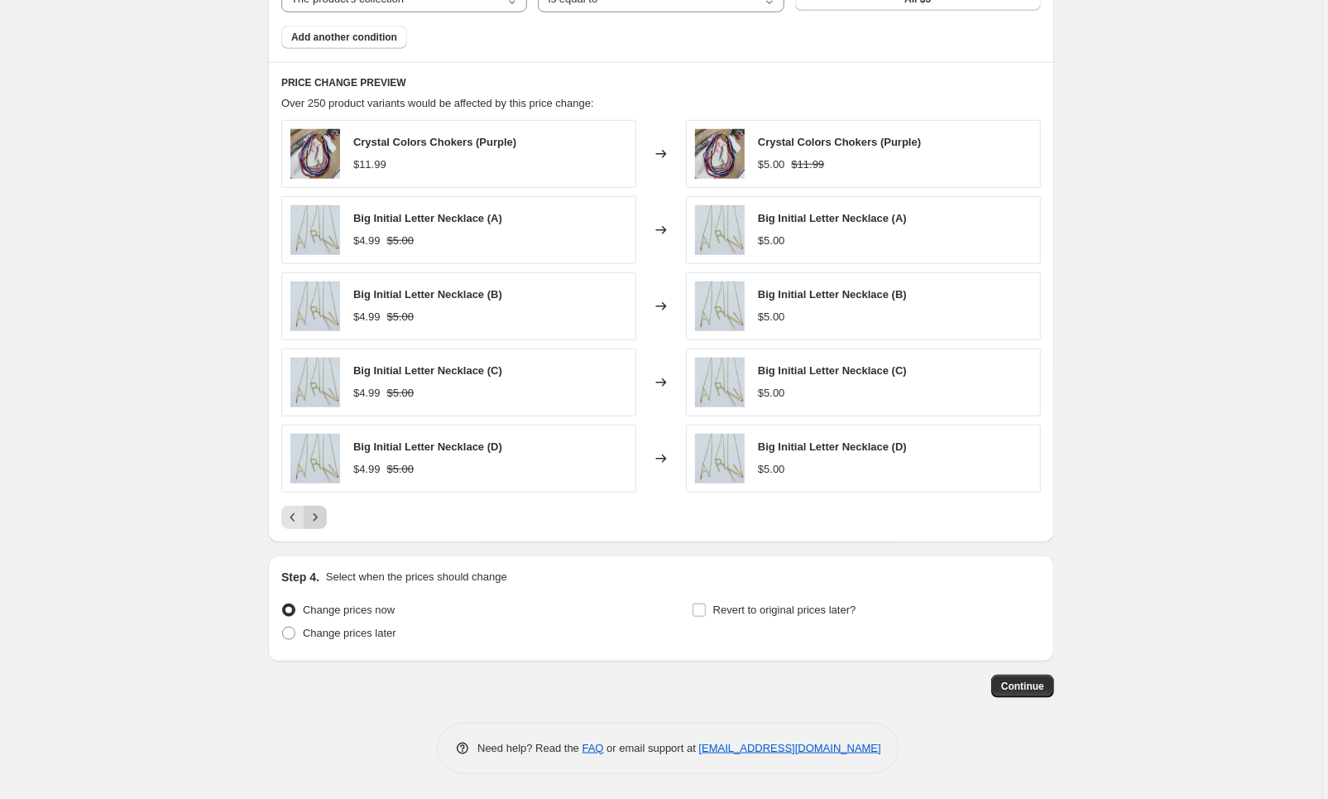
click at [314, 520] on icon "Next" at bounding box center [315, 517] width 17 height 17
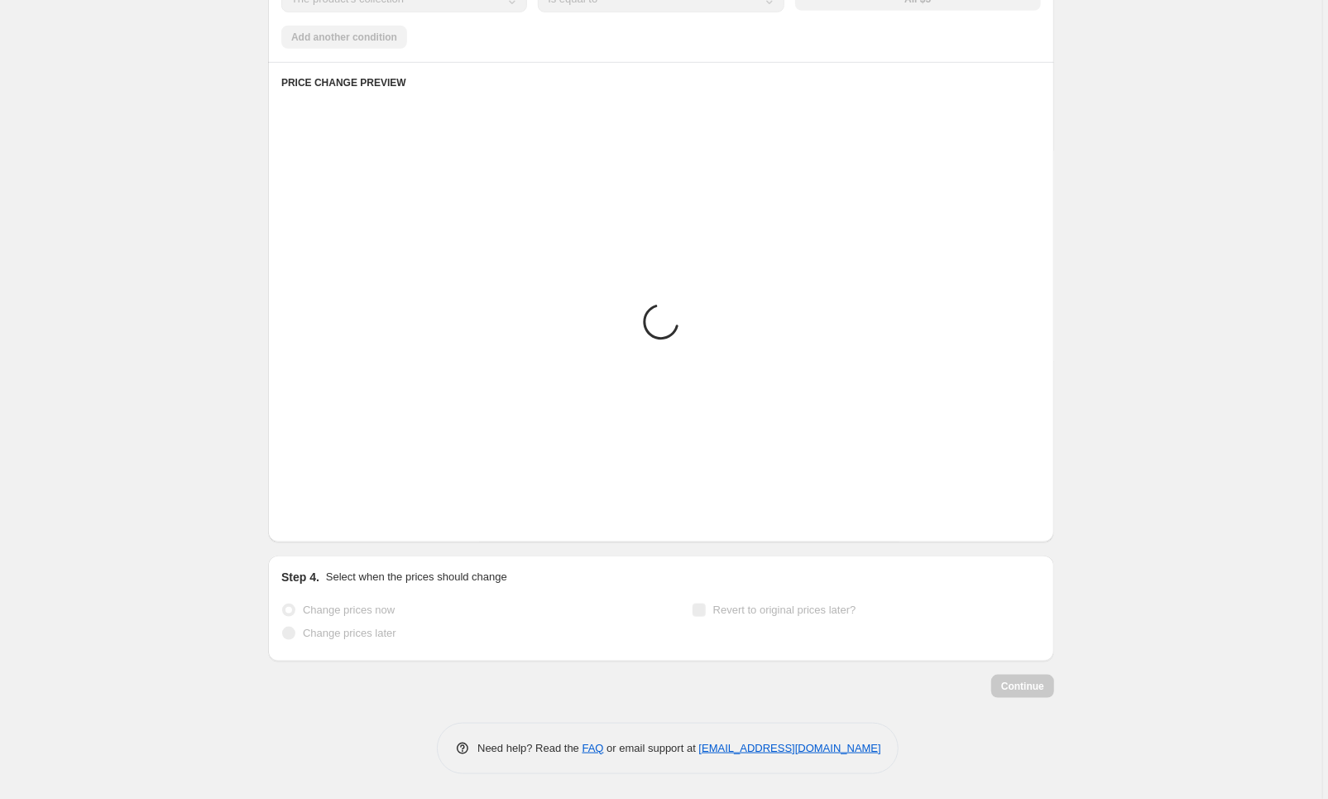
click at [314, 520] on icon "Next" at bounding box center [315, 517] width 17 height 17
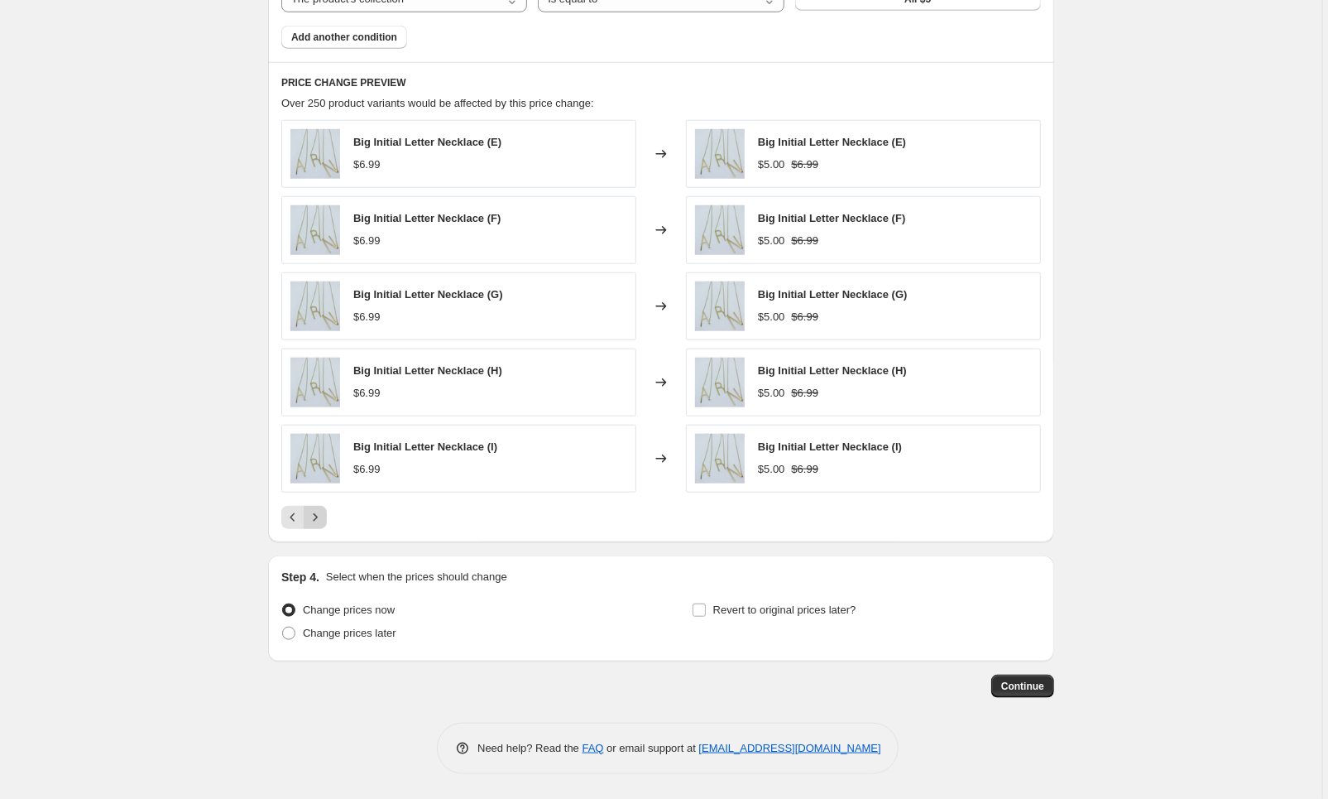
click at [313, 520] on icon "Next" at bounding box center [315, 517] width 17 height 17
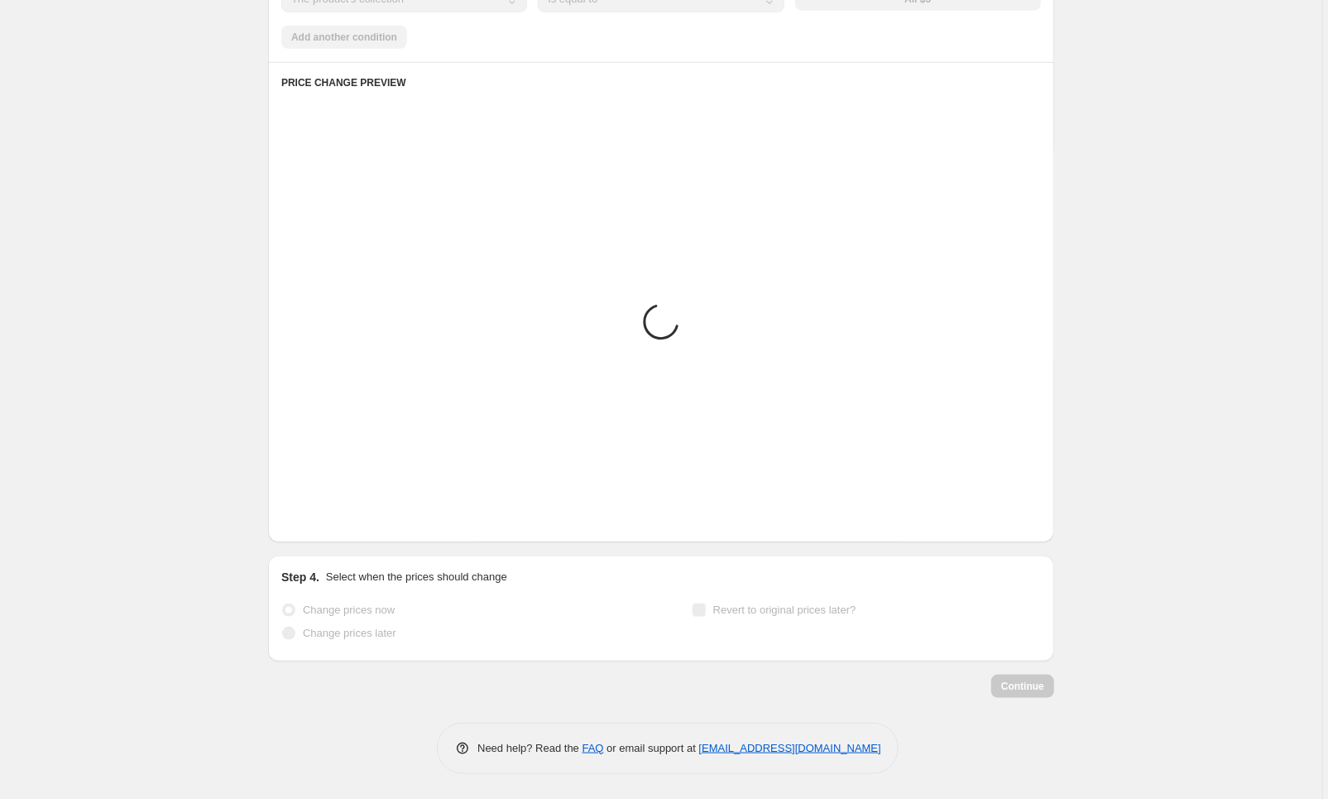
click at [313, 520] on icon "Next" at bounding box center [315, 517] width 17 height 17
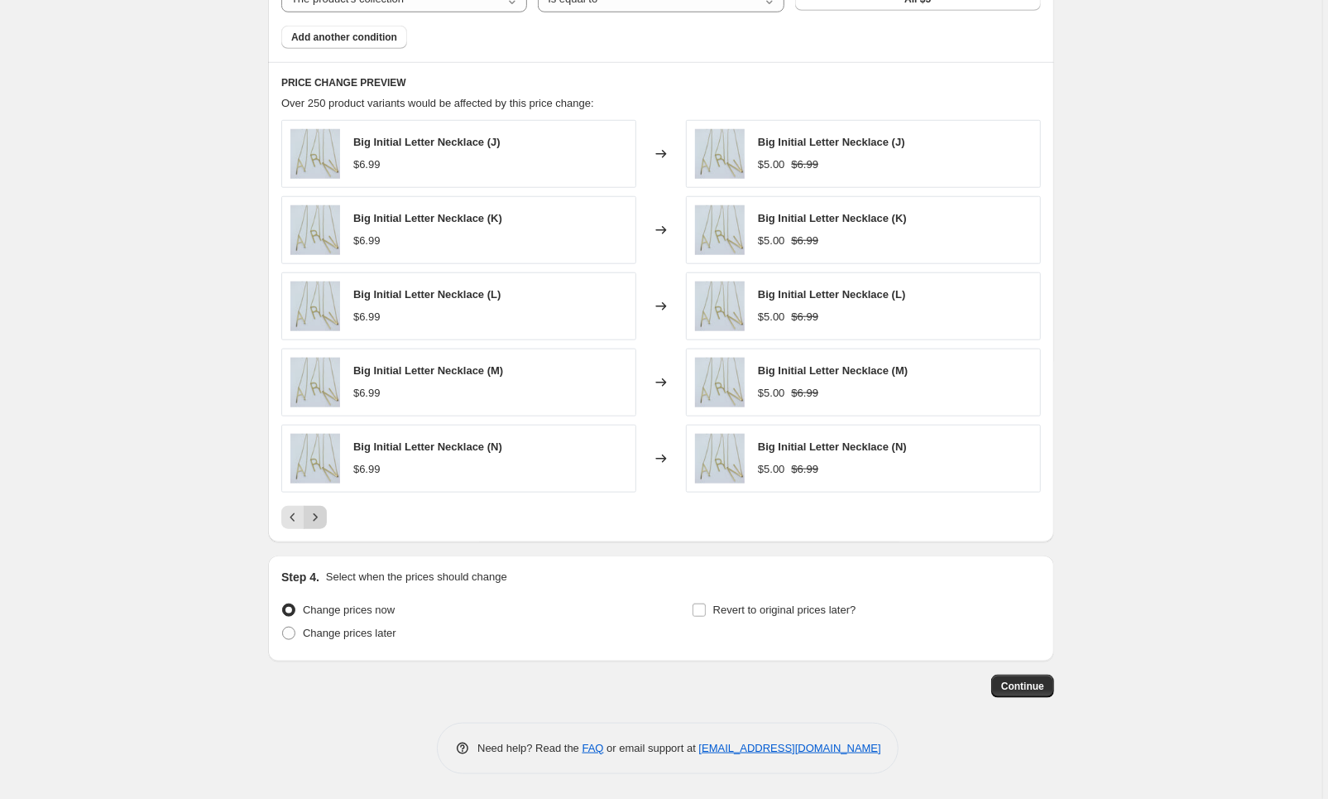
click at [313, 520] on icon "Next" at bounding box center [315, 517] width 17 height 17
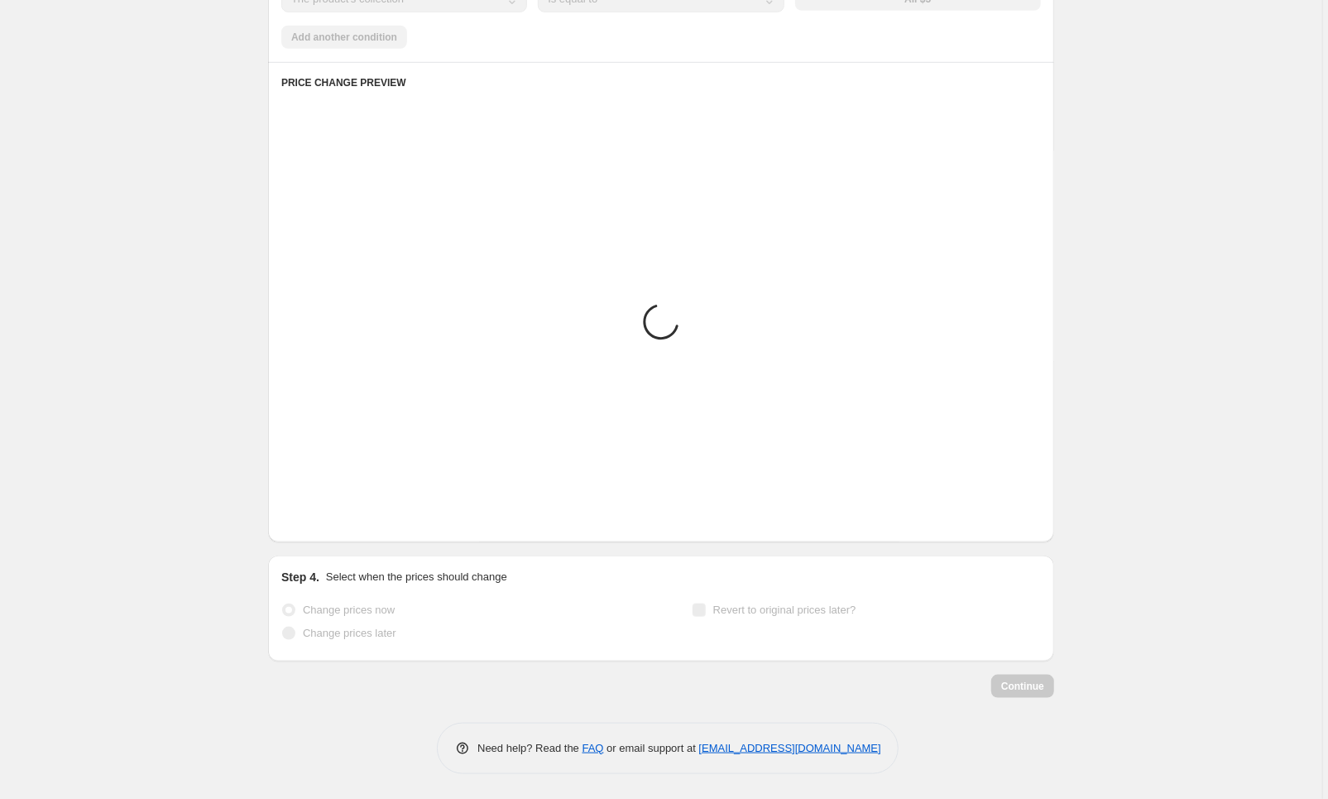
click at [313, 520] on icon "Next" at bounding box center [315, 517] width 17 height 17
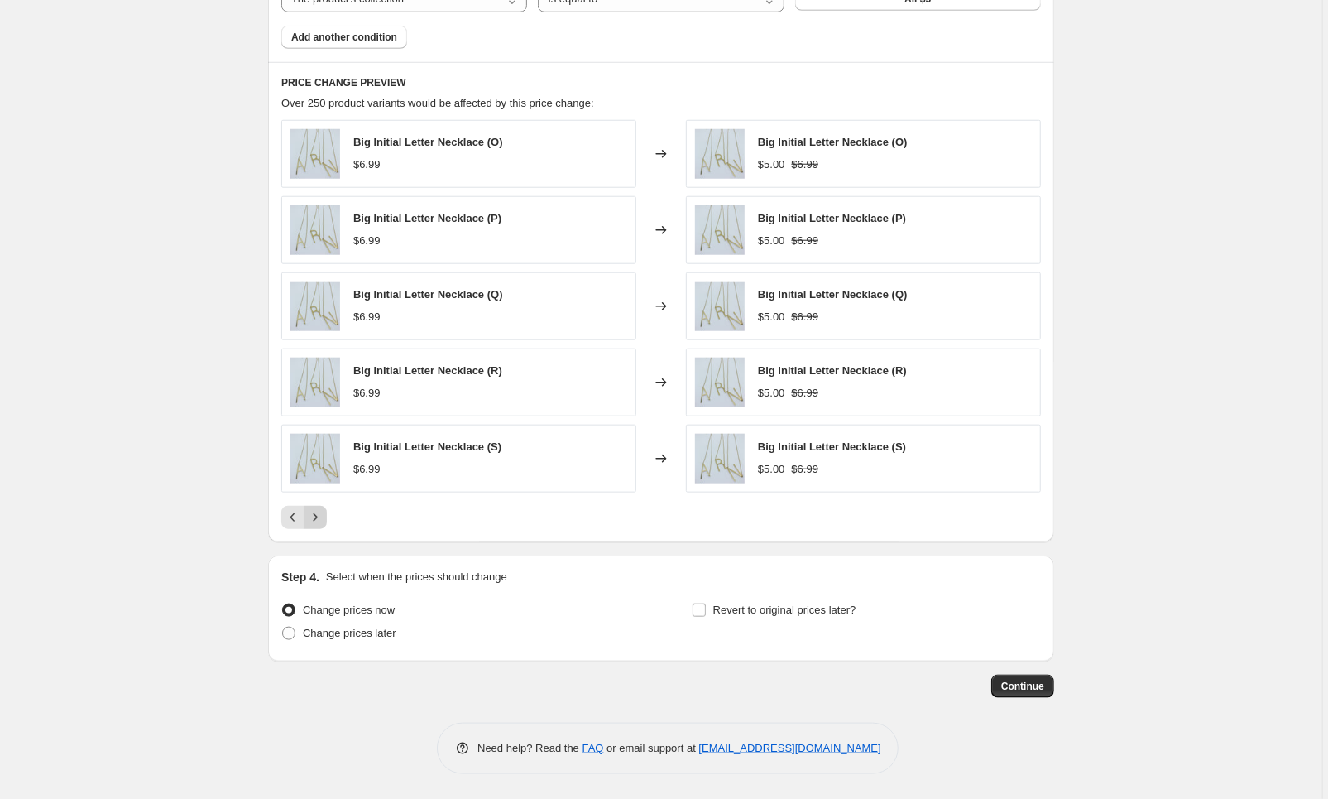
click at [313, 520] on icon "Next" at bounding box center [315, 517] width 17 height 17
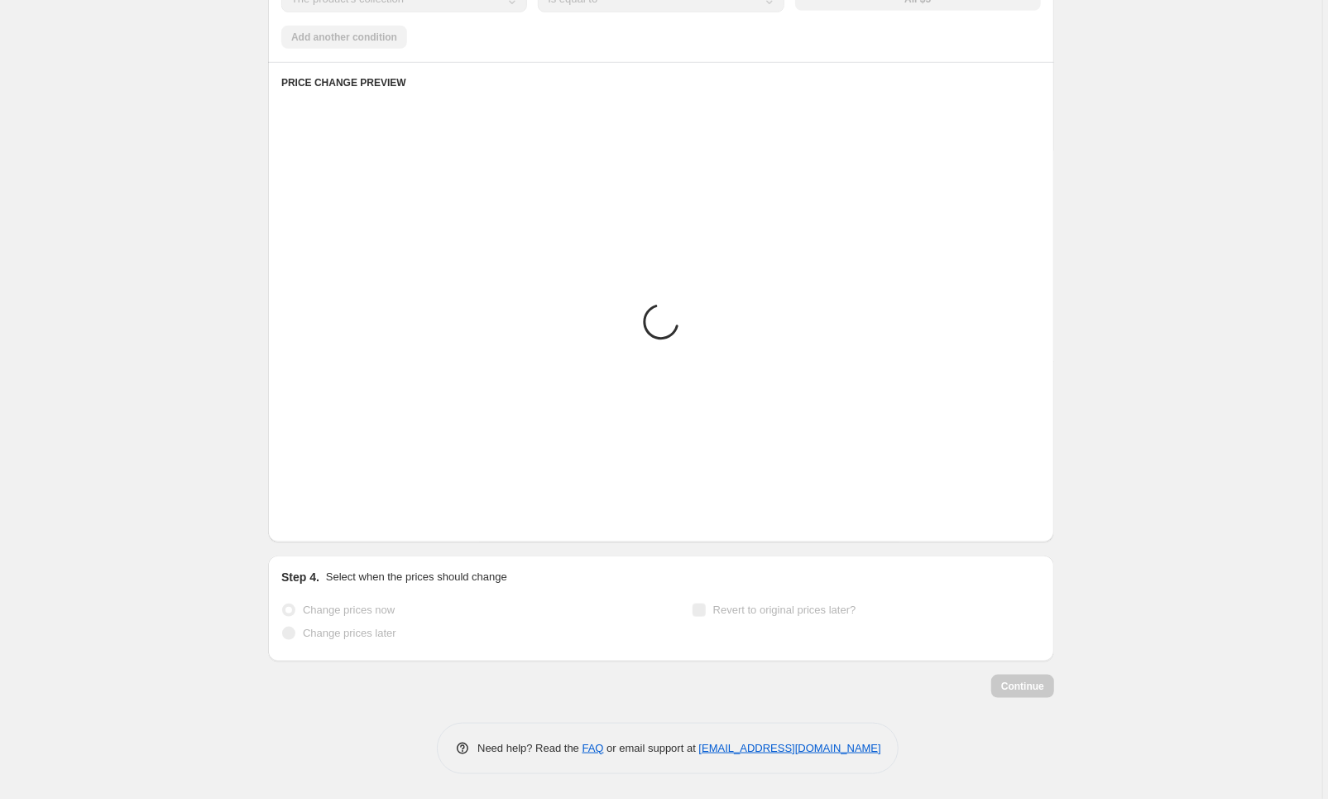
click at [313, 520] on icon "Next" at bounding box center [315, 517] width 17 height 17
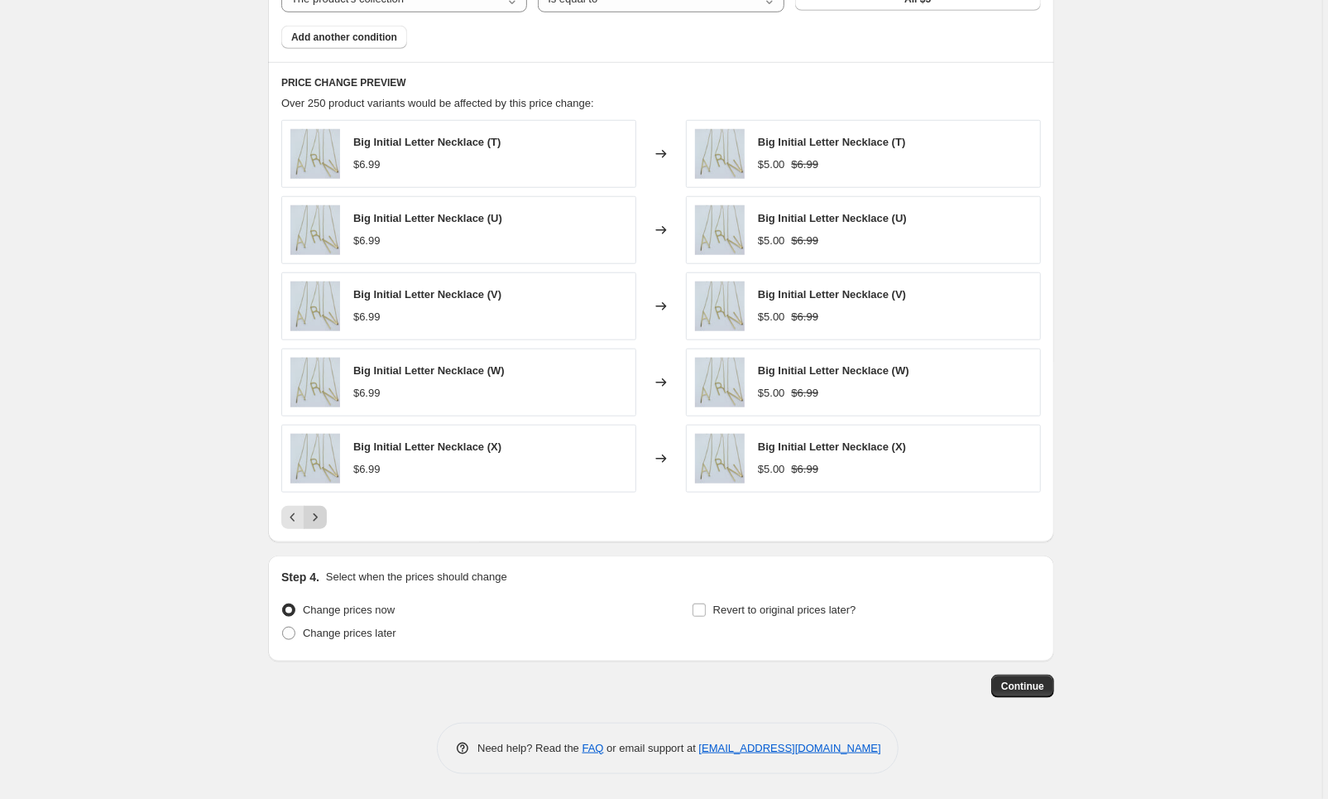
click at [313, 520] on icon "Next" at bounding box center [315, 517] width 17 height 17
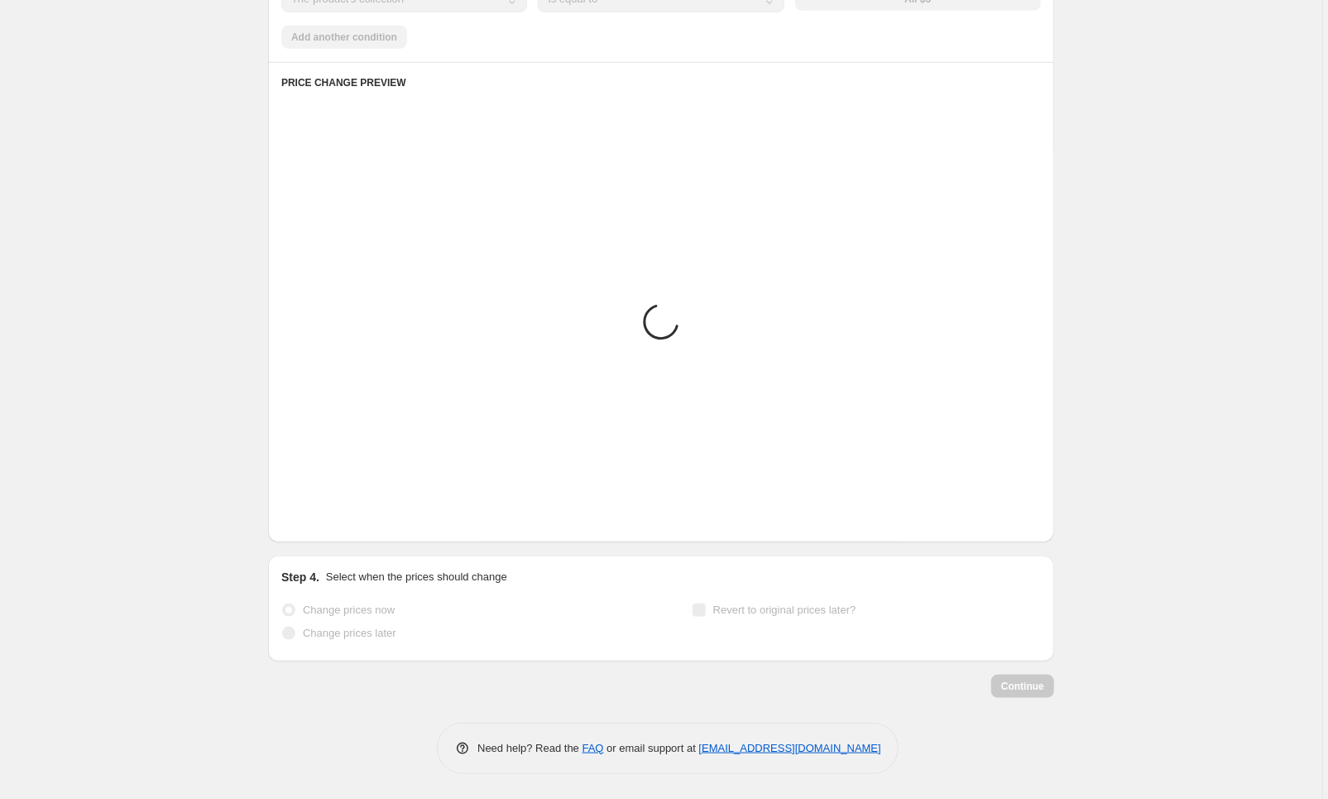
click at [313, 520] on icon "Next" at bounding box center [315, 517] width 17 height 17
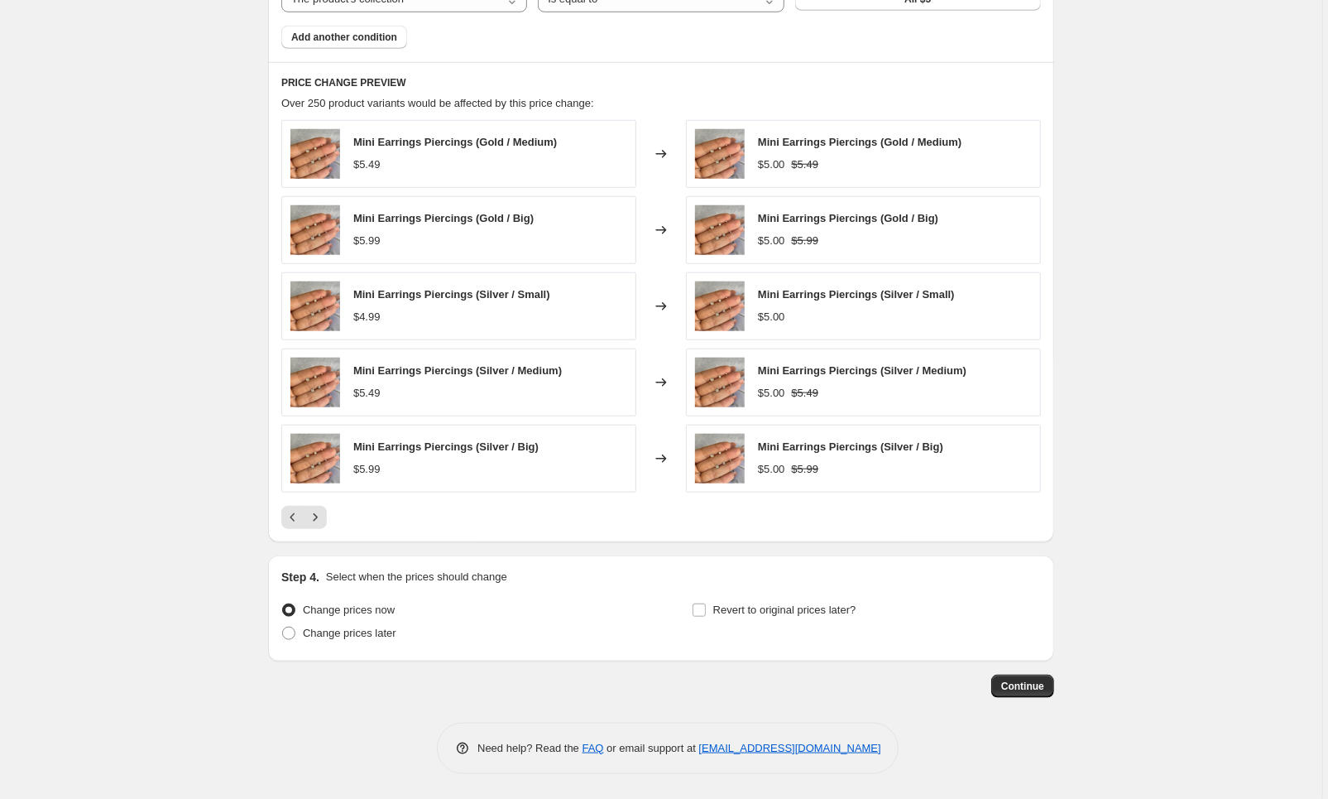
click at [276, 518] on div "PRICE CHANGE PREVIEW Over 250 product variants would be affected by this price …" at bounding box center [661, 301] width 786 height 479
click at [285, 518] on button "Previous" at bounding box center [292, 517] width 23 height 23
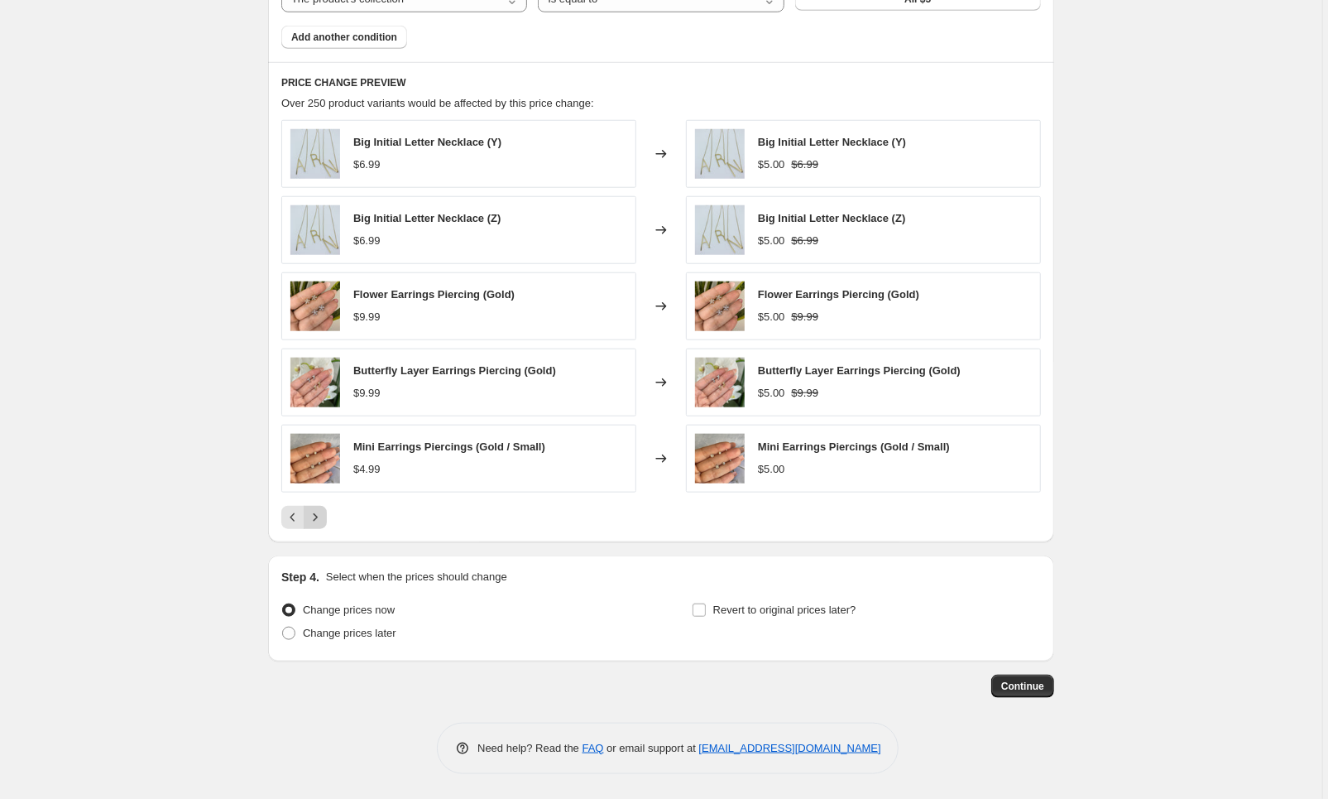
click at [318, 519] on icon "Next" at bounding box center [316, 516] width 4 height 7
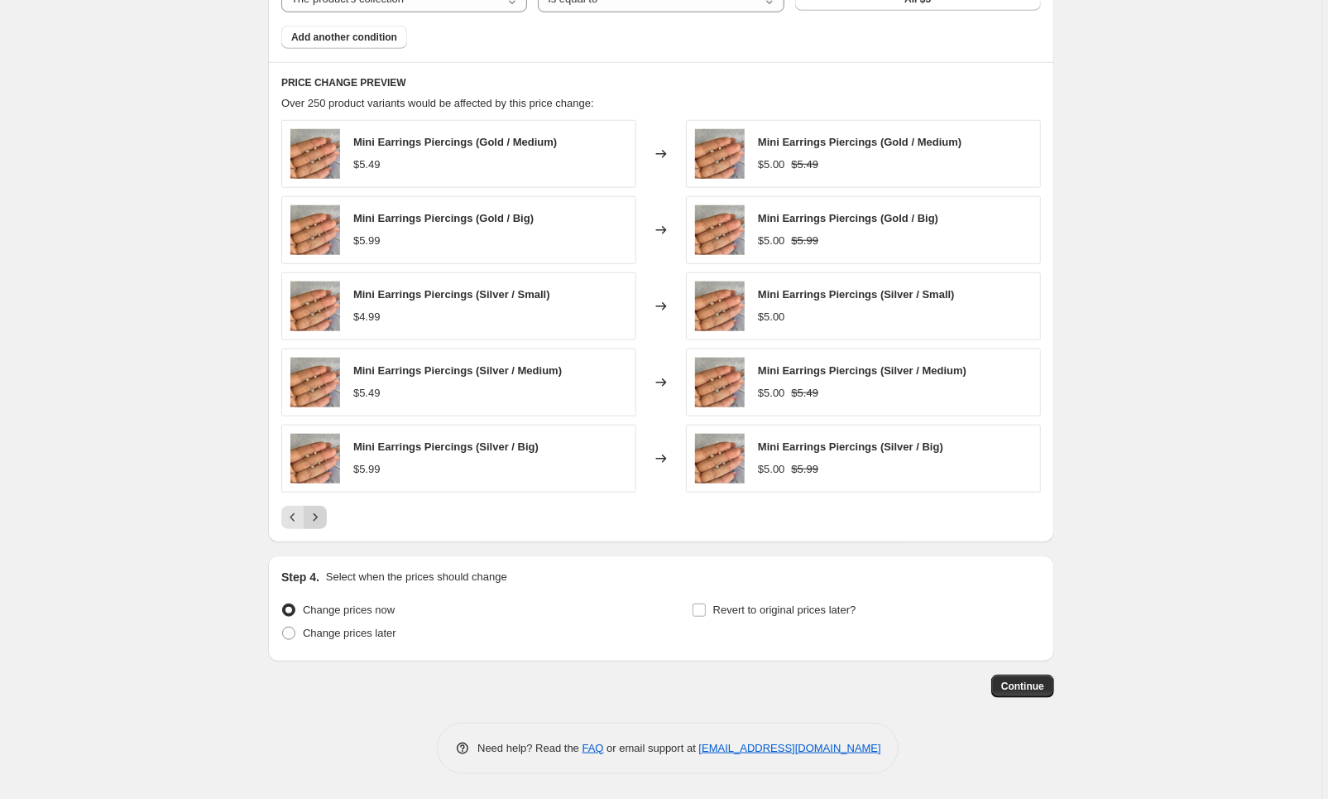
click at [319, 519] on icon "Next" at bounding box center [315, 517] width 17 height 17
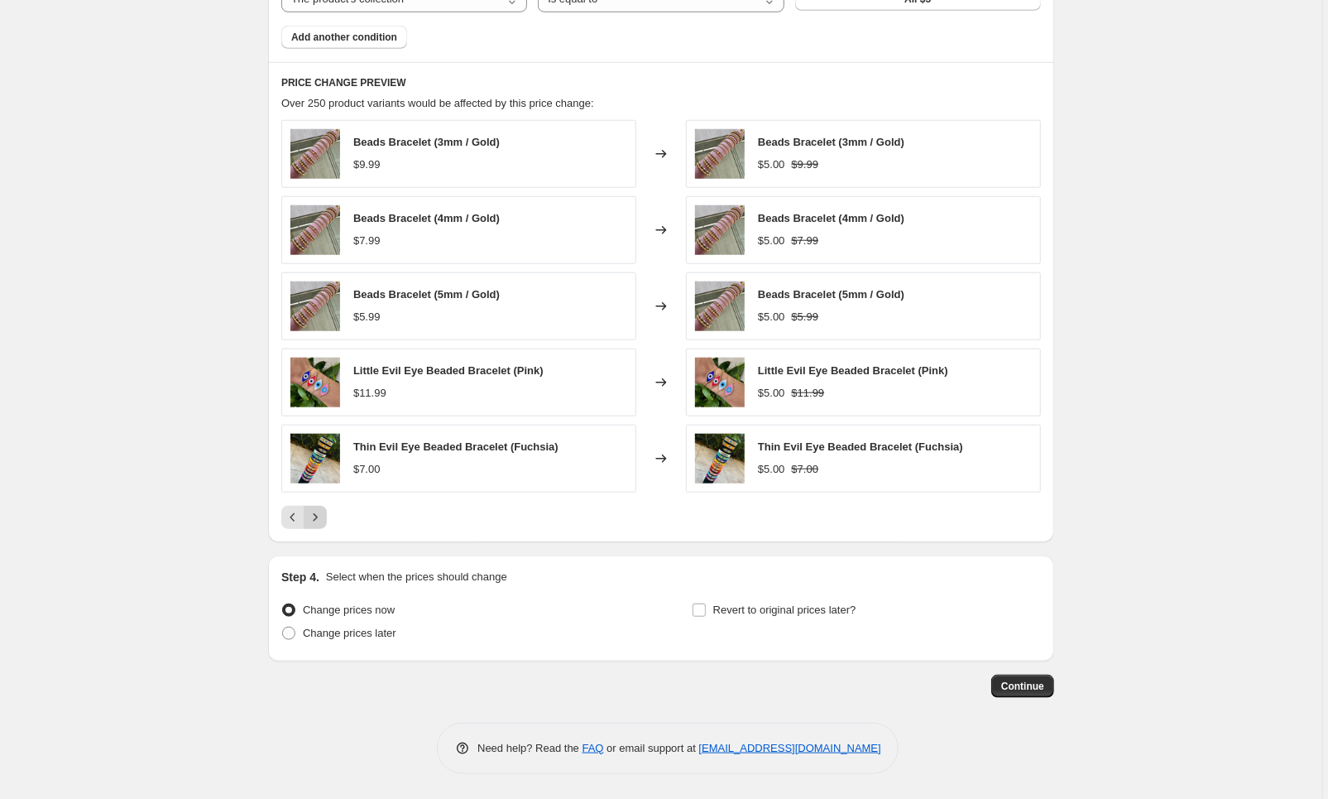
click at [322, 520] on icon "Next" at bounding box center [315, 517] width 17 height 17
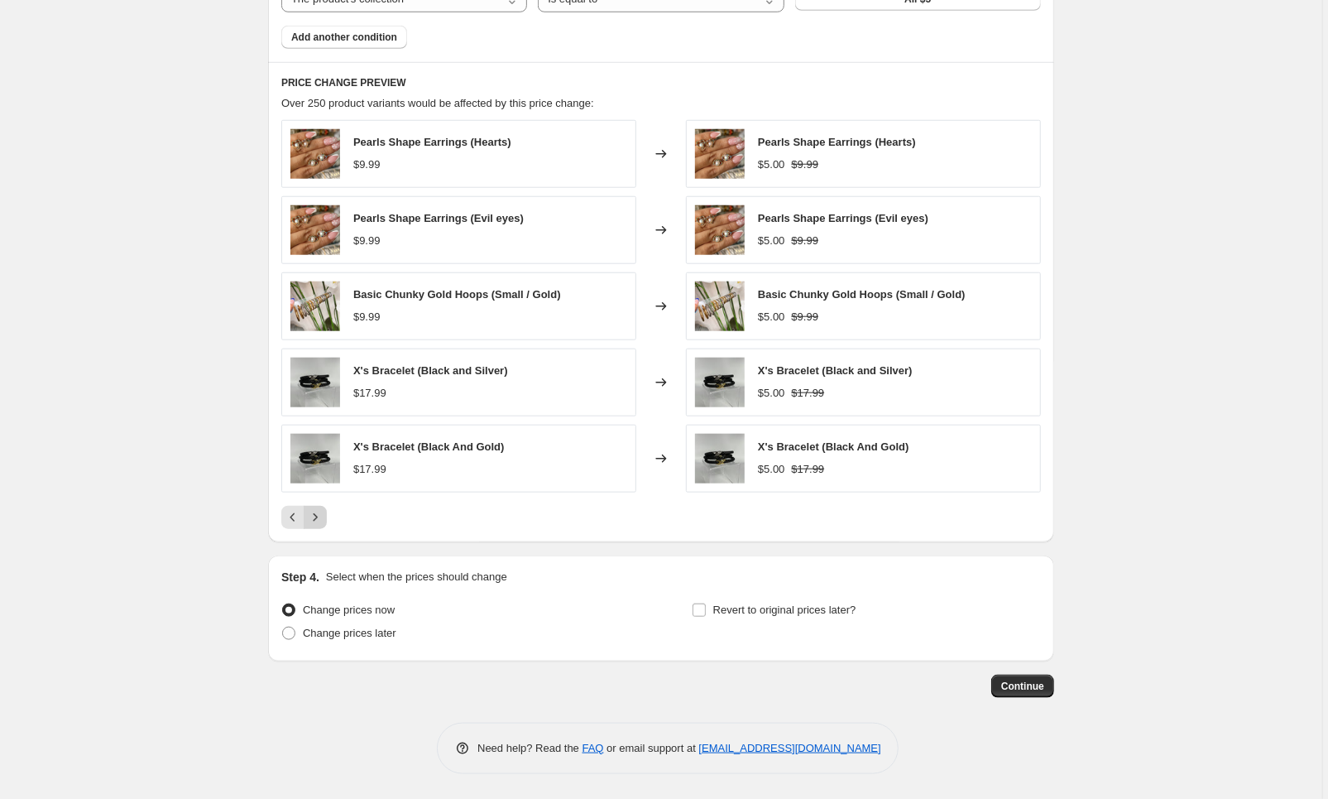
click at [322, 521] on icon "Next" at bounding box center [315, 517] width 17 height 17
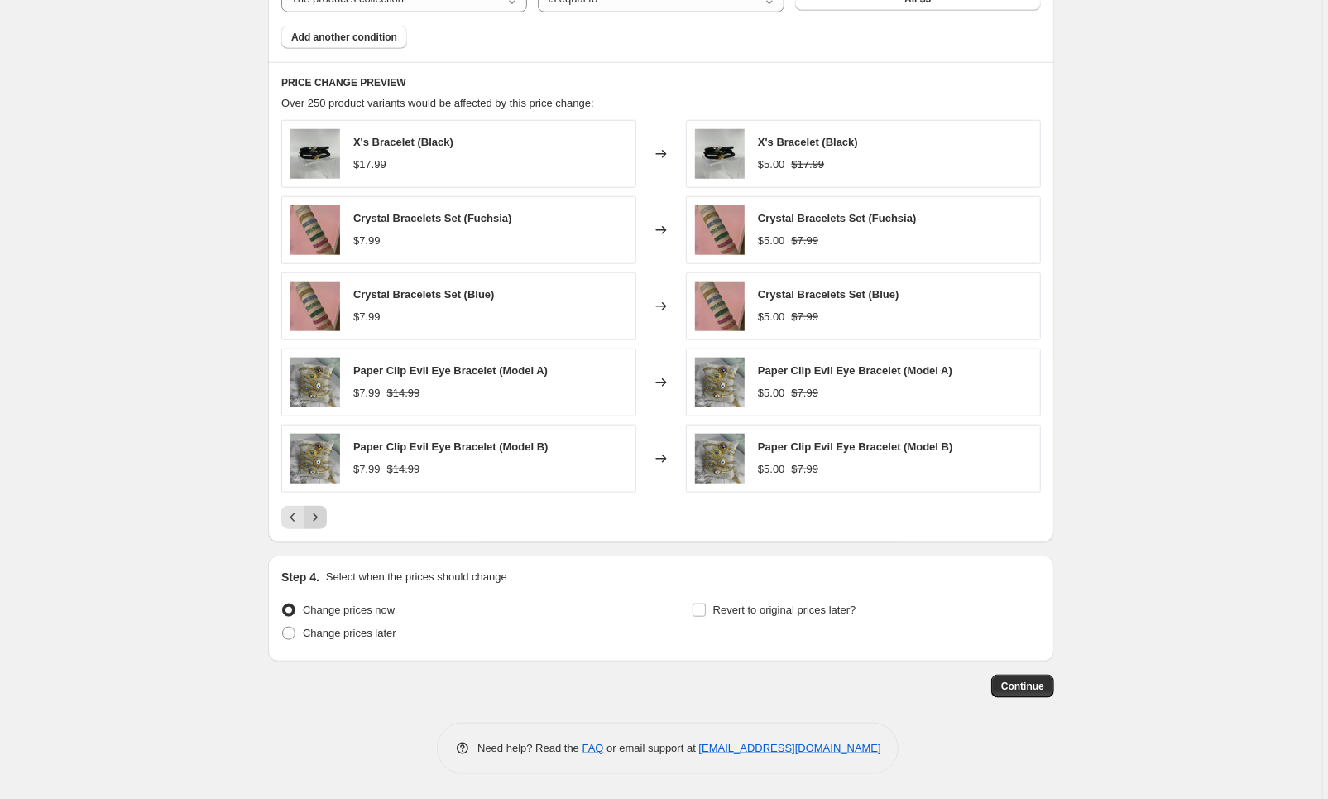
click at [322, 521] on icon "Next" at bounding box center [315, 517] width 17 height 17
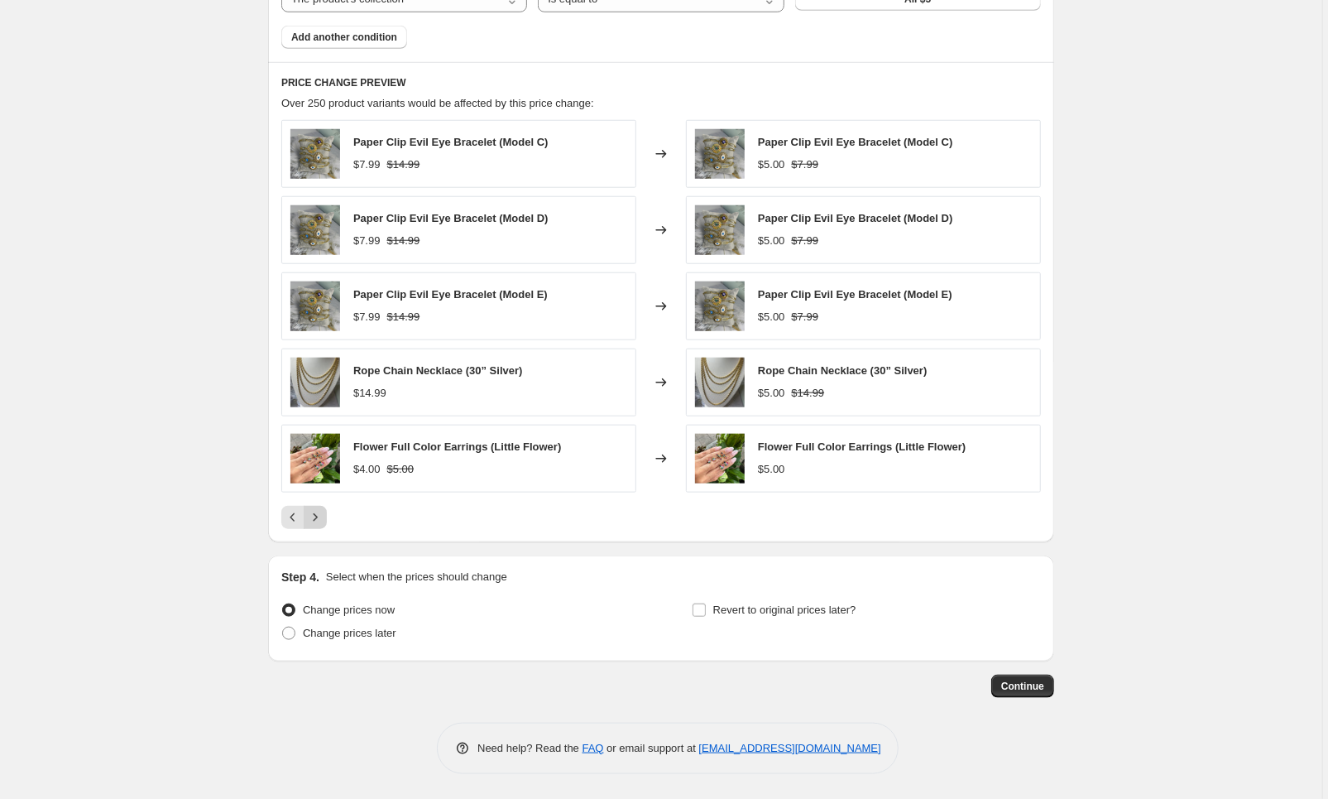
click at [322, 512] on icon "Next" at bounding box center [315, 517] width 17 height 17
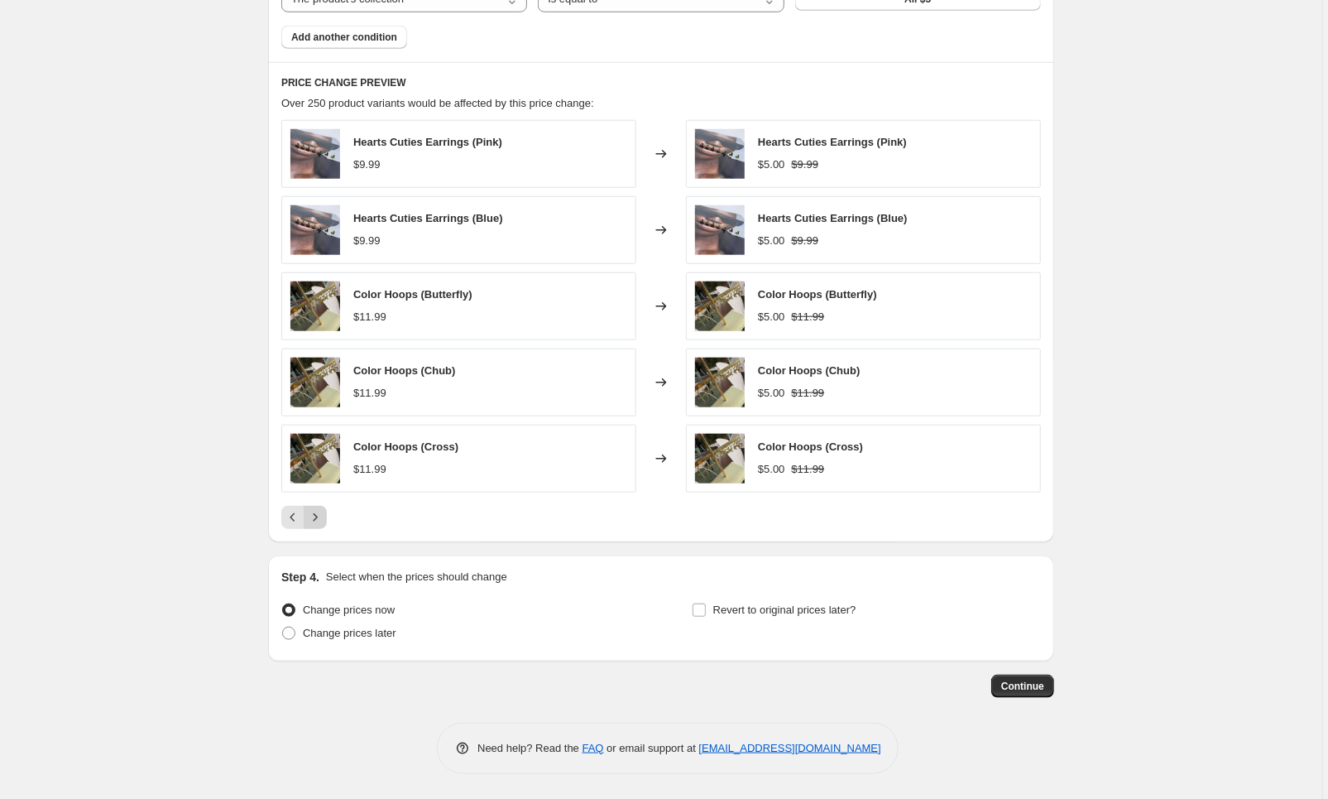
click at [322, 512] on icon "Next" at bounding box center [315, 517] width 17 height 17
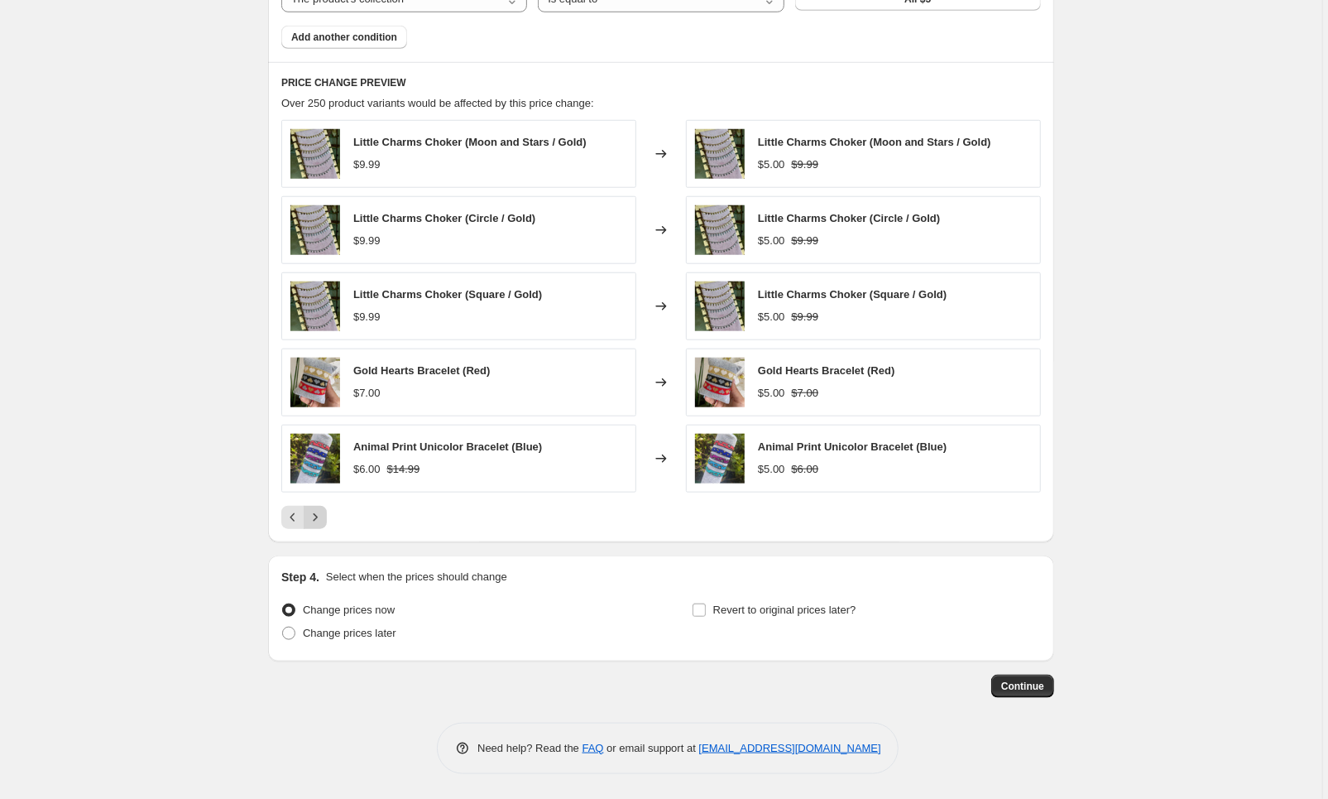
click at [319, 511] on icon "Next" at bounding box center [315, 517] width 17 height 17
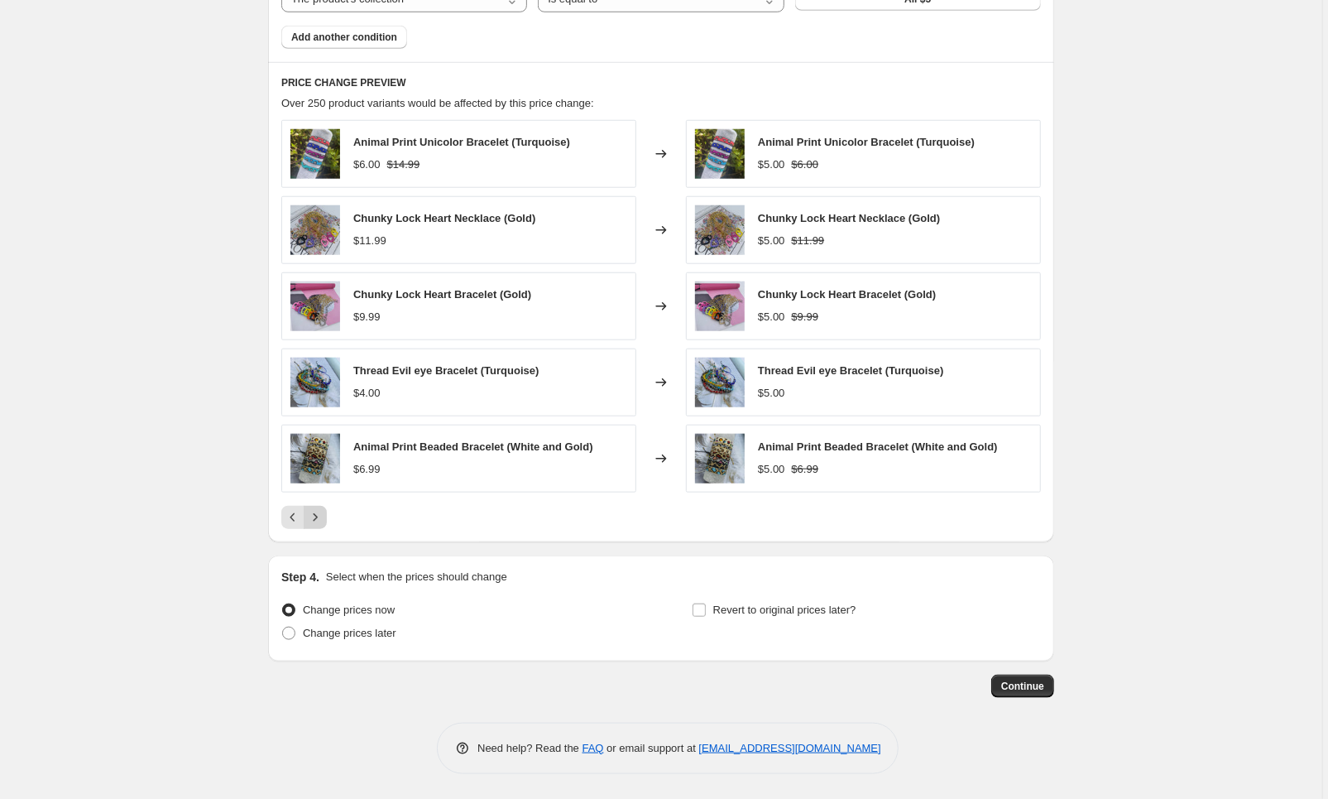
click at [318, 521] on icon "Next" at bounding box center [315, 517] width 17 height 17
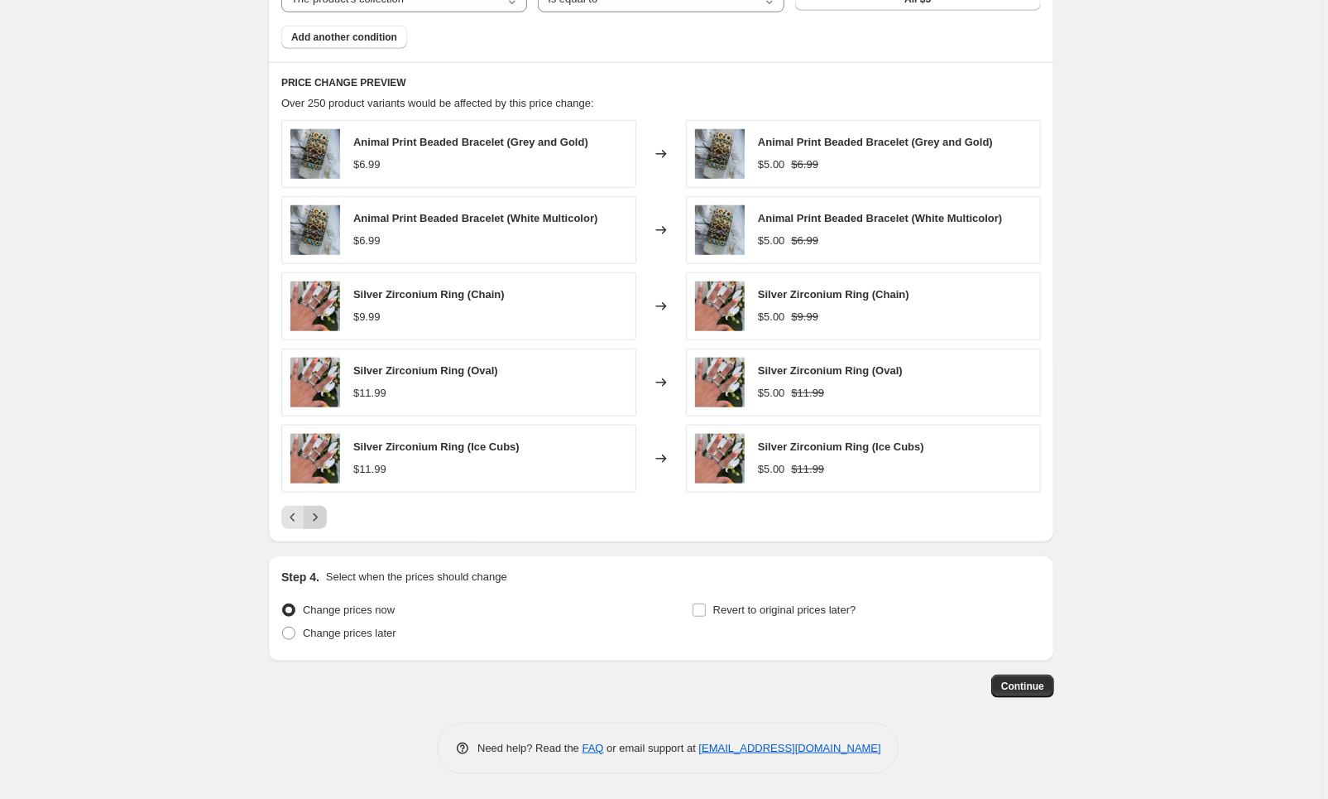
click at [327, 511] on button "Next" at bounding box center [315, 517] width 23 height 23
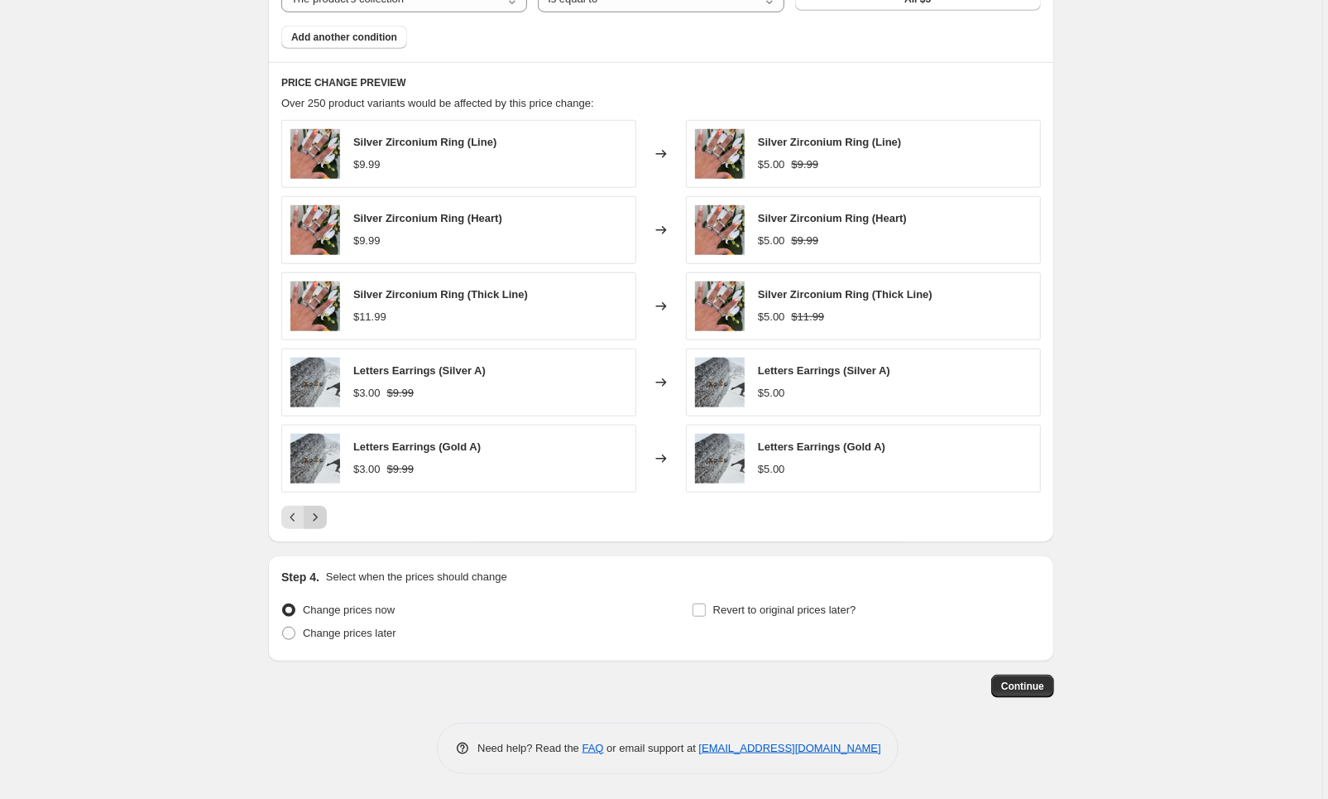
click at [327, 511] on button "Next" at bounding box center [315, 517] width 23 height 23
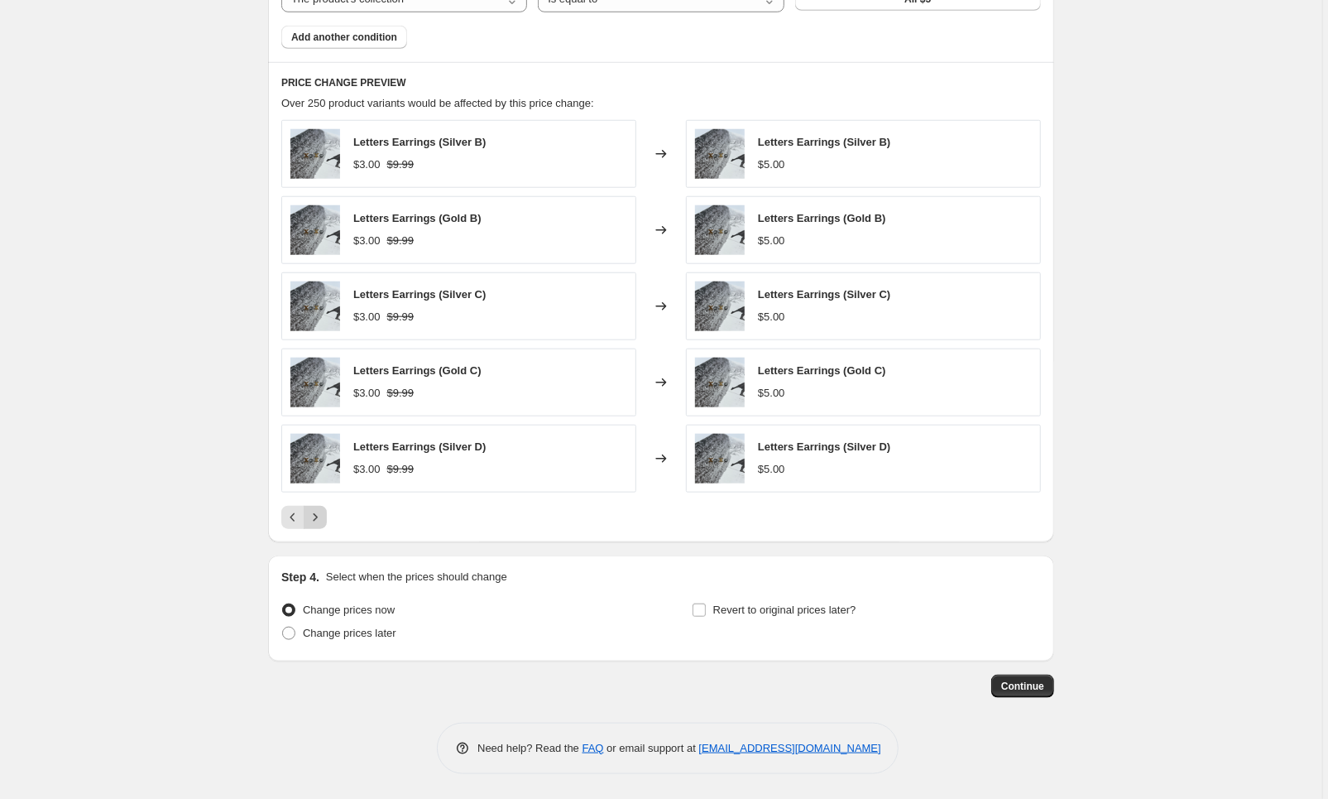
click at [327, 511] on button "Next" at bounding box center [315, 517] width 23 height 23
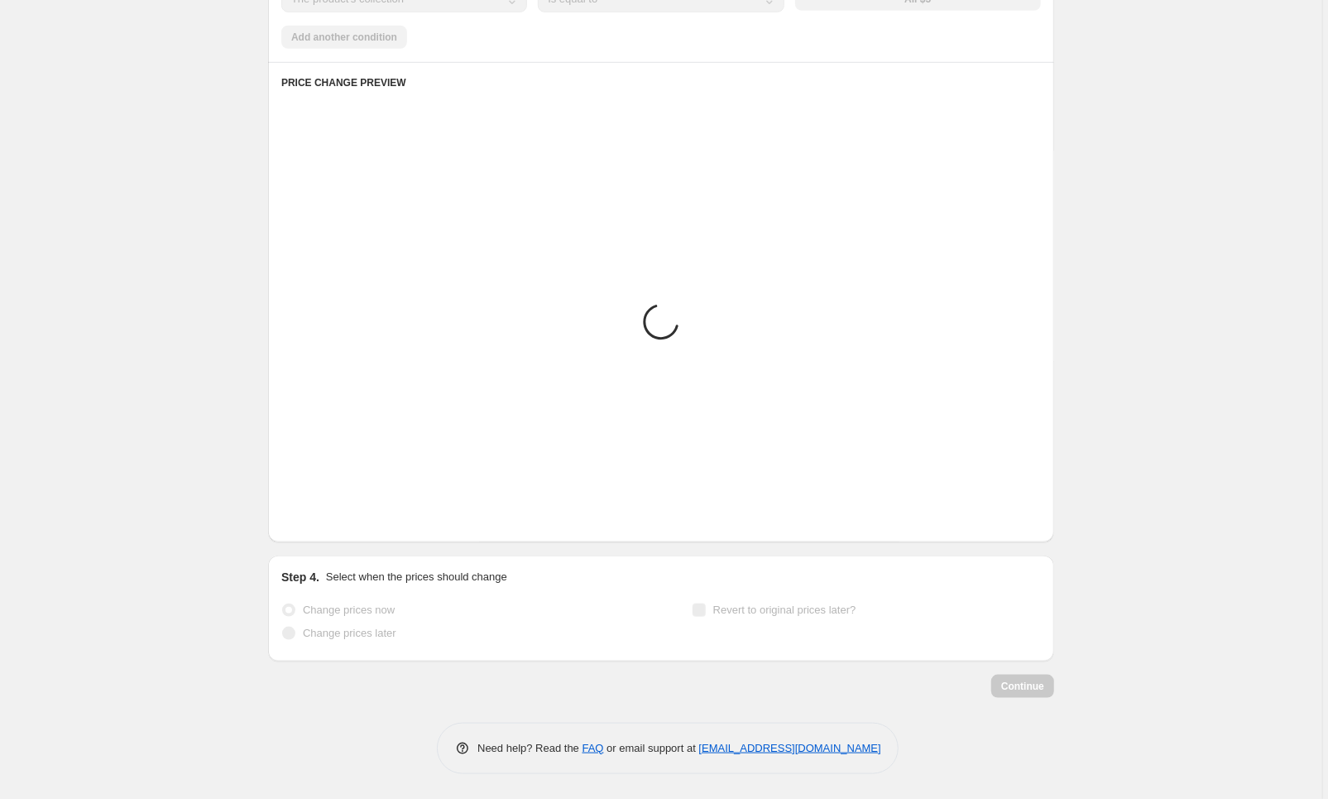
click at [327, 511] on button "Next" at bounding box center [315, 517] width 23 height 23
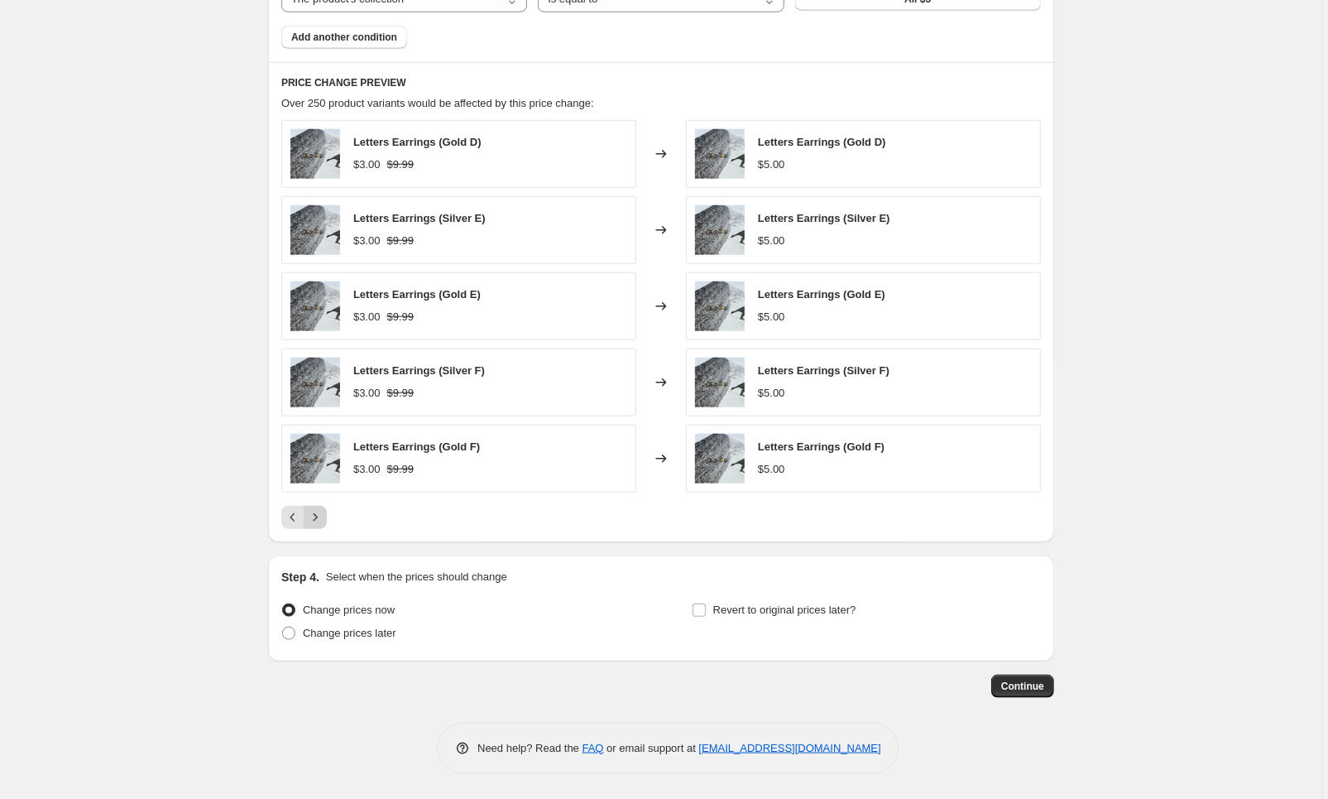
click at [327, 511] on button "Next" at bounding box center [315, 517] width 23 height 23
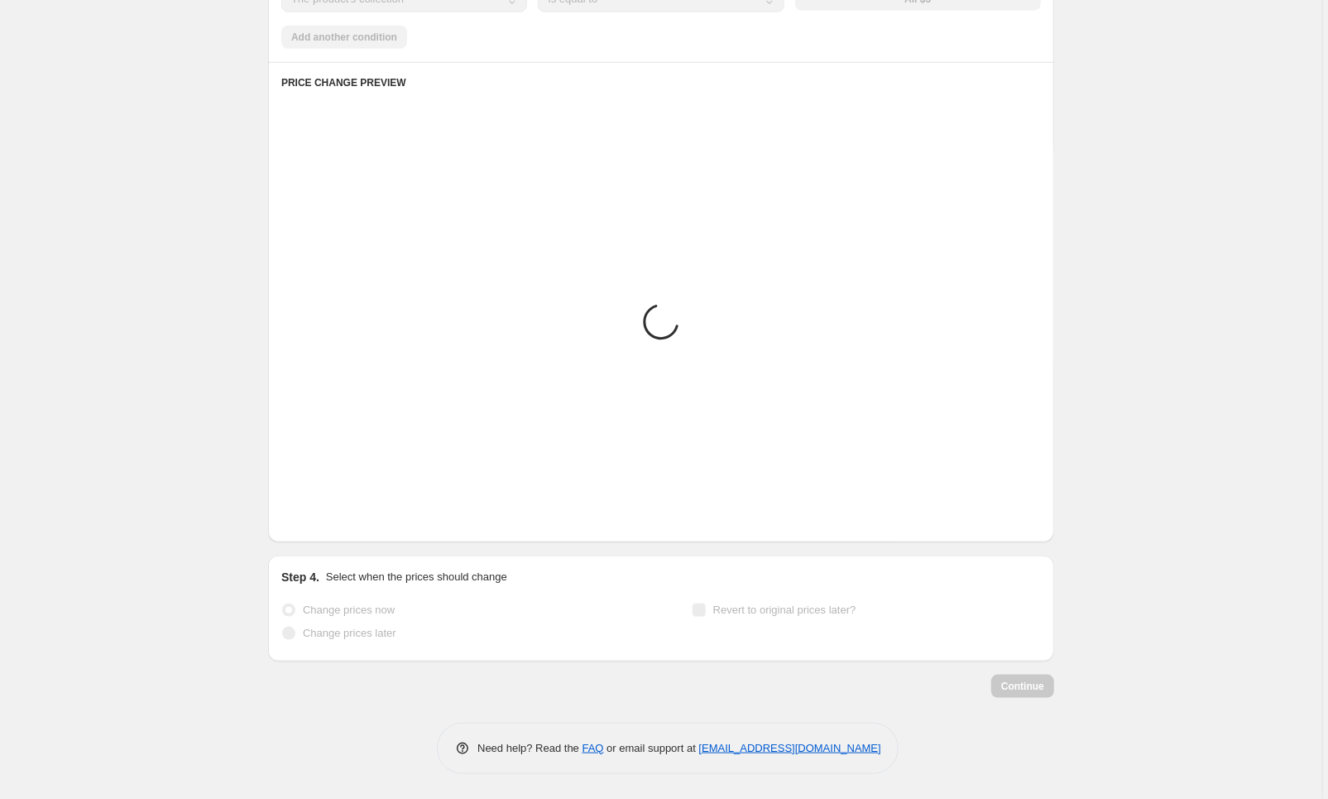
click at [327, 511] on button "Next" at bounding box center [315, 517] width 23 height 23
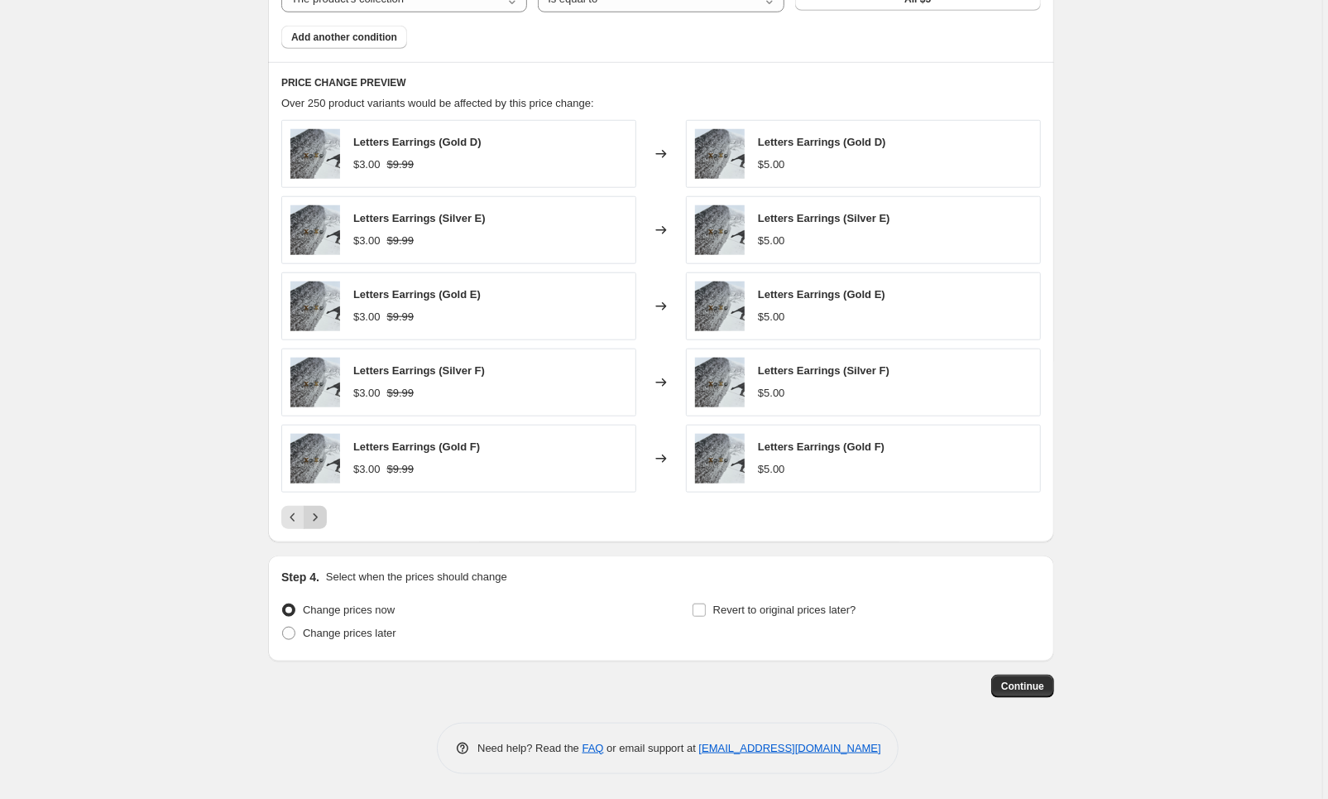
click at [327, 511] on button "Next" at bounding box center [315, 517] width 23 height 23
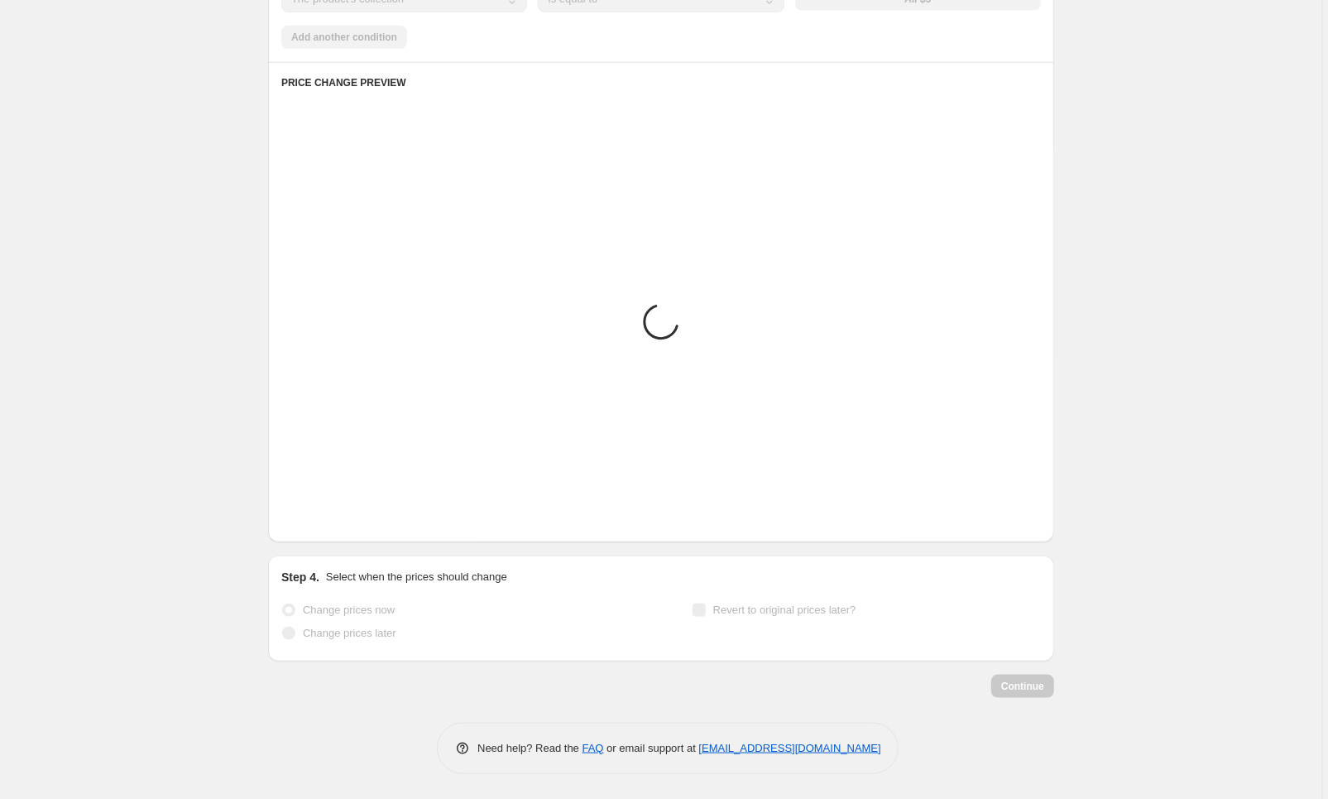
click at [327, 511] on button "Next" at bounding box center [315, 517] width 23 height 23
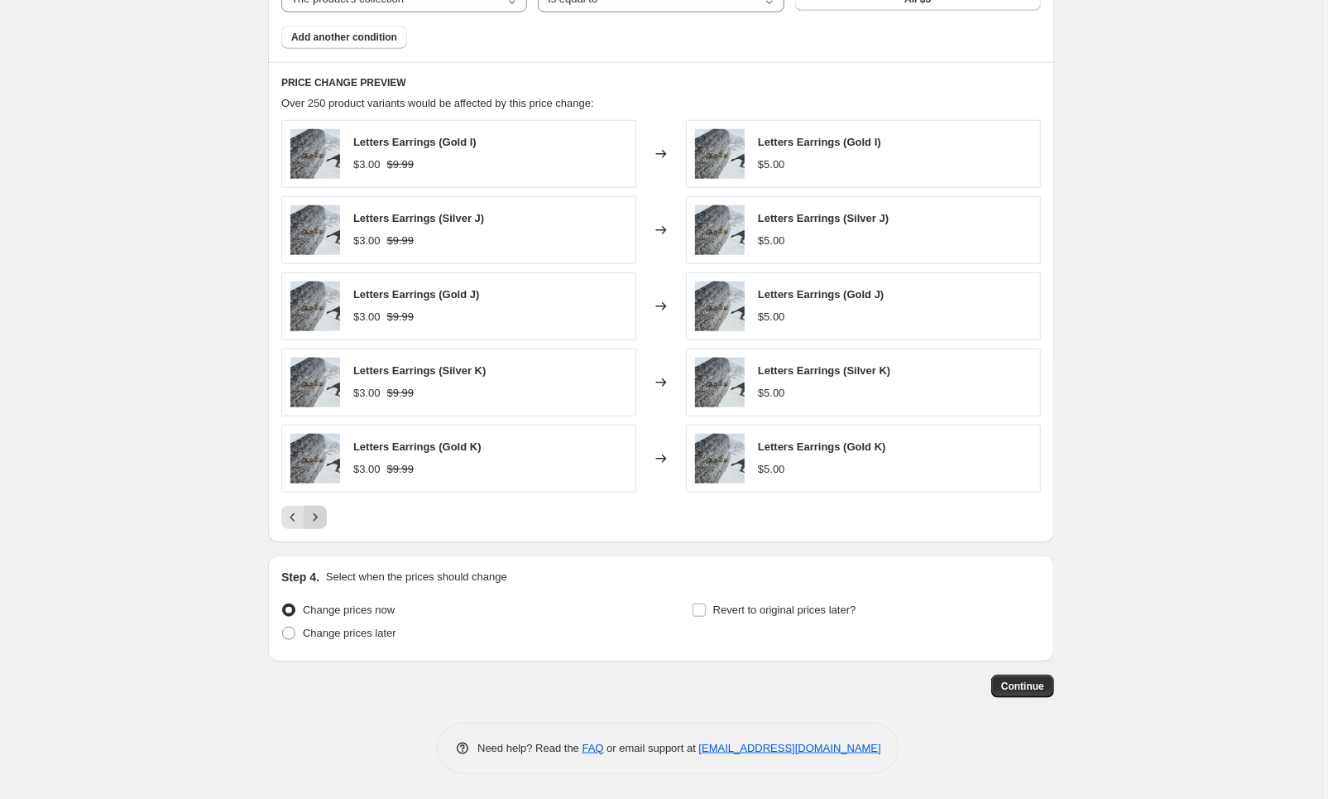
click at [327, 511] on button "Next" at bounding box center [315, 517] width 23 height 23
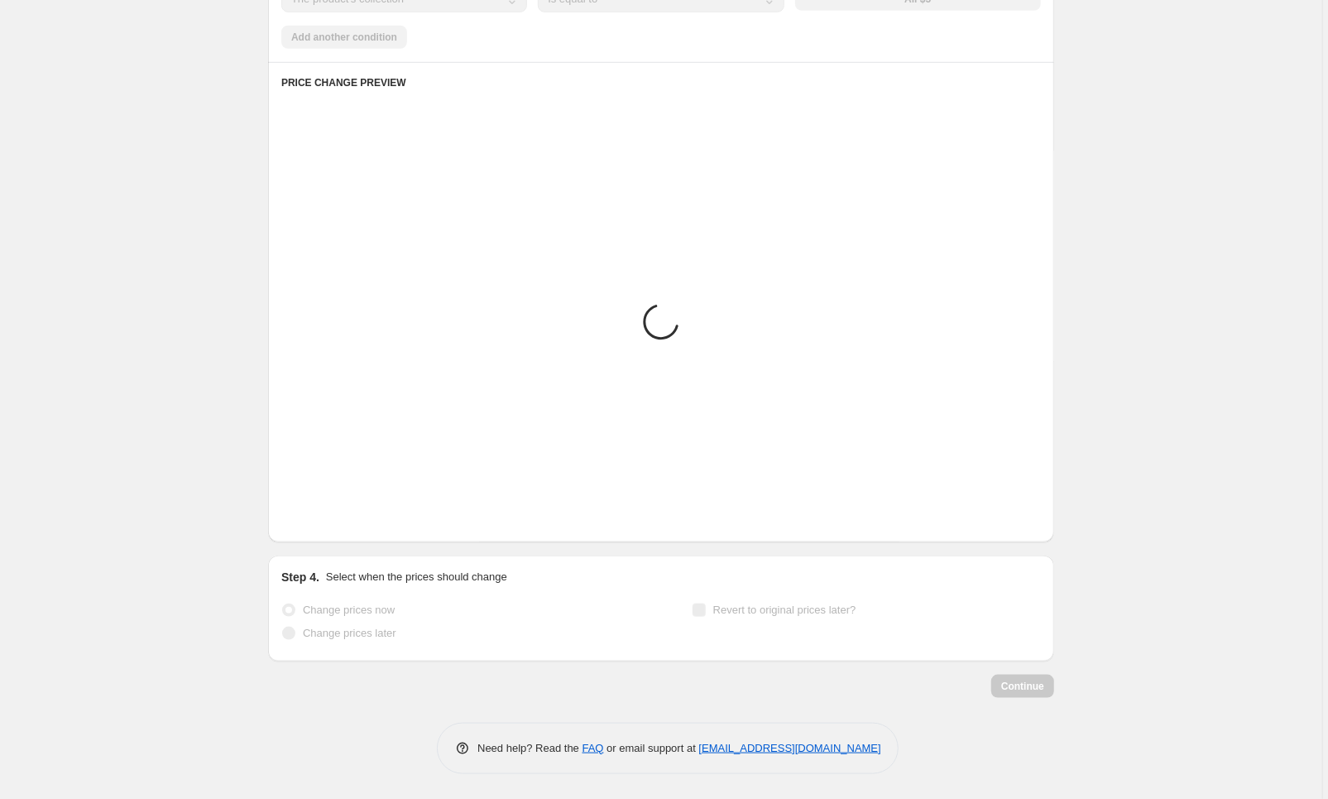
click at [327, 511] on button "Next" at bounding box center [315, 517] width 23 height 23
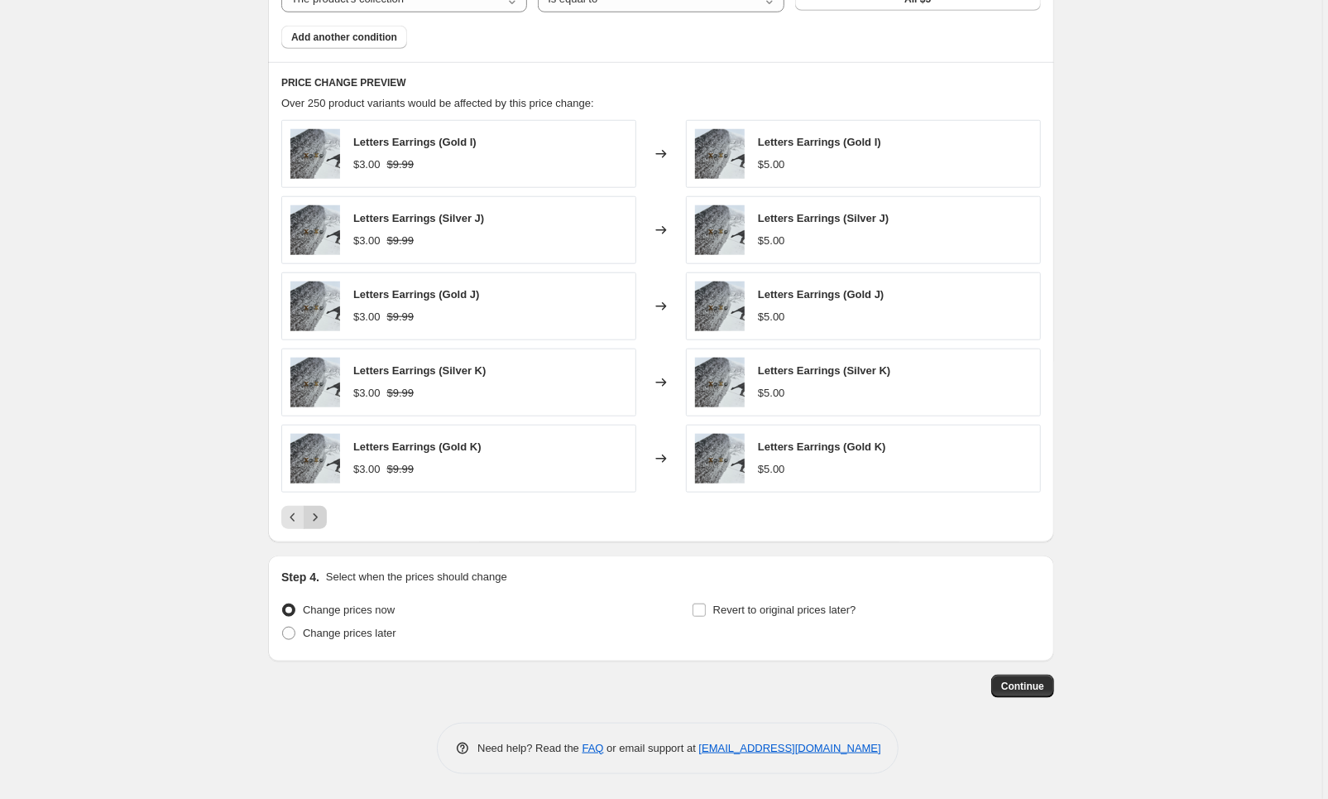
click at [327, 511] on button "Next" at bounding box center [315, 517] width 23 height 23
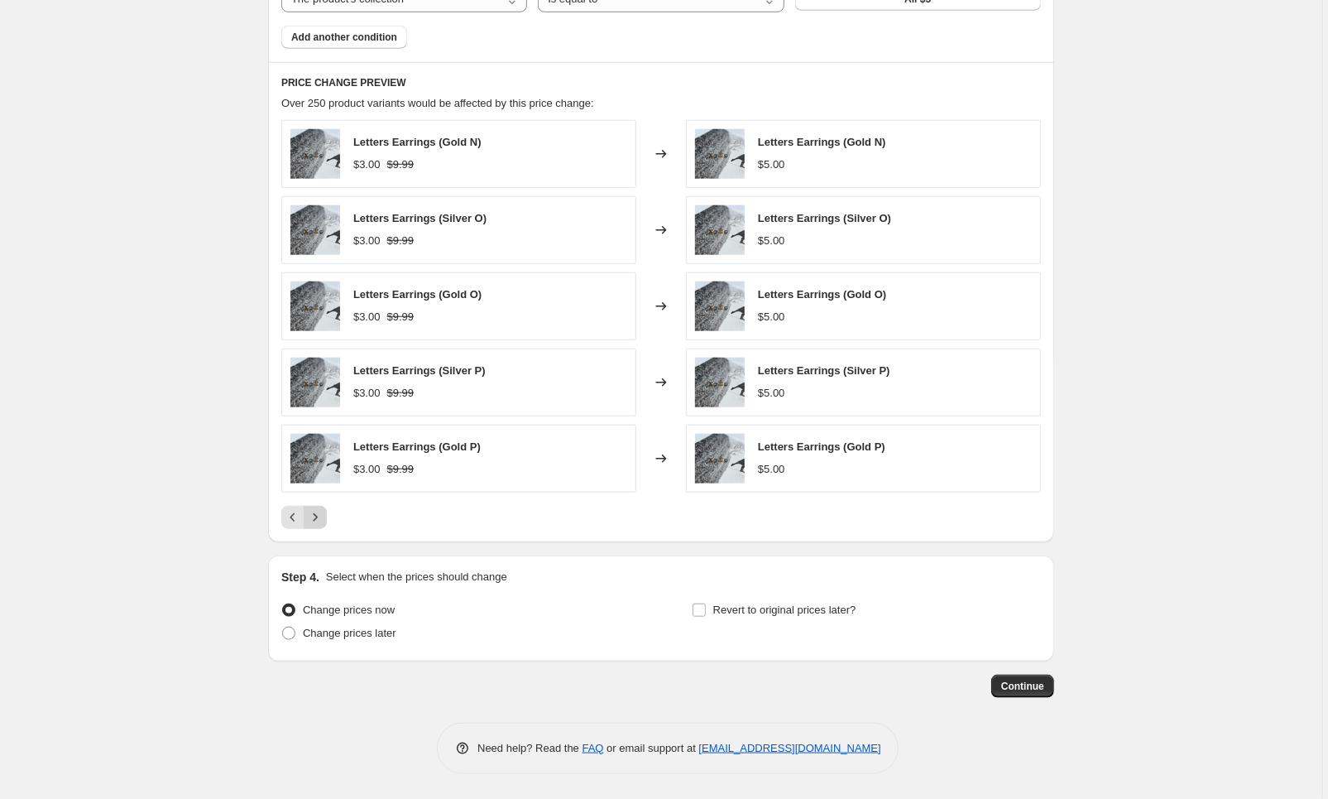
click at [327, 511] on button "Next" at bounding box center [315, 517] width 23 height 23
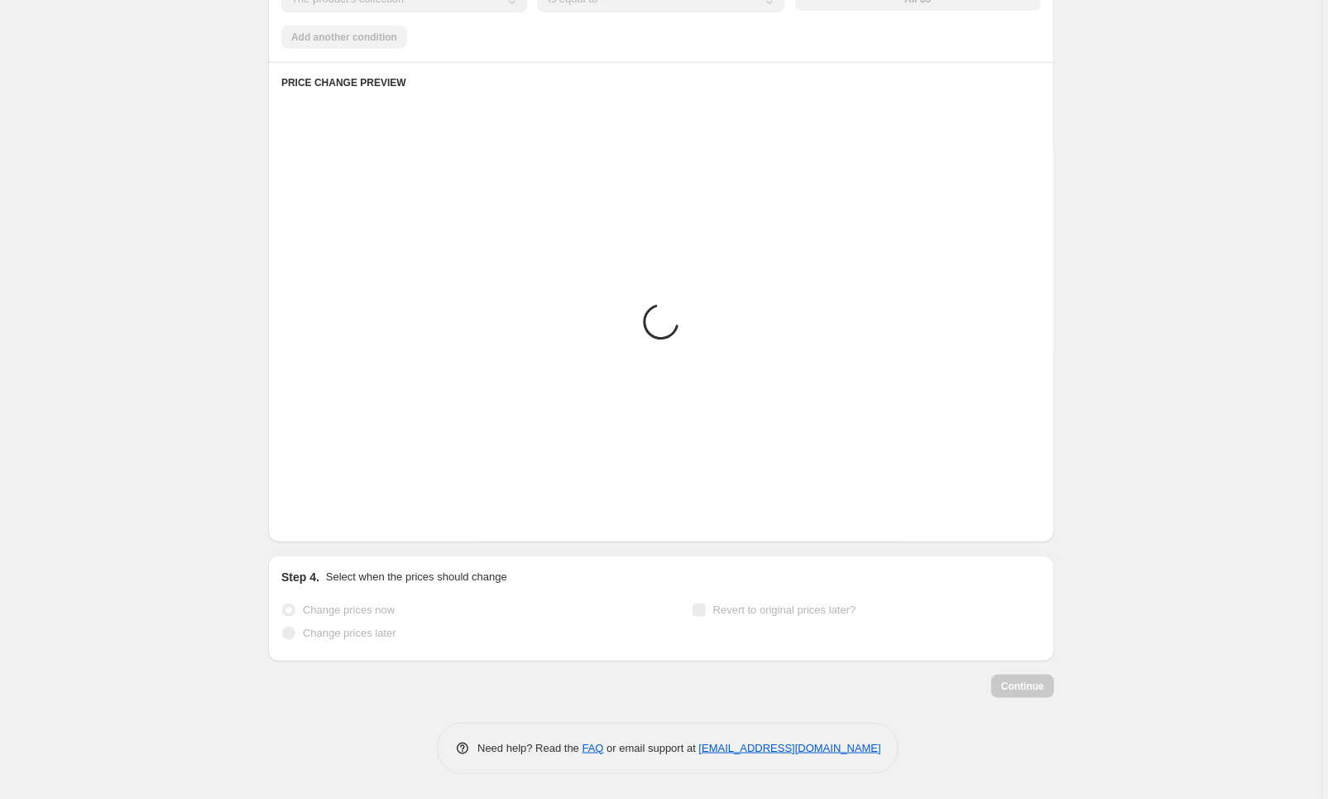
click at [327, 511] on button "Next" at bounding box center [315, 517] width 23 height 23
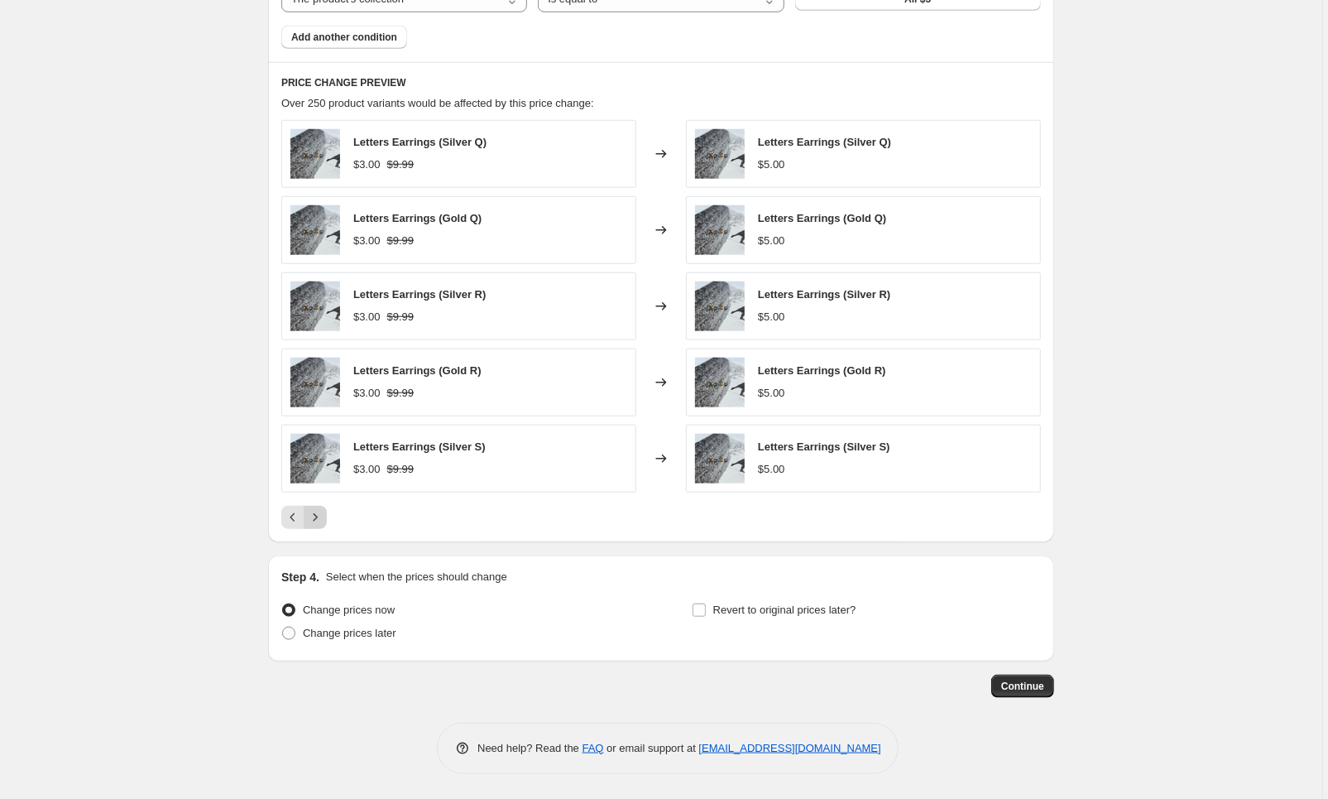
click at [327, 511] on button "Next" at bounding box center [315, 517] width 23 height 23
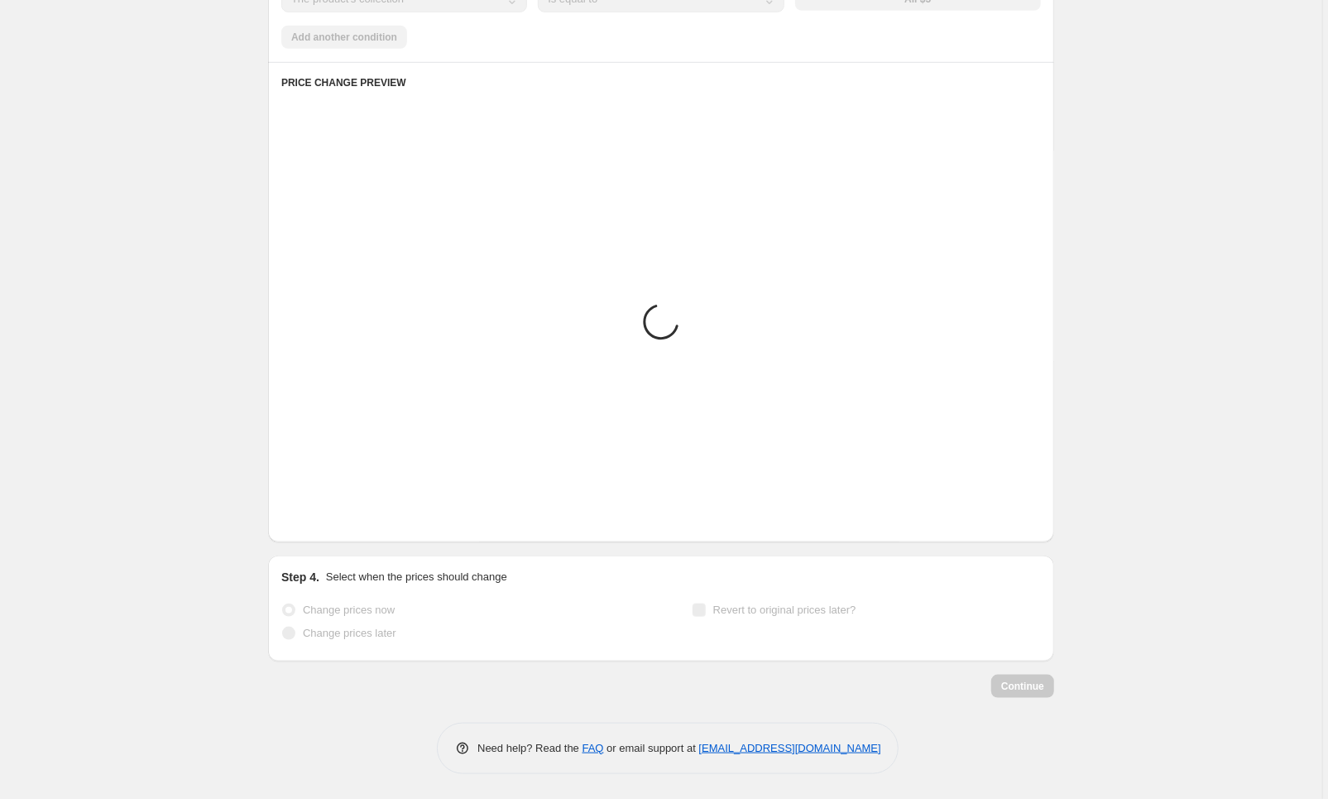
click at [327, 511] on button "Next" at bounding box center [315, 517] width 23 height 23
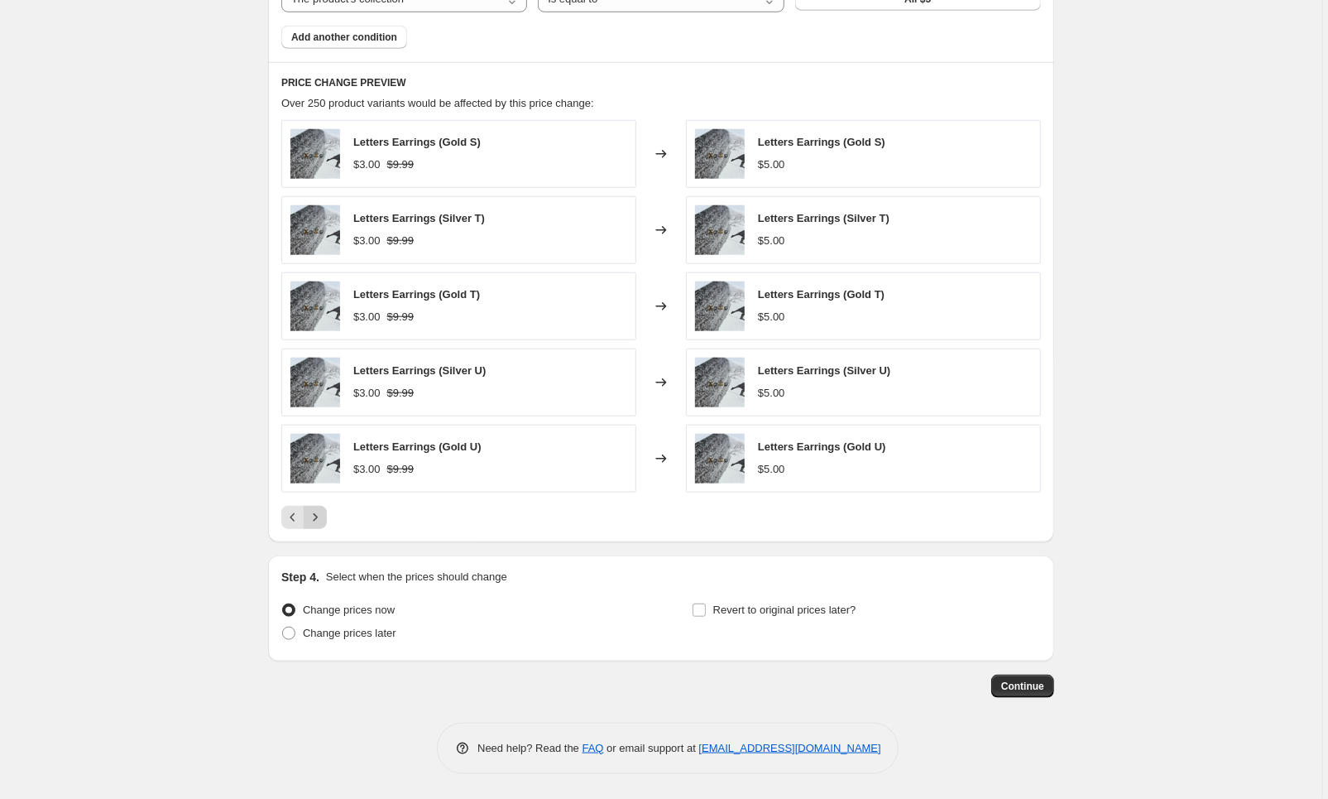
click at [327, 511] on button "Next" at bounding box center [315, 517] width 23 height 23
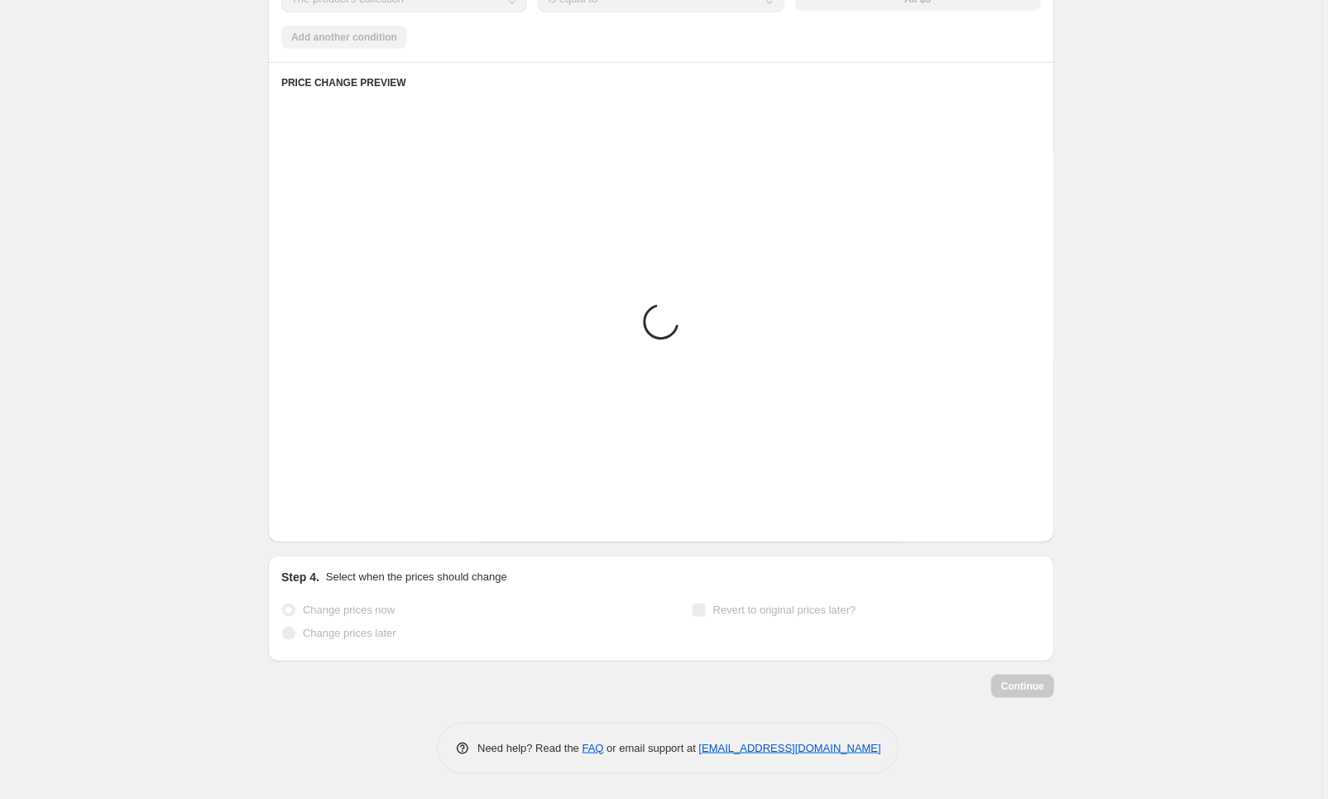
click at [327, 511] on button "Next" at bounding box center [315, 517] width 23 height 23
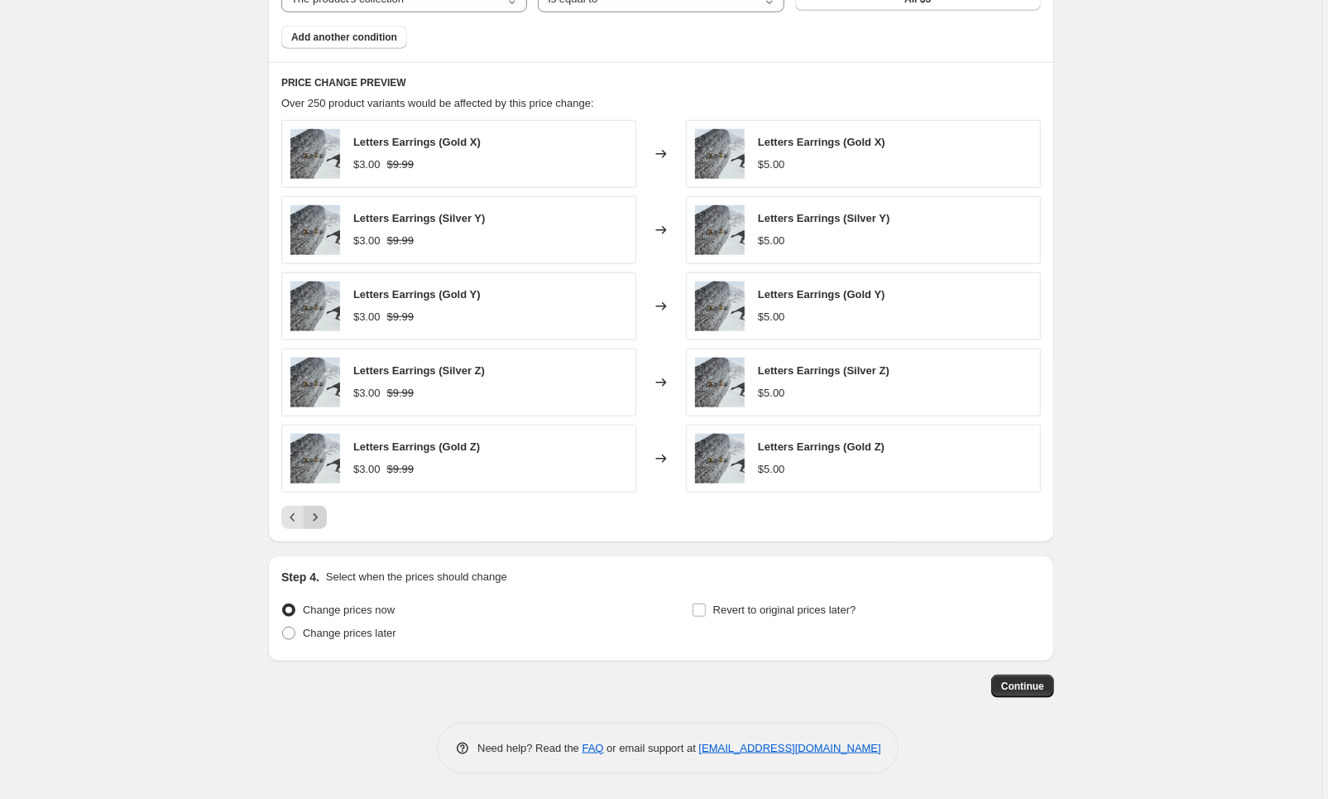
click at [327, 511] on button "Next" at bounding box center [315, 517] width 23 height 23
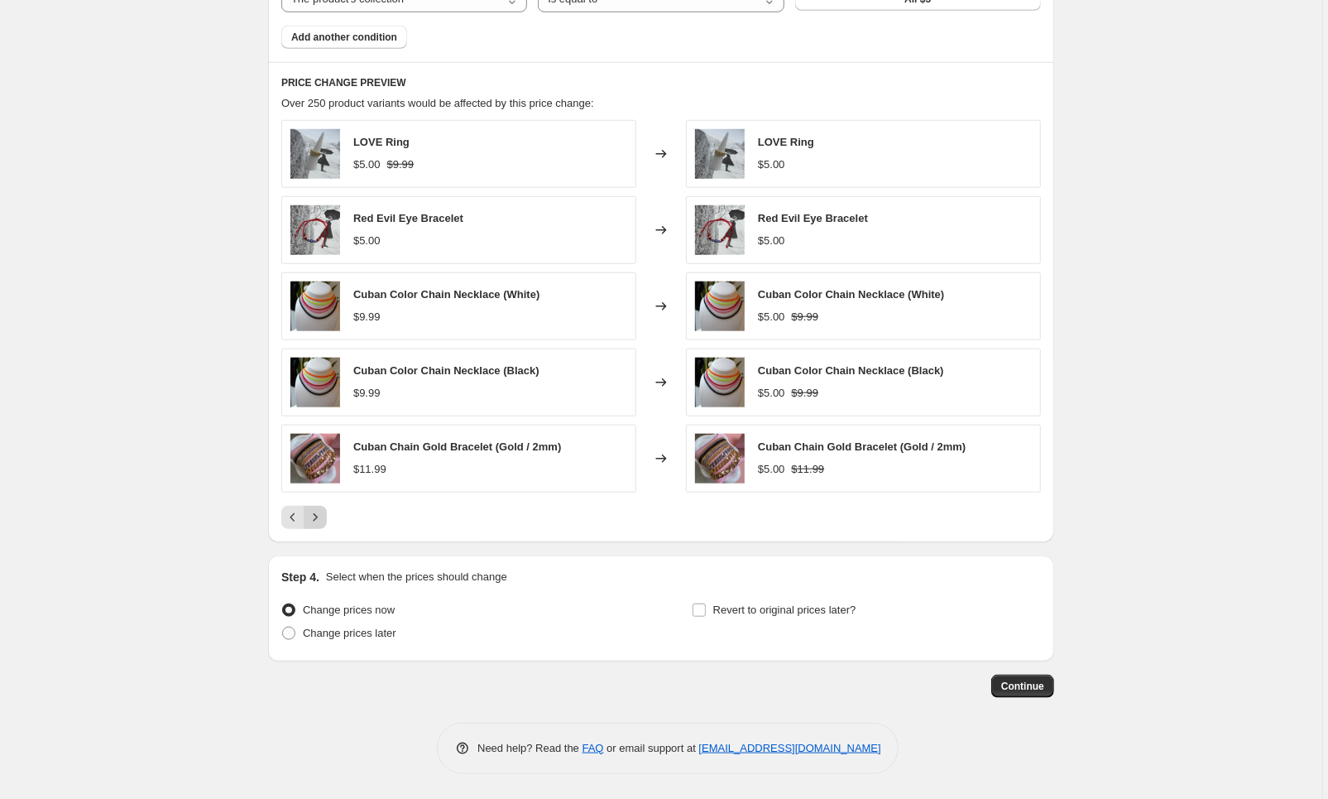
click at [327, 511] on button "Next" at bounding box center [315, 517] width 23 height 23
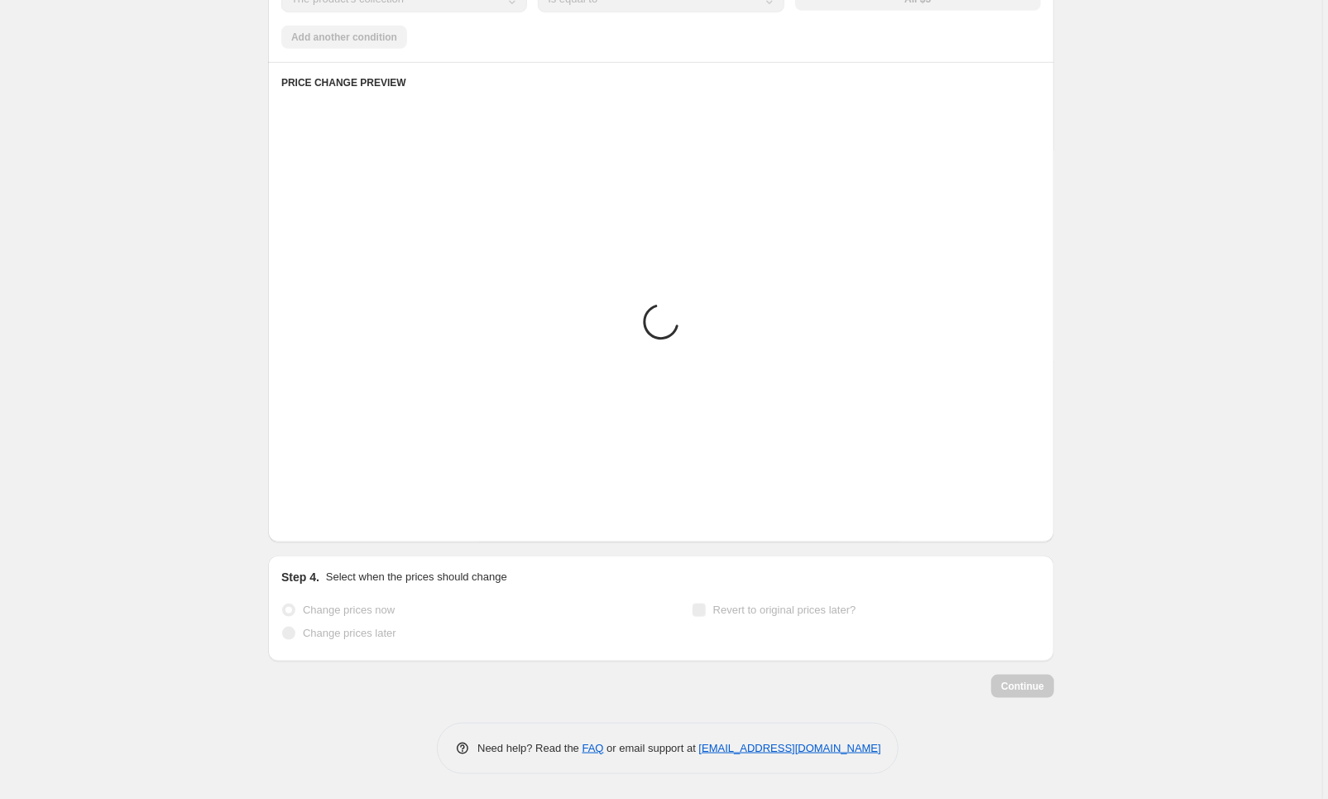
click at [327, 511] on button "Next" at bounding box center [315, 517] width 23 height 23
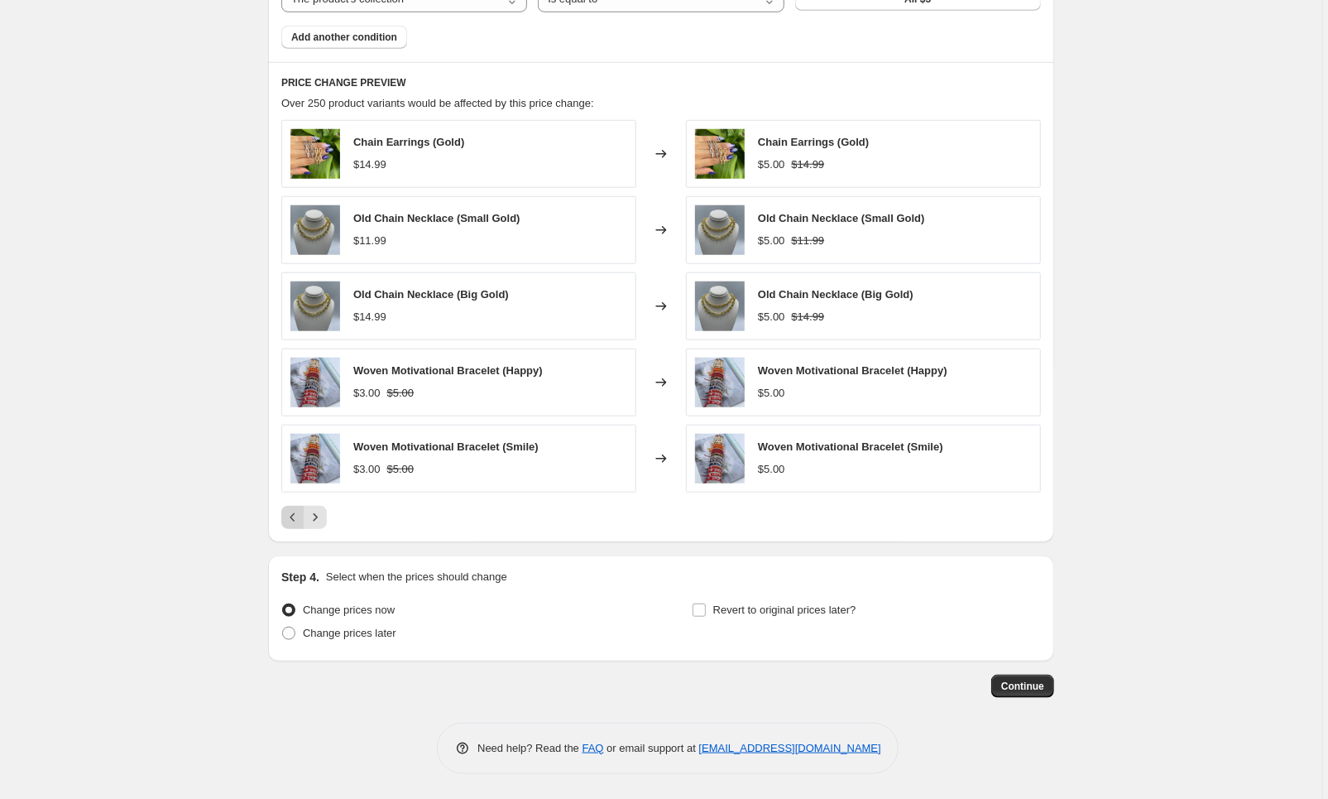
click at [296, 518] on icon "Previous" at bounding box center [293, 517] width 17 height 17
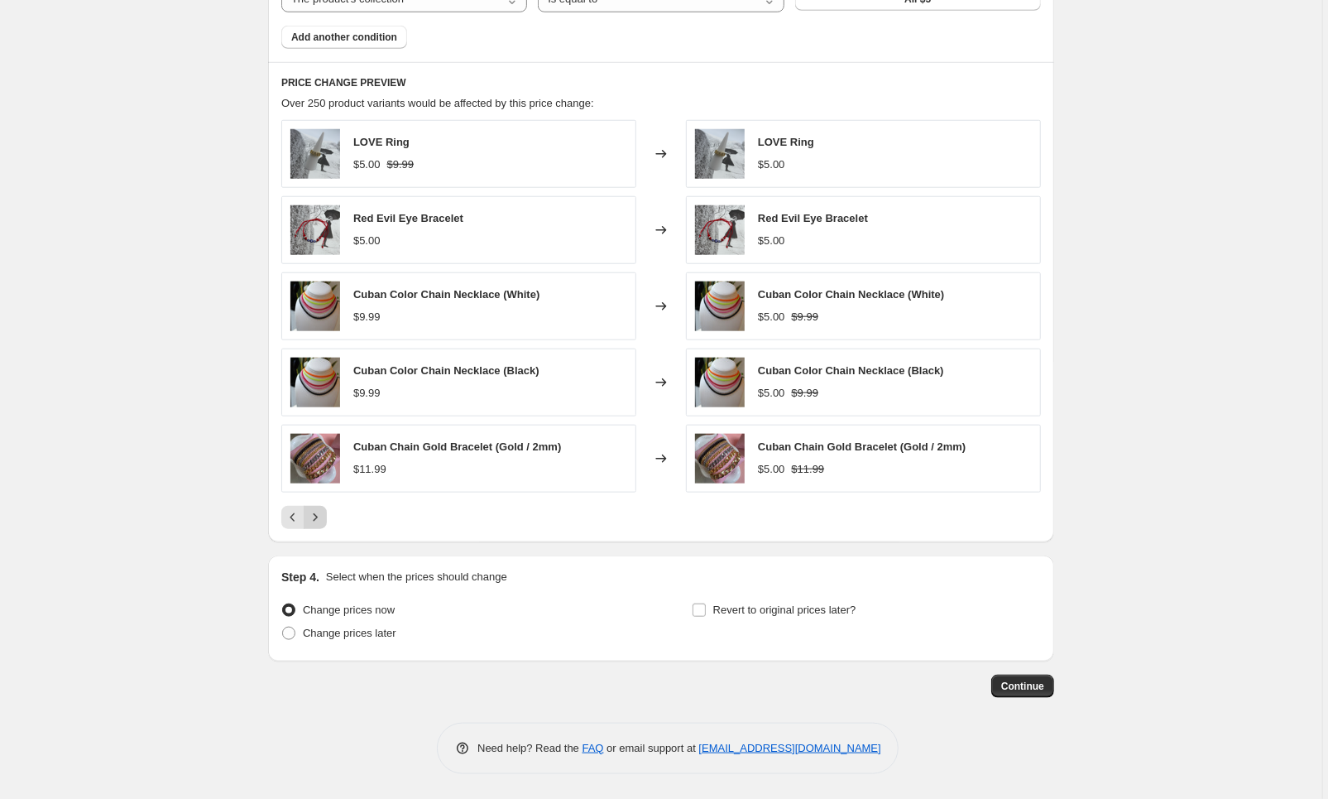
click at [322, 514] on icon "Next" at bounding box center [315, 517] width 17 height 17
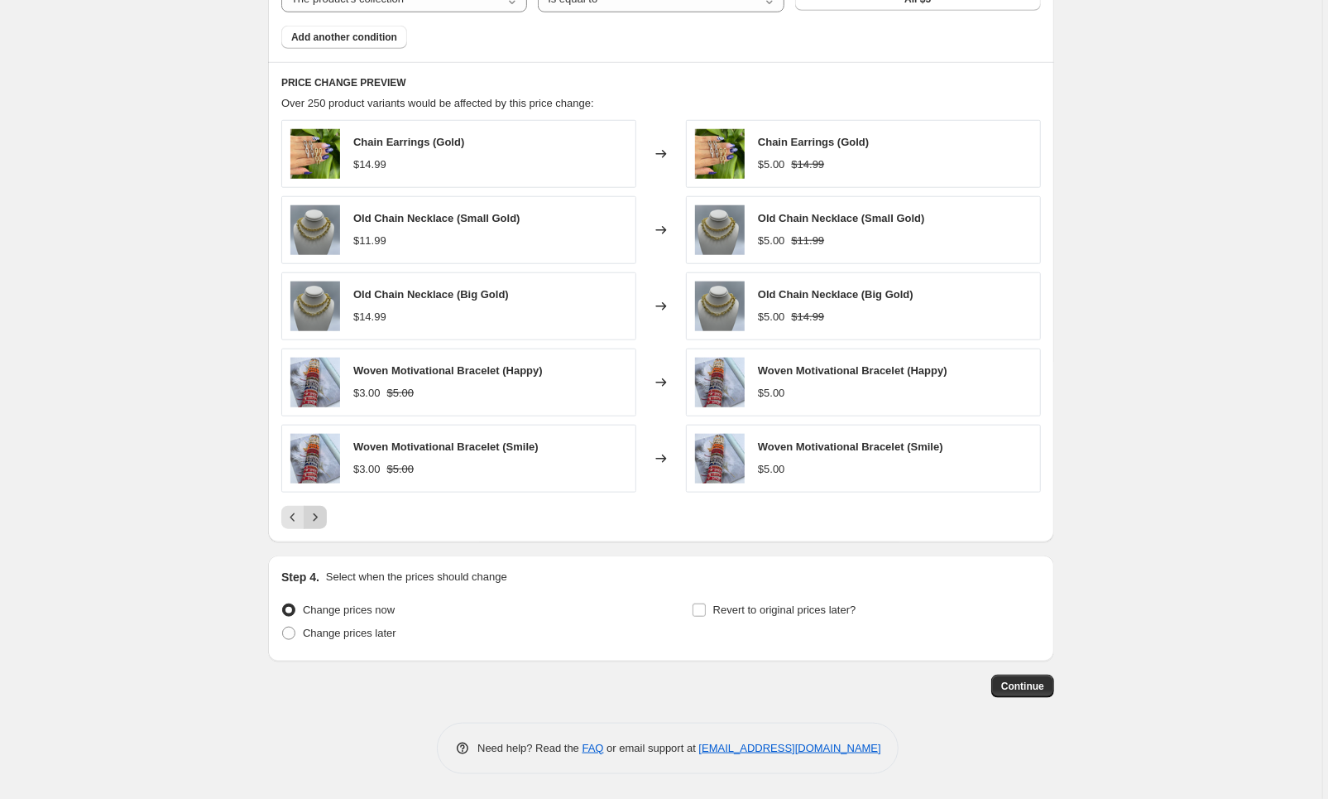
click at [319, 518] on icon "Next" at bounding box center [315, 517] width 17 height 17
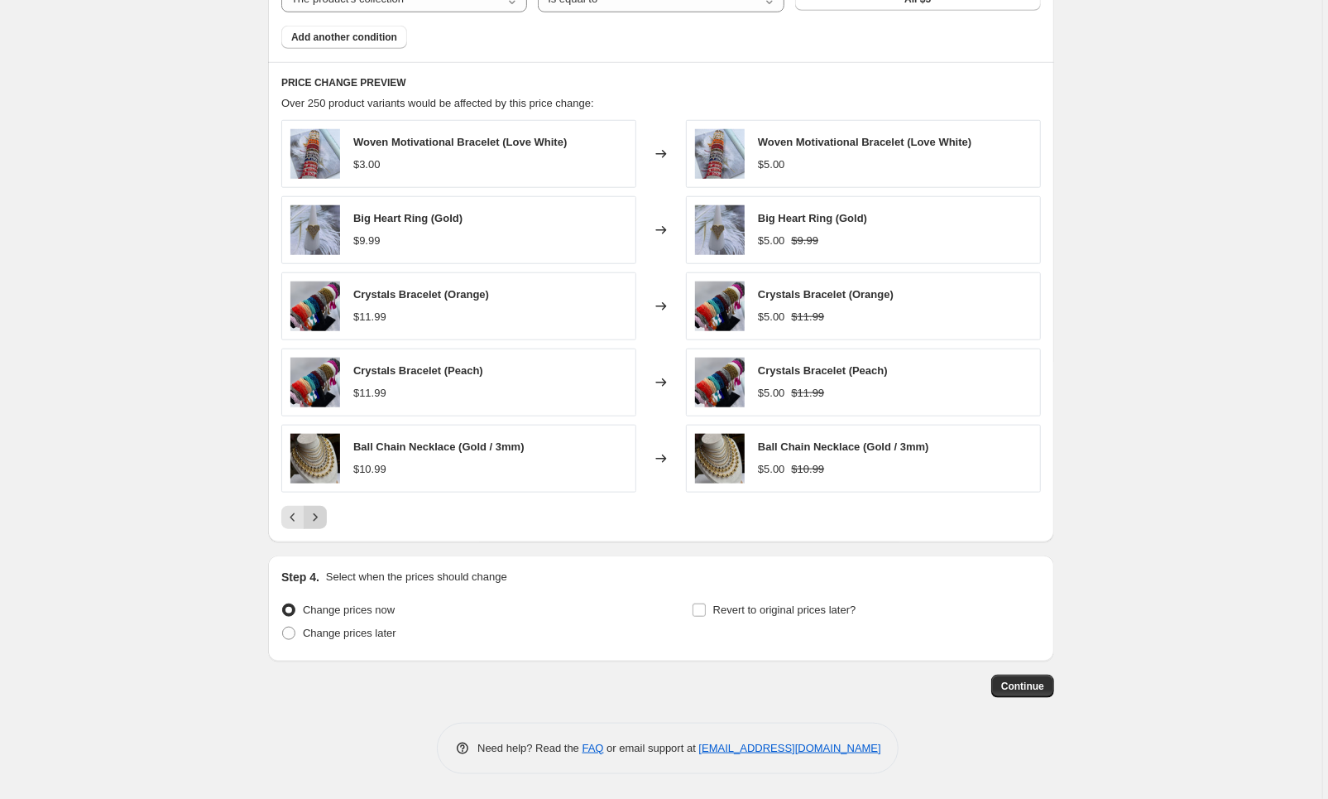
click at [318, 522] on icon "Next" at bounding box center [315, 517] width 17 height 17
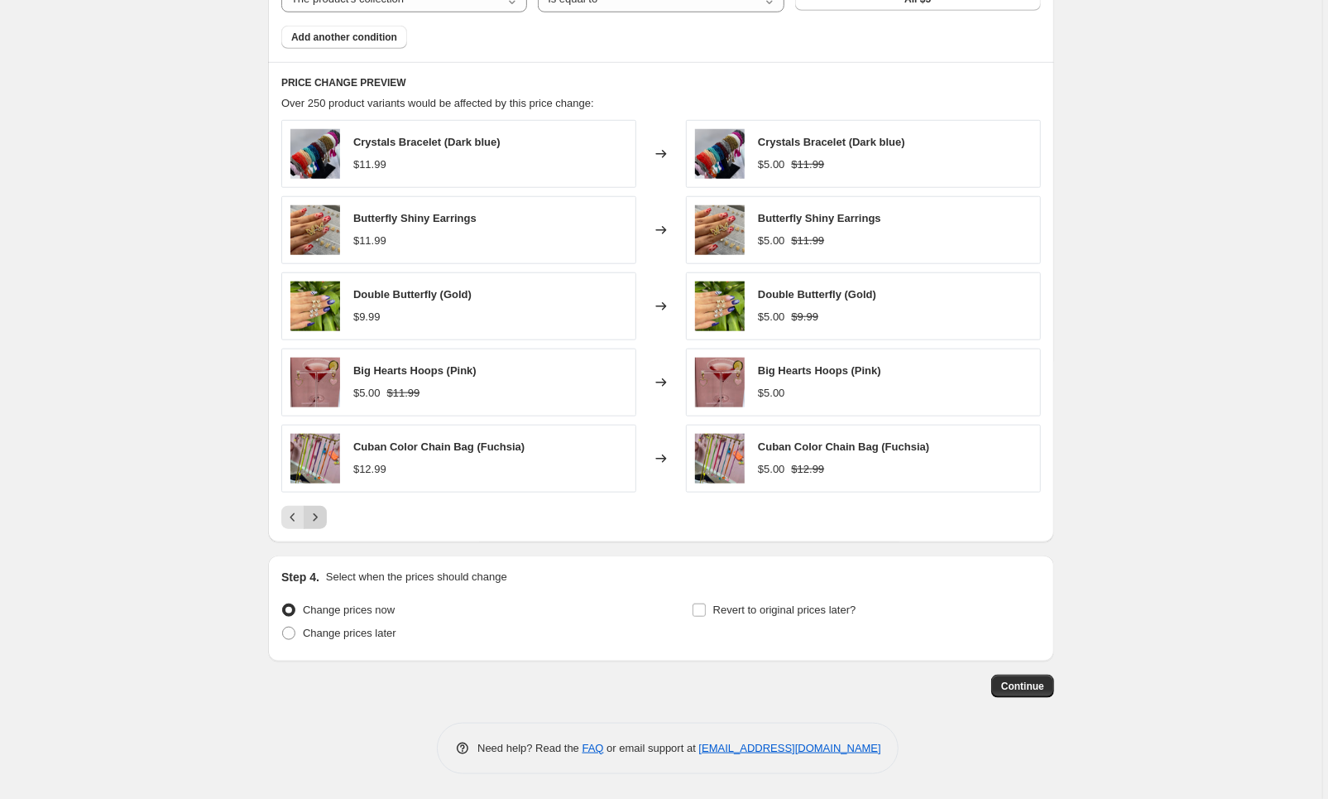
click at [323, 521] on icon "Next" at bounding box center [315, 517] width 17 height 17
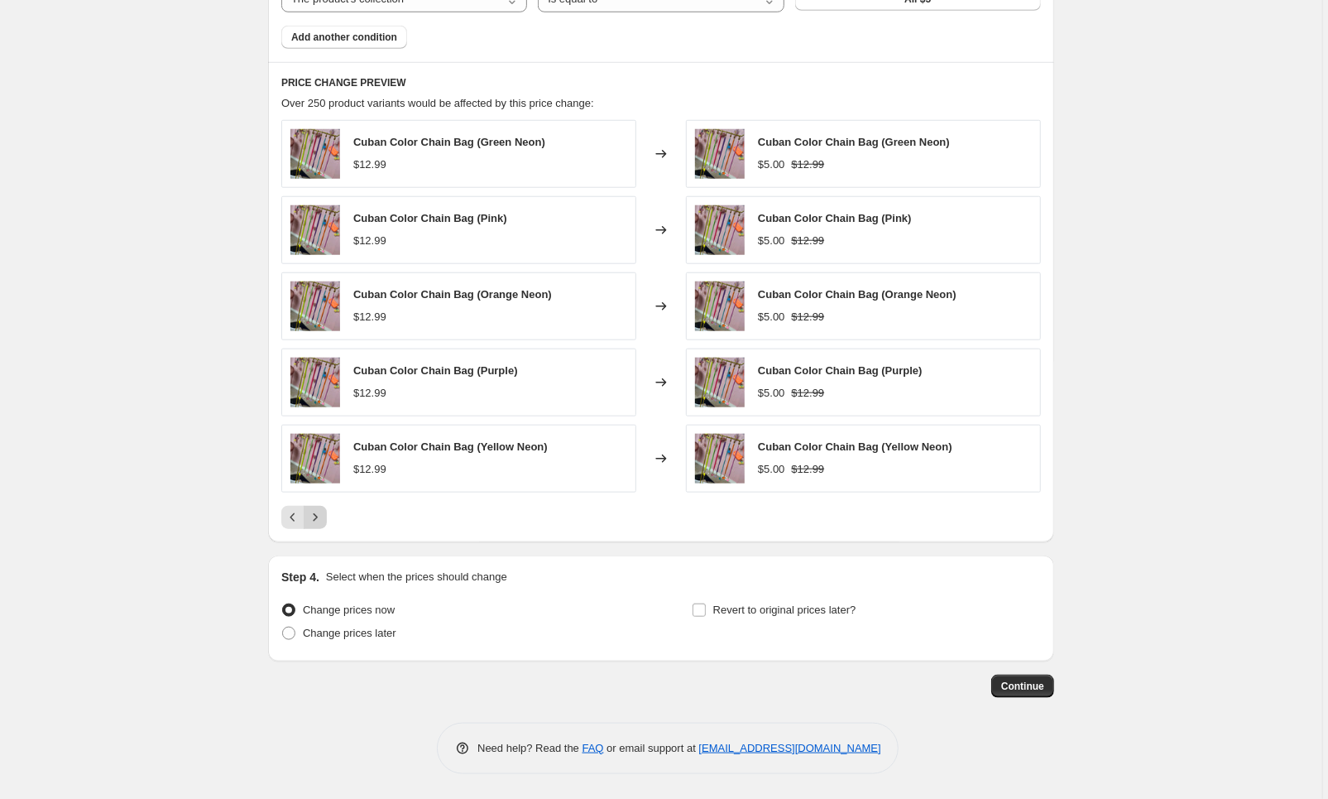
click at [322, 521] on icon "Next" at bounding box center [315, 517] width 17 height 17
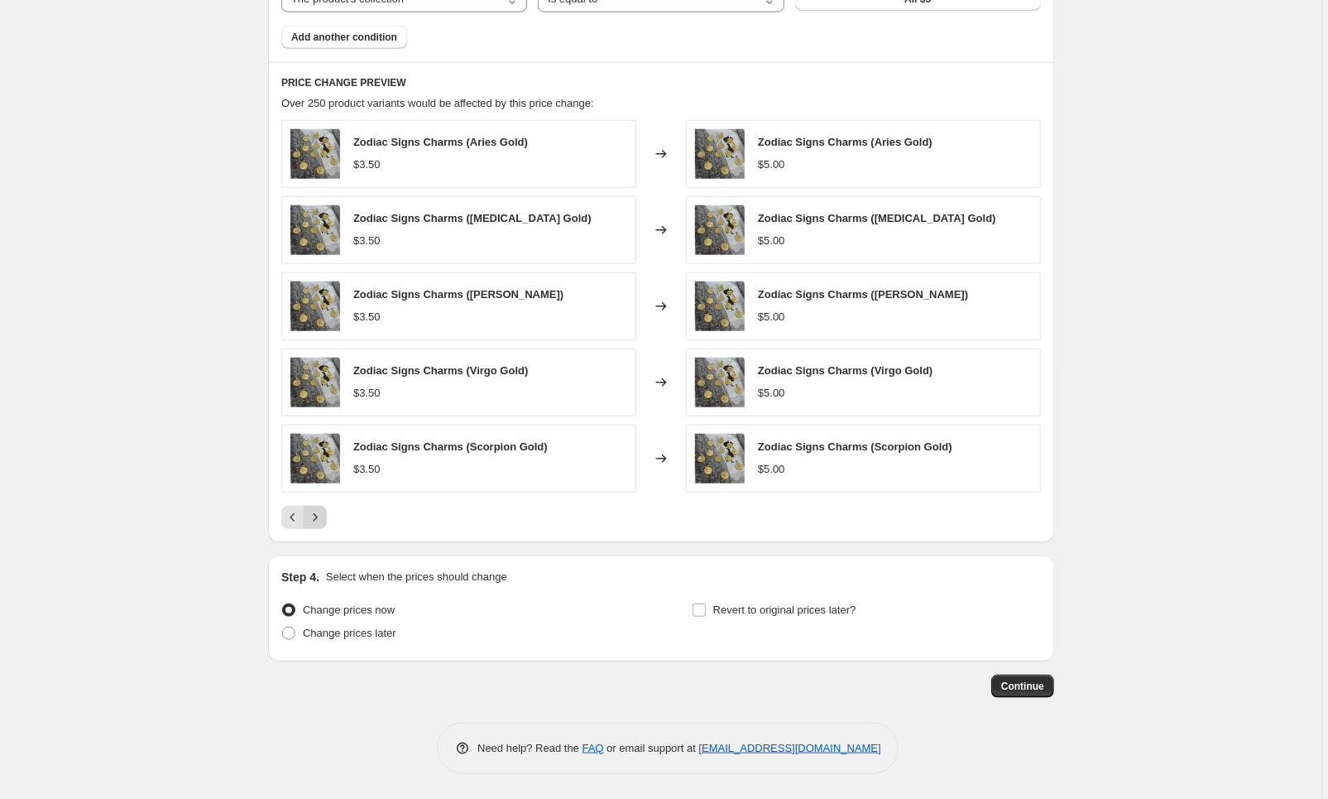
click at [322, 522] on icon "Next" at bounding box center [315, 517] width 17 height 17
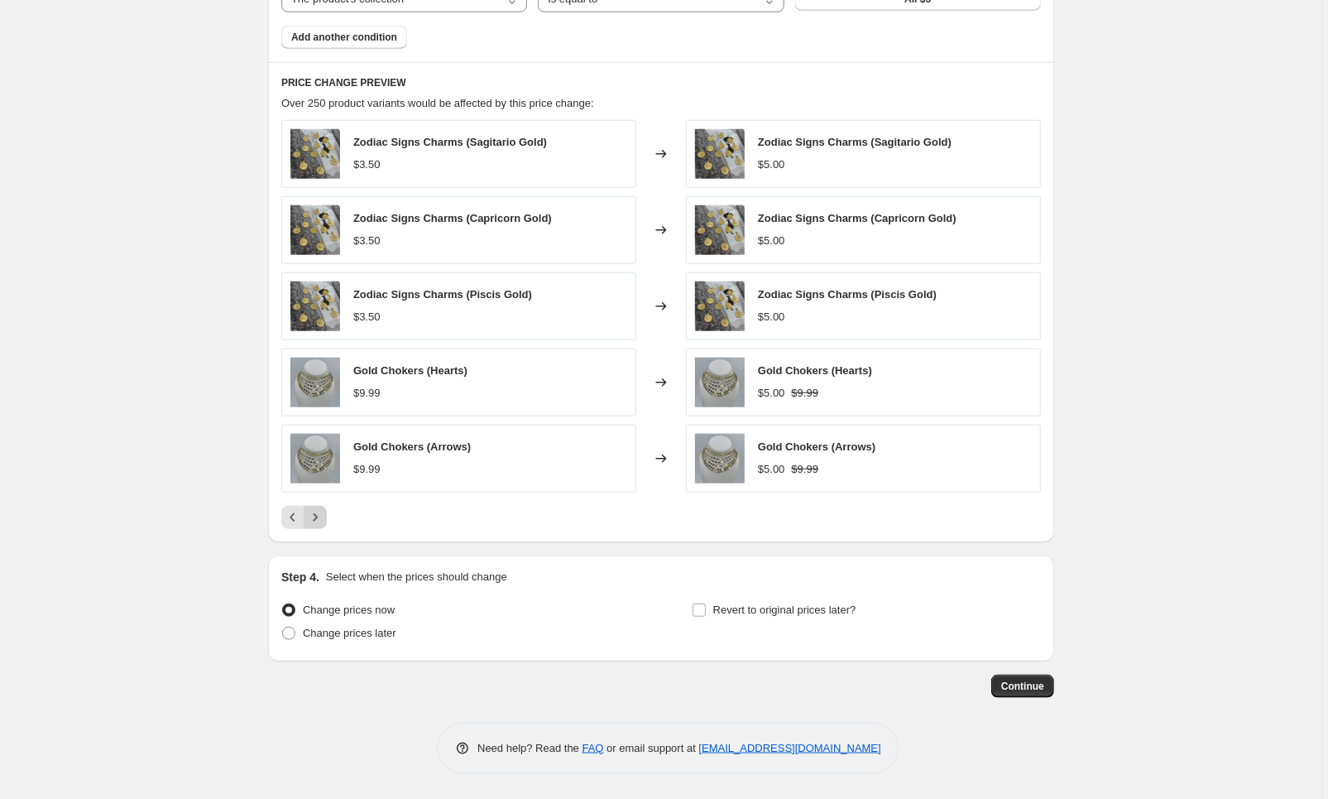
click at [322, 522] on icon "Next" at bounding box center [315, 517] width 17 height 17
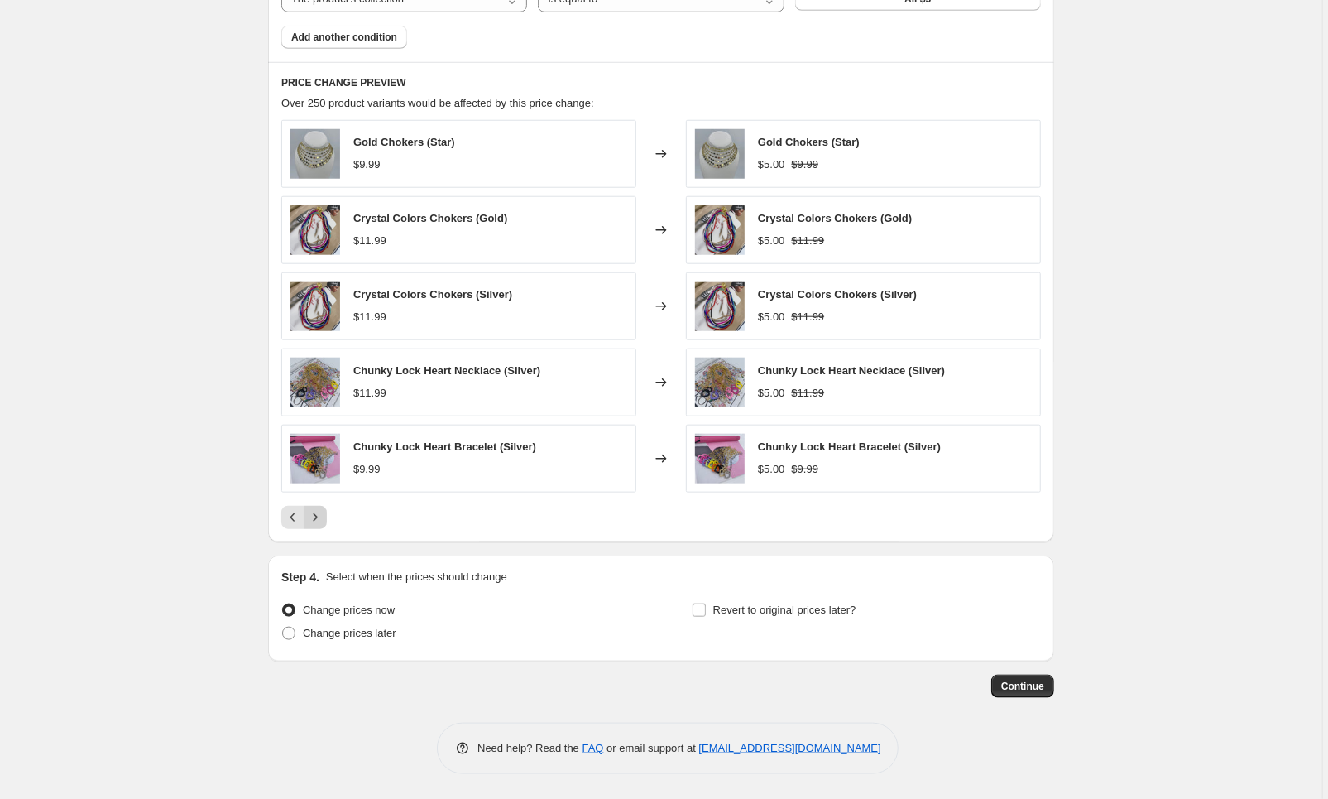
click at [322, 522] on icon "Next" at bounding box center [315, 517] width 17 height 17
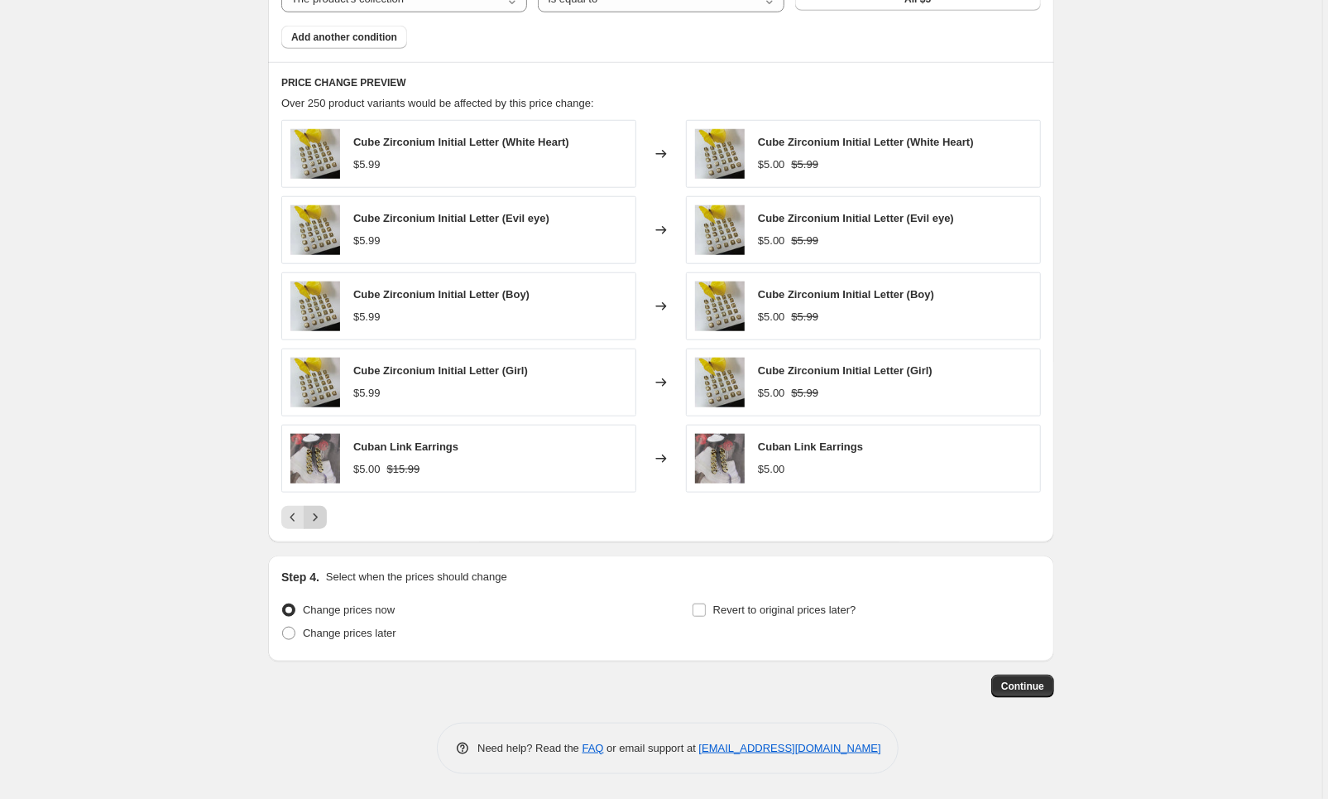
click at [322, 522] on icon "Next" at bounding box center [315, 517] width 17 height 17
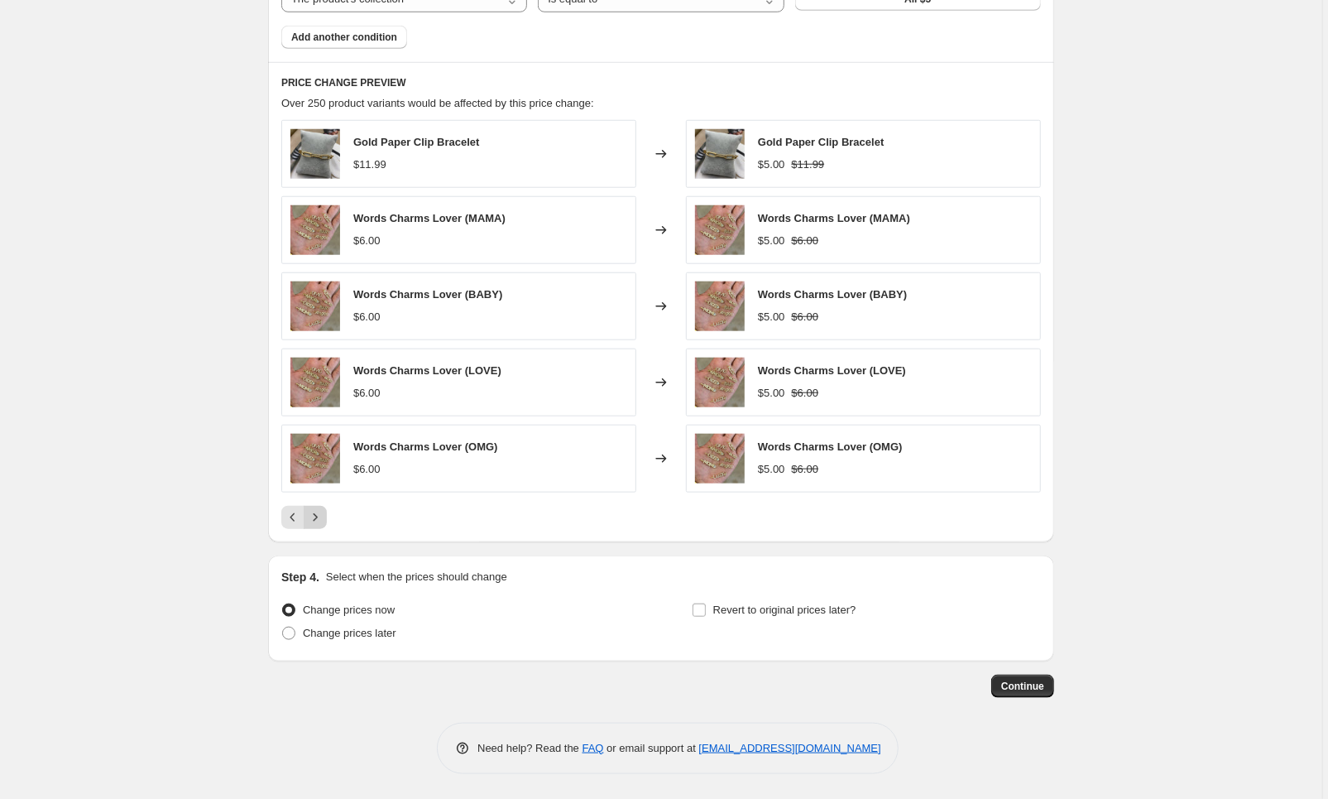
click at [323, 522] on icon "Next" at bounding box center [315, 517] width 17 height 17
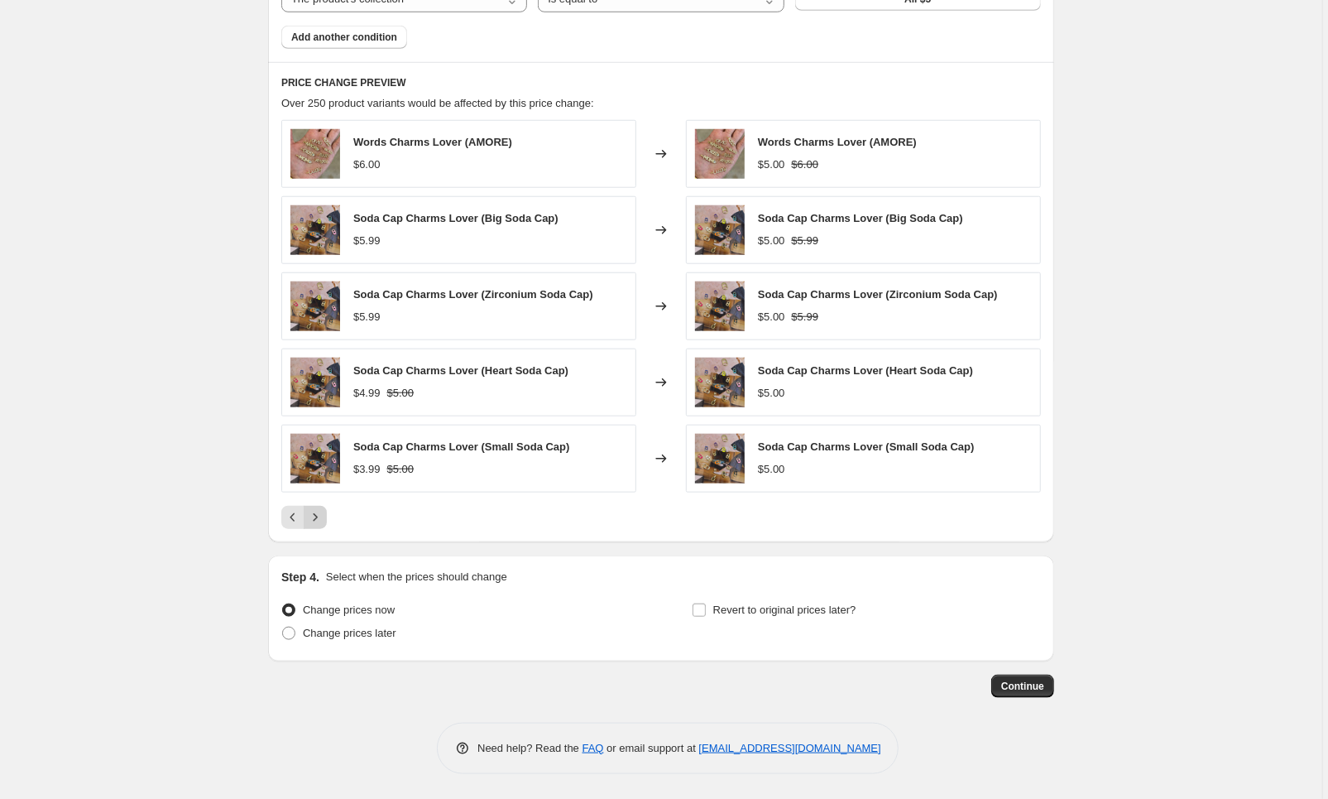
click at [324, 522] on icon "Next" at bounding box center [315, 517] width 17 height 17
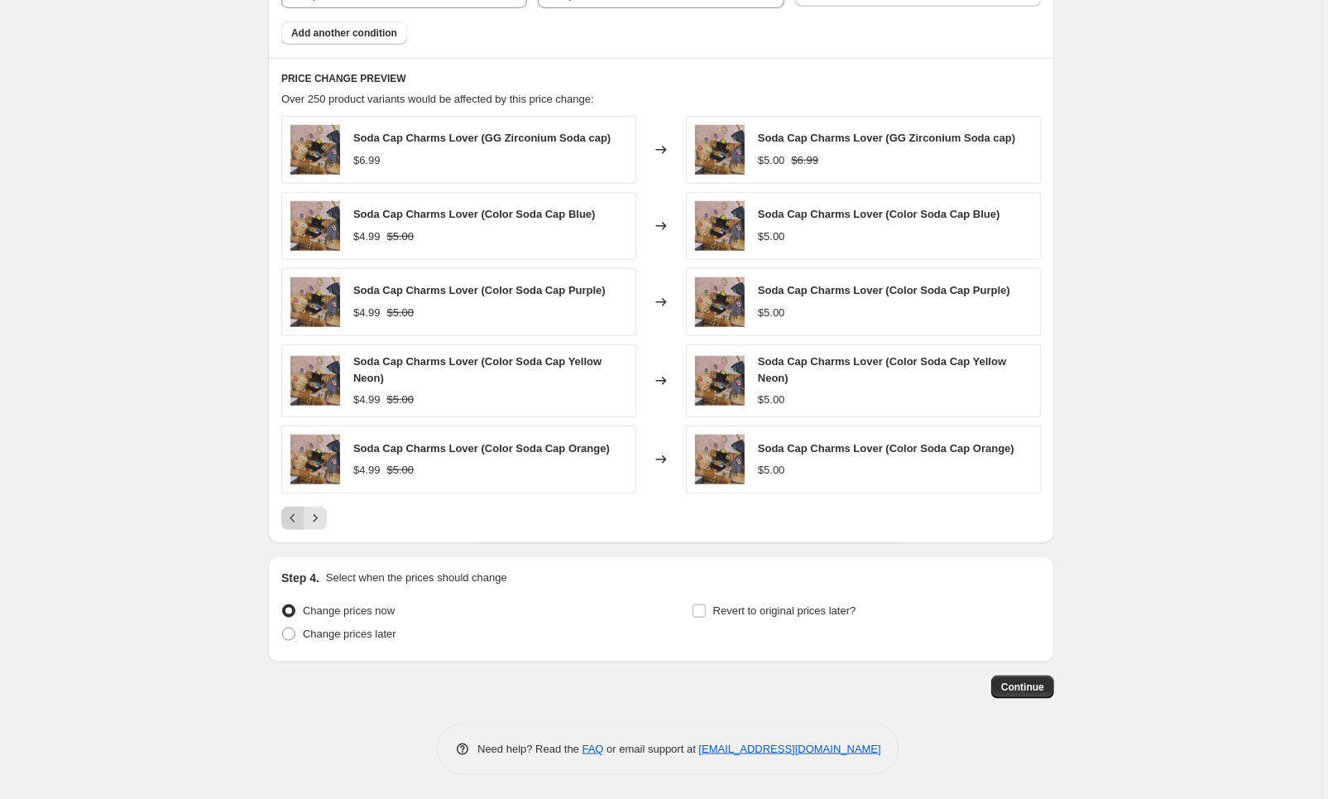
click at [301, 525] on icon "Previous" at bounding box center [293, 518] width 17 height 17
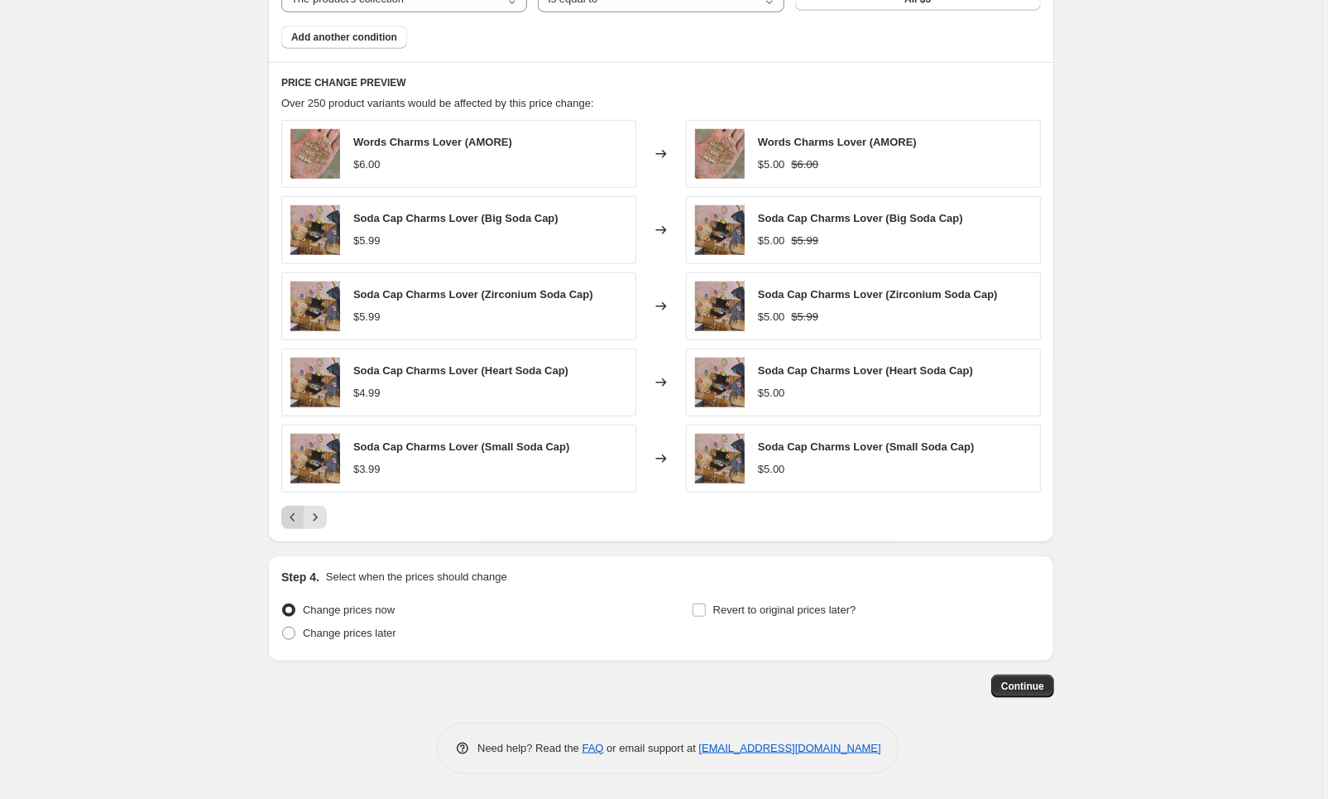
click at [301, 525] on button "Previous" at bounding box center [292, 517] width 23 height 23
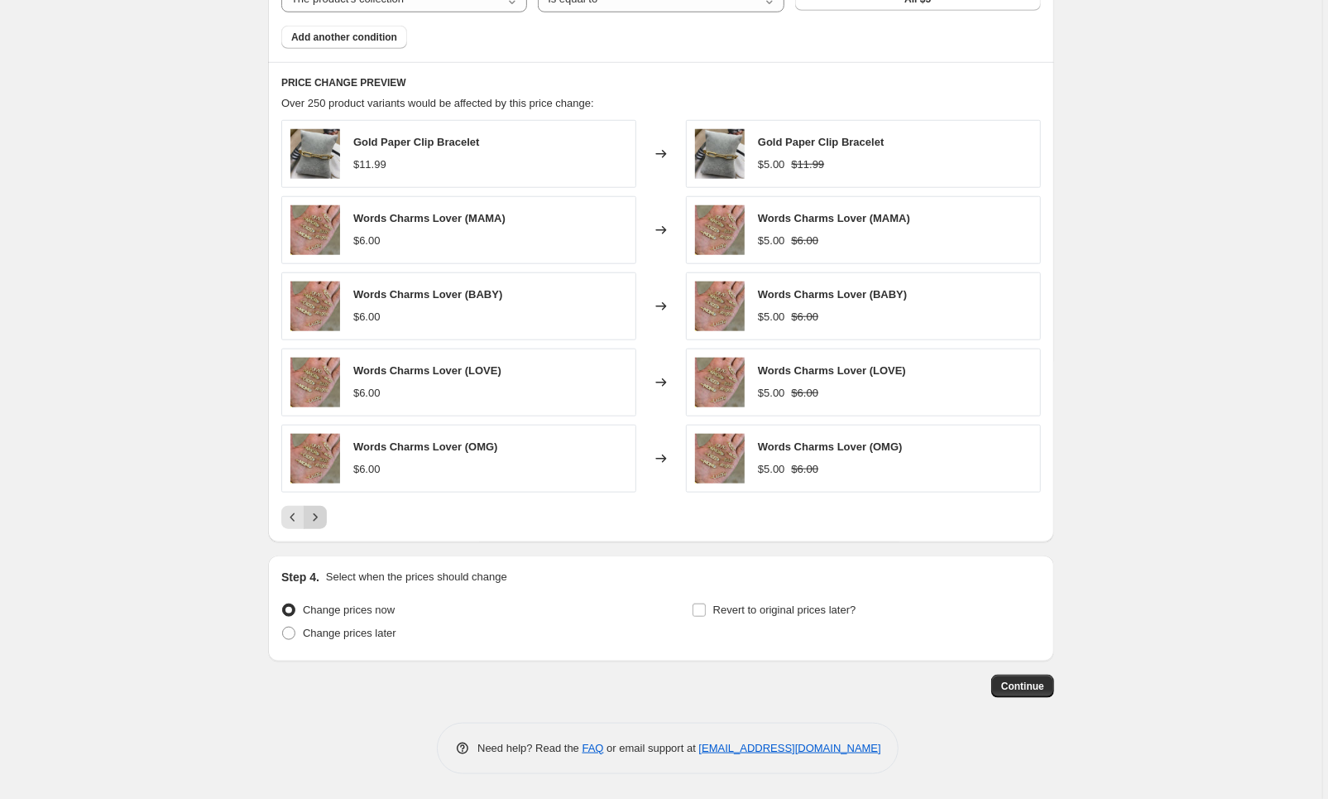
click at [321, 524] on icon "Next" at bounding box center [315, 517] width 17 height 17
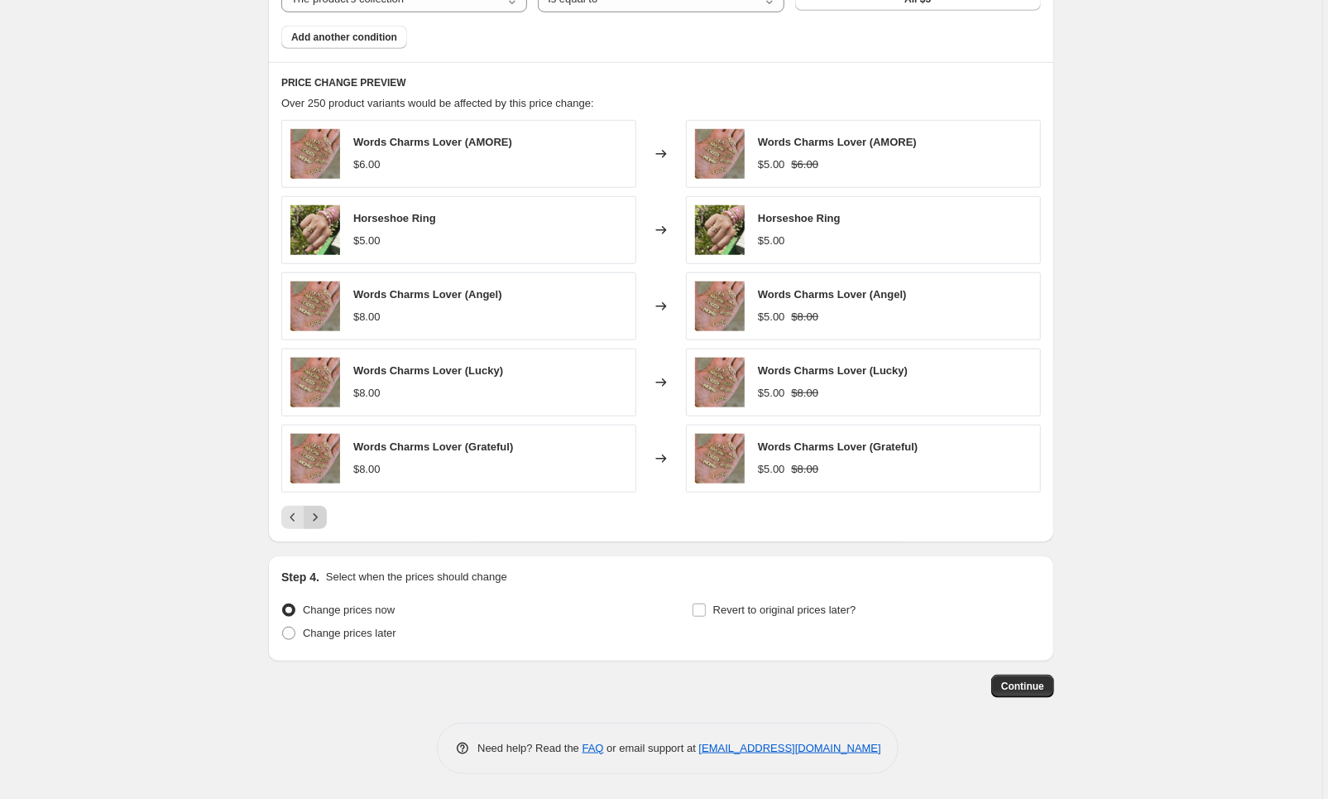
click at [319, 524] on icon "Next" at bounding box center [315, 517] width 17 height 17
click at [319, 522] on icon "Next" at bounding box center [315, 517] width 17 height 17
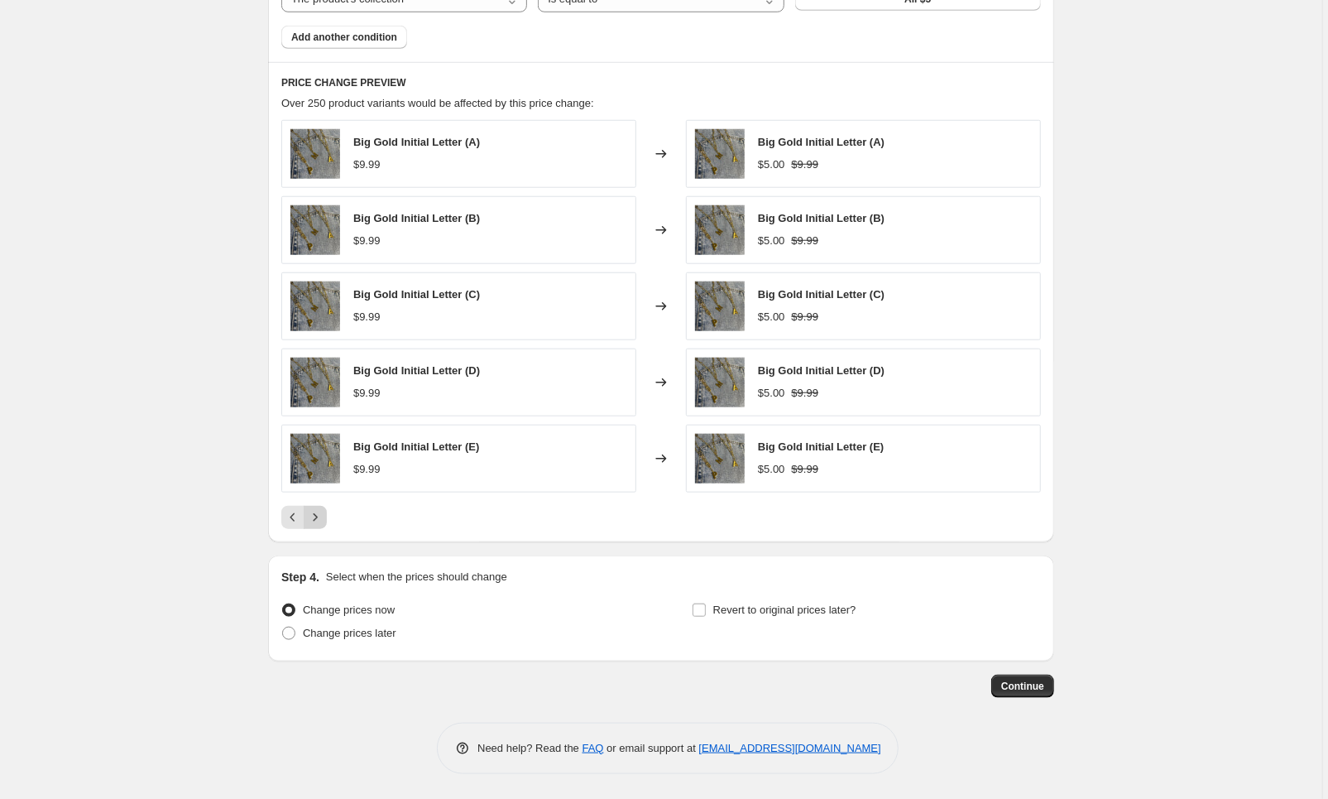
click at [323, 525] on button "Next" at bounding box center [315, 517] width 23 height 23
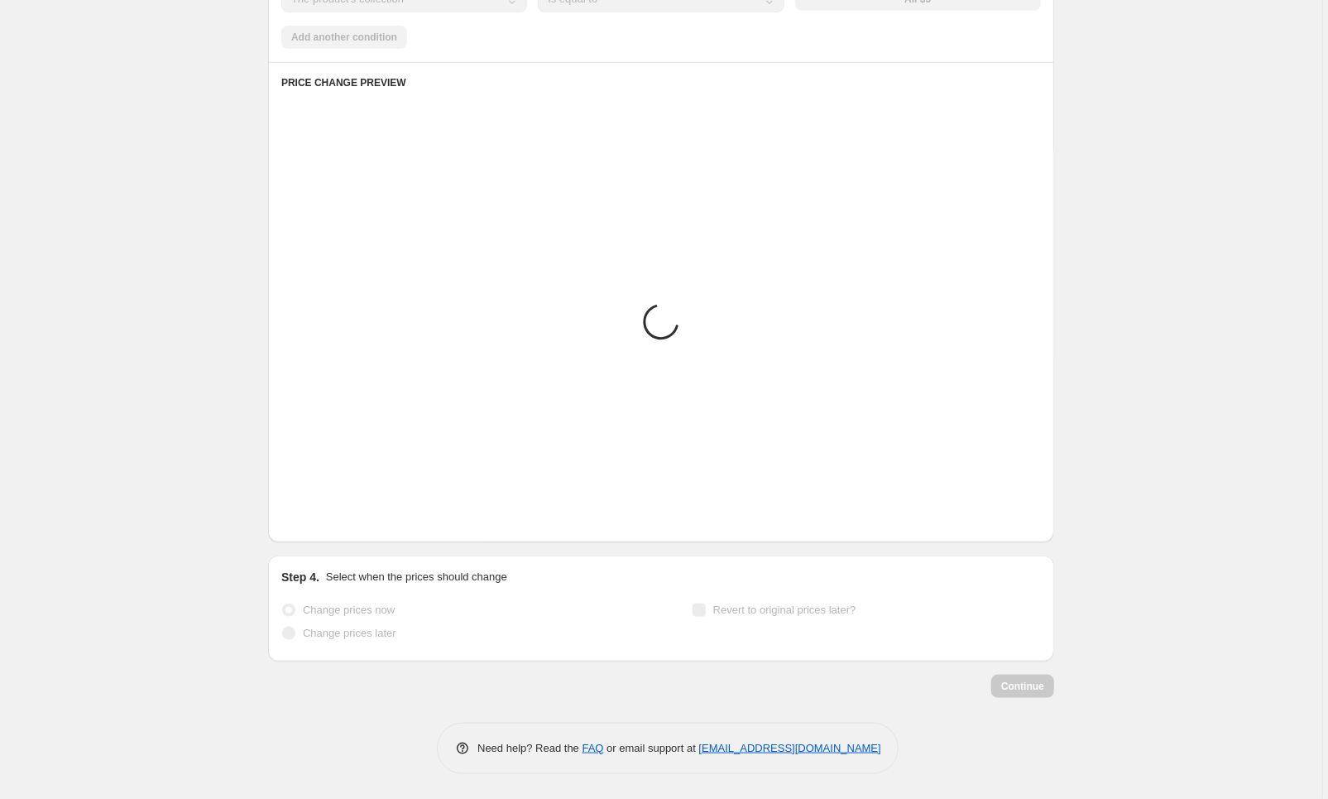
click at [323, 525] on button "Next" at bounding box center [315, 517] width 23 height 23
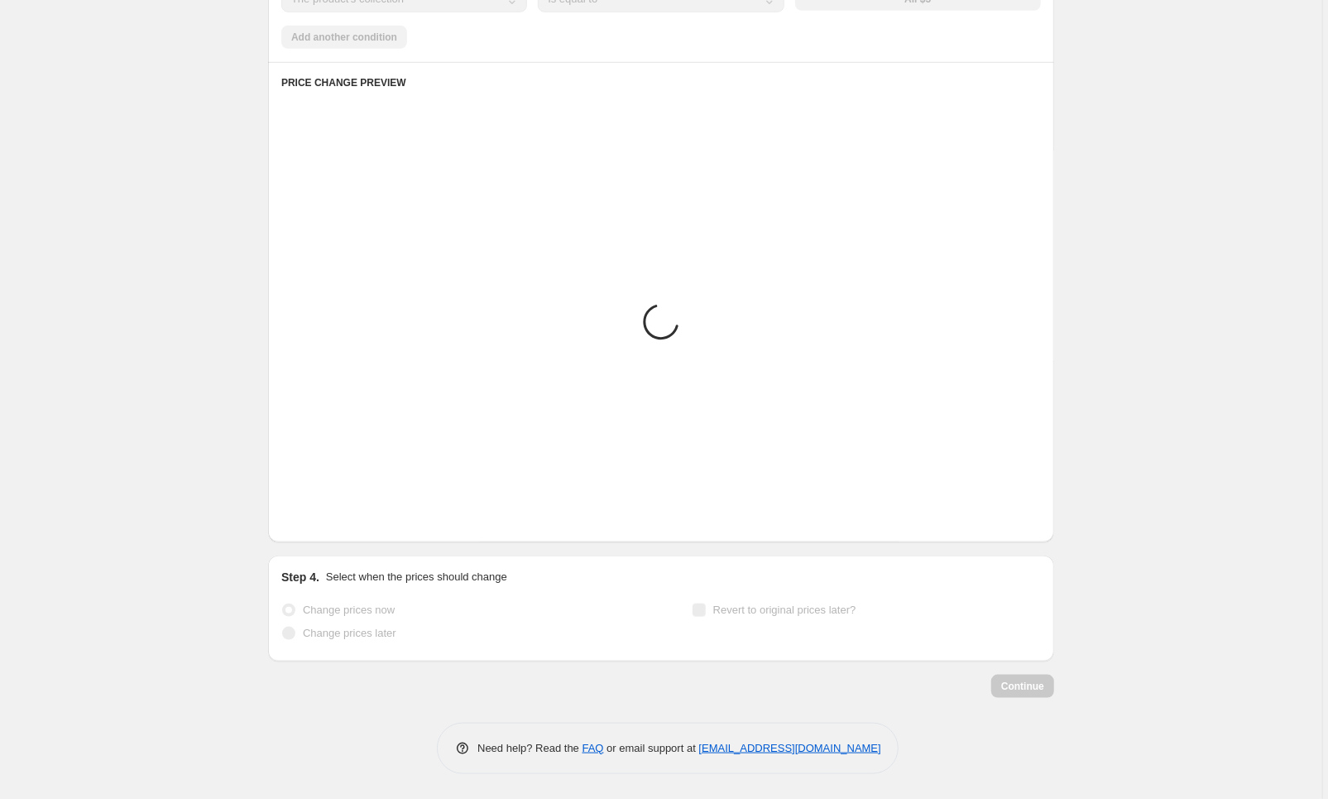
click at [323, 525] on button "Next" at bounding box center [315, 517] width 23 height 23
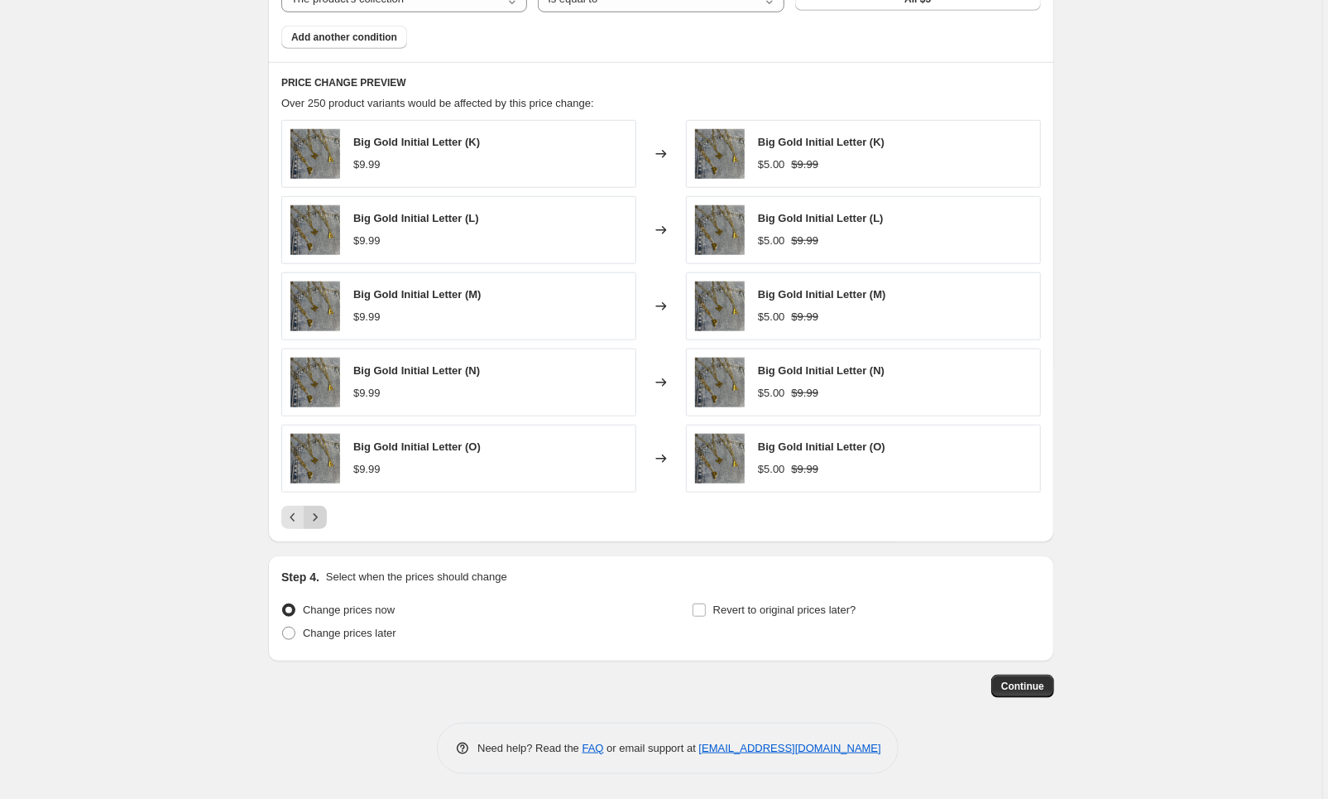
click at [323, 525] on button "Next" at bounding box center [315, 517] width 23 height 23
click at [326, 525] on button "Next" at bounding box center [315, 517] width 23 height 23
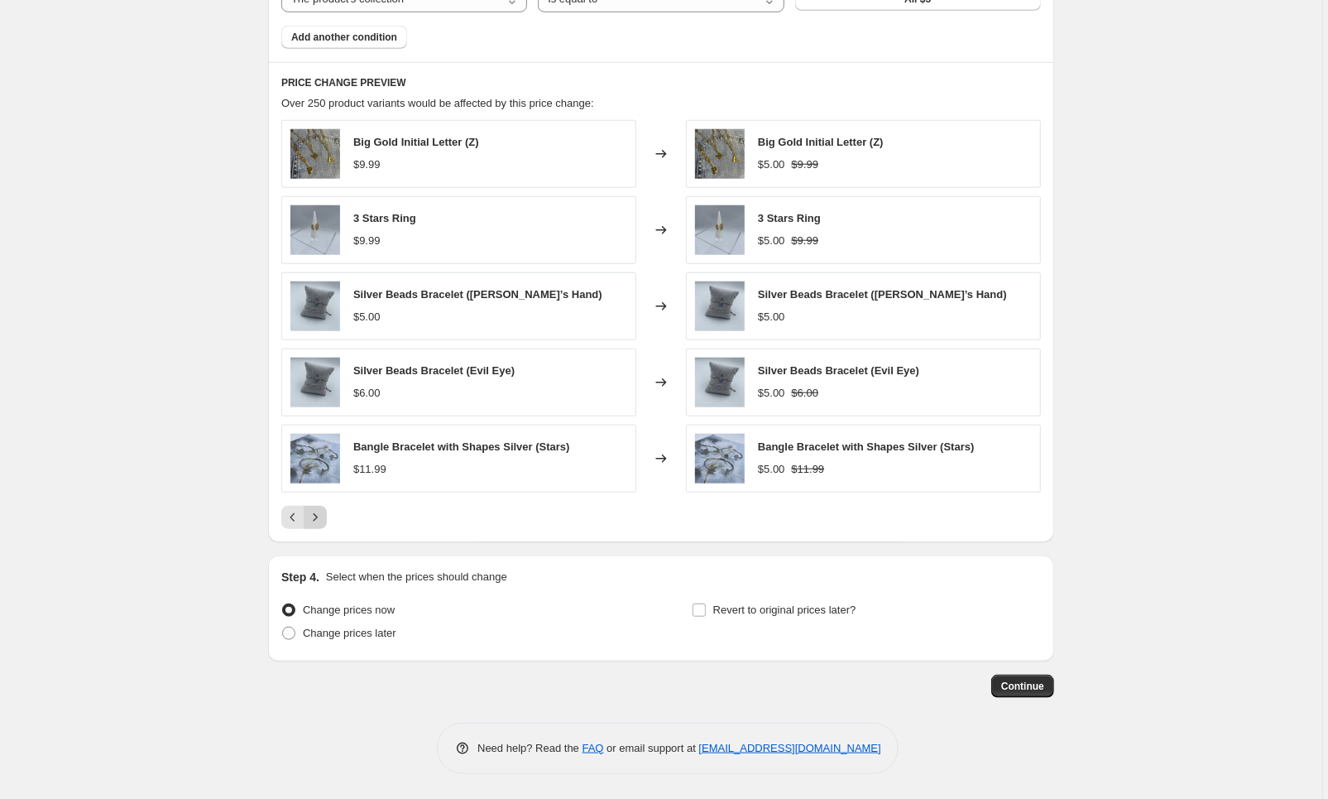
click at [326, 525] on button "Next" at bounding box center [315, 517] width 23 height 23
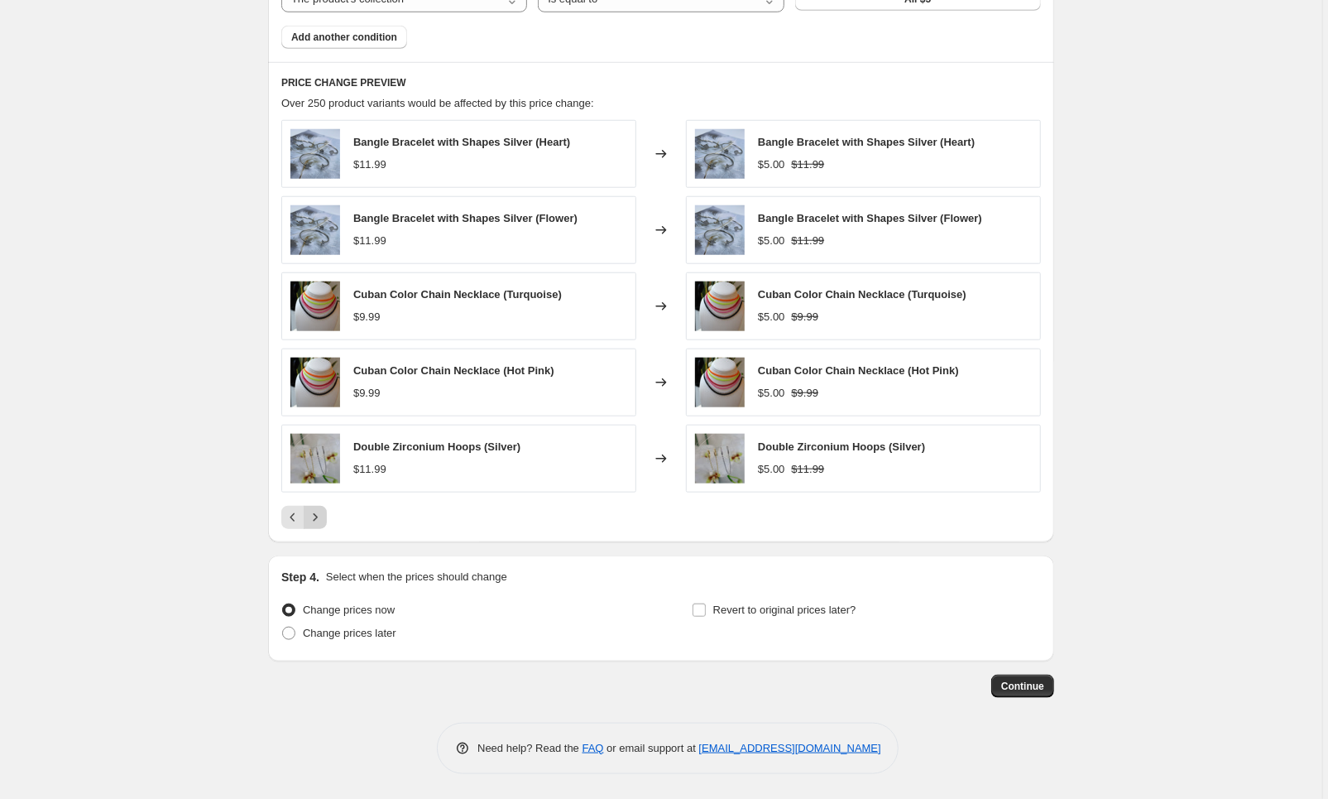
click at [326, 525] on button "Next" at bounding box center [315, 517] width 23 height 23
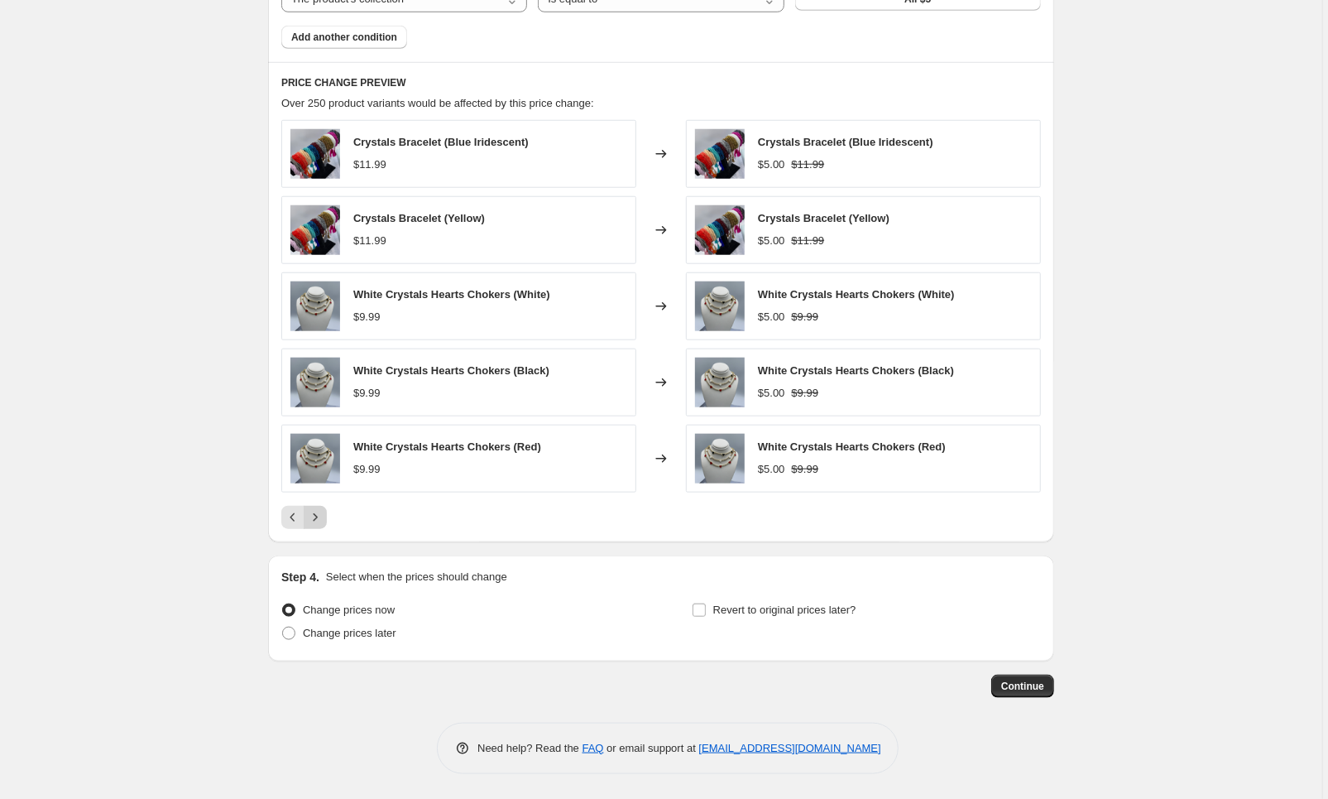
click at [326, 525] on button "Next" at bounding box center [315, 517] width 23 height 23
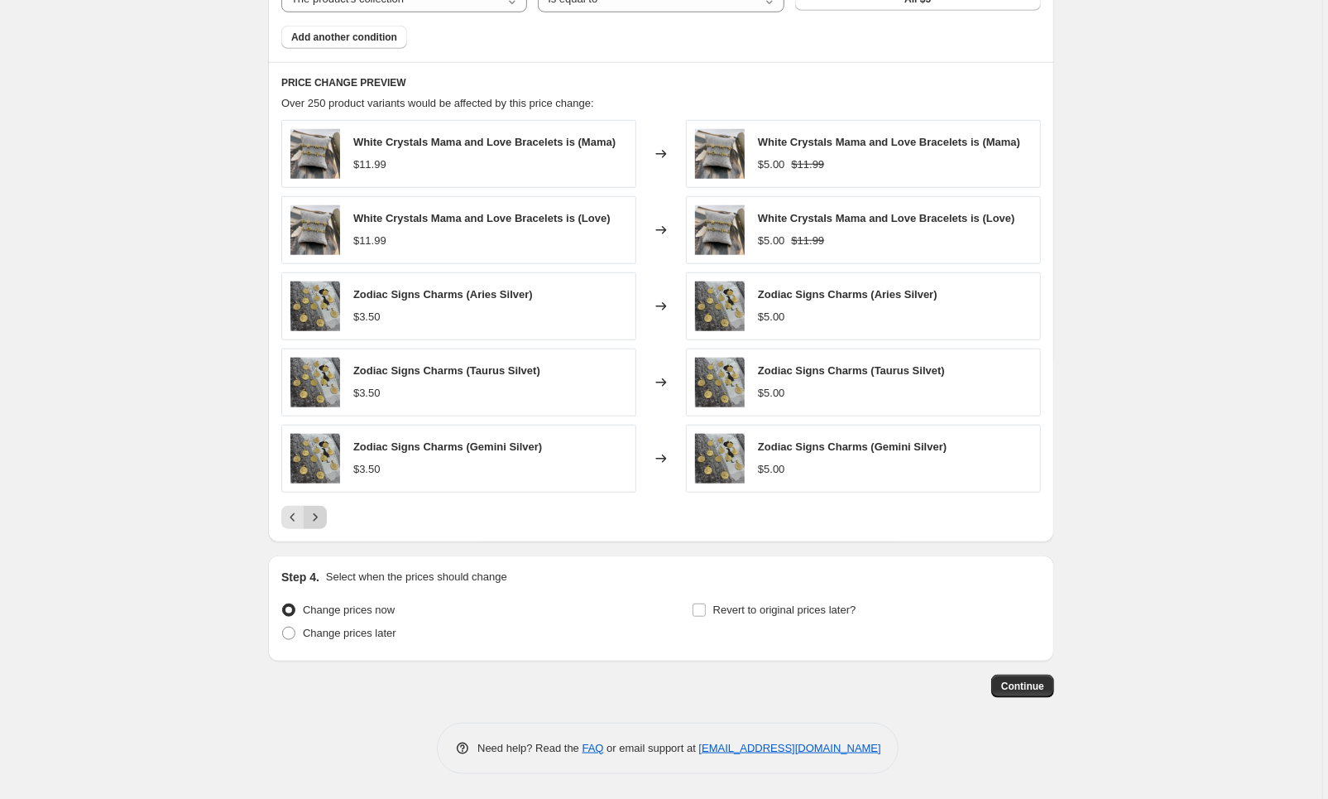
click at [319, 521] on icon "Next" at bounding box center [315, 517] width 17 height 17
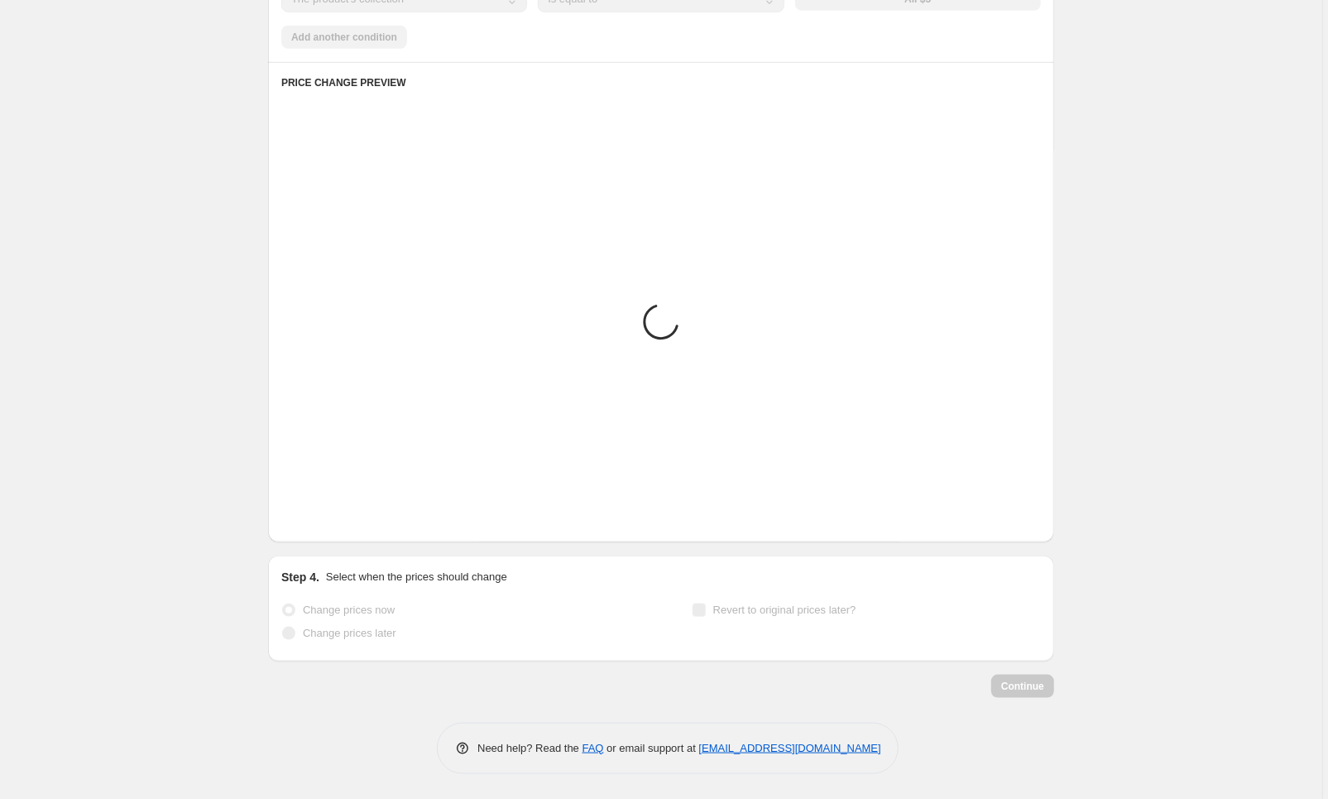
click at [319, 521] on icon "Next" at bounding box center [315, 517] width 17 height 17
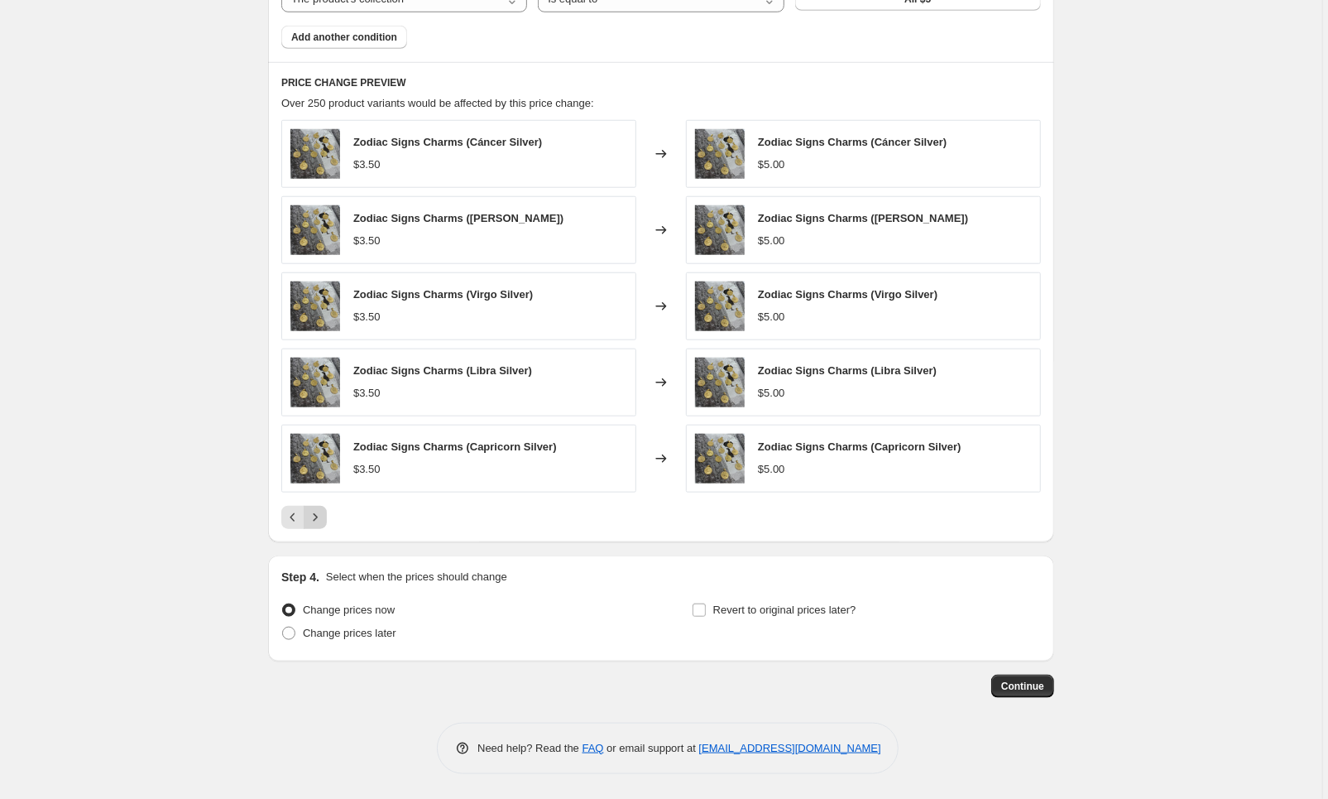
click at [321, 522] on icon "Next" at bounding box center [315, 517] width 17 height 17
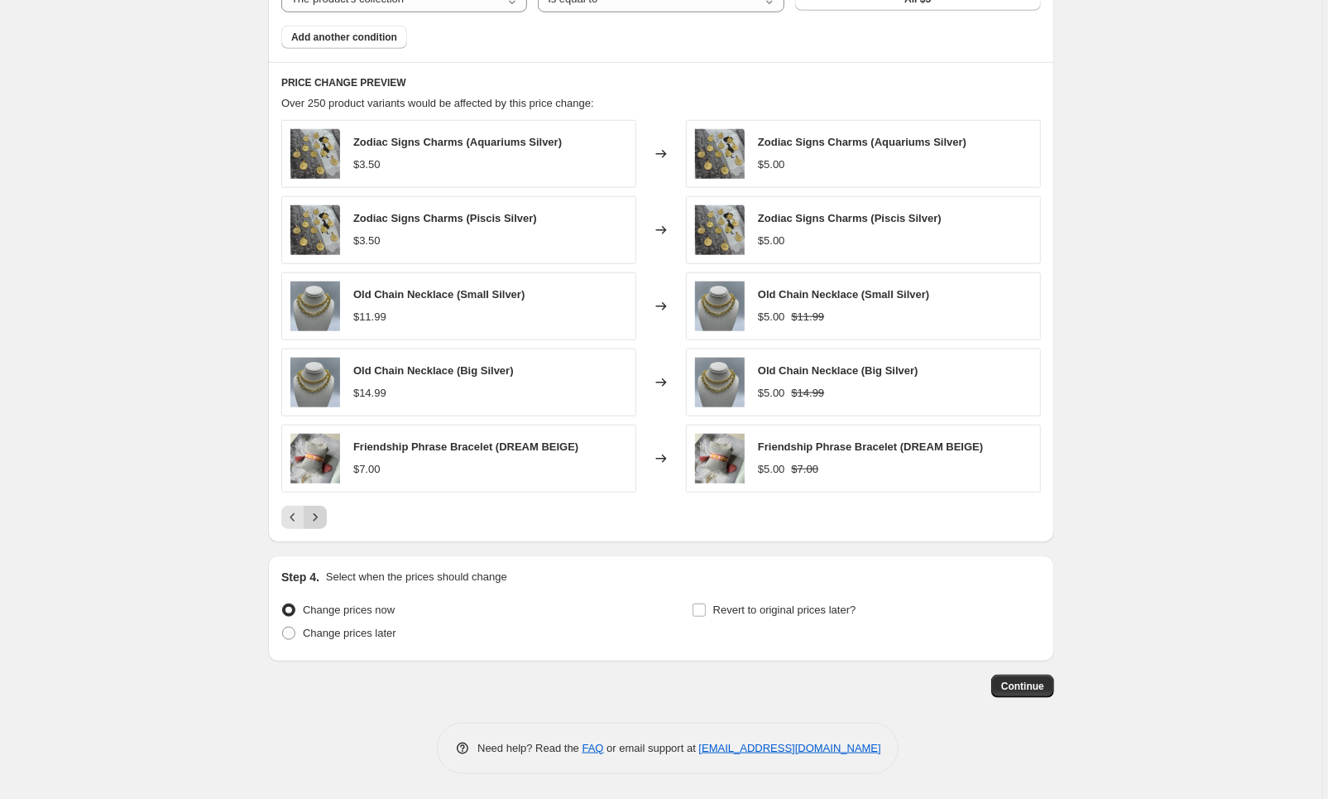
click at [322, 524] on icon "Next" at bounding box center [315, 517] width 17 height 17
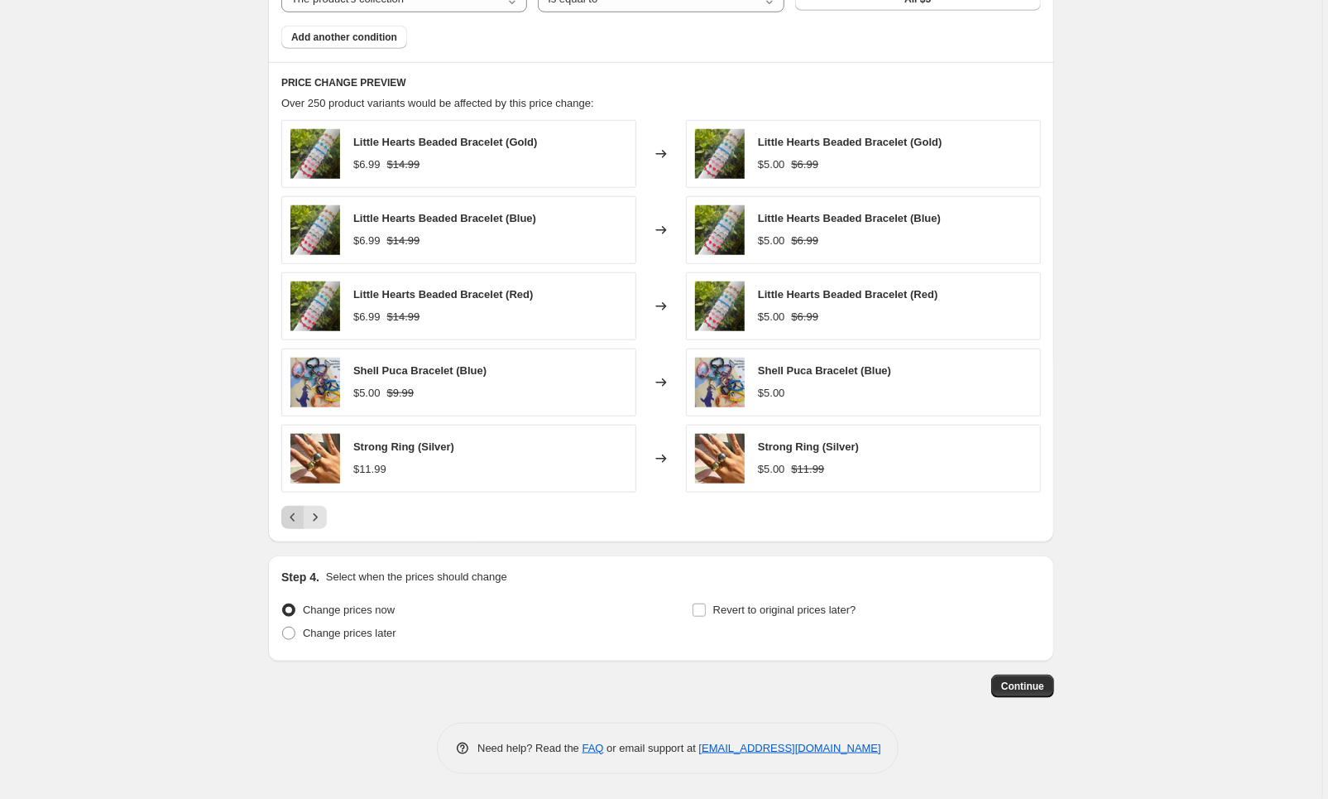
click at [295, 521] on icon "Previous" at bounding box center [293, 517] width 17 height 17
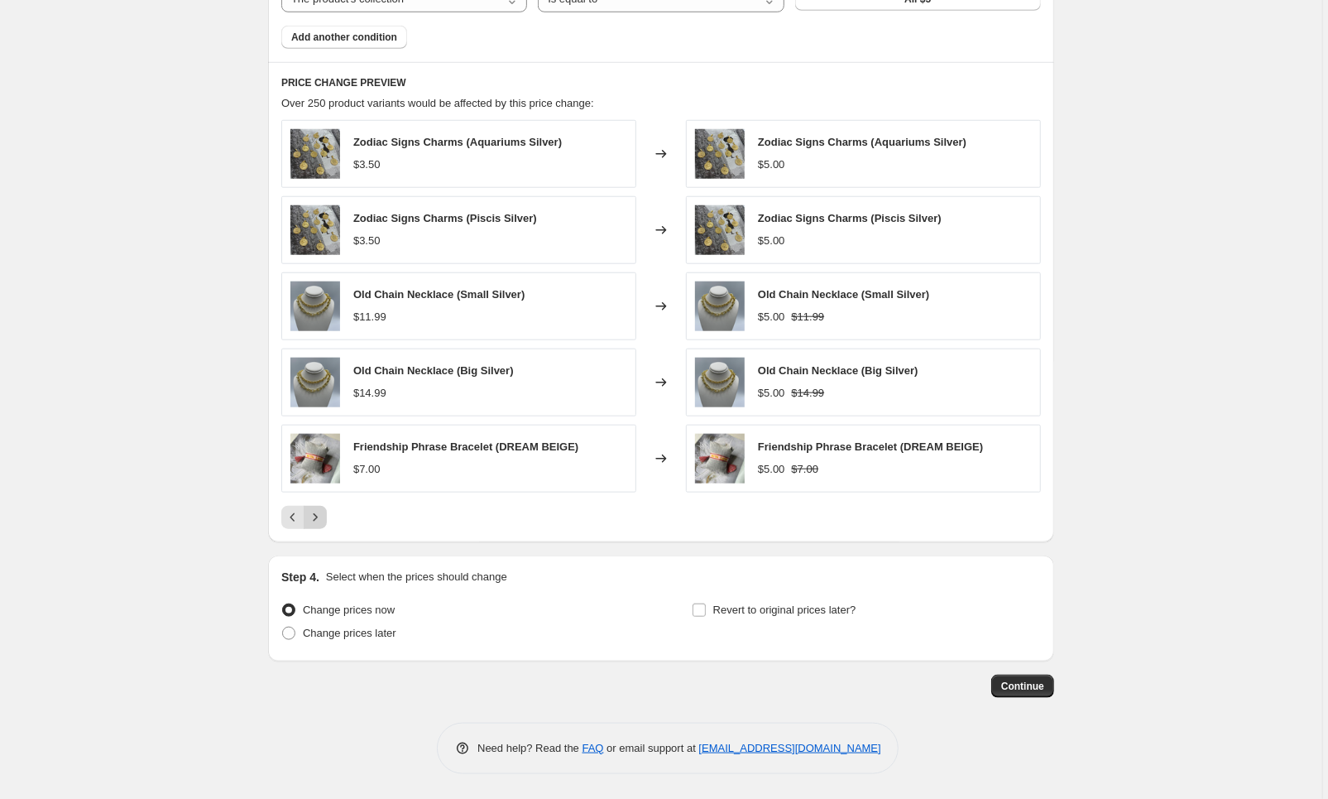
click at [318, 521] on icon "Next" at bounding box center [315, 517] width 17 height 17
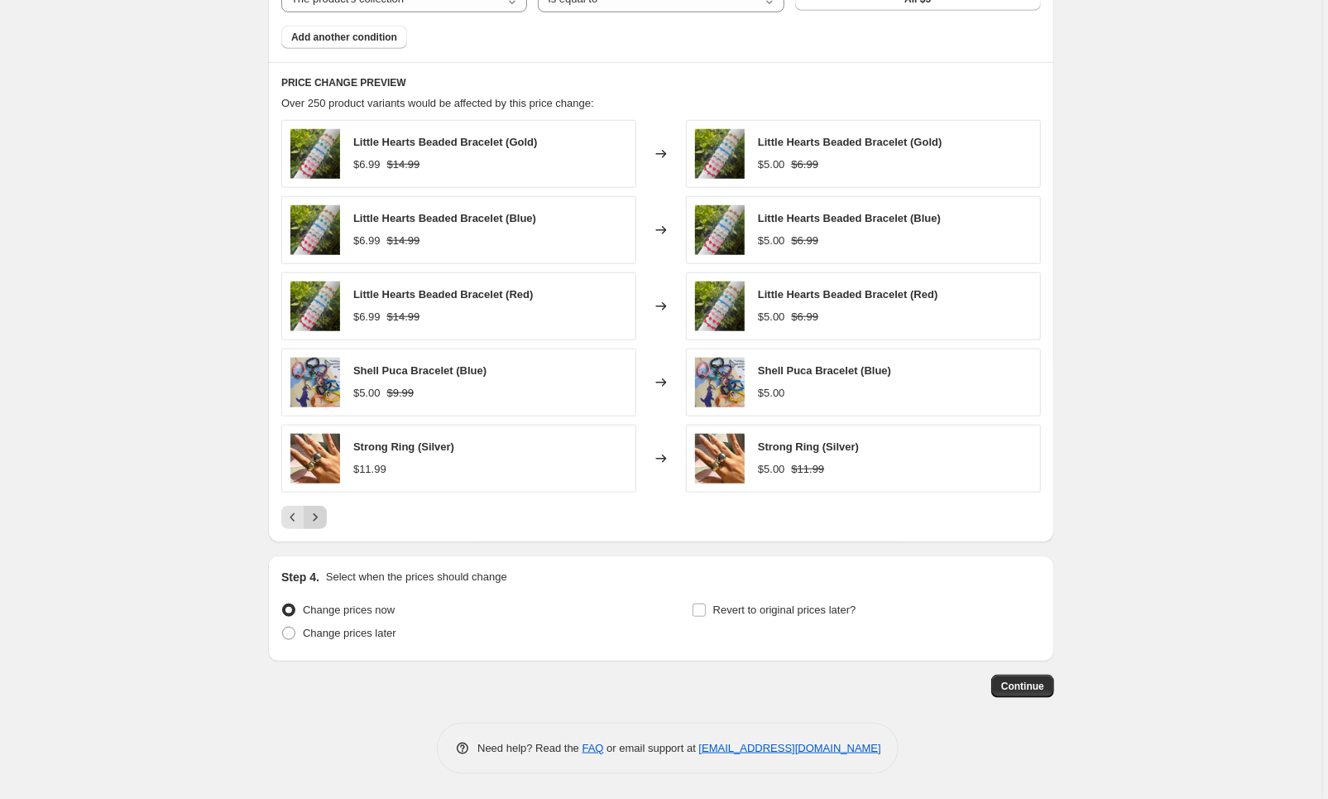
click at [319, 522] on icon "Next" at bounding box center [315, 517] width 17 height 17
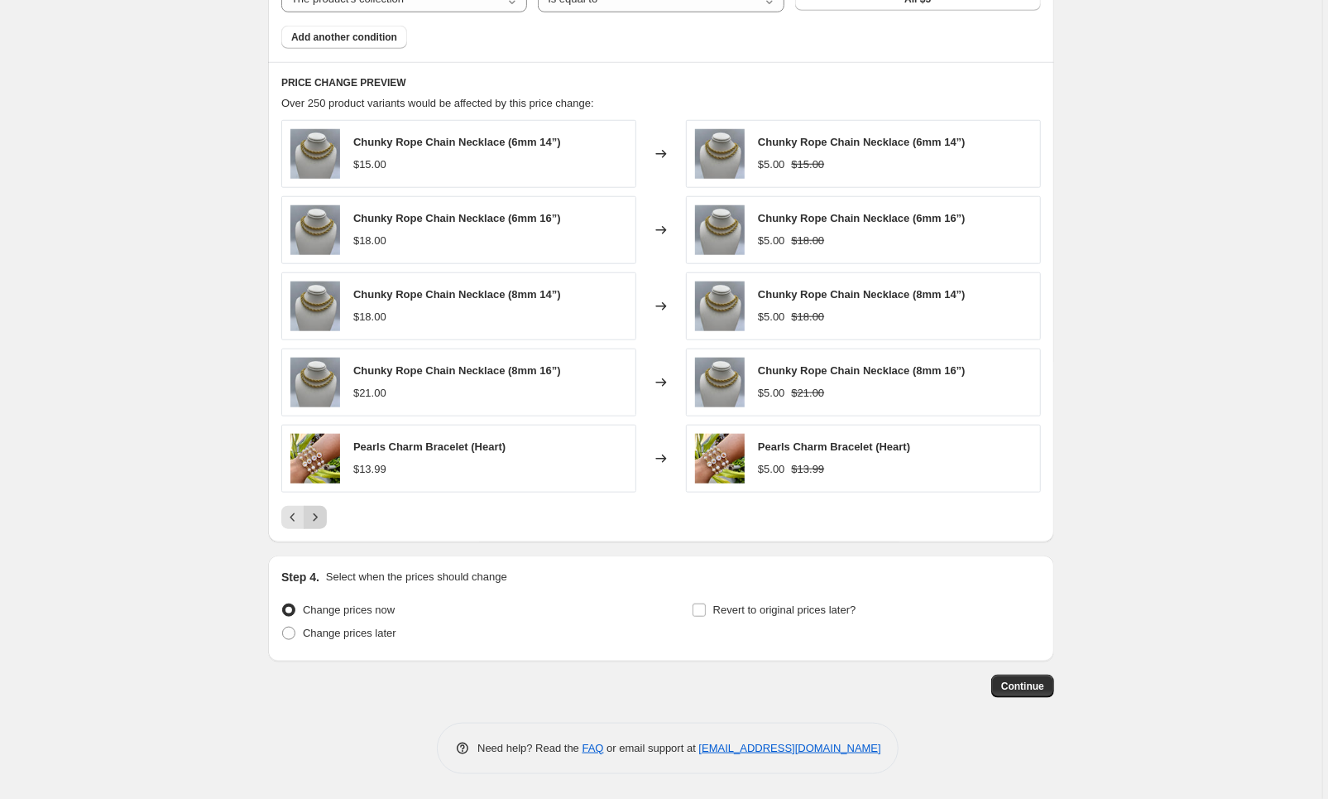
click at [319, 522] on icon "Next" at bounding box center [315, 517] width 17 height 17
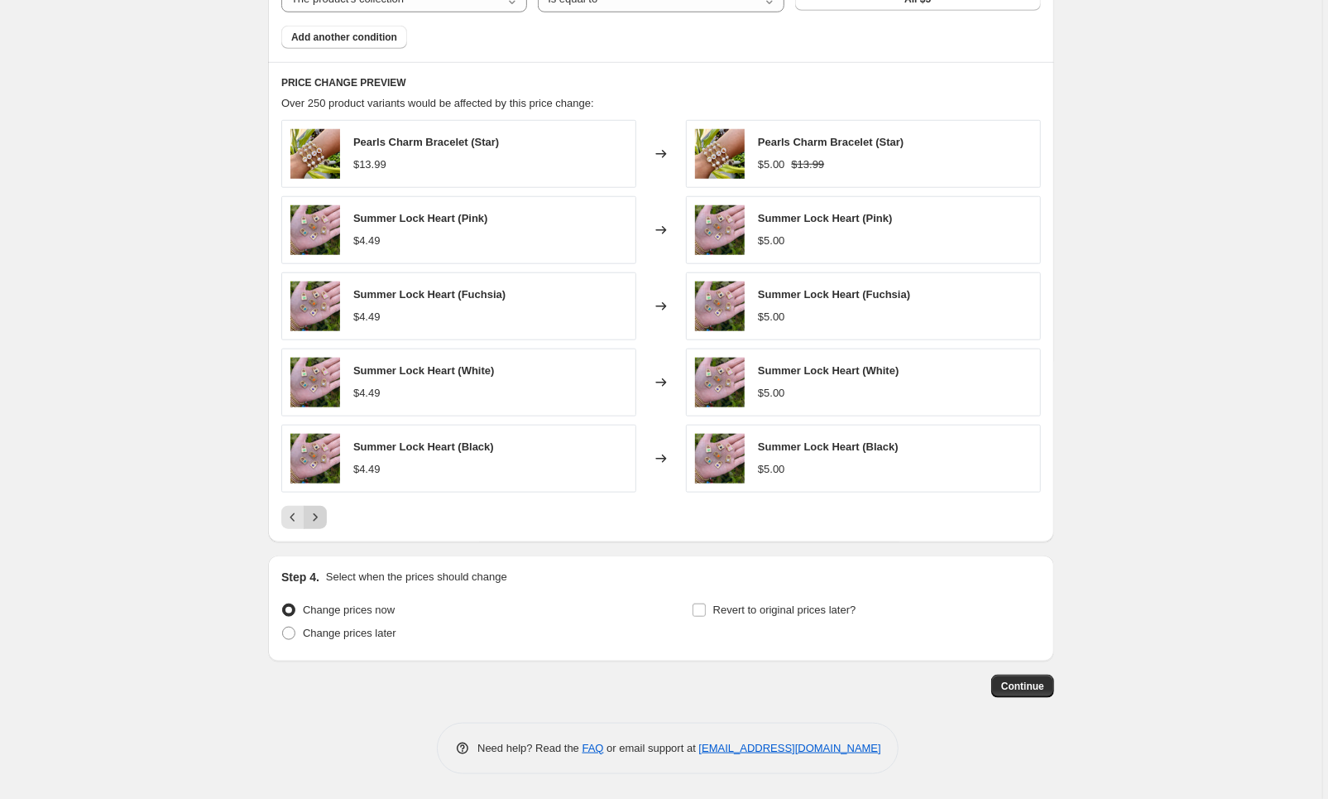
click at [323, 527] on button "Next" at bounding box center [315, 517] width 23 height 23
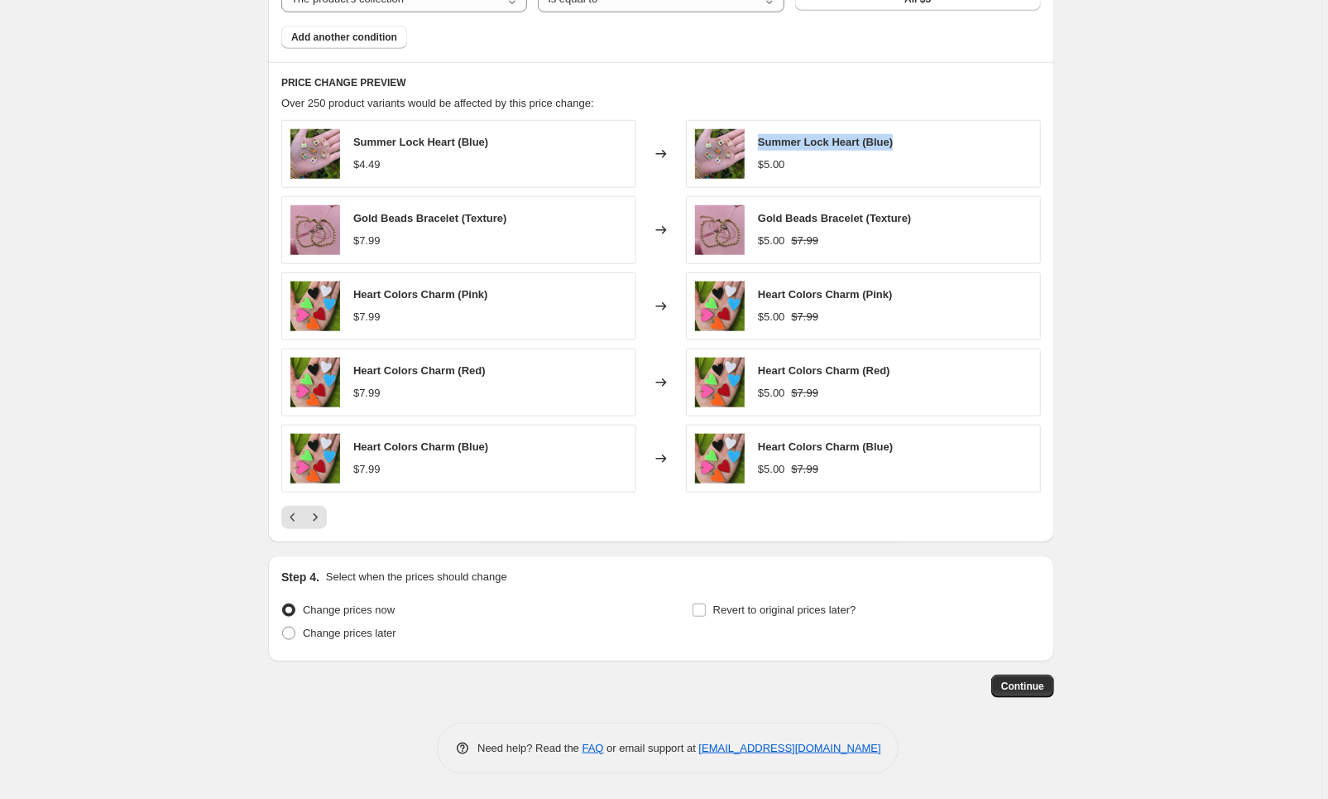
drag, startPoint x: 762, startPoint y: 137, endPoint x: 923, endPoint y: 137, distance: 161.4
click at [923, 137] on div "Summer Lock Heart (Blue) $5.00" at bounding box center [863, 154] width 355 height 68
copy span "Summer Lock Heart (Blue)"
click at [319, 519] on icon "Next" at bounding box center [315, 517] width 17 height 17
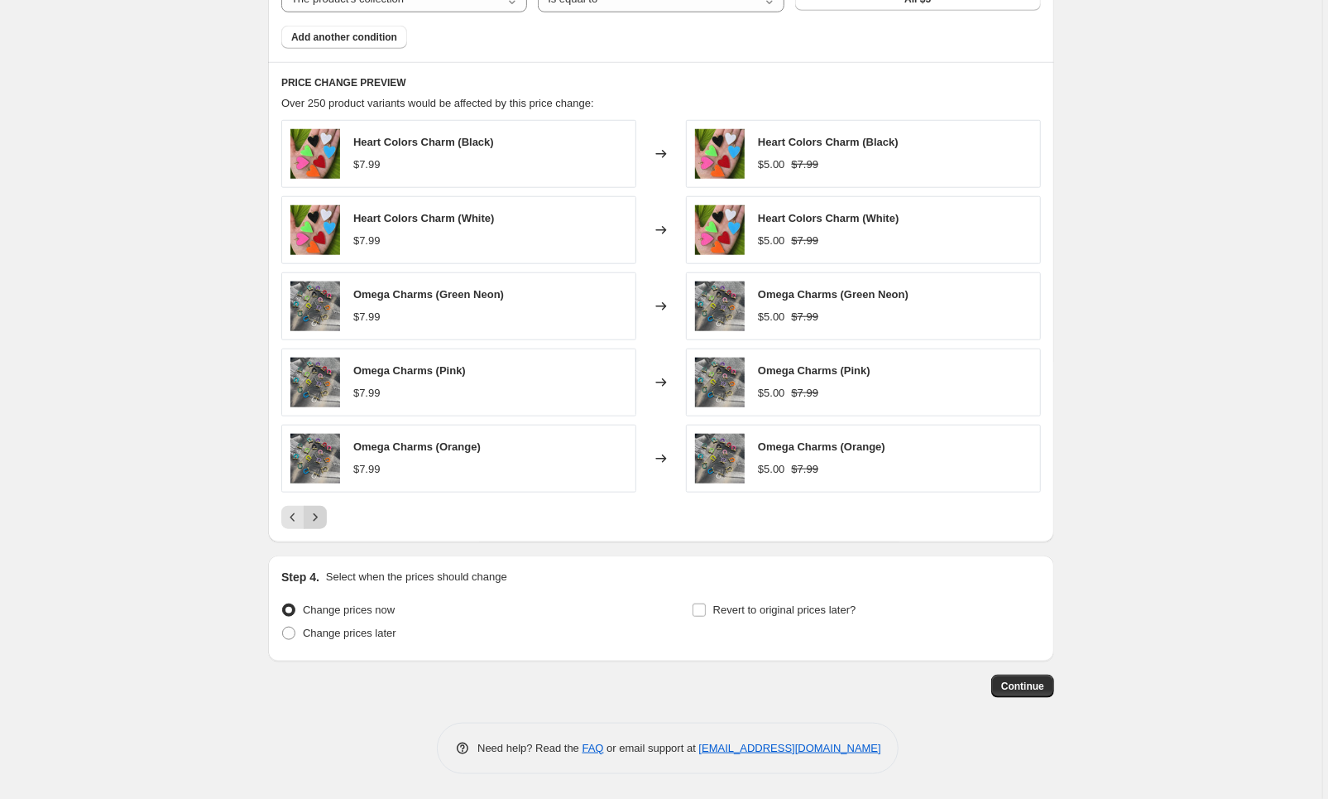
click at [324, 519] on icon "Next" at bounding box center [315, 517] width 17 height 17
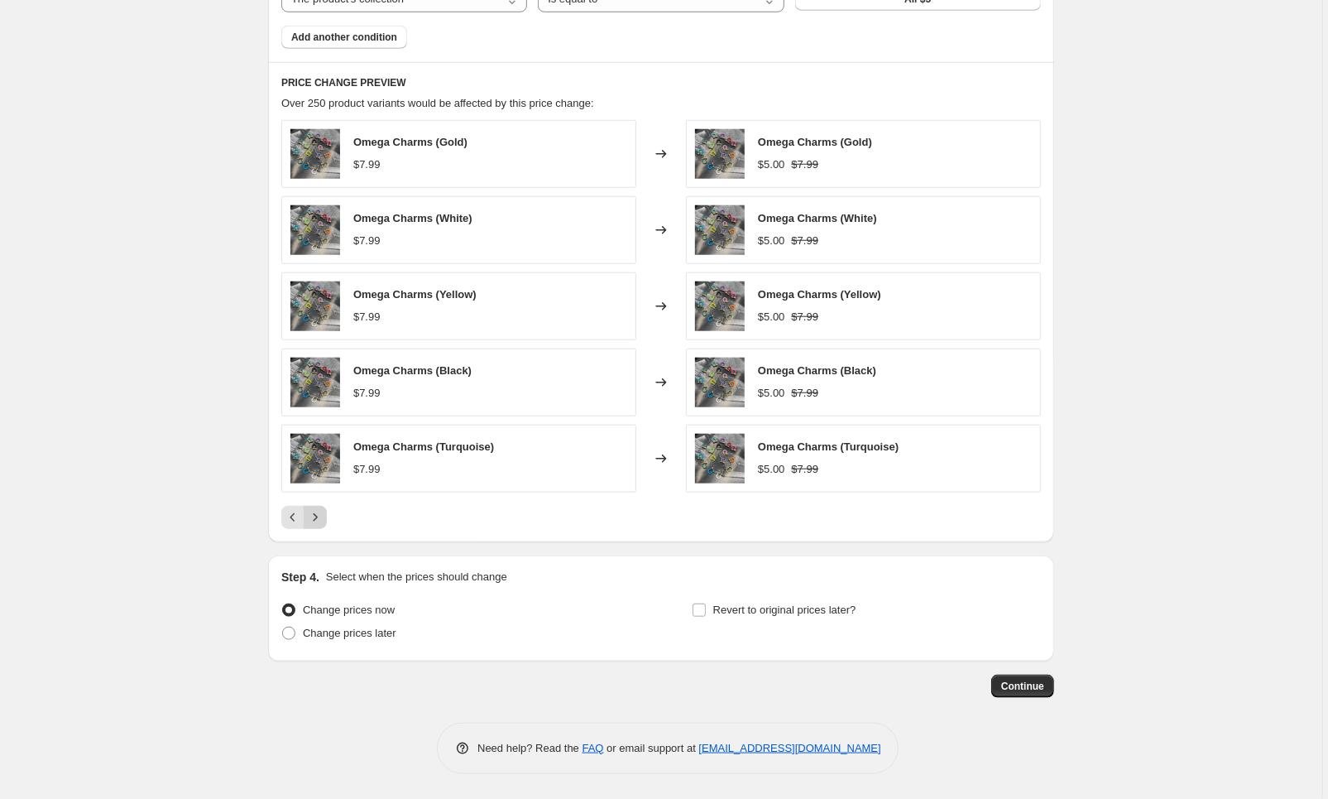
click at [324, 519] on icon "Next" at bounding box center [315, 517] width 17 height 17
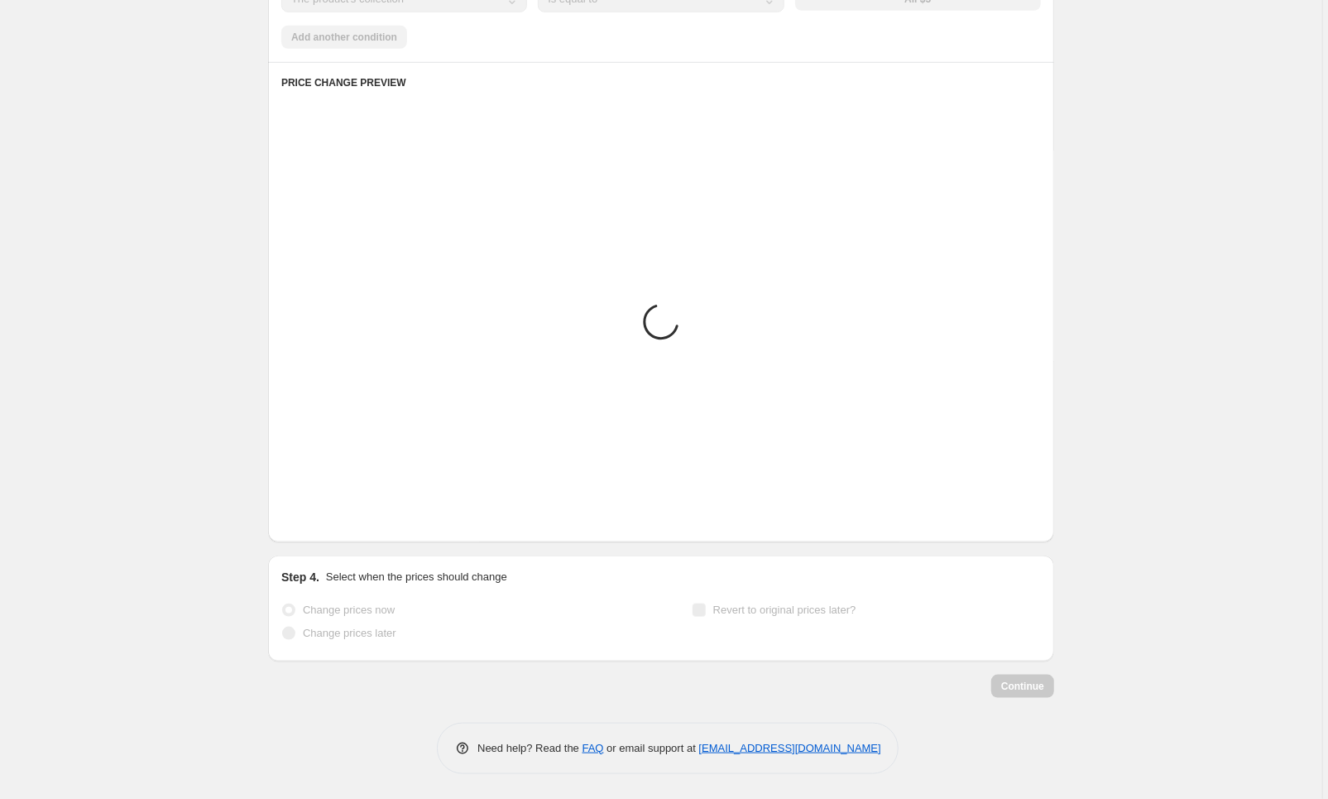
click at [324, 519] on icon "Next" at bounding box center [315, 517] width 17 height 17
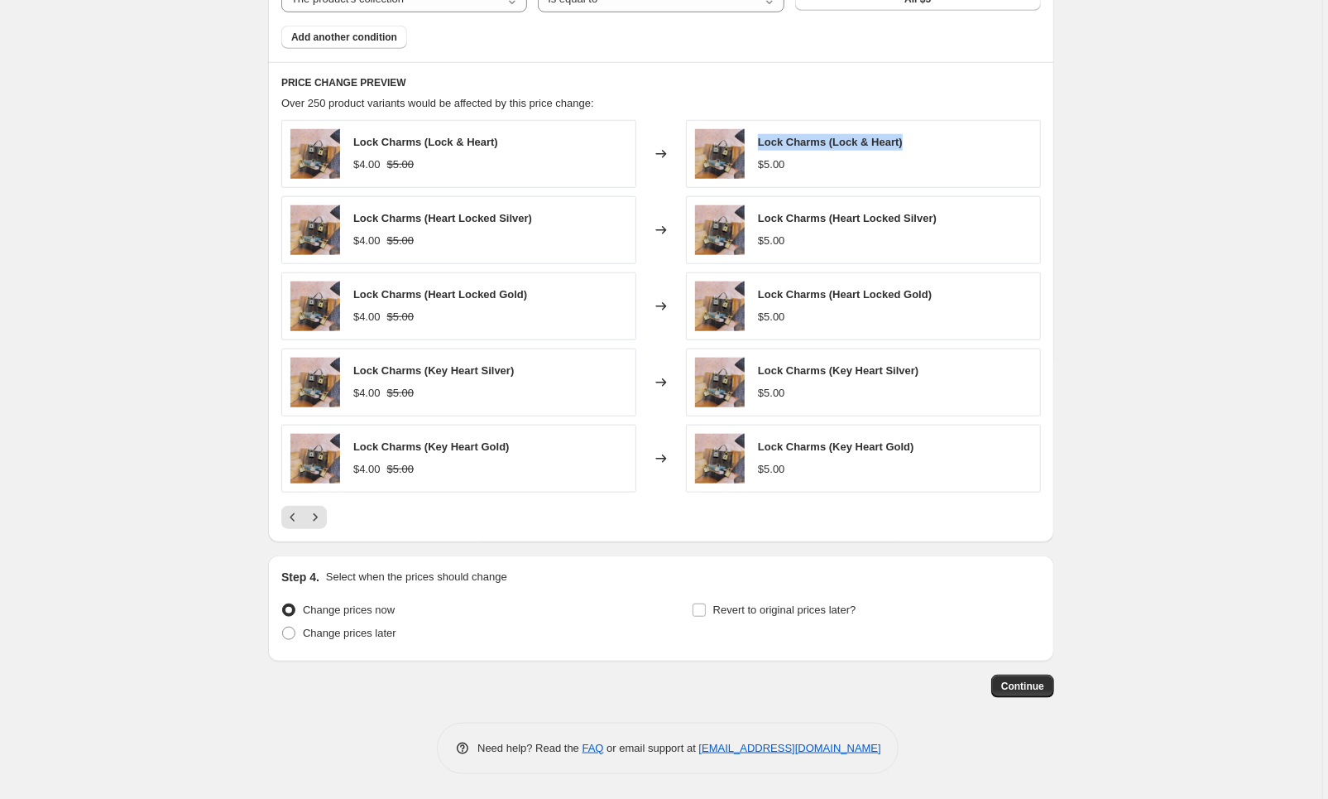
drag, startPoint x: 921, startPoint y: 140, endPoint x: 750, endPoint y: 140, distance: 171.3
click at [750, 140] on div "Lock Charms (Lock & Heart) $5.00" at bounding box center [863, 154] width 355 height 68
copy span "Lock Charms (Lock & Heart)"
click at [319, 511] on icon "Next" at bounding box center [315, 517] width 17 height 17
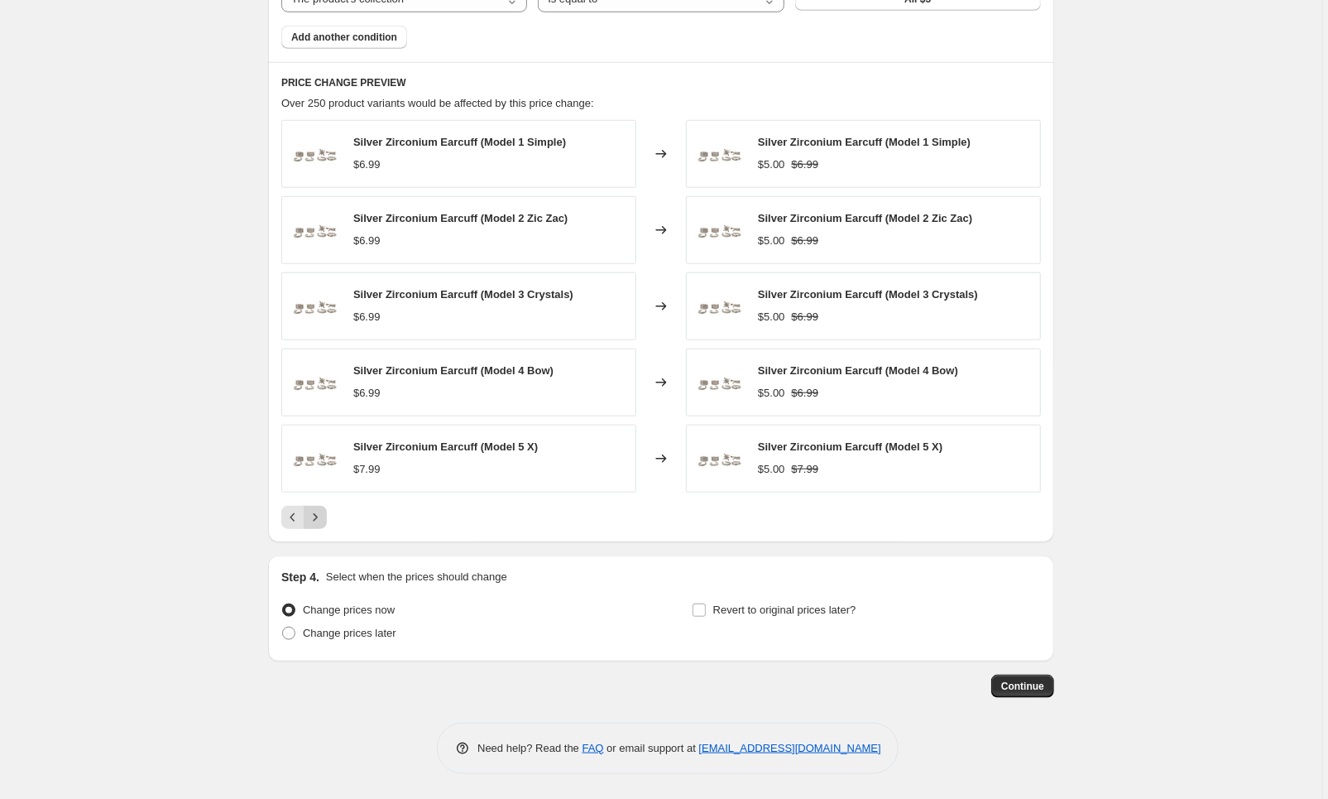
click at [322, 514] on icon "Next" at bounding box center [315, 517] width 17 height 17
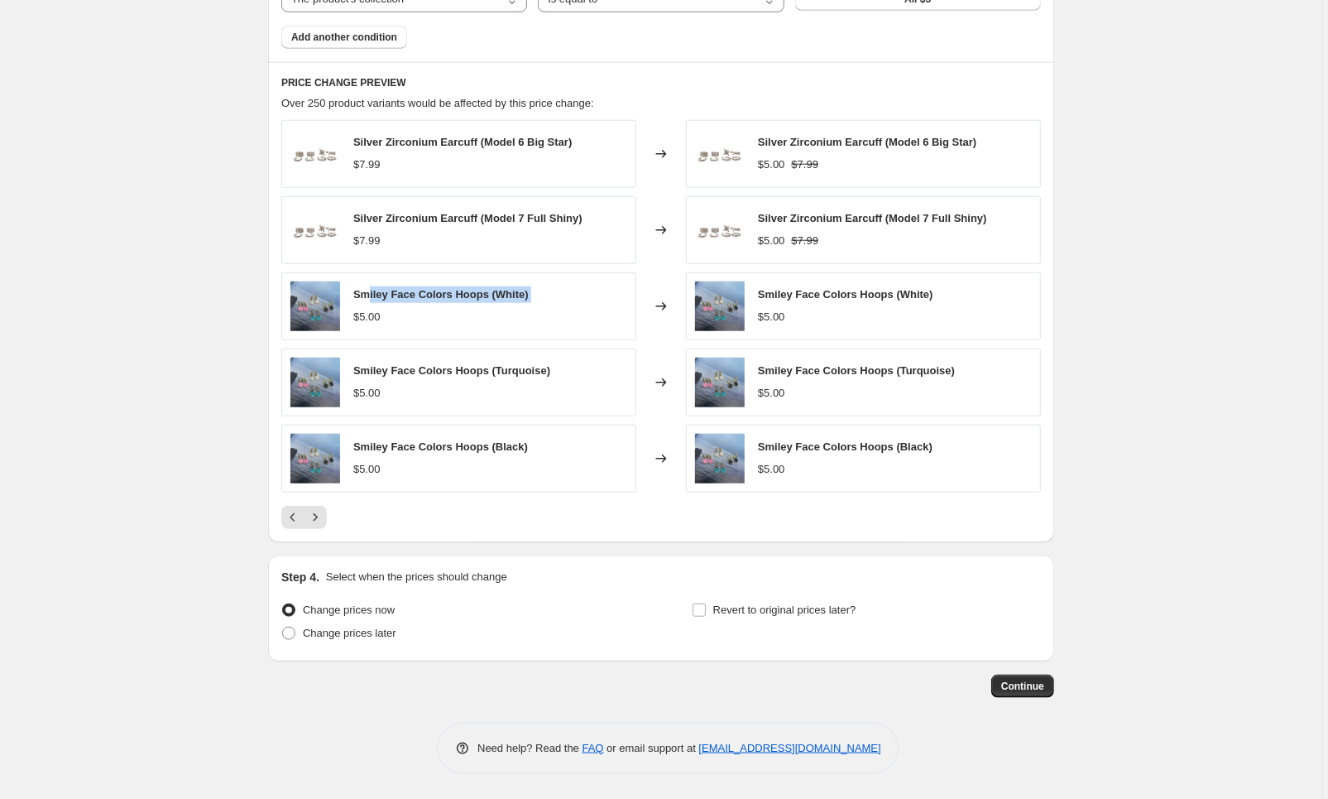
drag, startPoint x: 540, startPoint y: 304, endPoint x: 377, endPoint y: 284, distance: 164.2
click at [377, 286] on div "Smiley Face Colors Hoops (White) $5.00" at bounding box center [440, 305] width 175 height 38
copy span "Smiley Face Colors Hoops (White)"
click at [319, 515] on icon "Next" at bounding box center [315, 517] width 17 height 17
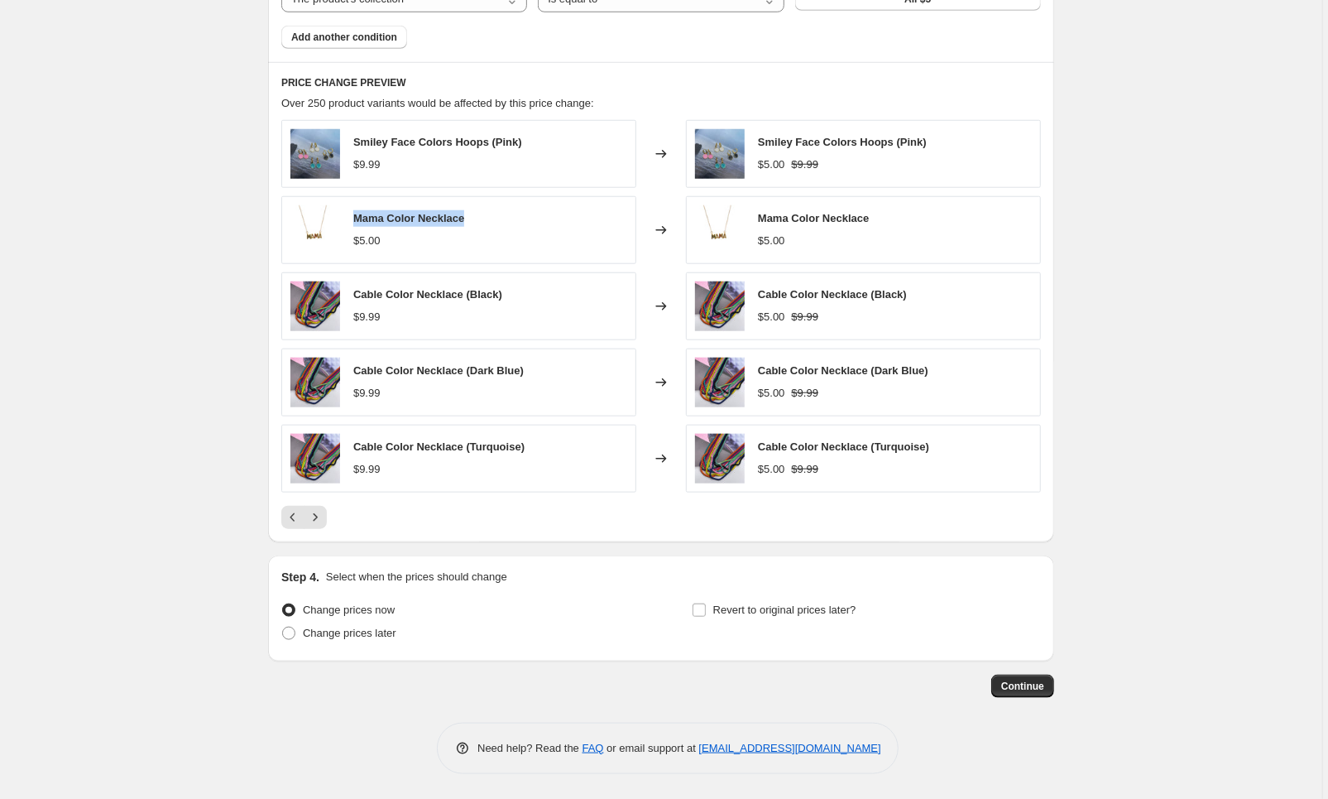
drag, startPoint x: 488, startPoint y: 216, endPoint x: 353, endPoint y: 218, distance: 135.7
click at [353, 218] on div "Mama Color Necklace $5.00" at bounding box center [458, 230] width 355 height 68
copy span "Mama Color Necklace"
click at [333, 518] on div at bounding box center [661, 517] width 760 height 23
click at [327, 518] on button "Next" at bounding box center [315, 517] width 23 height 23
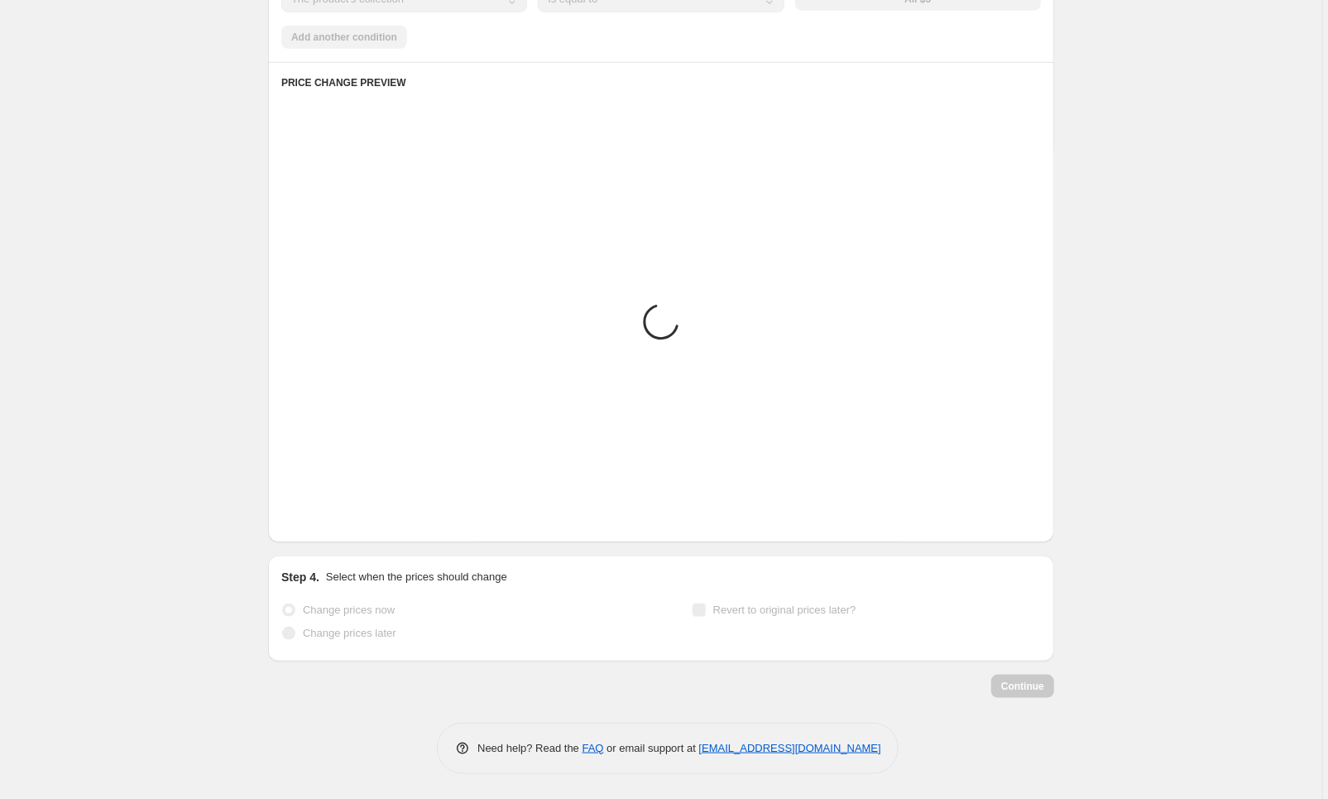
click at [327, 518] on button "Next" at bounding box center [315, 517] width 23 height 23
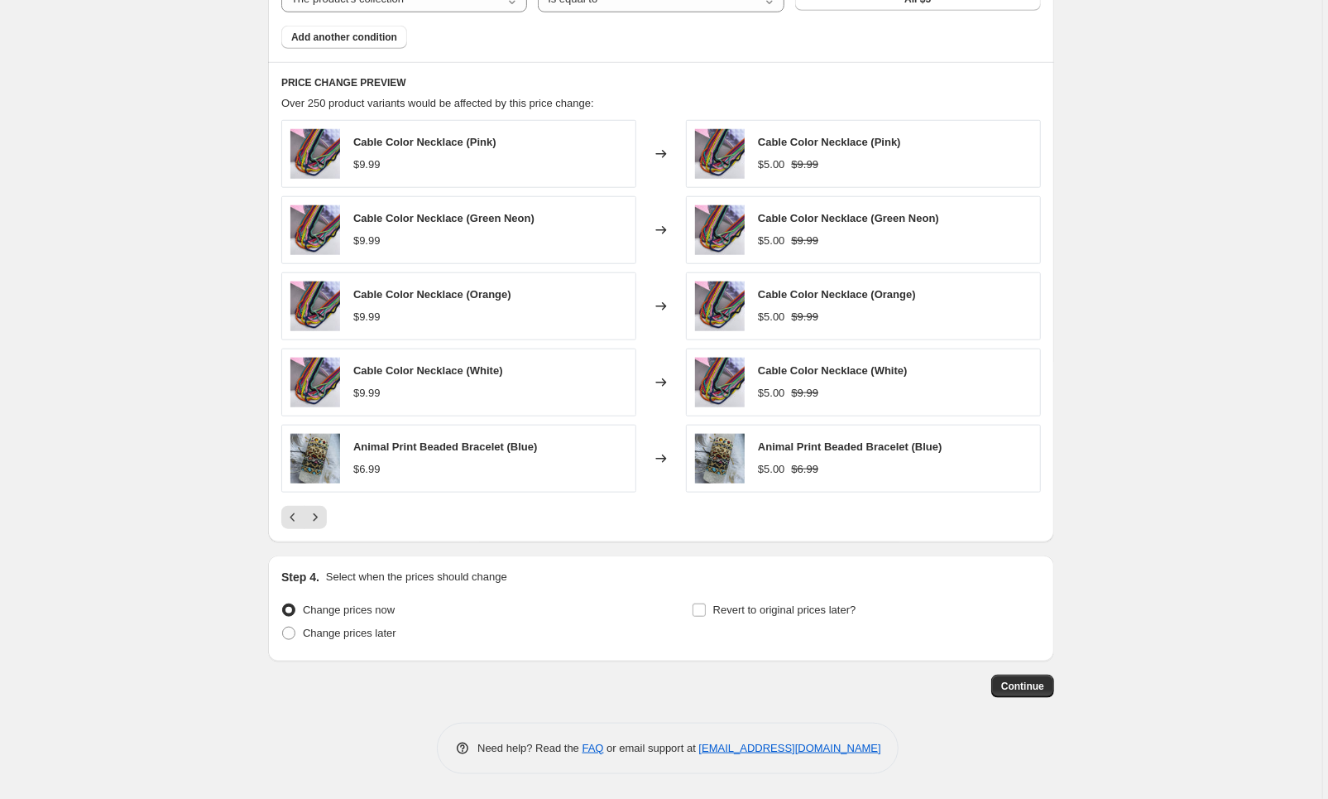
click at [329, 518] on div at bounding box center [661, 517] width 760 height 23
click at [321, 516] on icon "Next" at bounding box center [315, 517] width 17 height 17
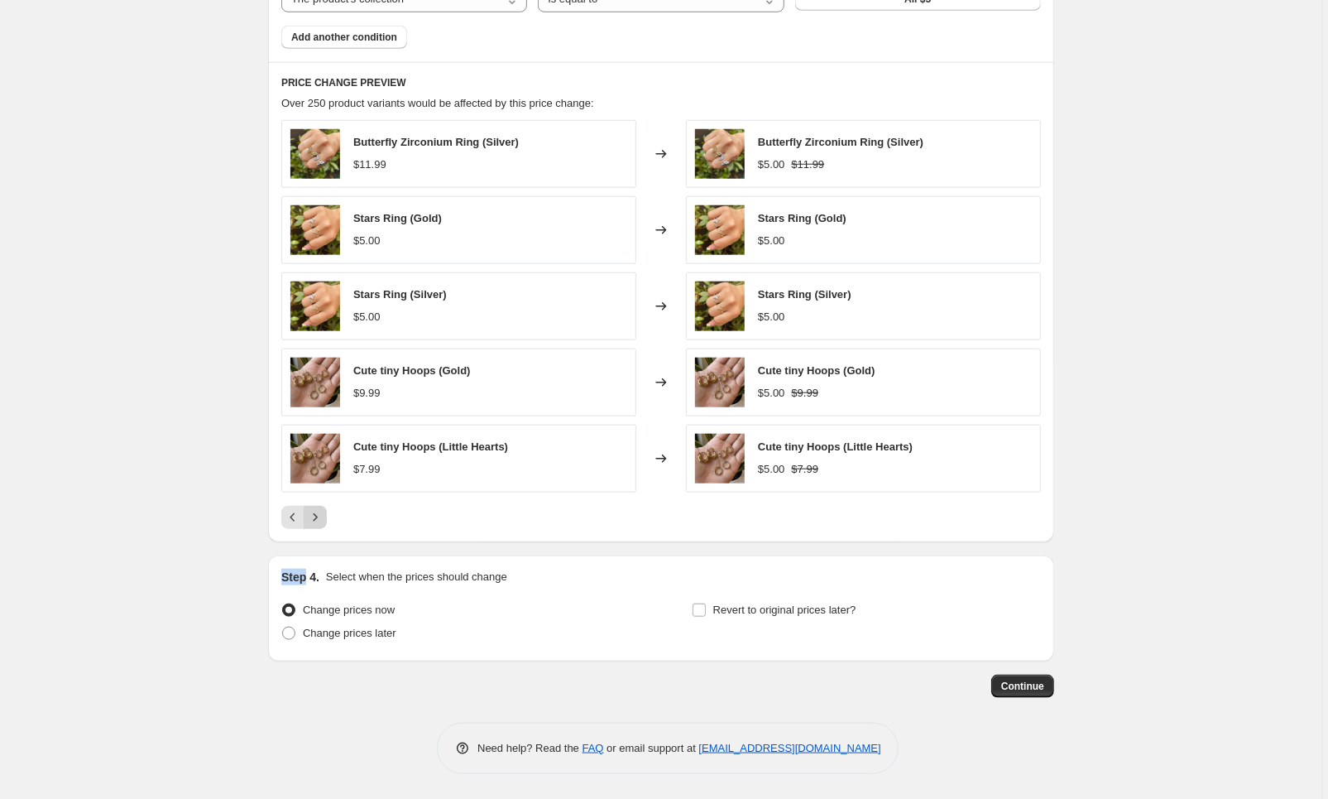
click at [326, 507] on button "Next" at bounding box center [315, 517] width 23 height 23
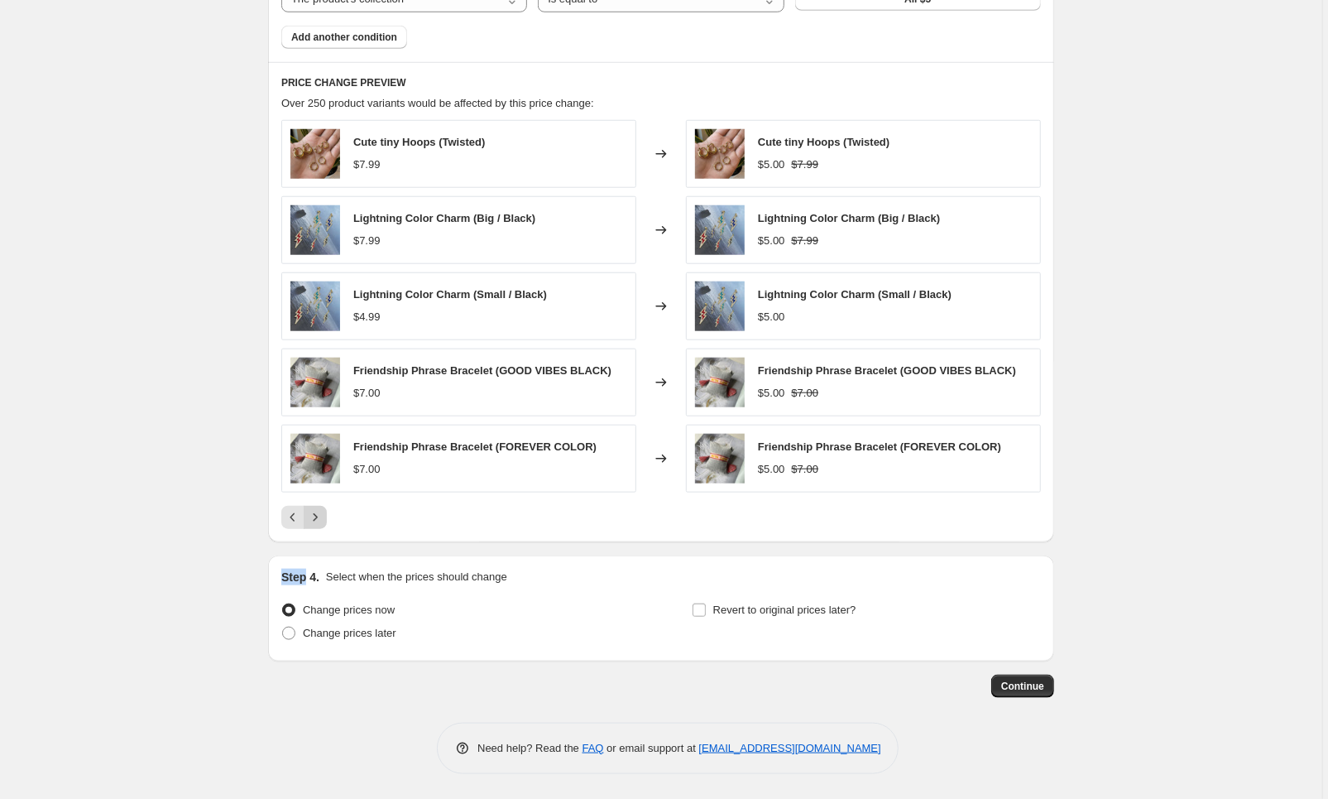
click at [326, 507] on button "Next" at bounding box center [315, 517] width 23 height 23
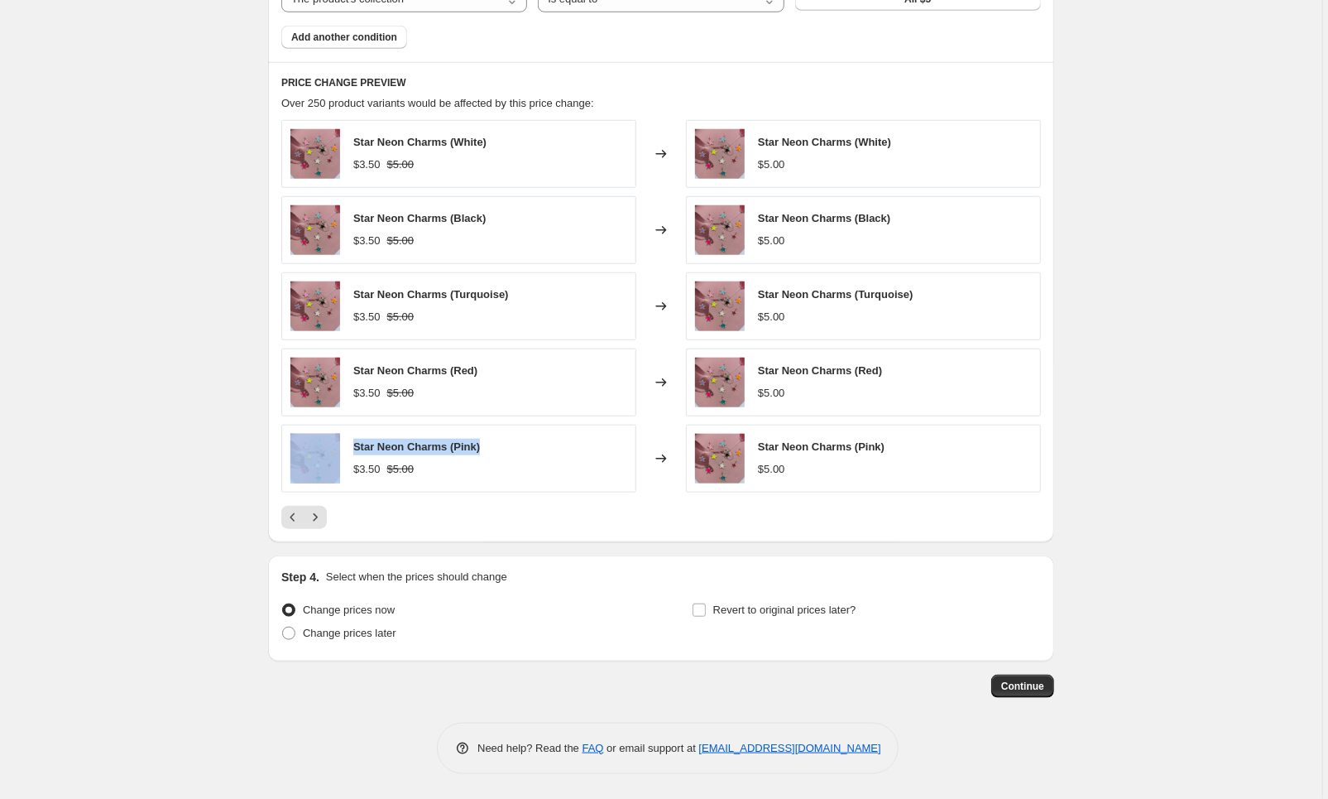
drag, startPoint x: 526, startPoint y: 448, endPoint x: 299, endPoint y: 442, distance: 227.6
click at [296, 442] on div "Star Neon Charms (Pink) $3.50 $5.00" at bounding box center [458, 458] width 355 height 68
copy div "Star Neon Charms (Pink)"
click at [319, 519] on icon "Next" at bounding box center [315, 517] width 17 height 17
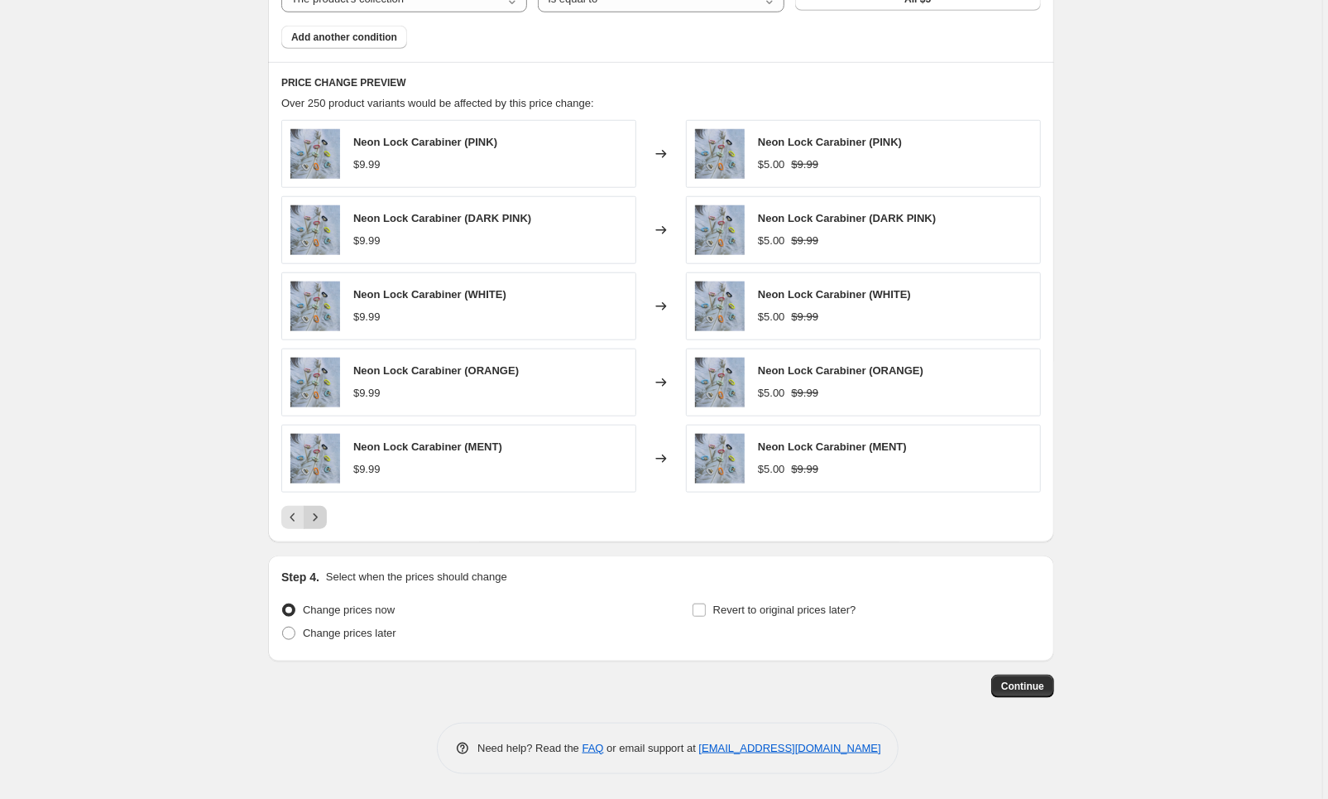
click at [321, 519] on icon "Next" at bounding box center [315, 517] width 17 height 17
click at [322, 520] on icon "Next" at bounding box center [315, 517] width 17 height 17
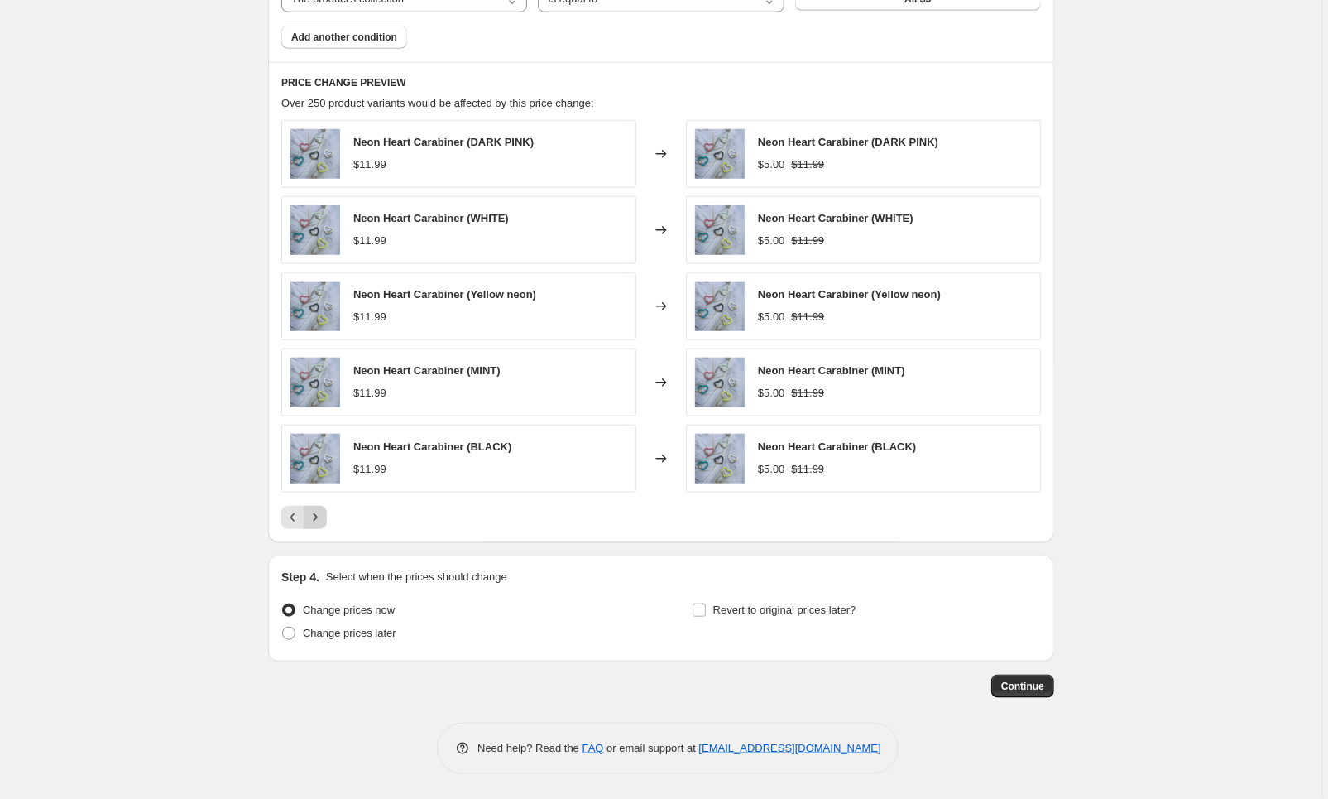
click at [322, 520] on icon "Next" at bounding box center [315, 517] width 17 height 17
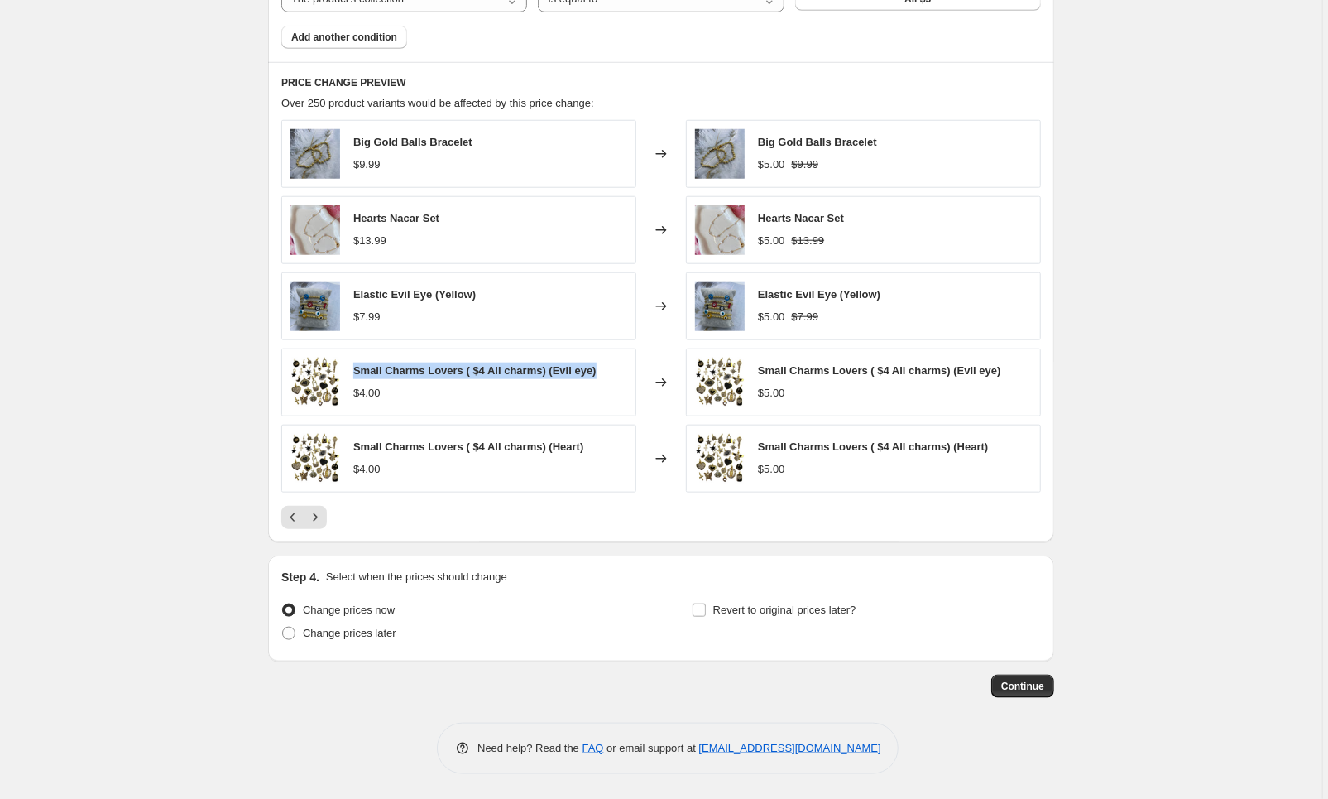
drag, startPoint x: 354, startPoint y: 366, endPoint x: 616, endPoint y: 368, distance: 262.3
click at [617, 369] on div "Small Charms Lovers ( $4 All charms) (Evil eye) $4.00" at bounding box center [458, 382] width 355 height 68
copy span "Small Charms Lovers ( $4 All charms) (Evil eye)"
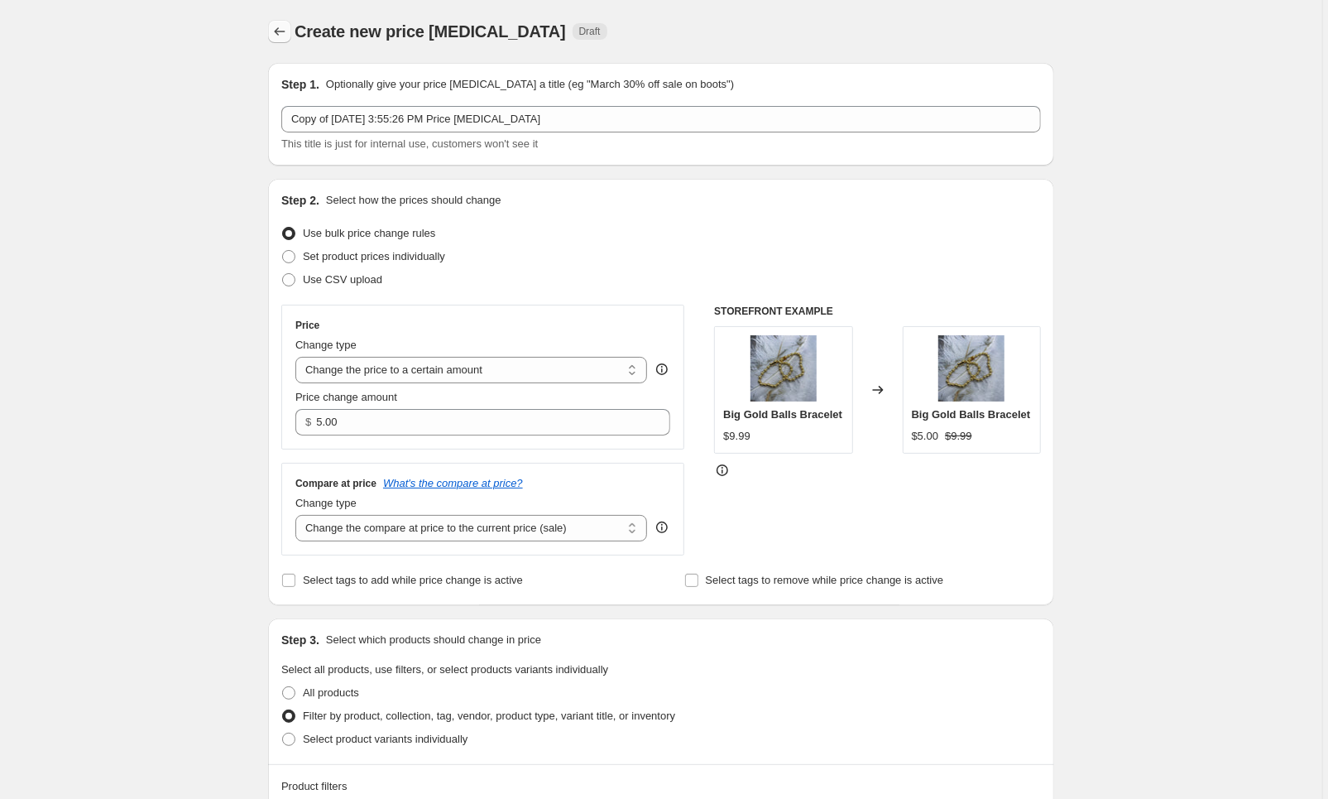
scroll to position [0, 0]
click at [282, 33] on icon "Price change jobs" at bounding box center [279, 31] width 17 height 17
